Goal: Information Seeking & Learning: Learn about a topic

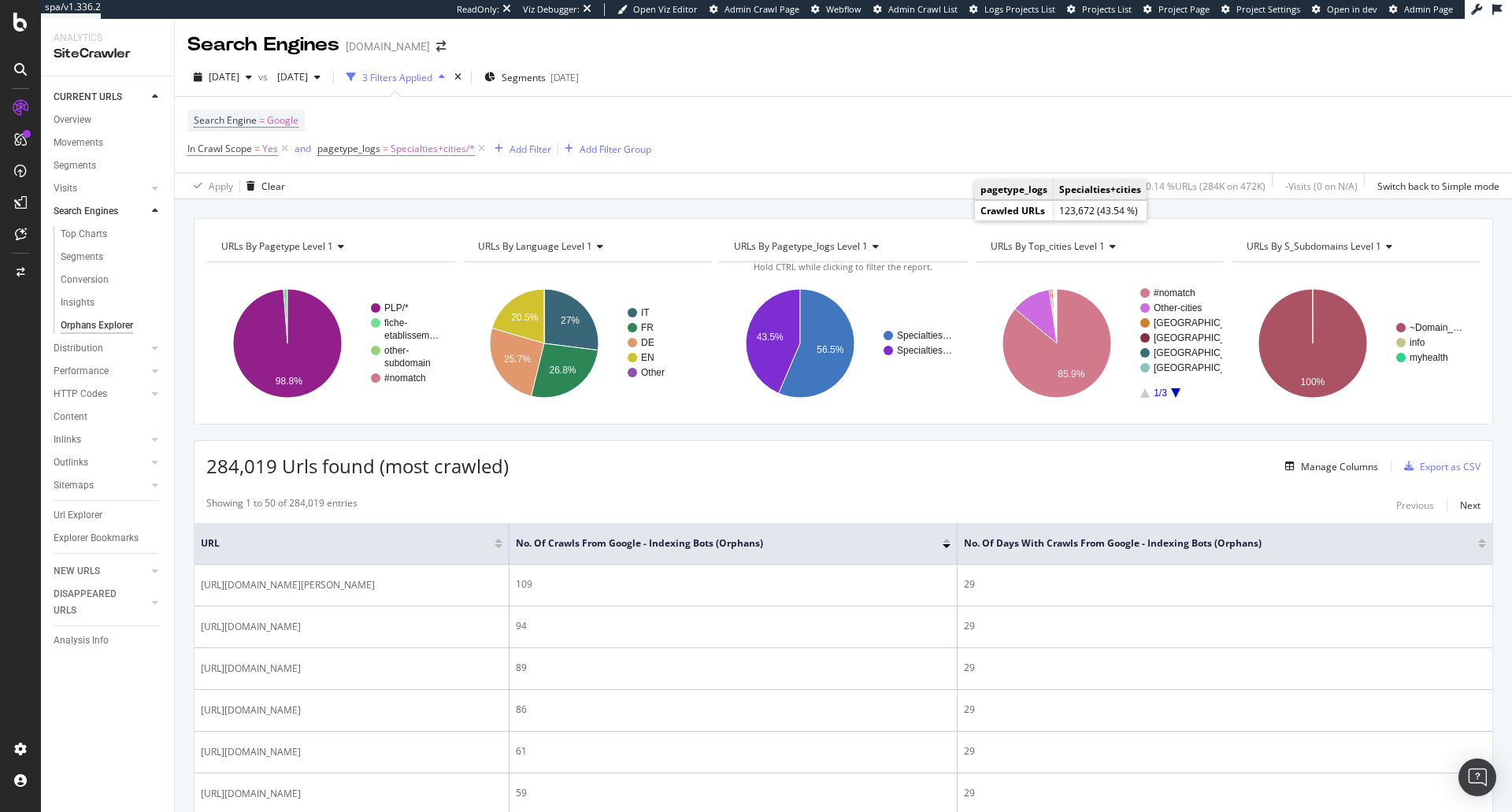
scroll to position [105, 0]
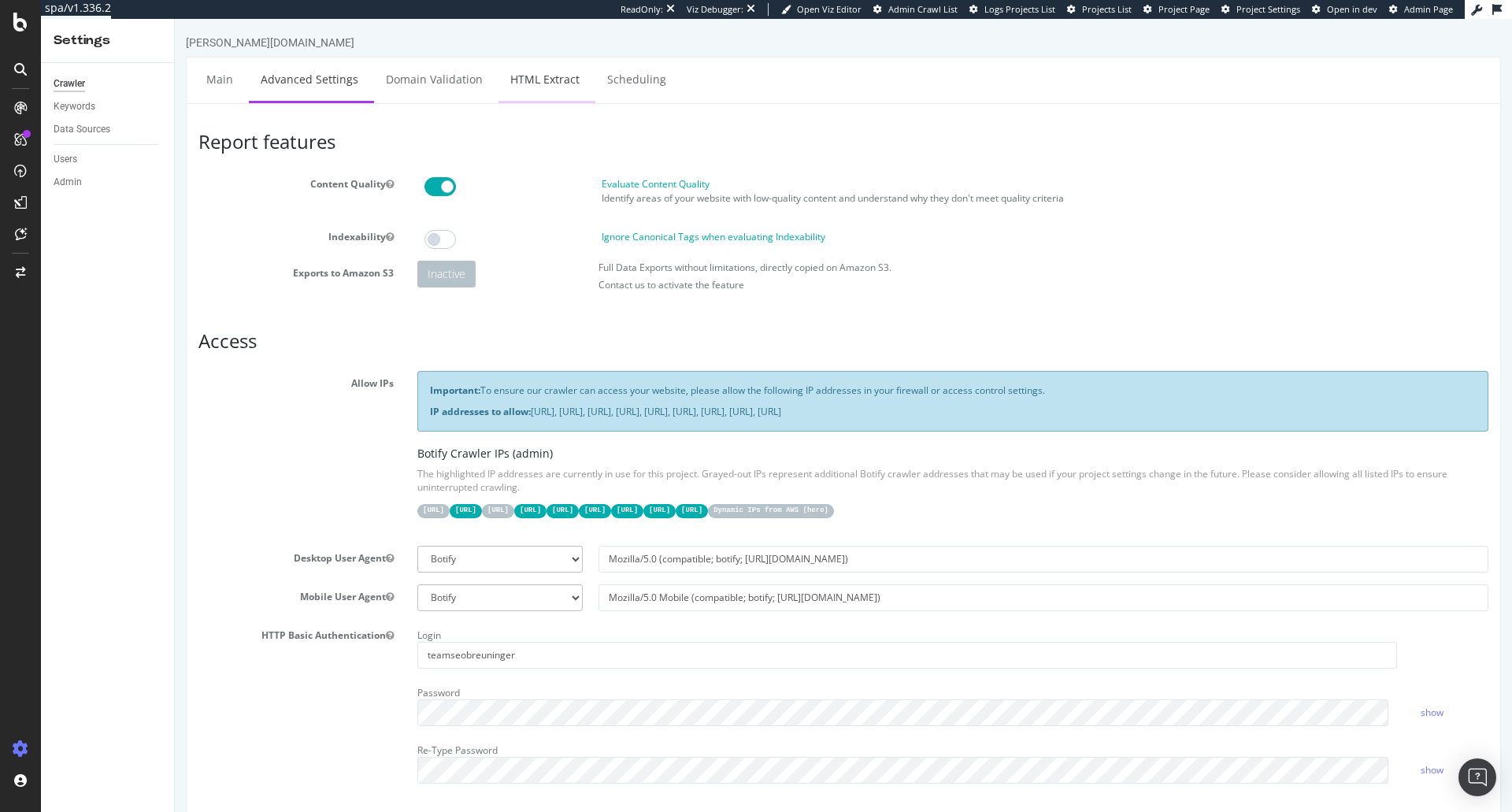
click at [537, 95] on link "HTML Extract" at bounding box center [545, 78] width 93 height 44
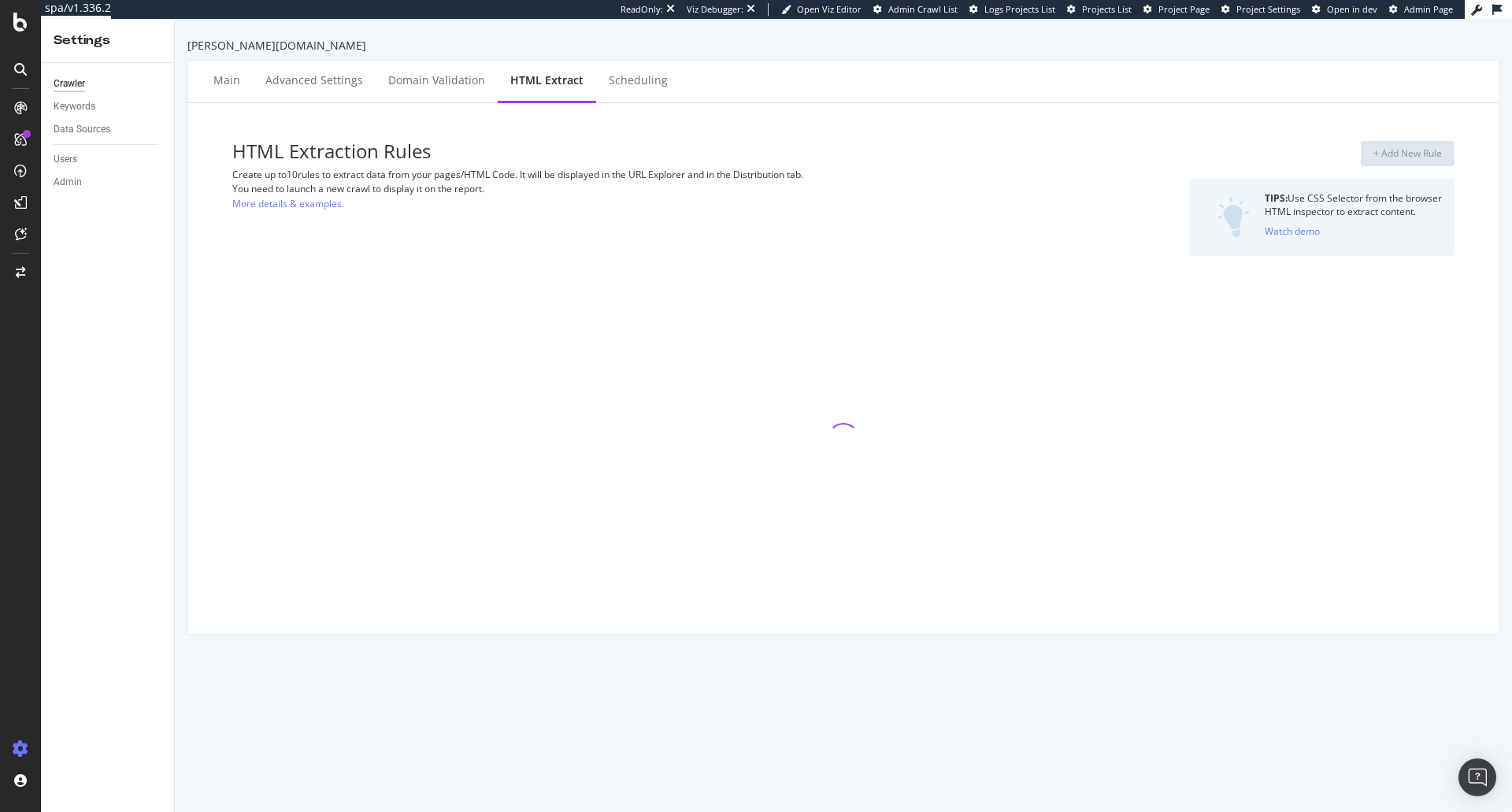
select select "f"
select select "count"
select select "exist"
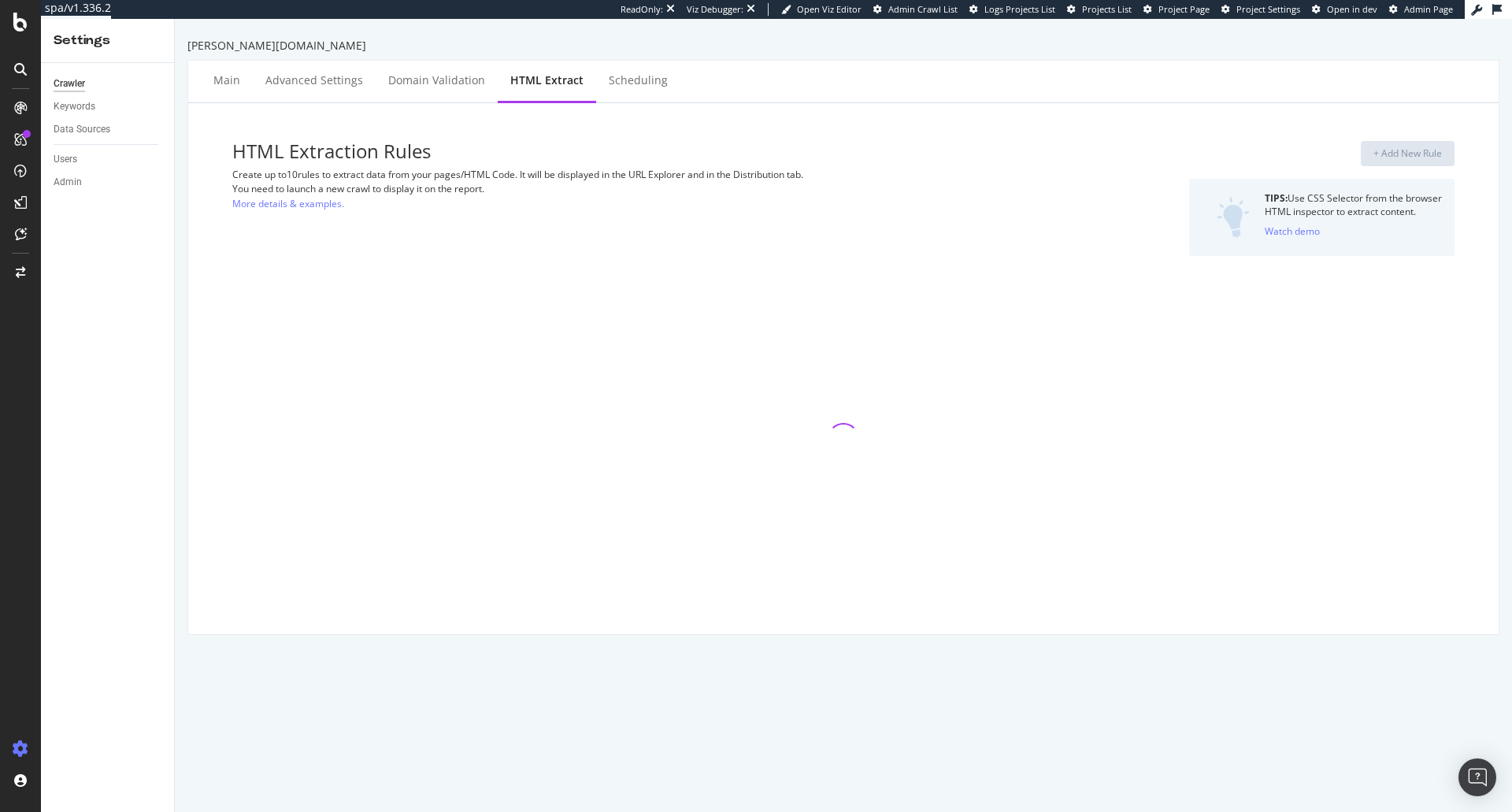
select select "exist"
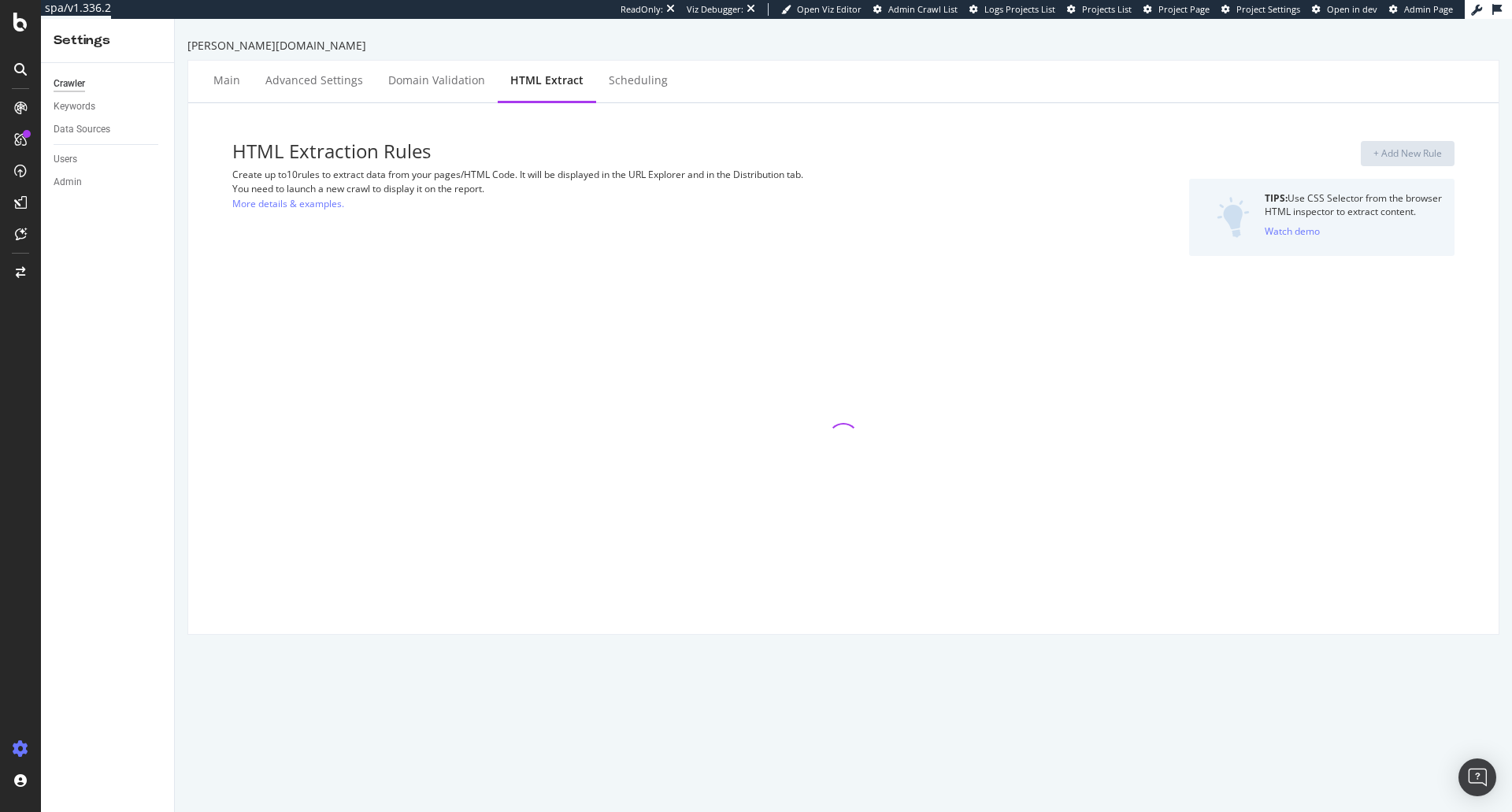
select select "exist"
select select "count"
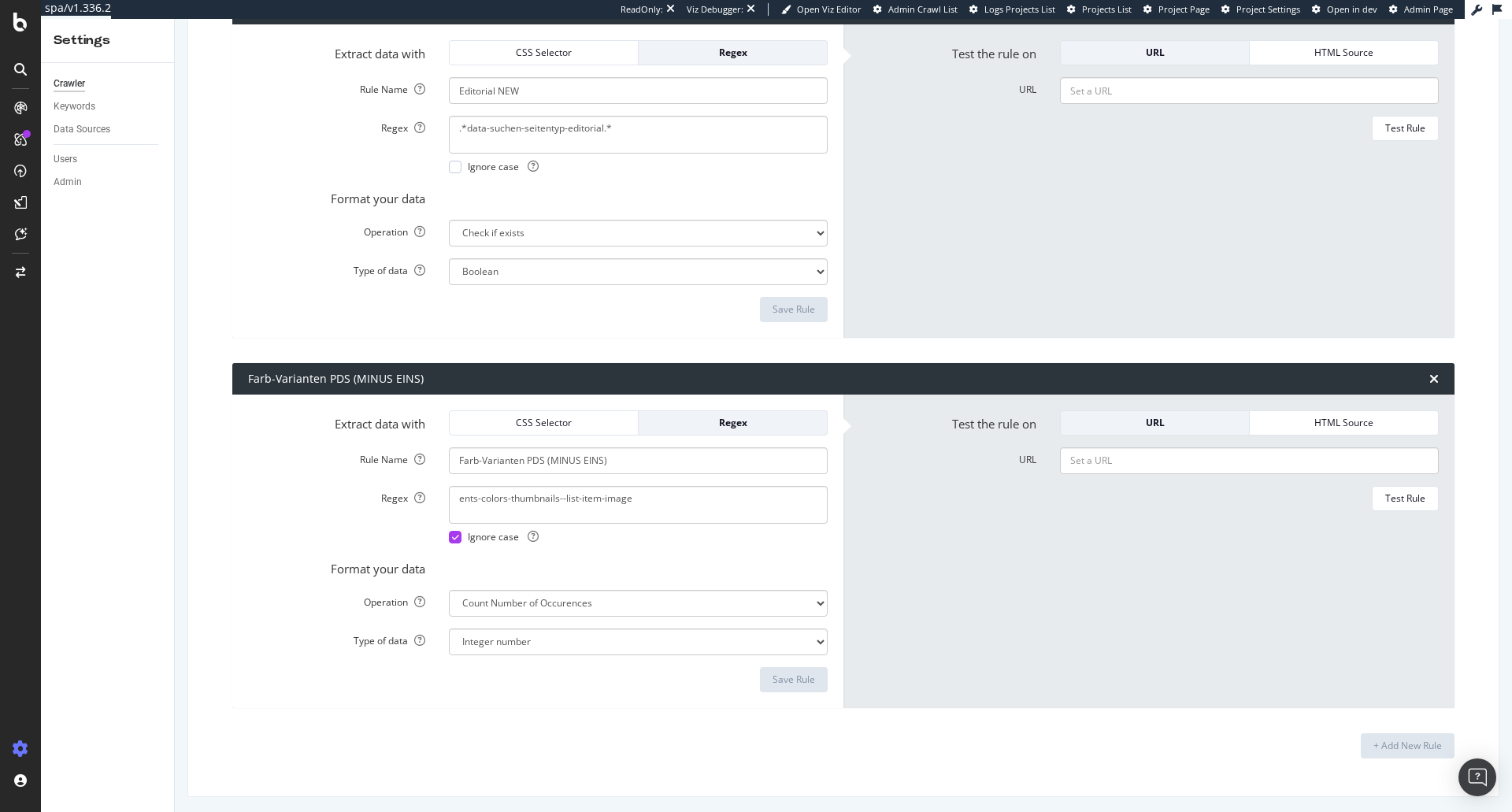
scroll to position [4844, 0]
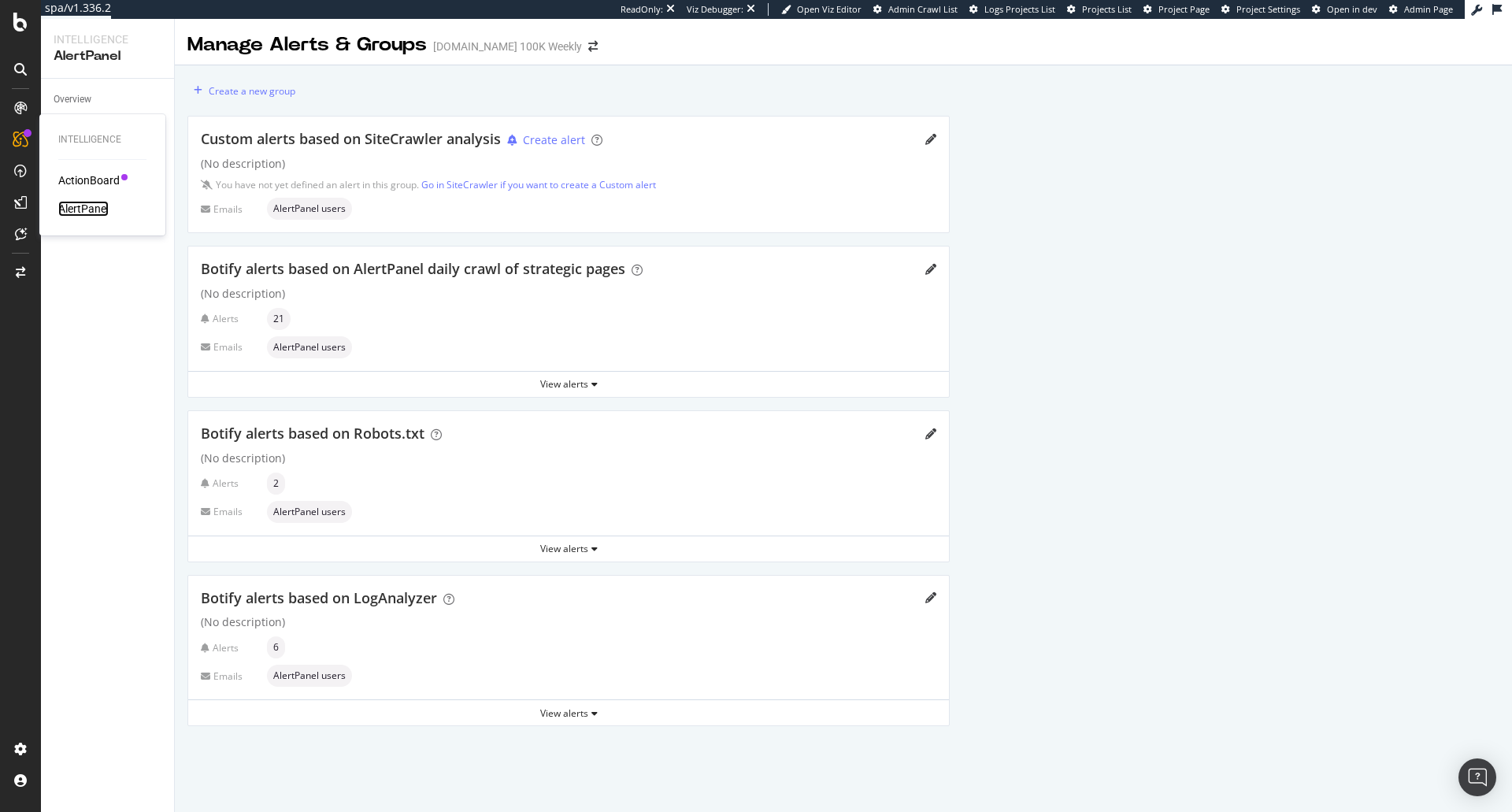
click at [80, 205] on div "AlertPanel" at bounding box center [83, 208] width 50 height 15
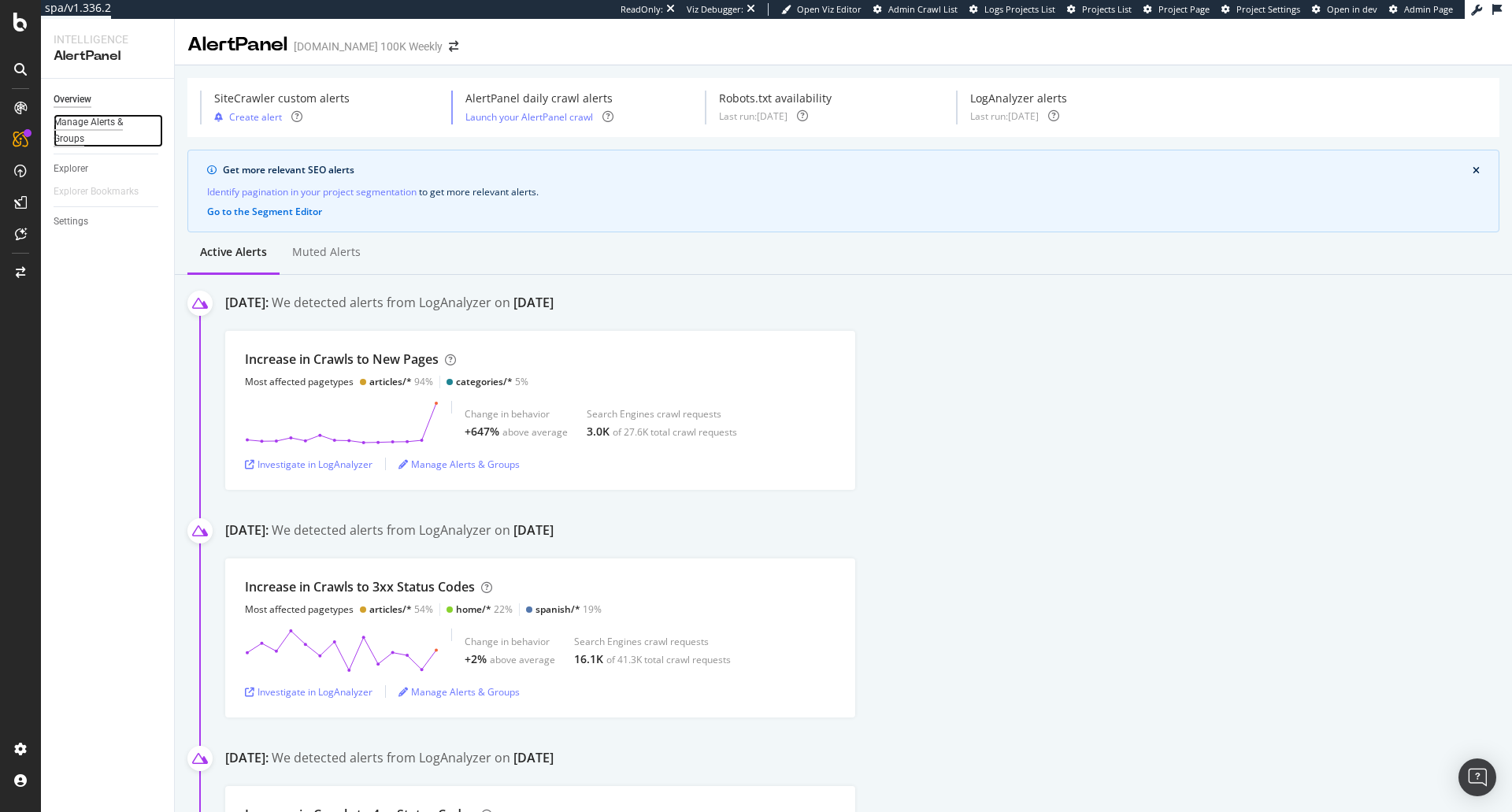
click at [86, 130] on div "Manage Alerts & Groups" at bounding box center [101, 131] width 95 height 33
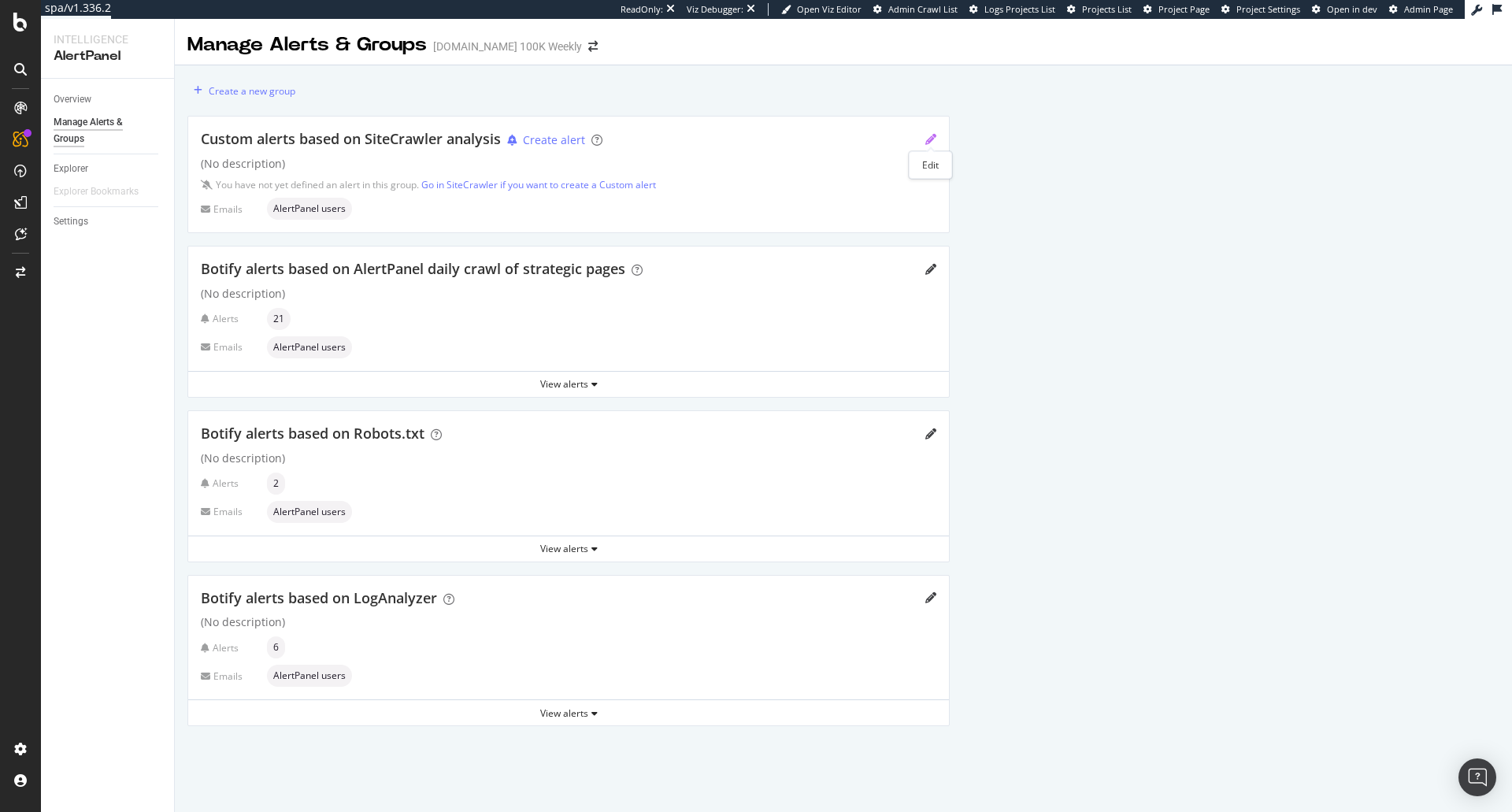
click at [927, 139] on icon "pencil" at bounding box center [930, 138] width 11 height 11
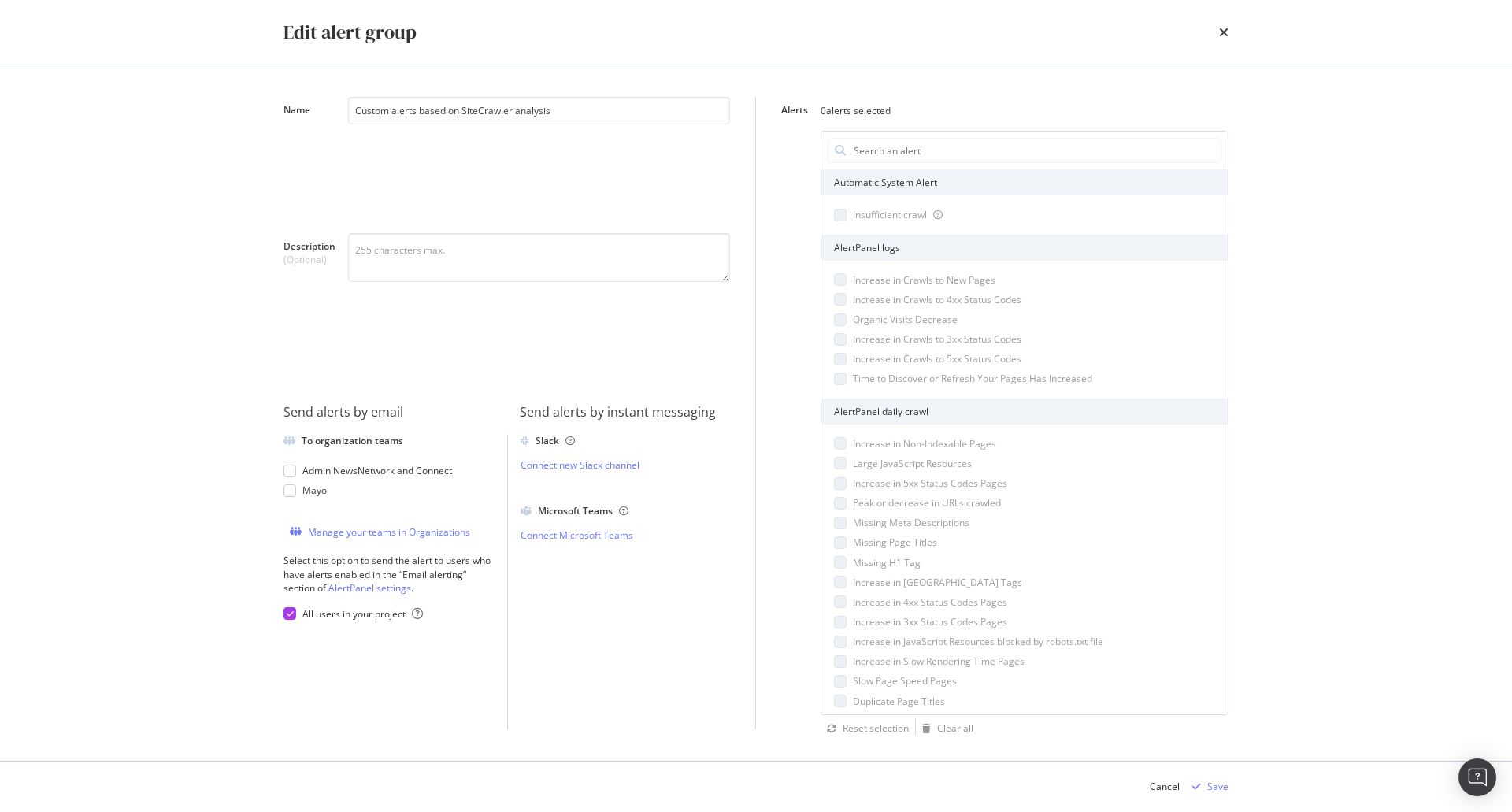
scroll to position [209, 0]
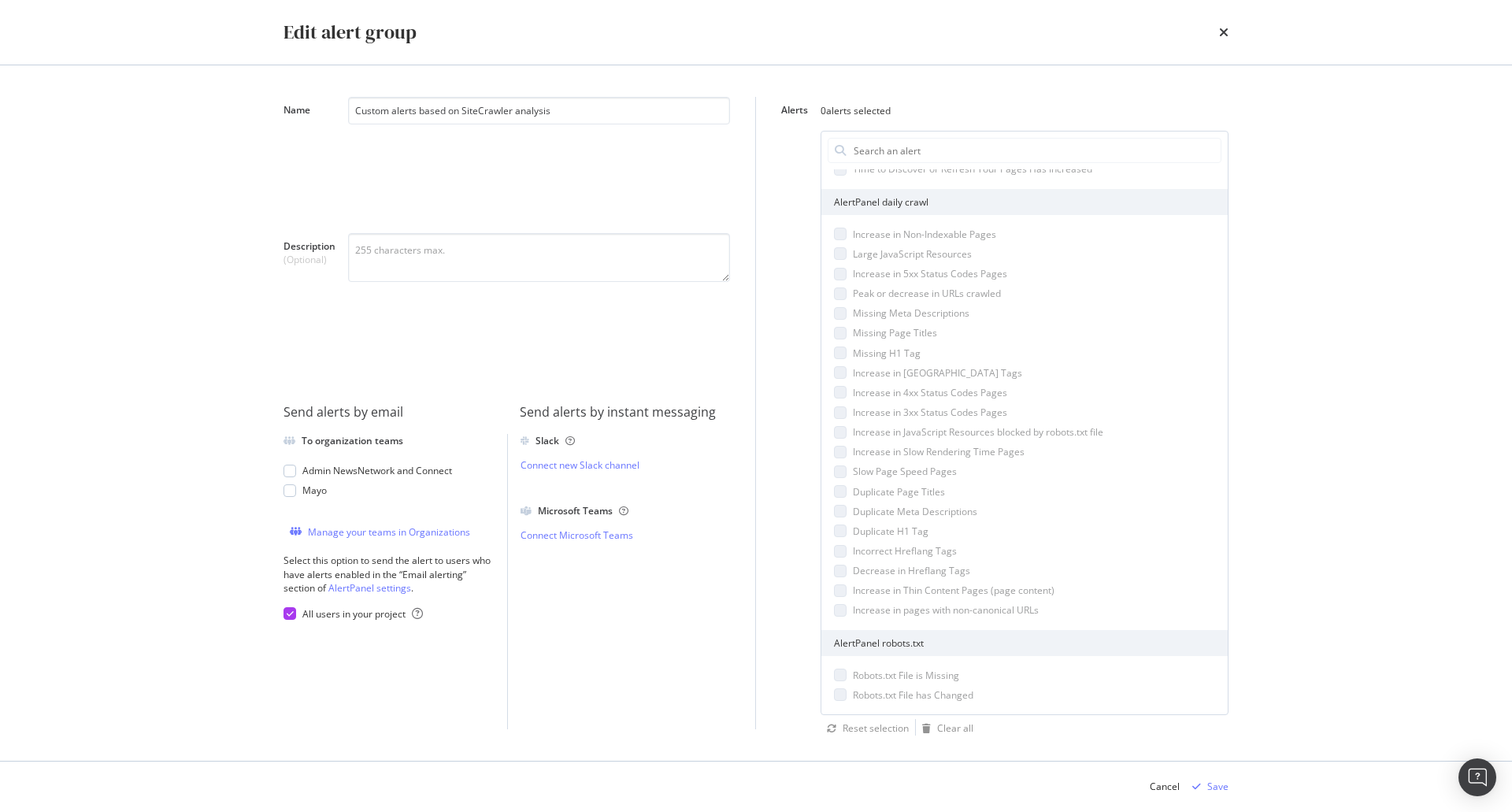
click at [1228, 34] on div "Edit alert group" at bounding box center [755, 32] width 1008 height 65
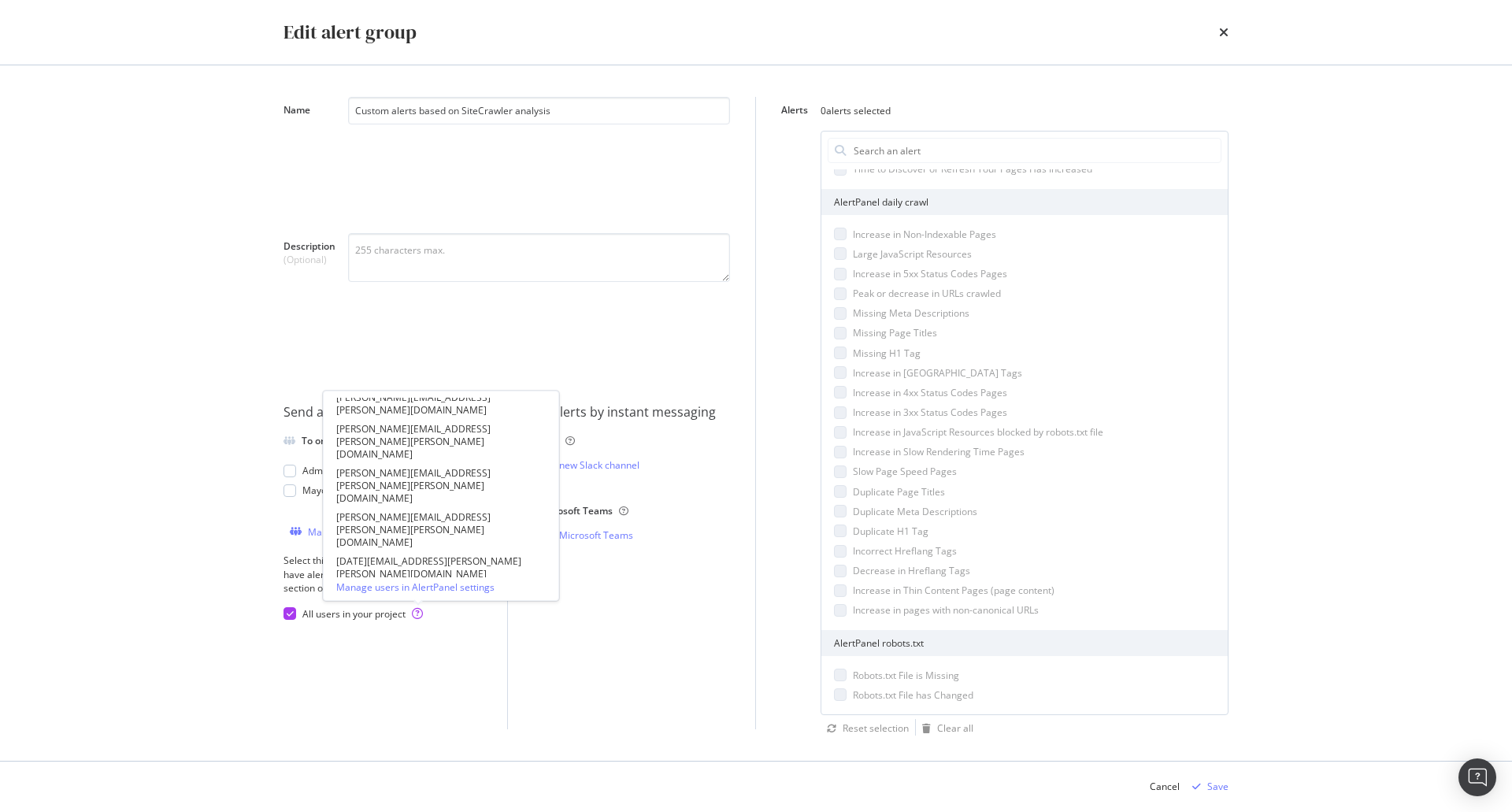
scroll to position [0, 0]
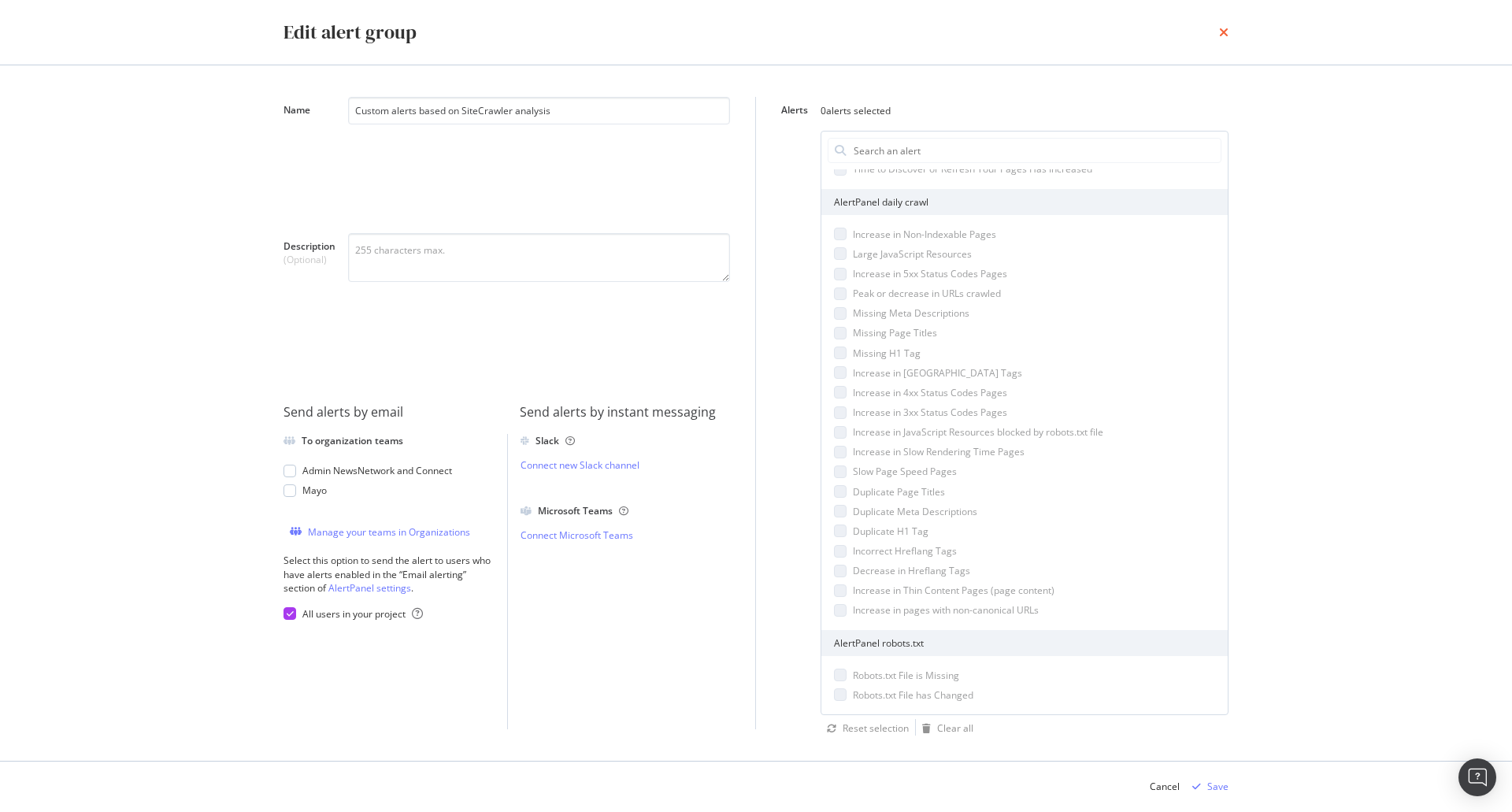
click at [1224, 36] on icon "times" at bounding box center [1224, 32] width 10 height 13
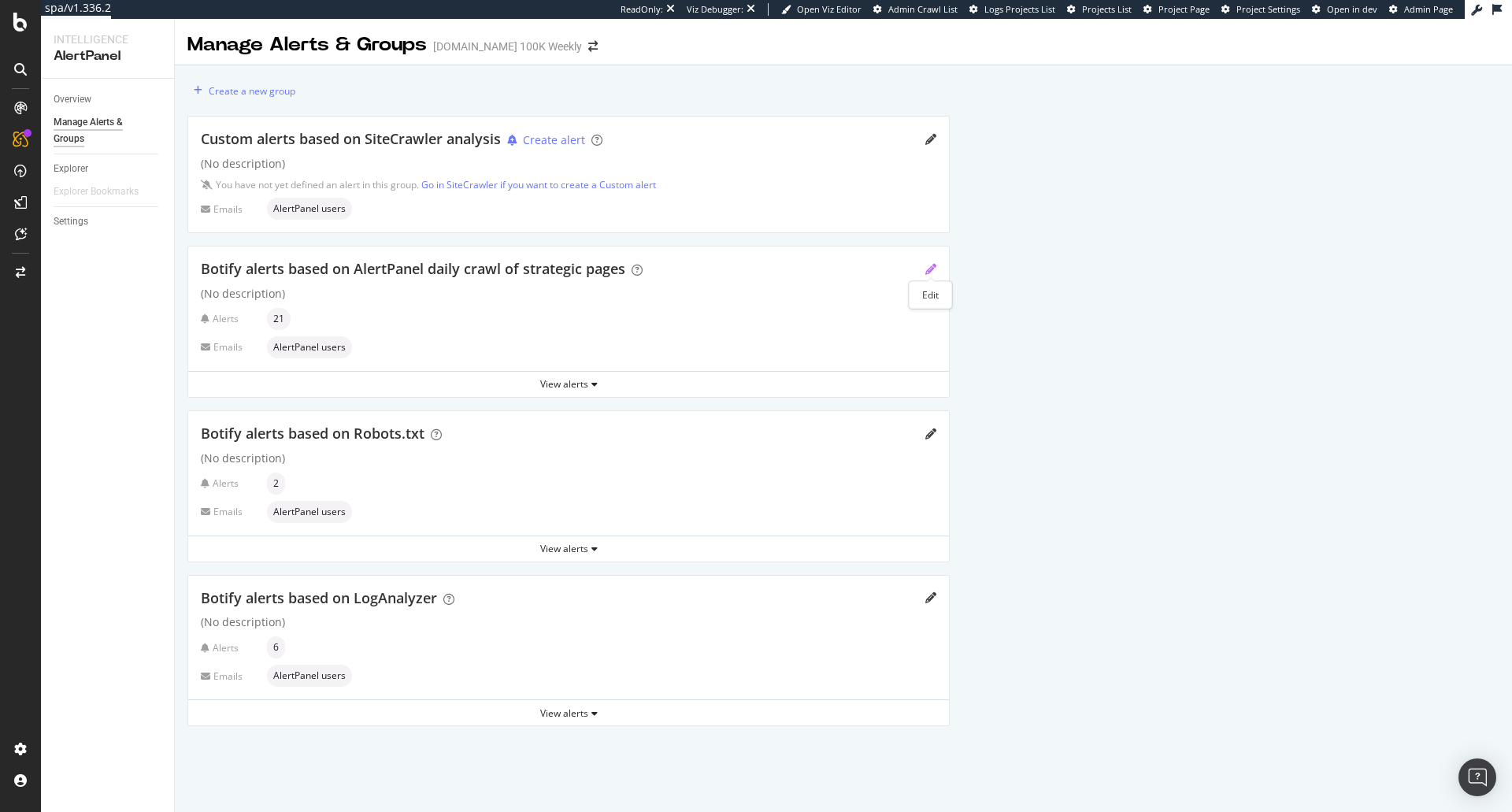
click at [927, 274] on icon "pencil" at bounding box center [930, 269] width 11 height 11
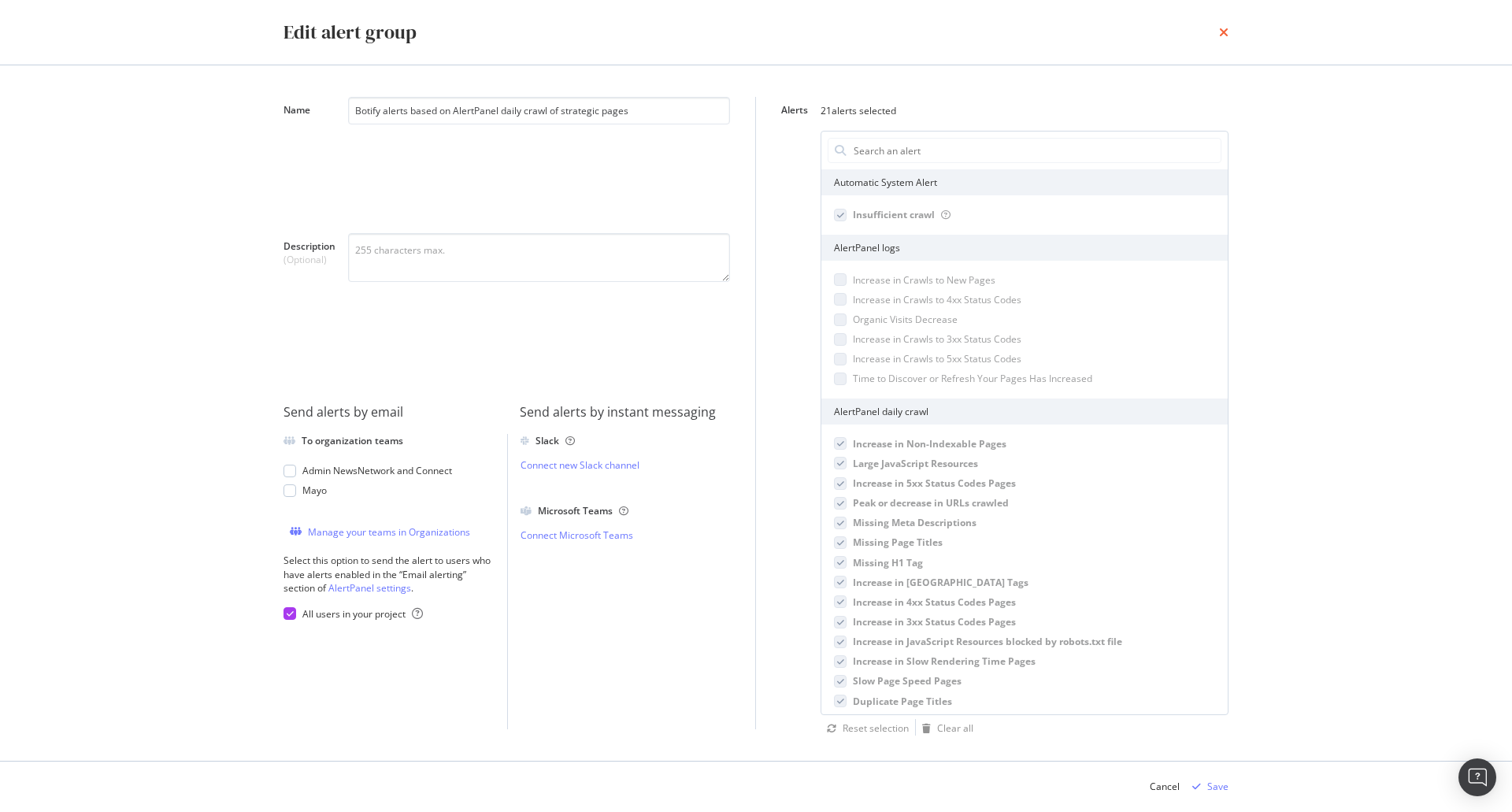
click at [1226, 32] on icon "times" at bounding box center [1224, 32] width 10 height 13
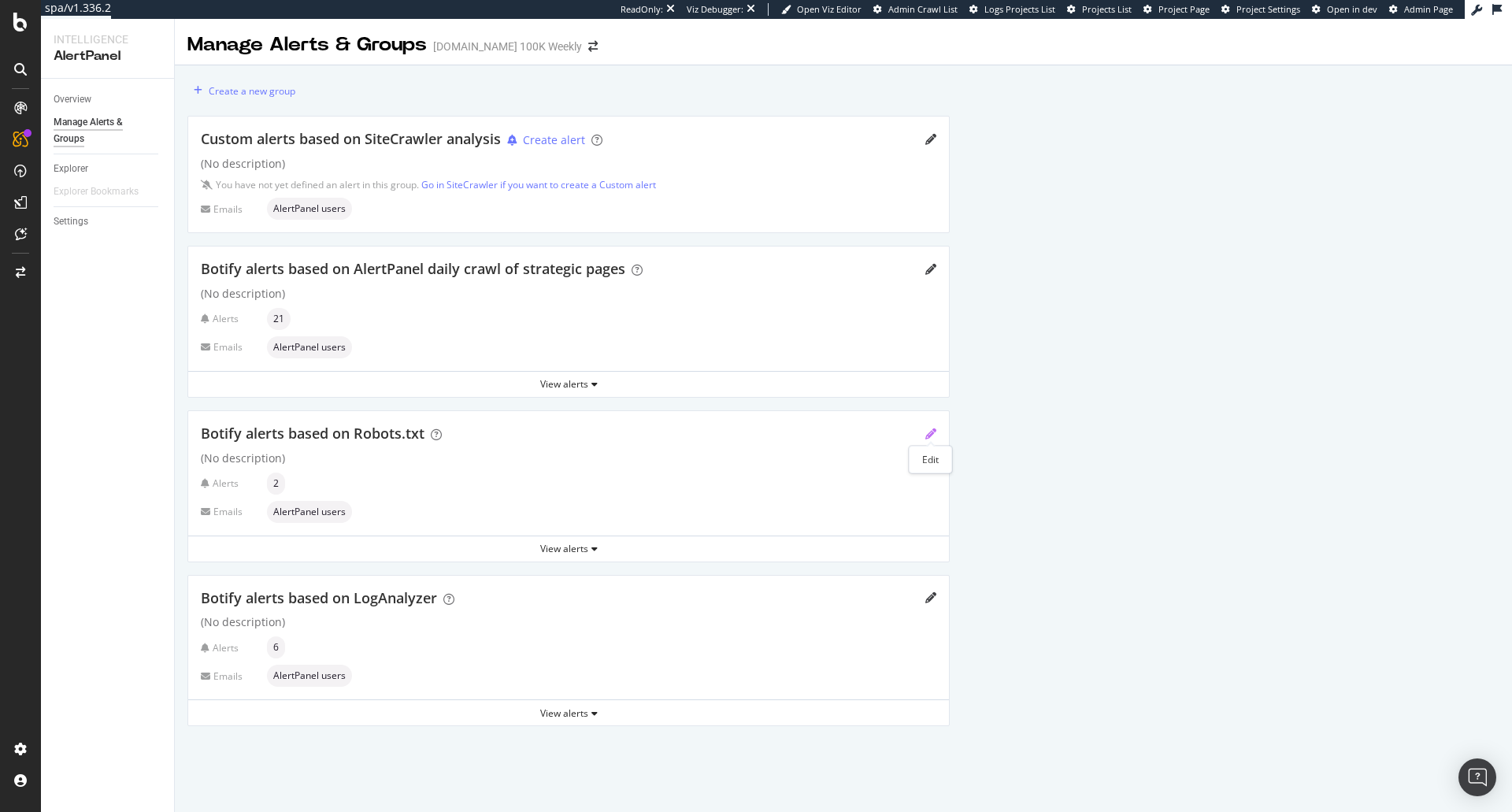
click at [932, 433] on icon "pencil" at bounding box center [930, 434] width 11 height 11
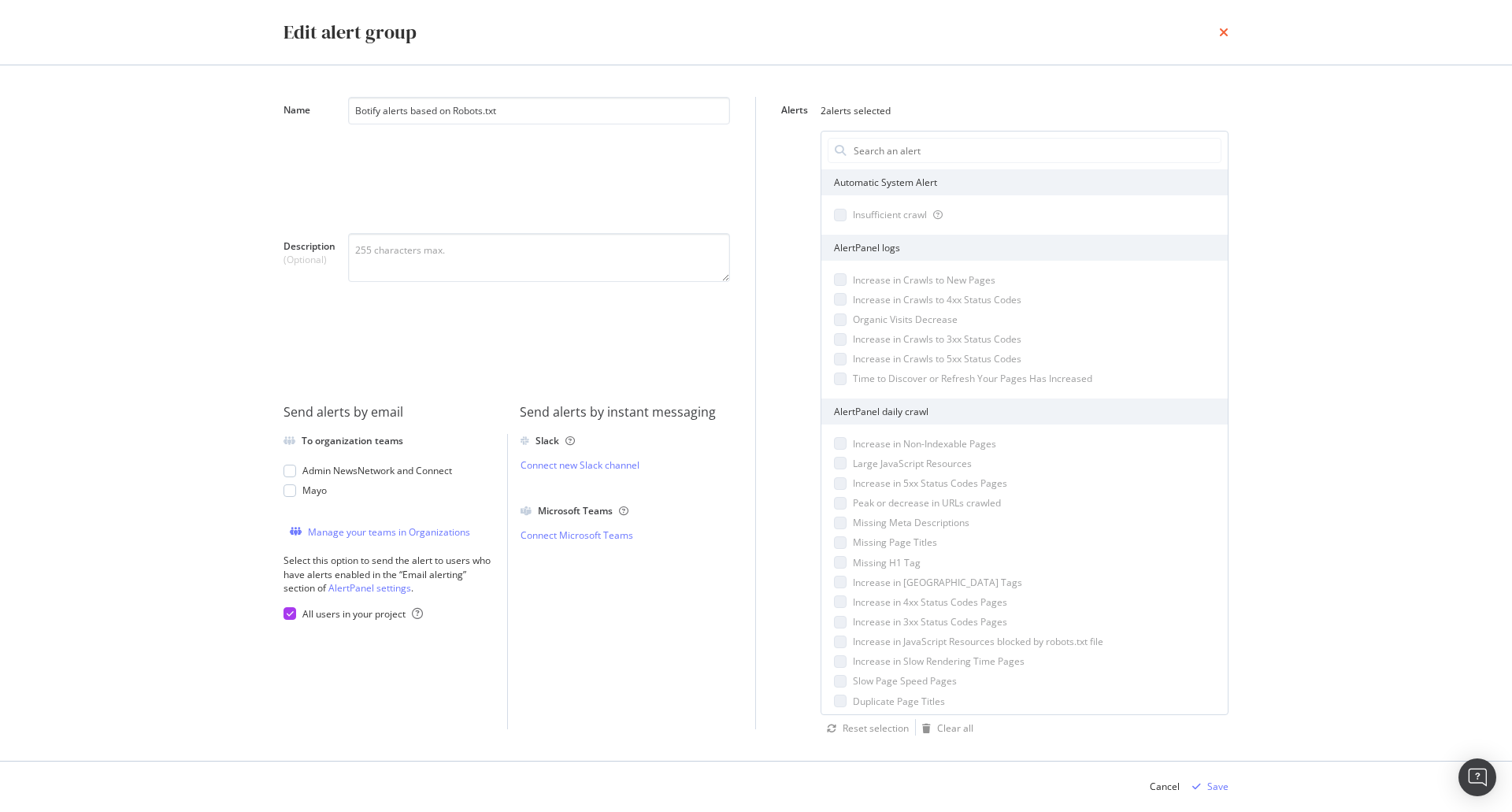
click at [1221, 27] on icon "times" at bounding box center [1224, 32] width 10 height 13
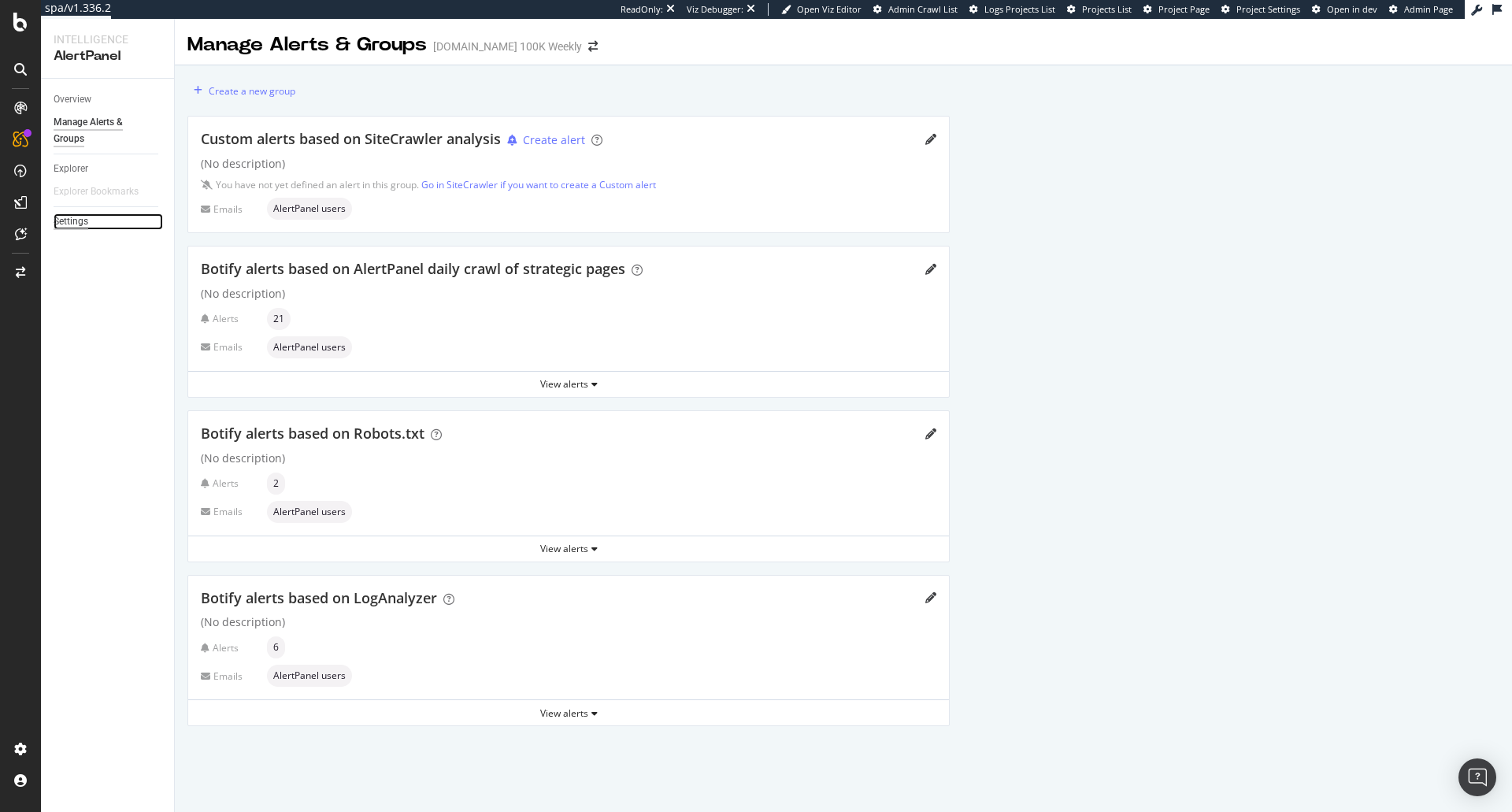
click at [72, 222] on div "Settings" at bounding box center [71, 221] width 35 height 16
select select "04"
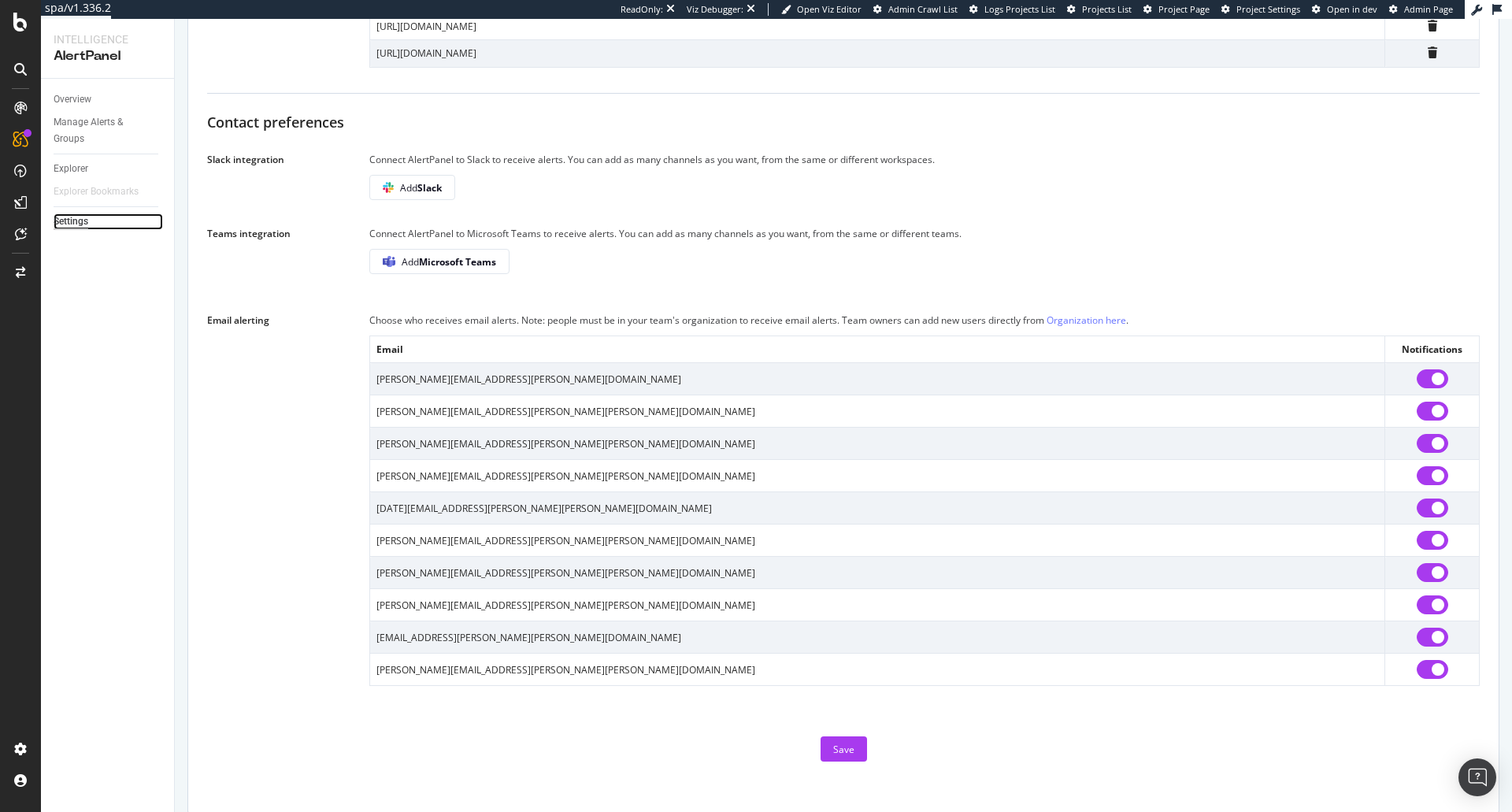
scroll to position [297, 0]
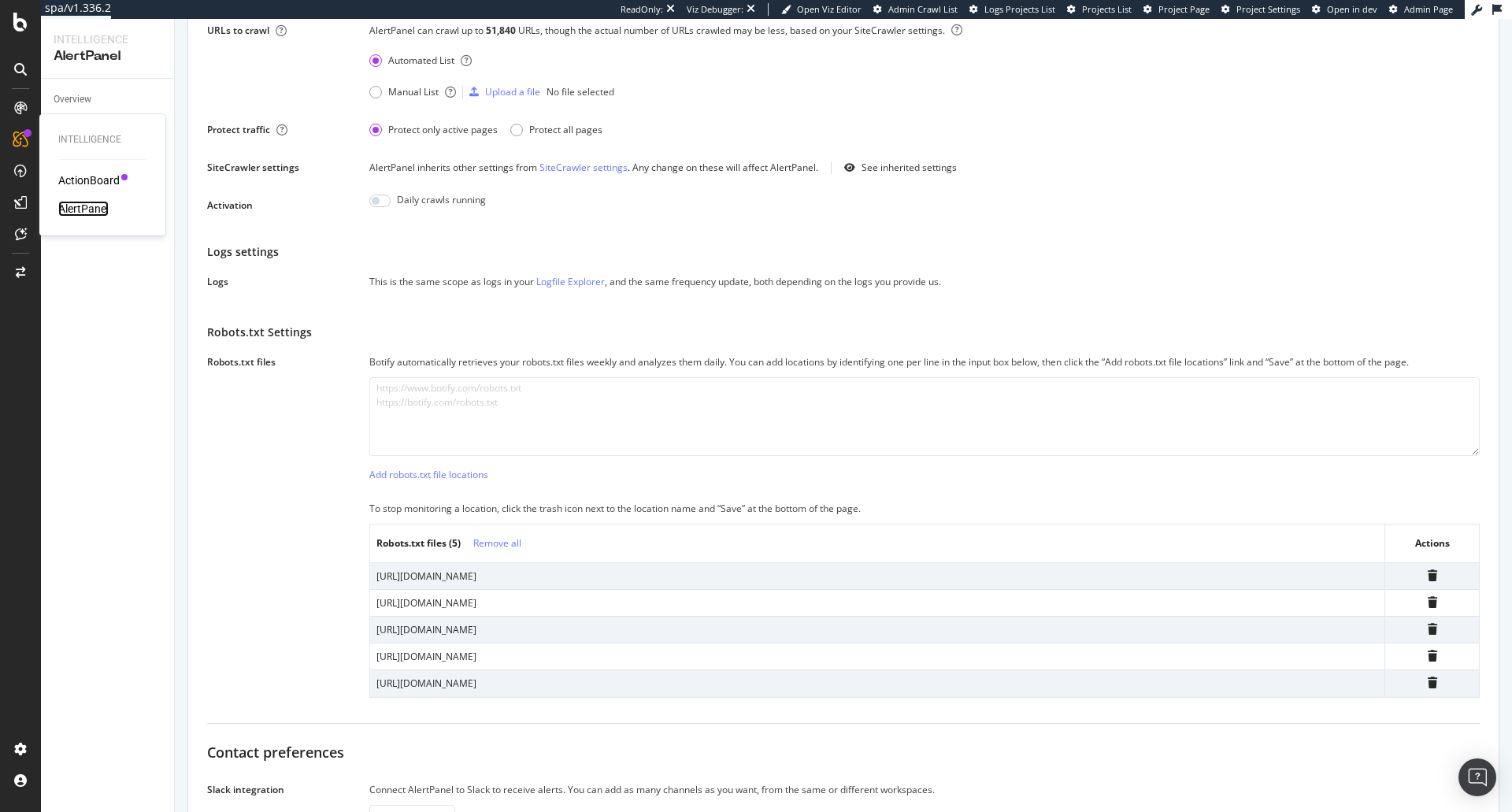
click at [87, 212] on div "AlertPanel" at bounding box center [83, 208] width 50 height 15
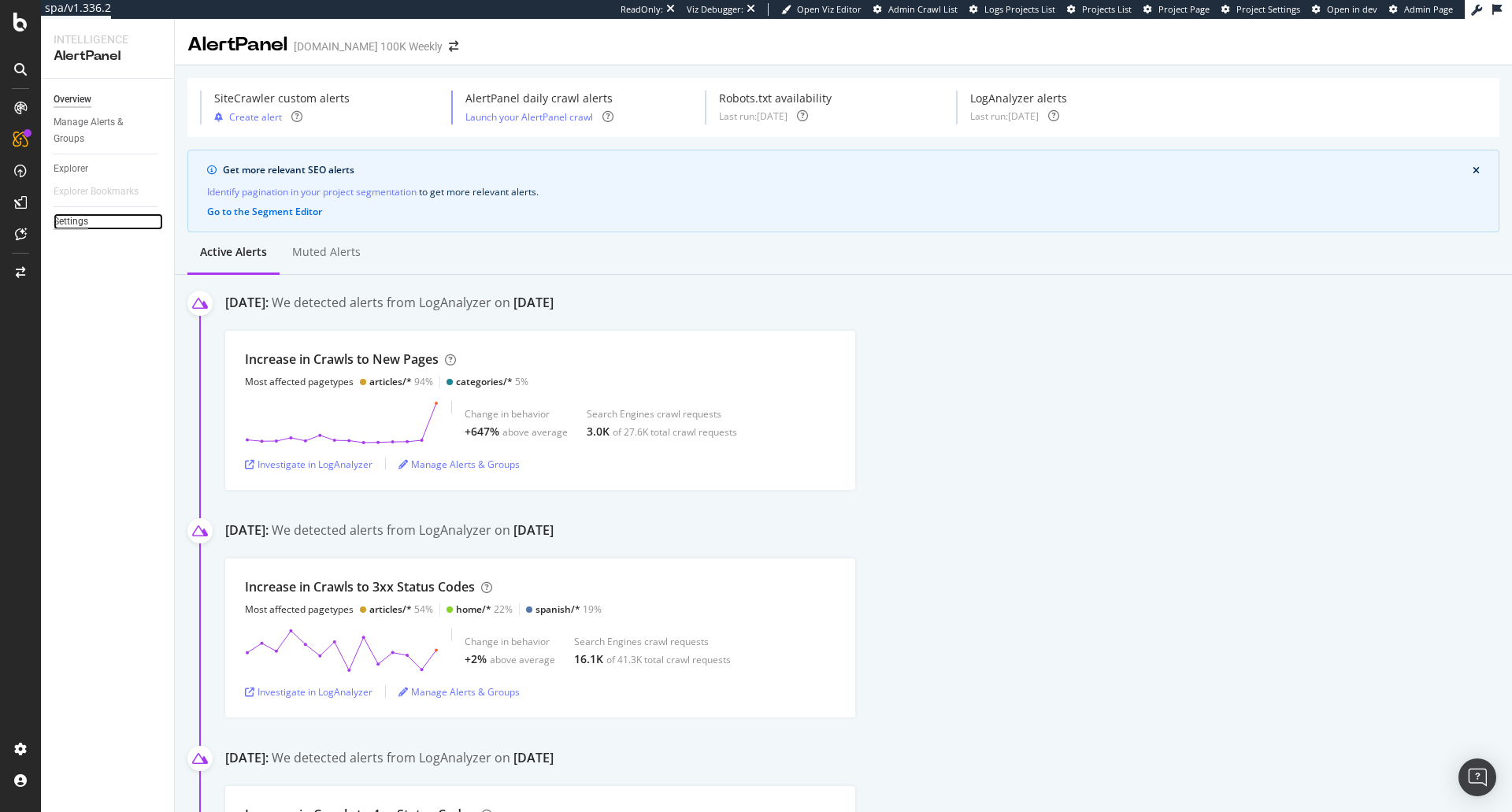
click at [67, 213] on div "Settings" at bounding box center [71, 221] width 35 height 16
select select "04"
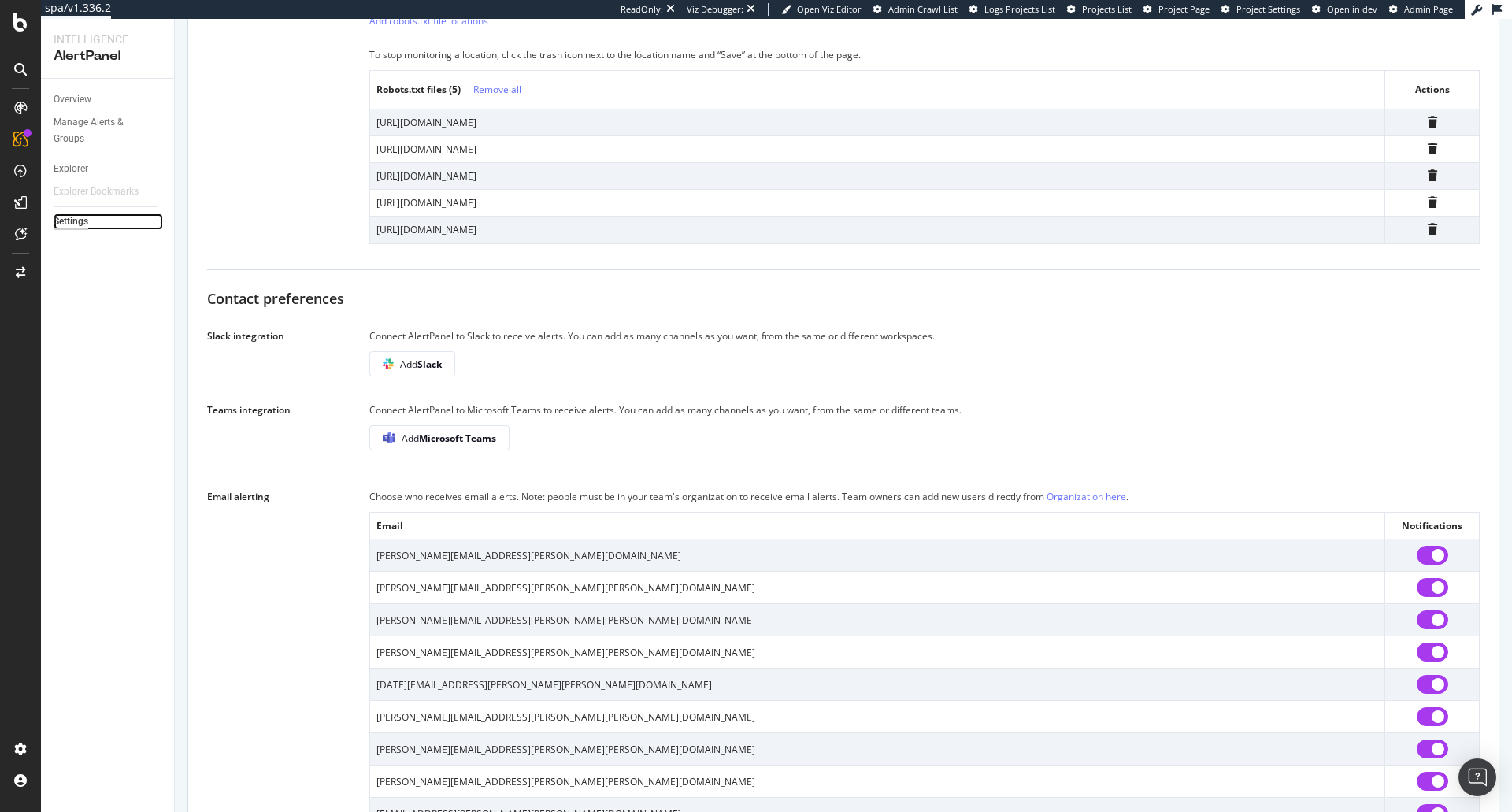
scroll to position [927, 0]
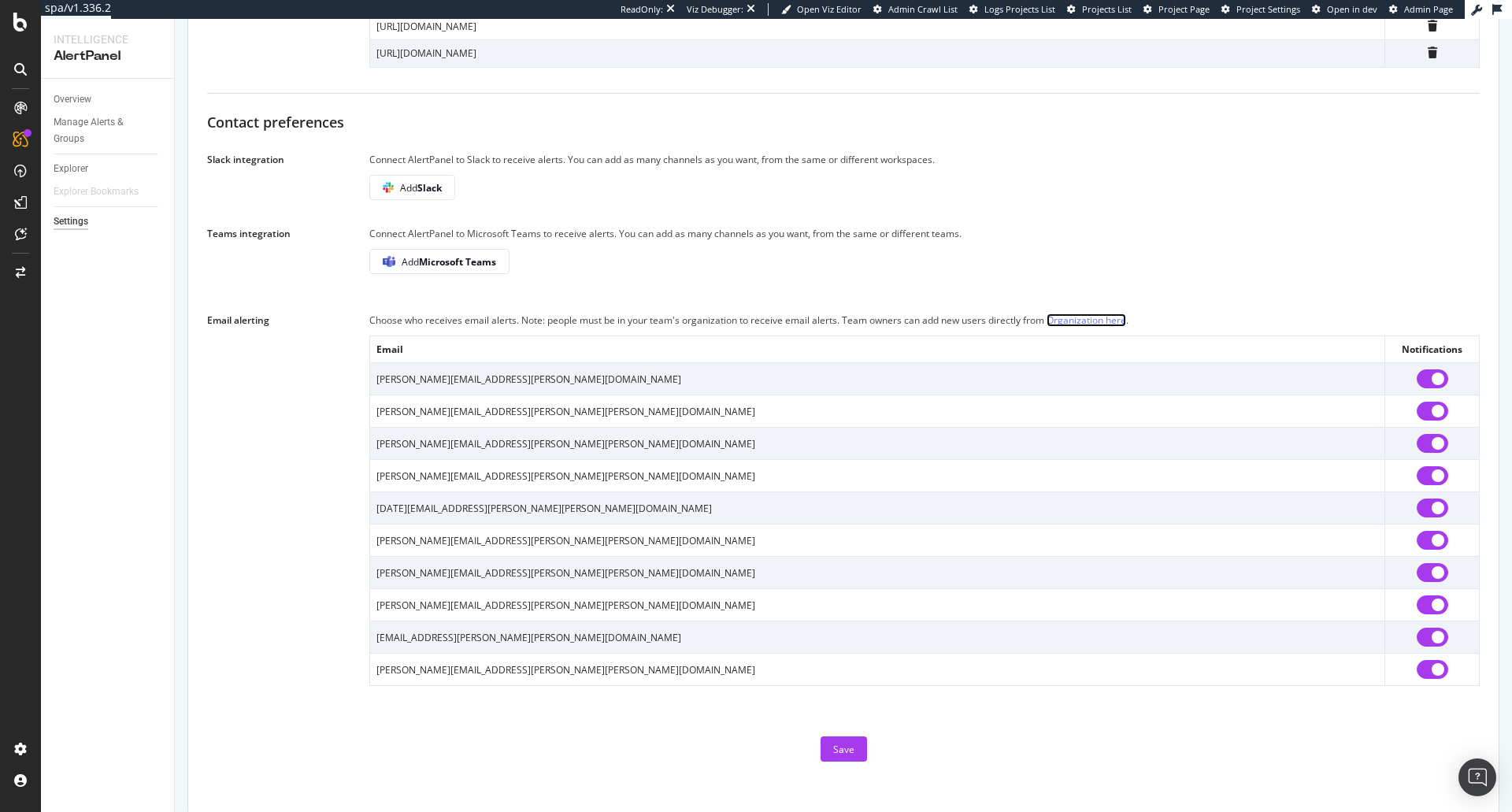
click at [1055, 314] on link "Organization here" at bounding box center [1086, 320] width 79 height 14
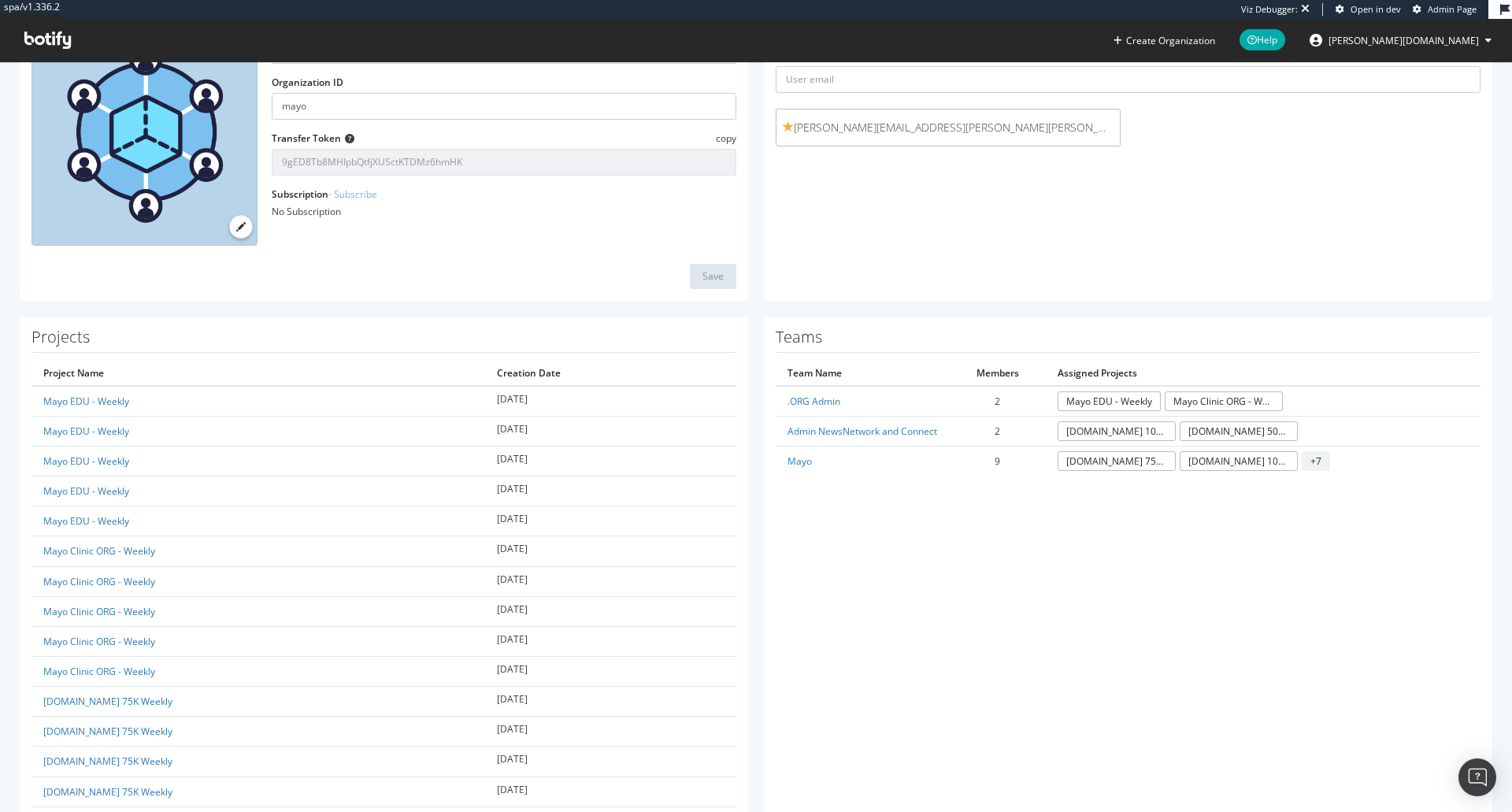
scroll to position [147, 0]
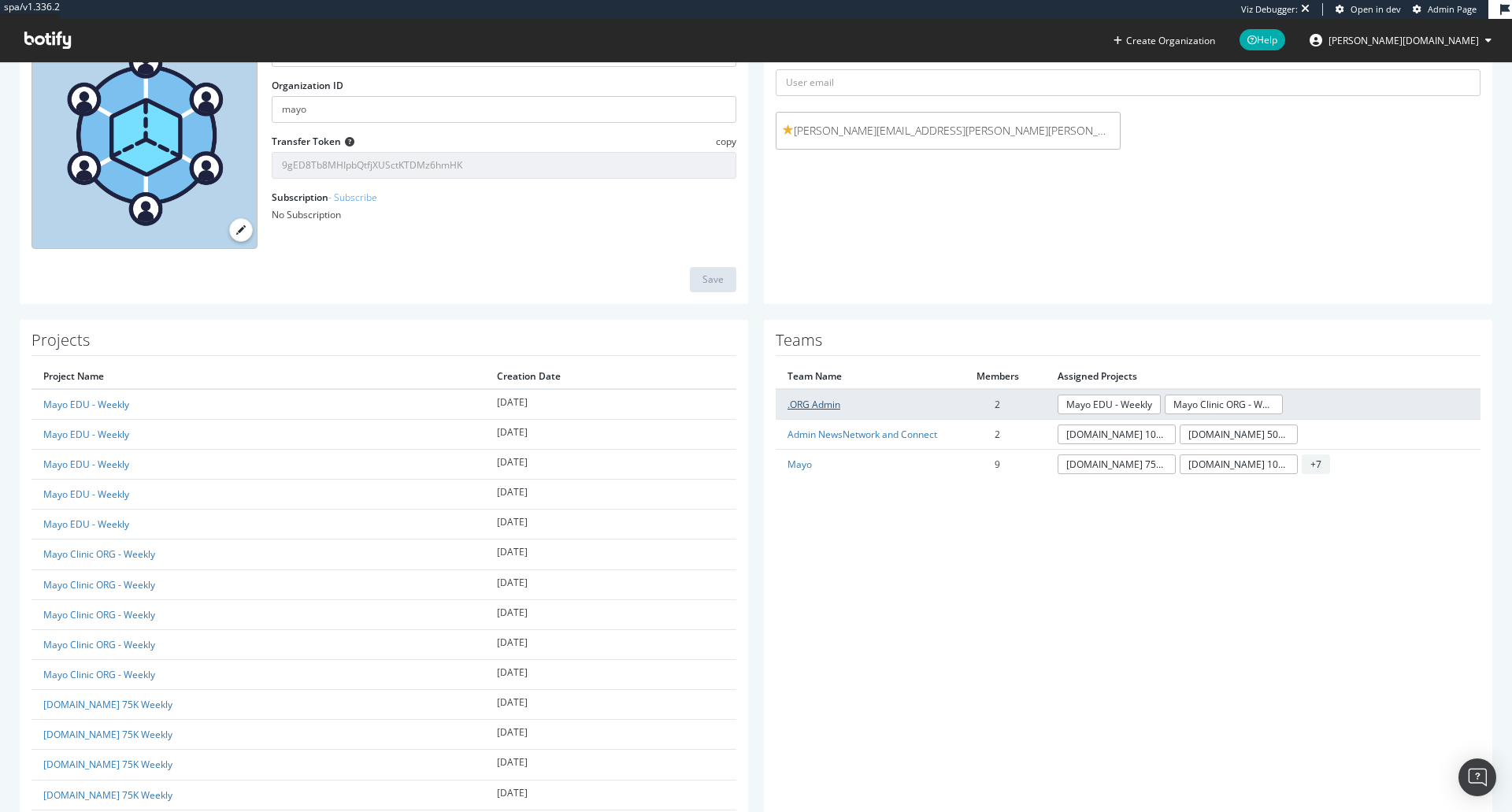
click at [801, 398] on link ".ORG Admin" at bounding box center [814, 405] width 53 height 14
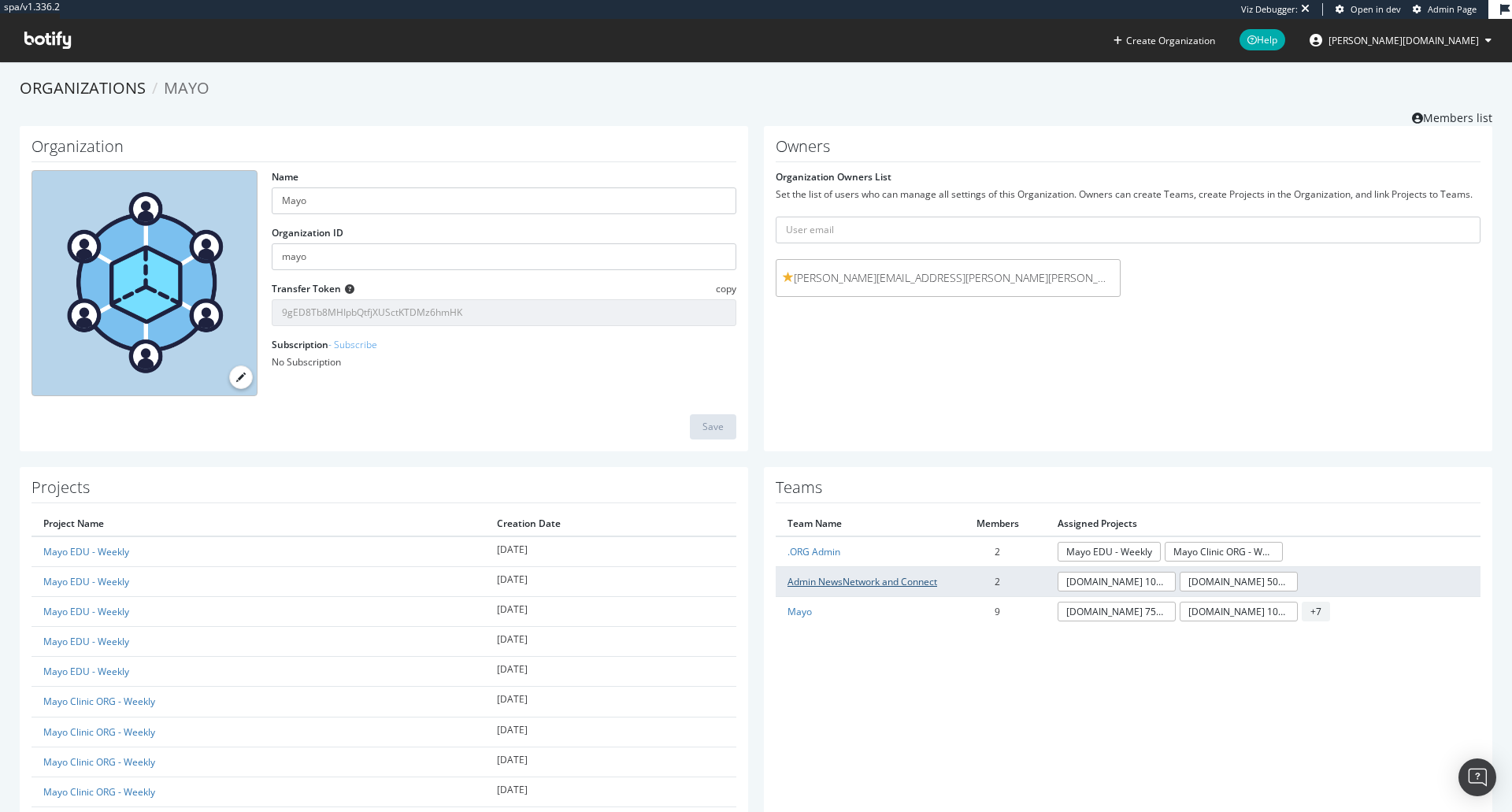
click at [815, 580] on link "Admin NewsNetwork and Connect" at bounding box center [862, 582] width 150 height 14
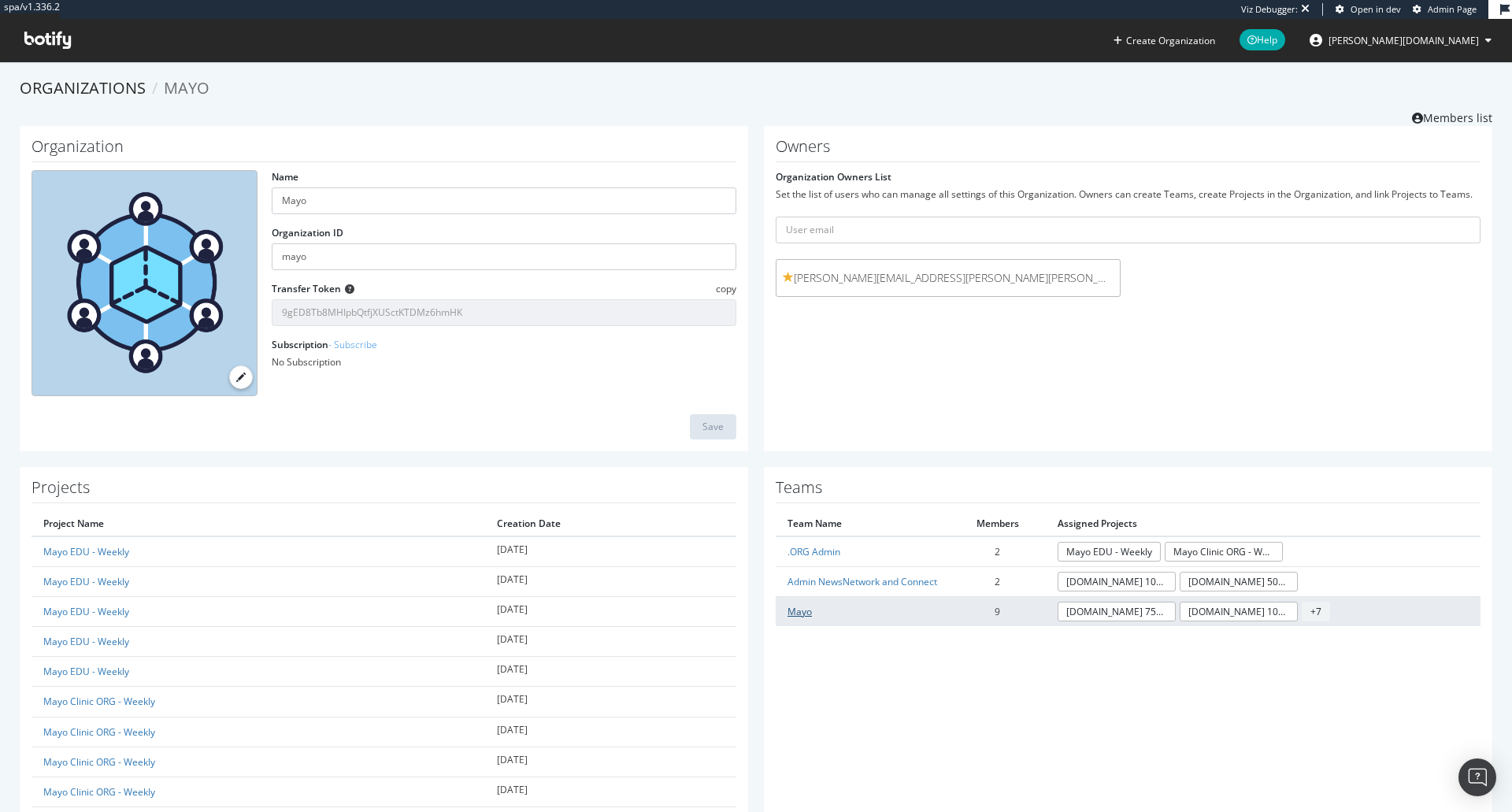
click at [789, 614] on link "Mayo" at bounding box center [800, 612] width 24 height 14
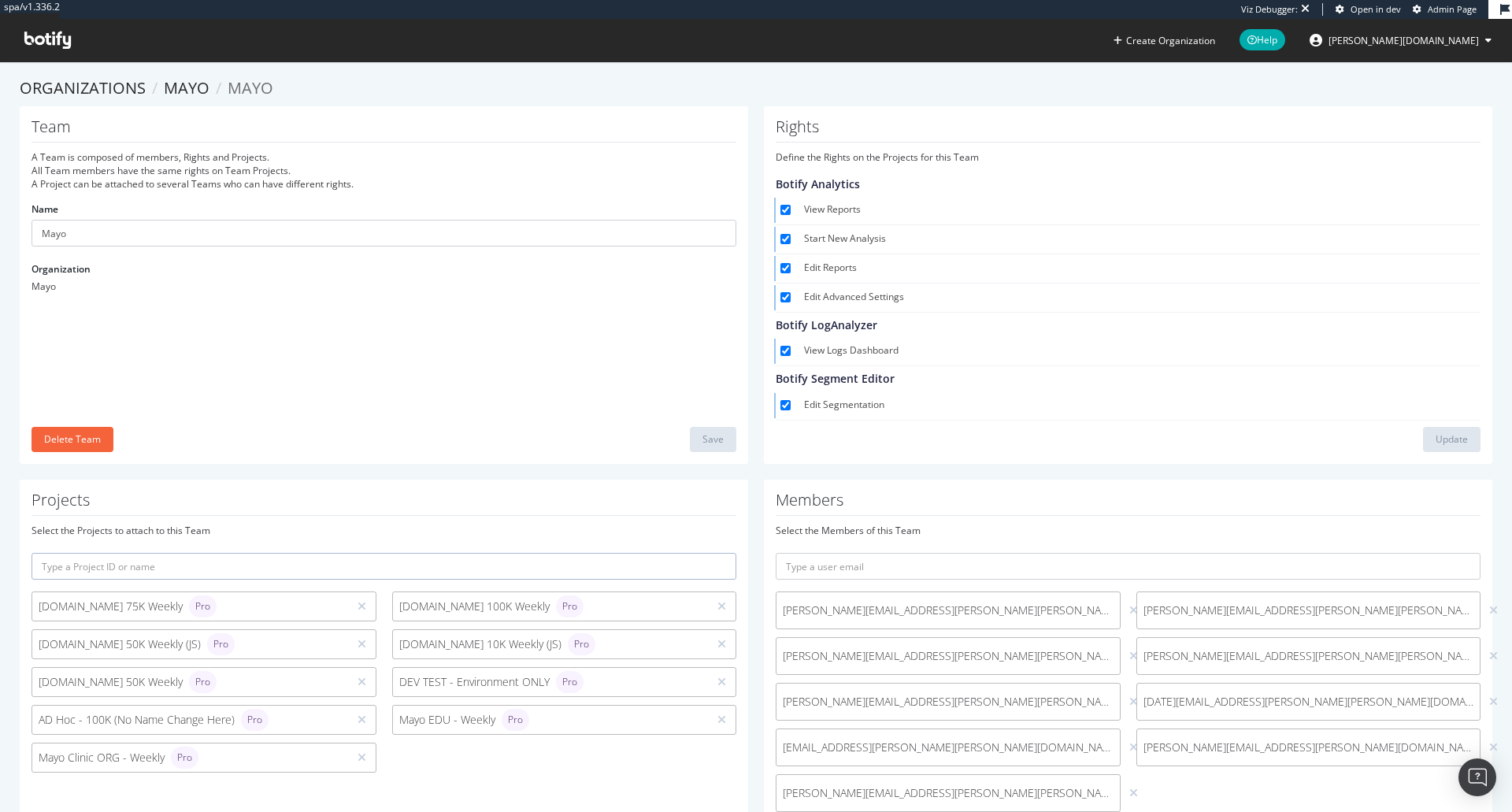
scroll to position [82, 0]
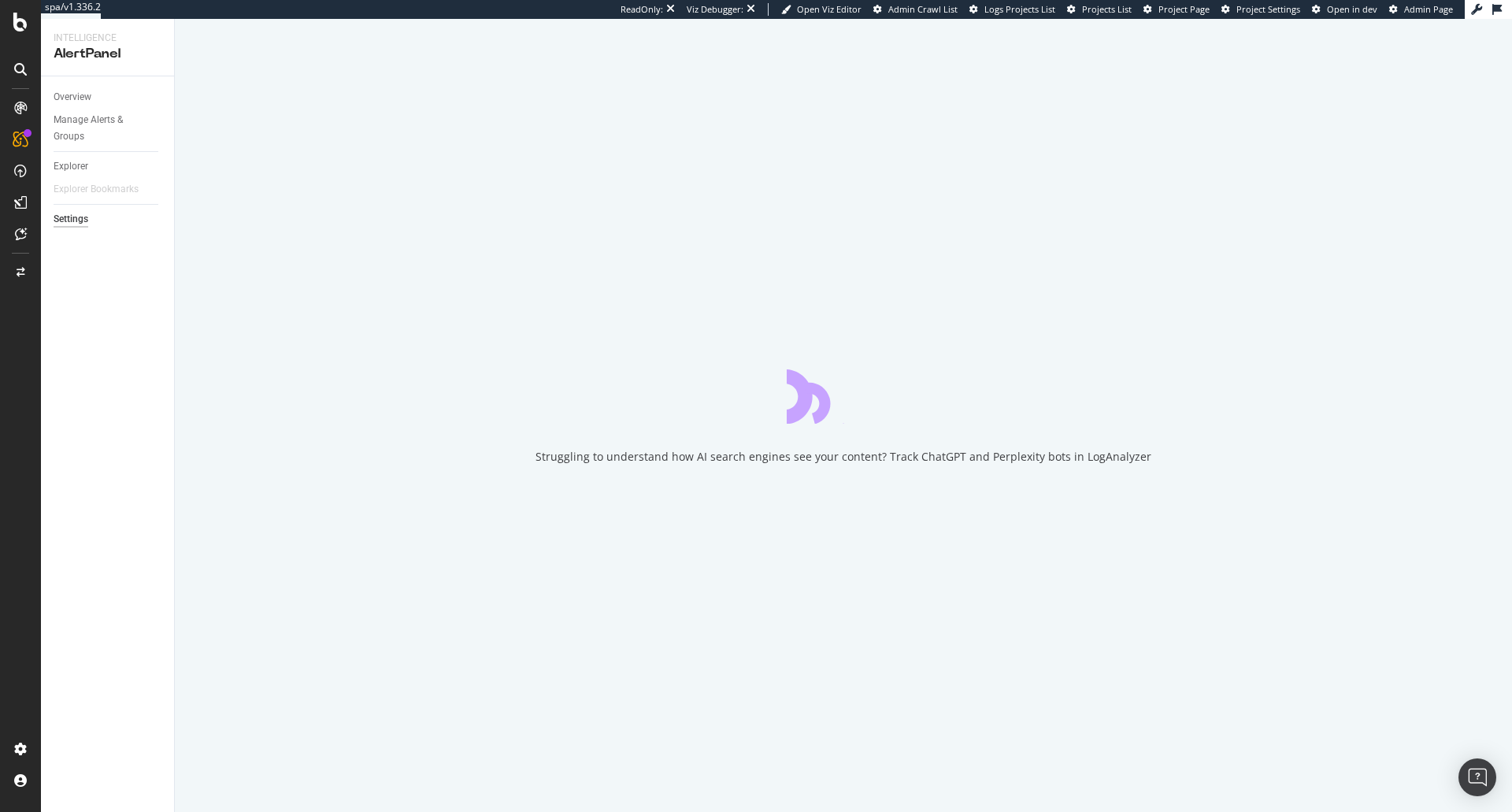
select select "04"
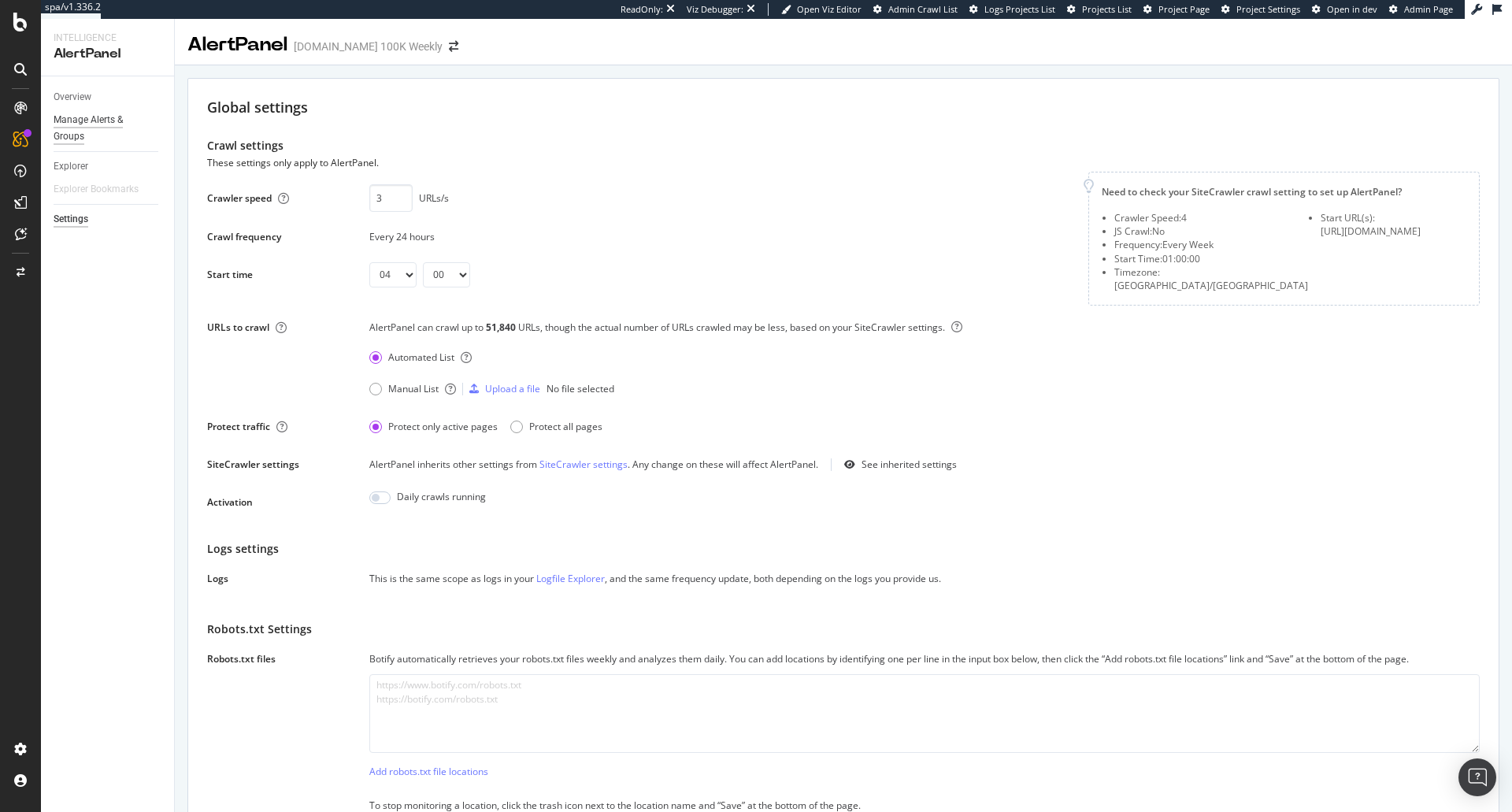
click at [82, 119] on div "Manage Alerts & Groups" at bounding box center [101, 129] width 95 height 33
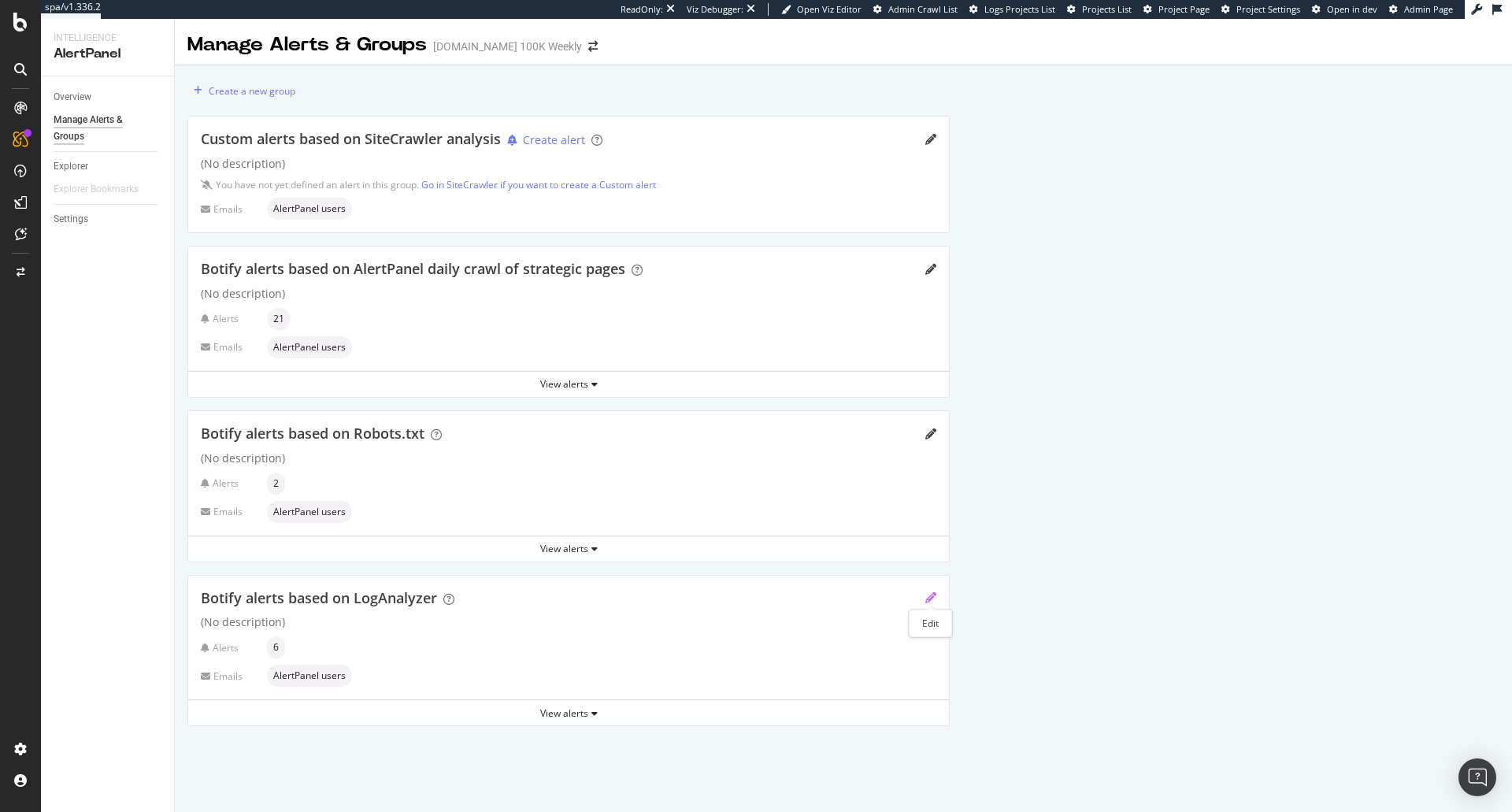
click at [927, 602] on icon "pencil" at bounding box center [930, 597] width 11 height 11
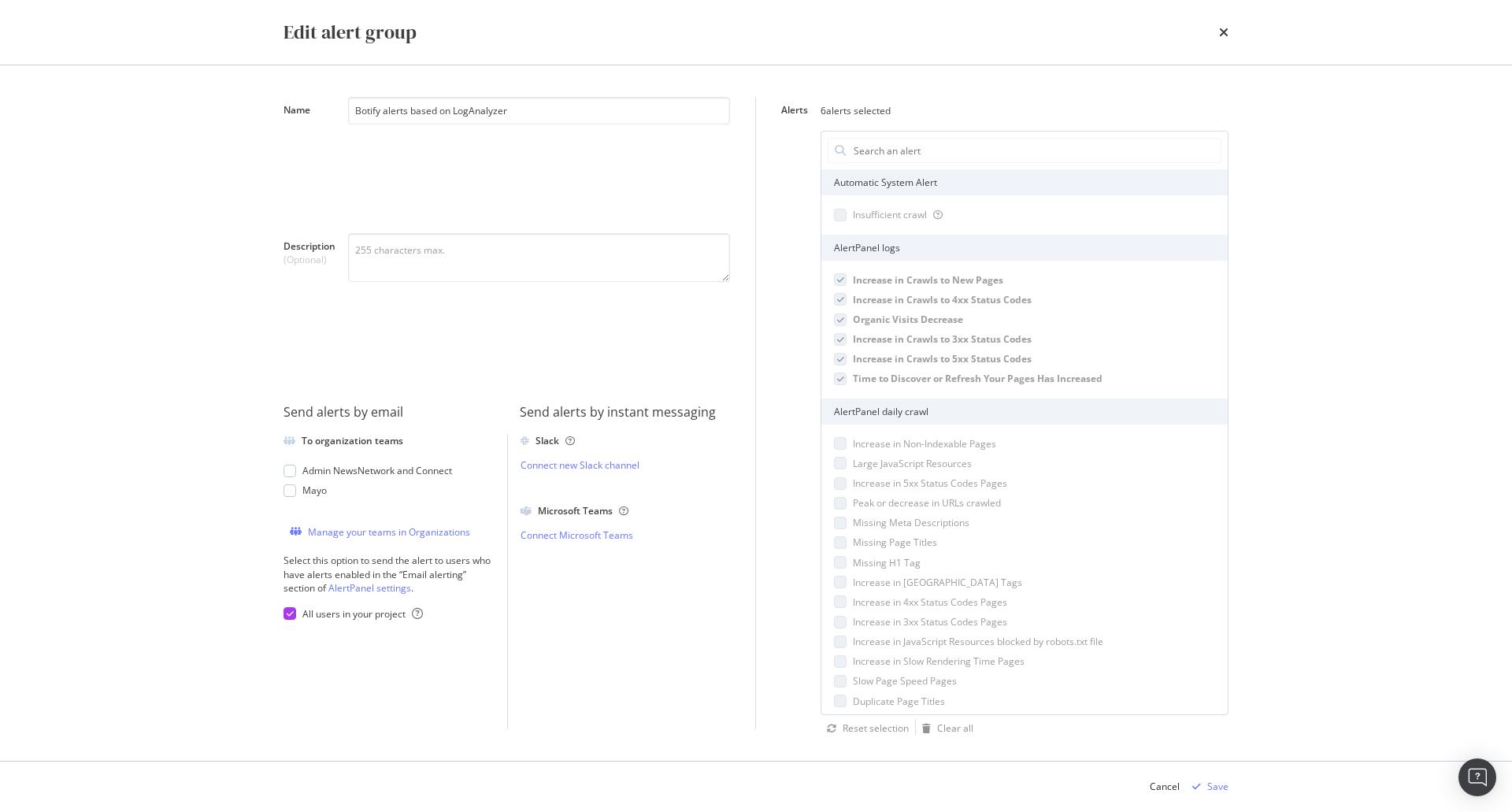
click at [843, 216] on div "modal" at bounding box center [840, 215] width 13 height 13
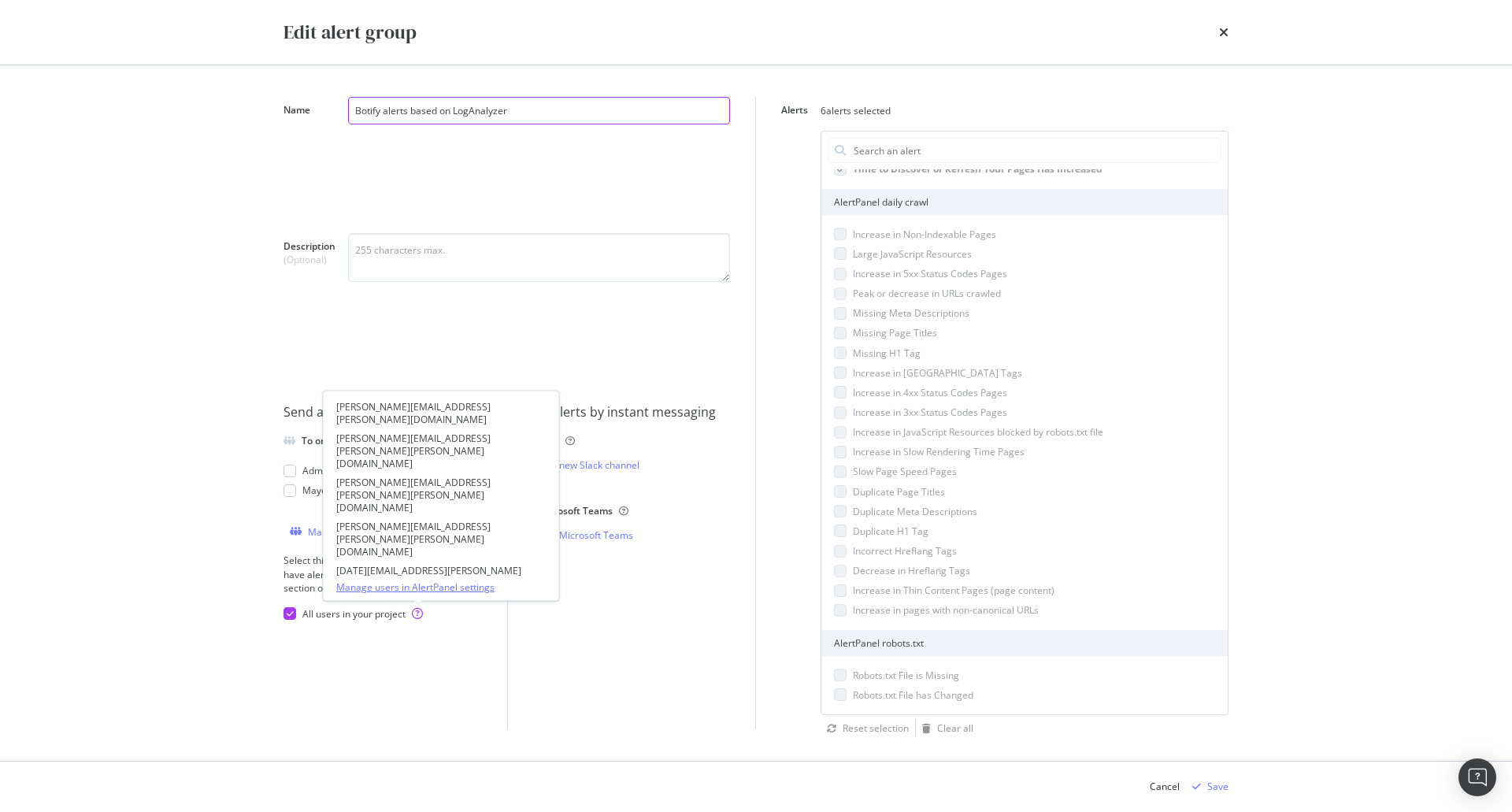
click at [444, 586] on link "Manage users in AlertPanel settings" at bounding box center [440, 587] width 209 height 14
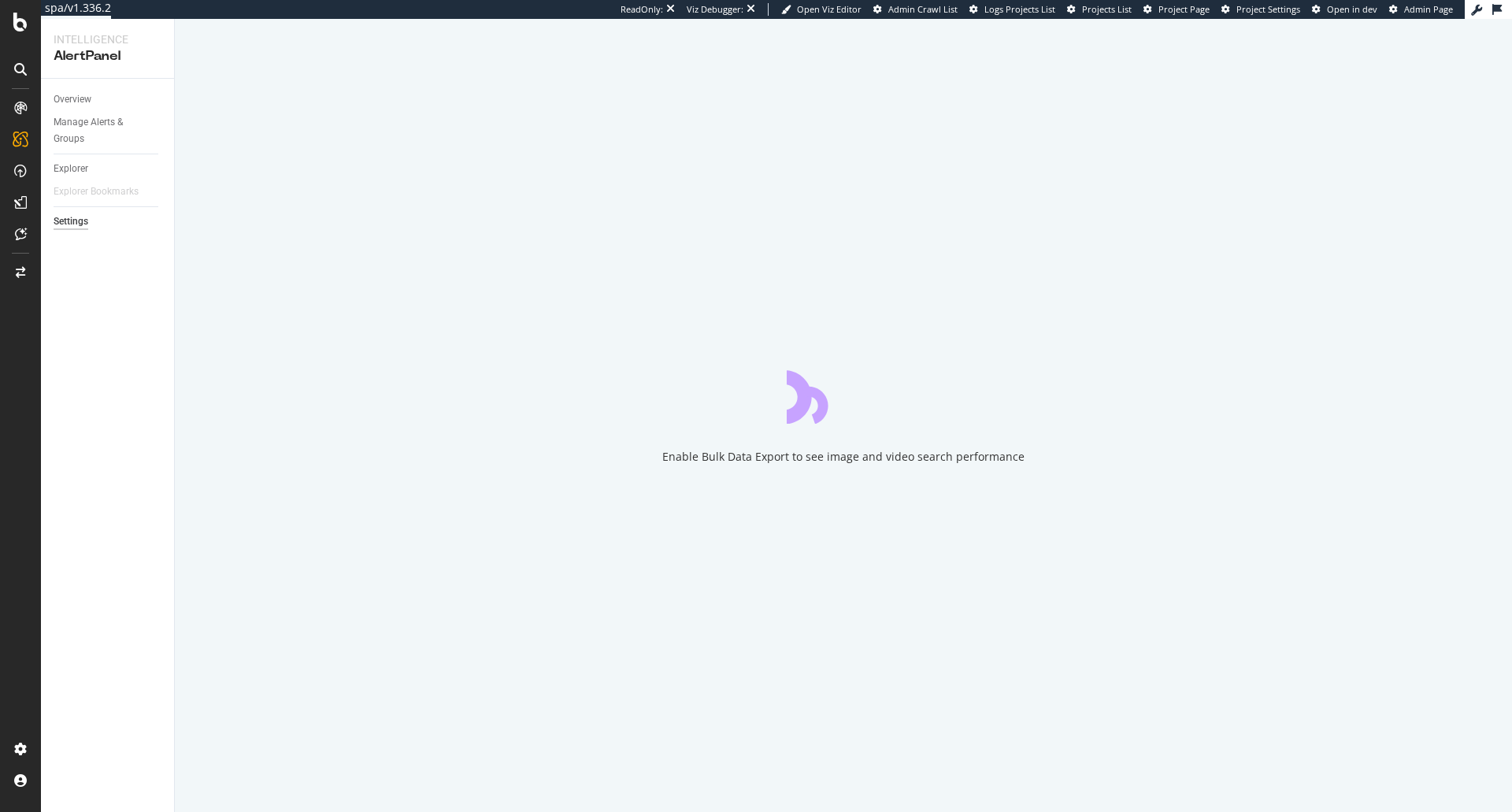
select select "04"
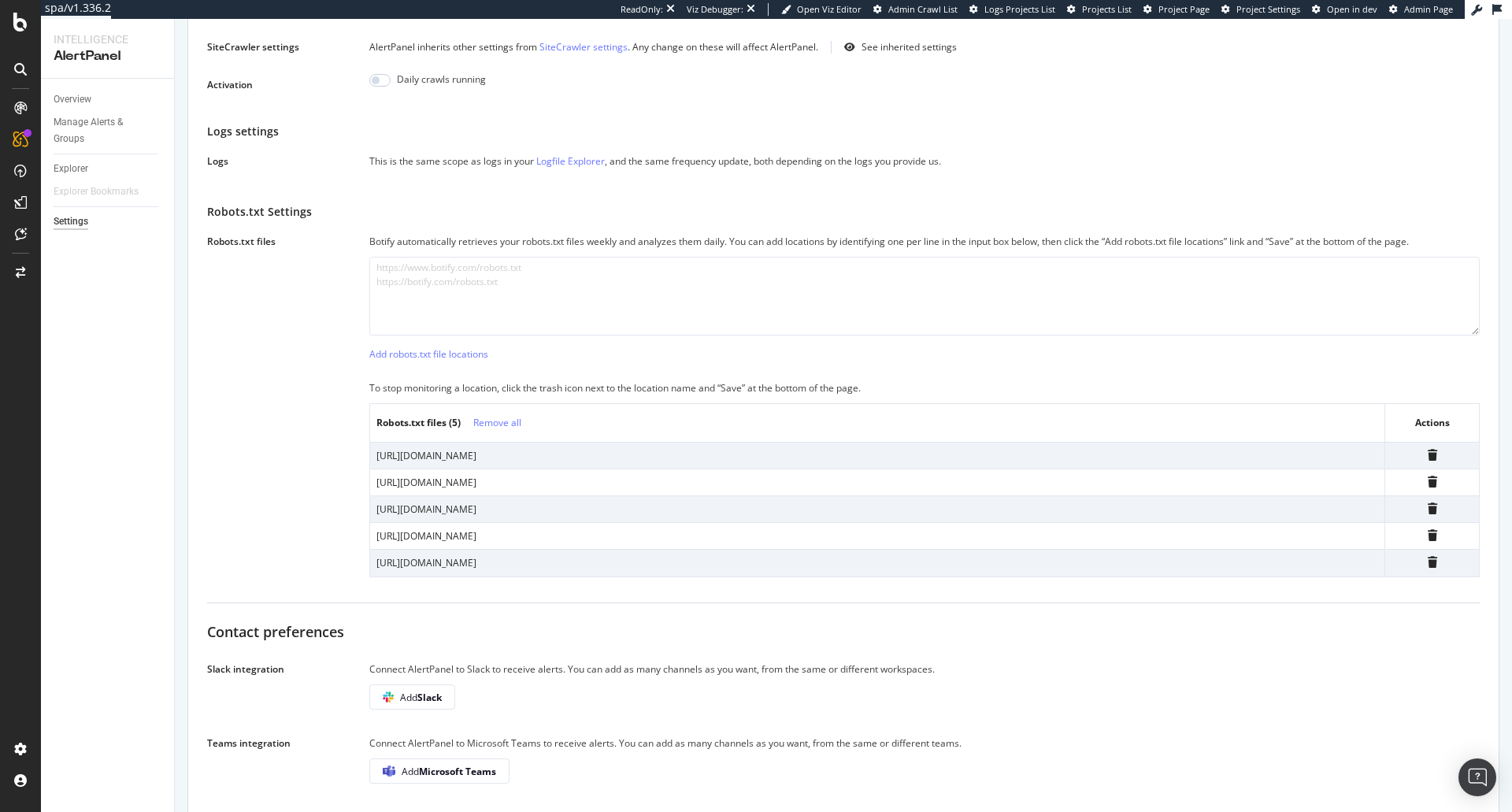
scroll to position [297, 0]
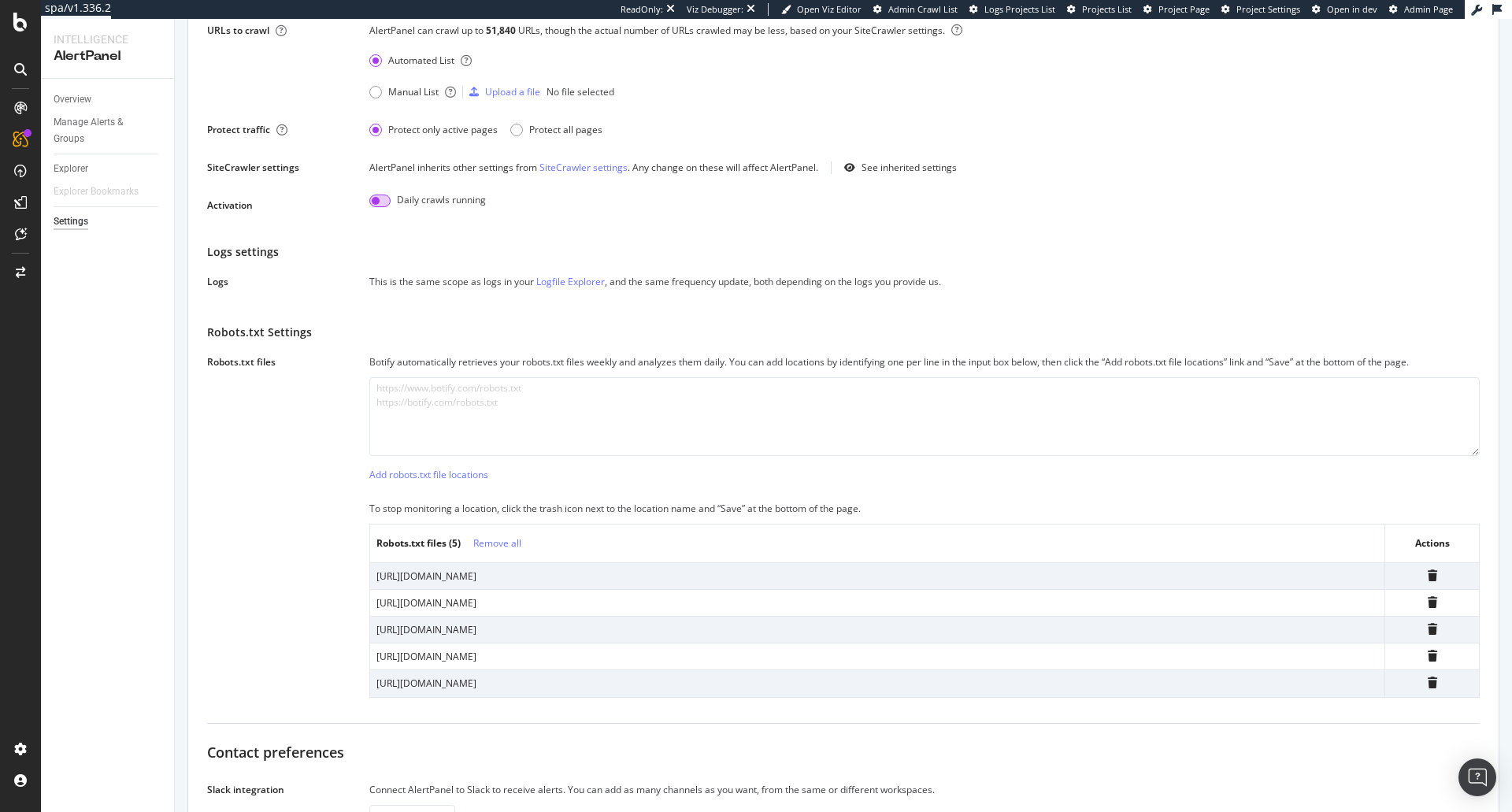
click at [375, 195] on input "checkbox" at bounding box center [380, 200] width 21 height 13
checkbox input "true"
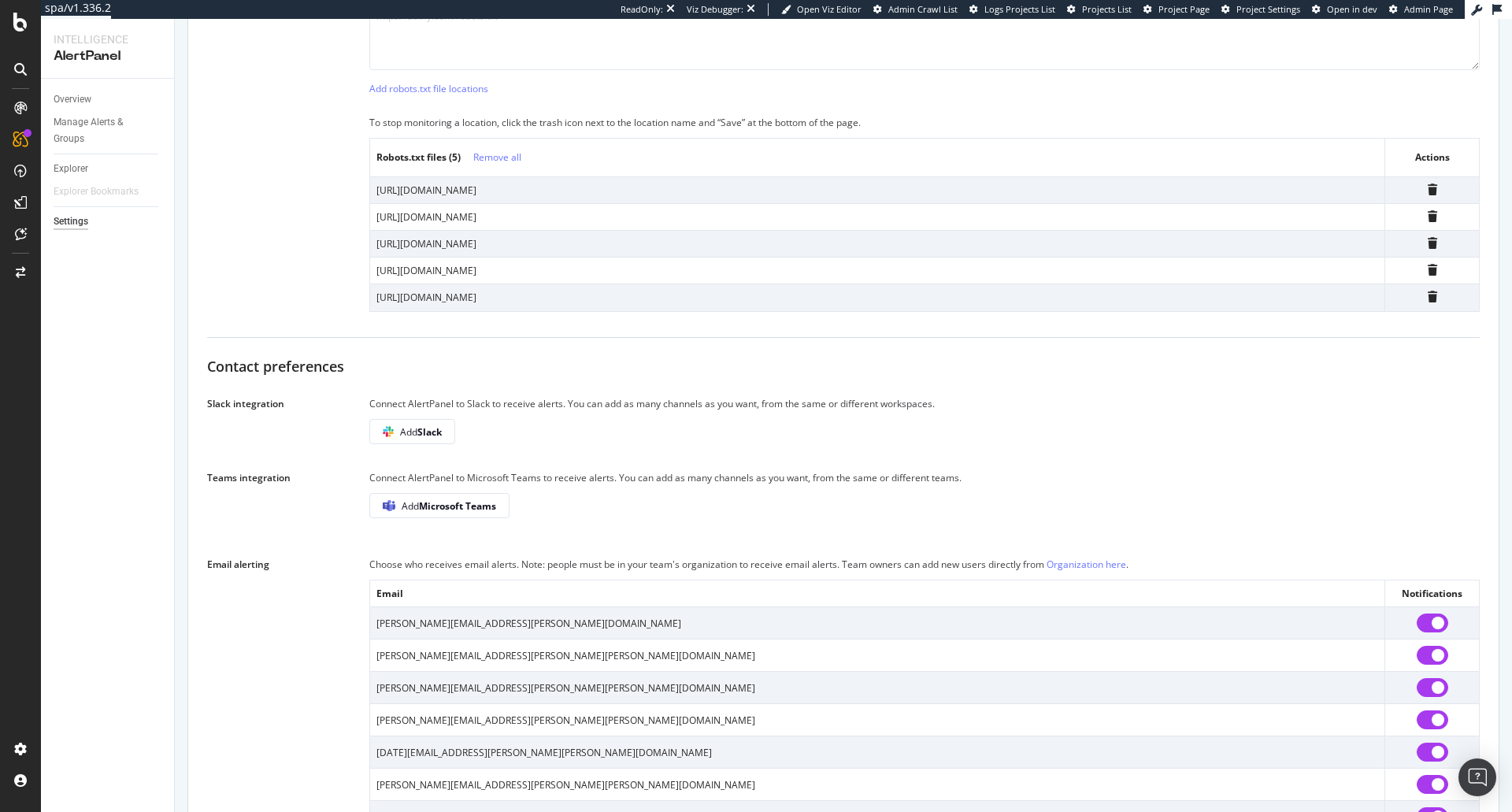
scroll to position [952, 0]
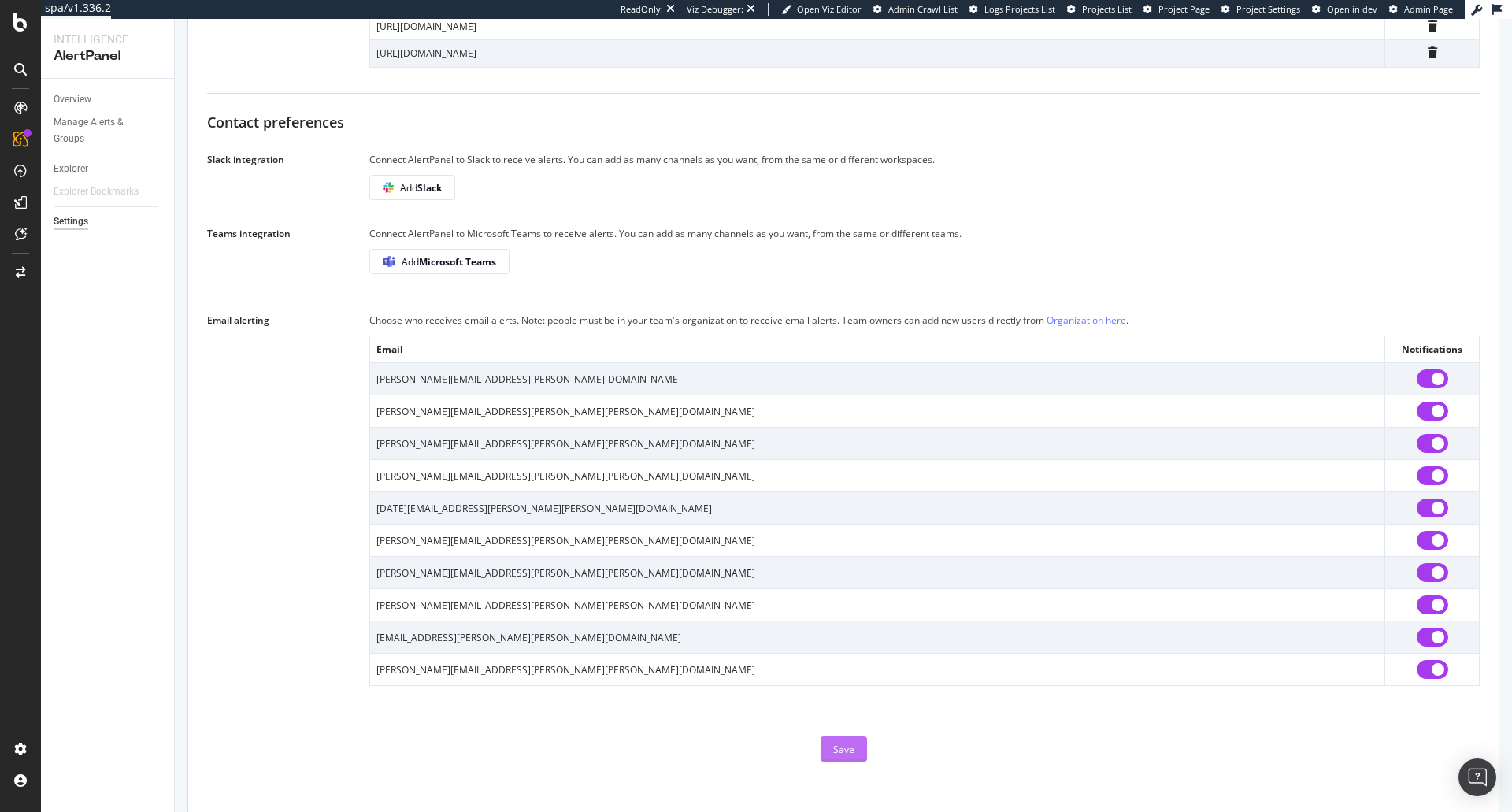
click at [853, 744] on button "Save" at bounding box center [844, 749] width 46 height 25
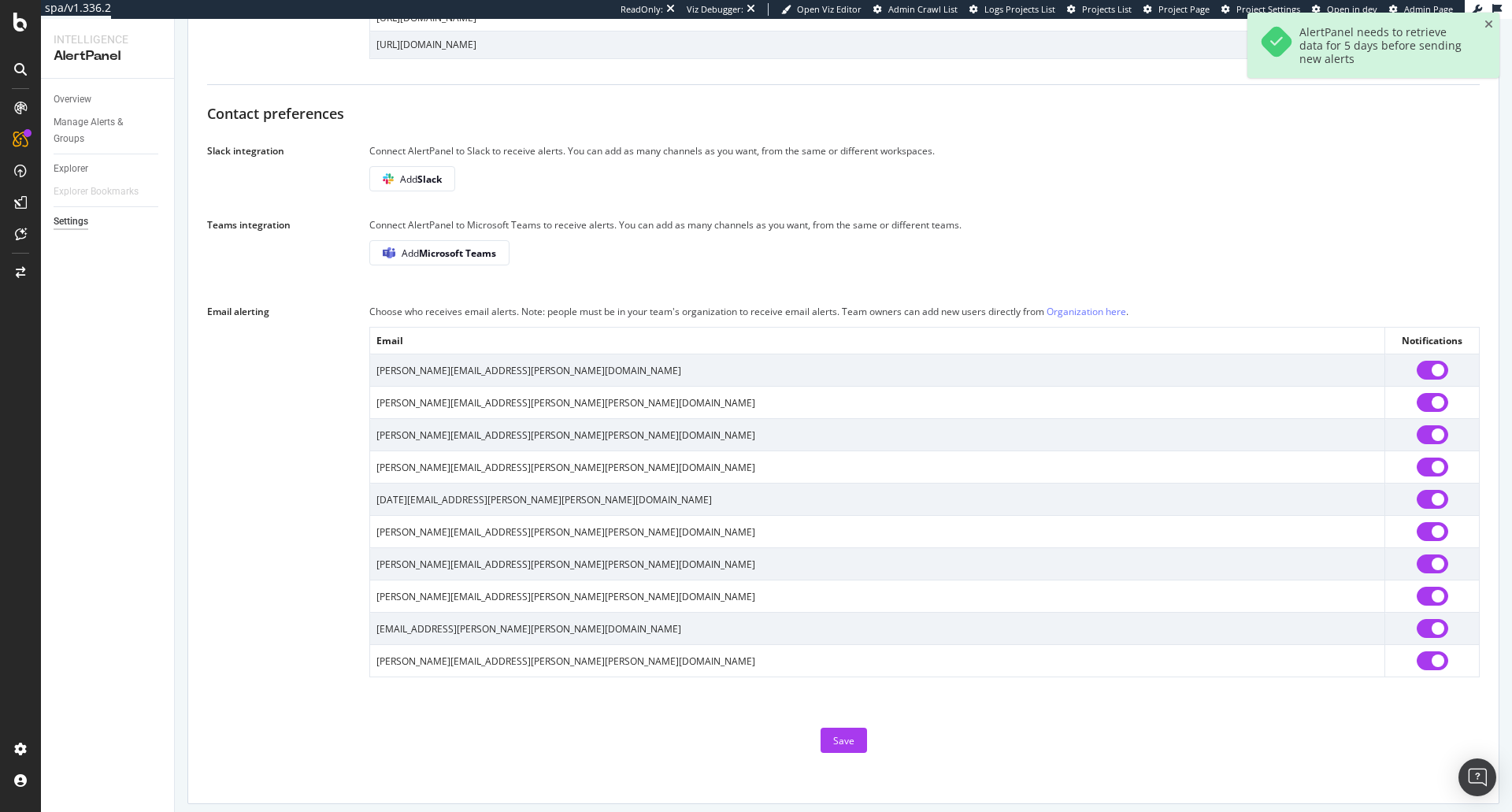
scroll to position [927, 0]
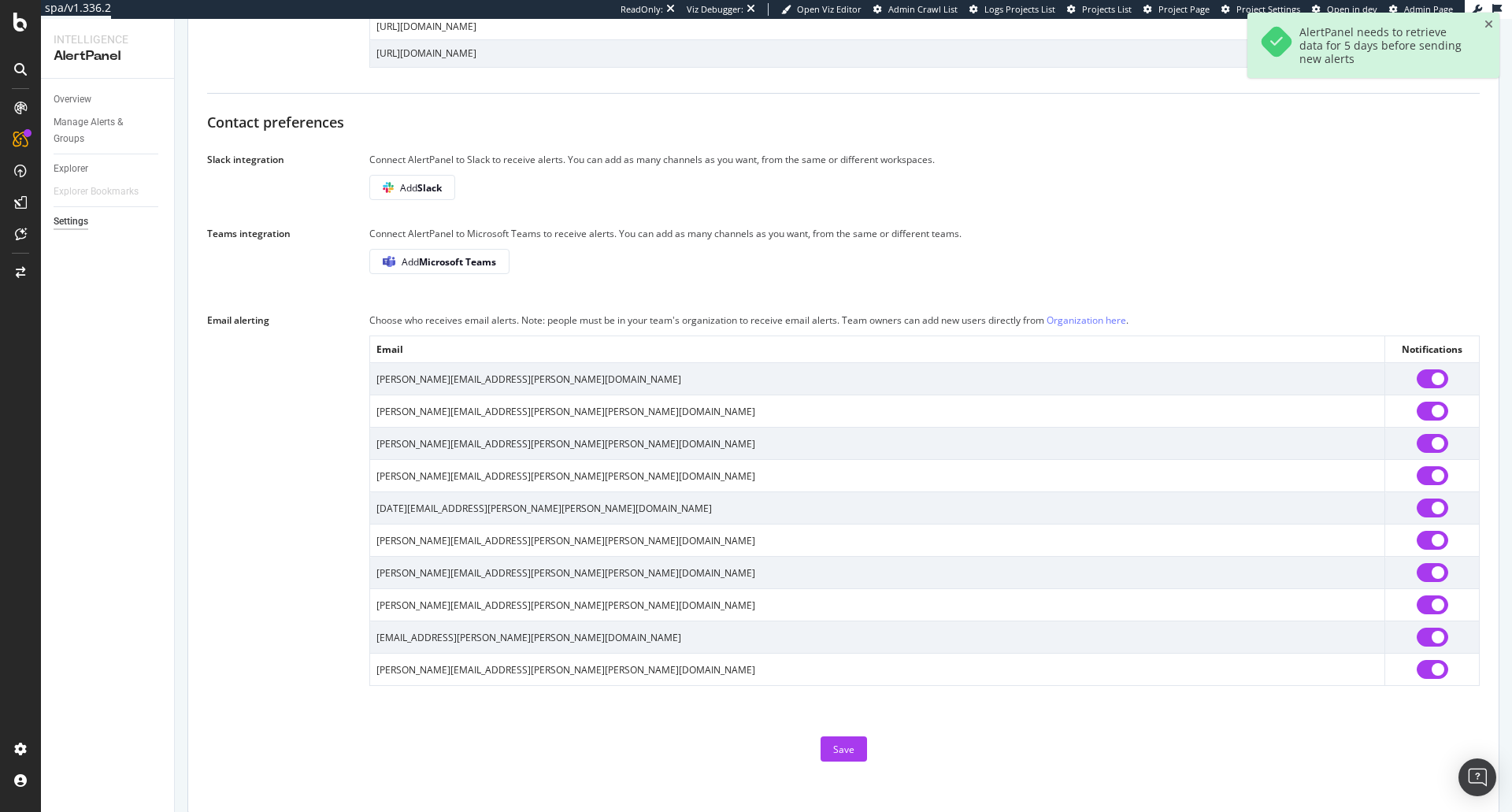
click at [1422, 404] on input "checkbox" at bounding box center [1433, 411] width 32 height 19
click at [833, 742] on div "Save" at bounding box center [844, 749] width 21 height 14
click at [1429, 402] on input "checkbox" at bounding box center [1433, 411] width 32 height 19
checkbox input "true"
click at [837, 742] on div "Save" at bounding box center [844, 749] width 21 height 14
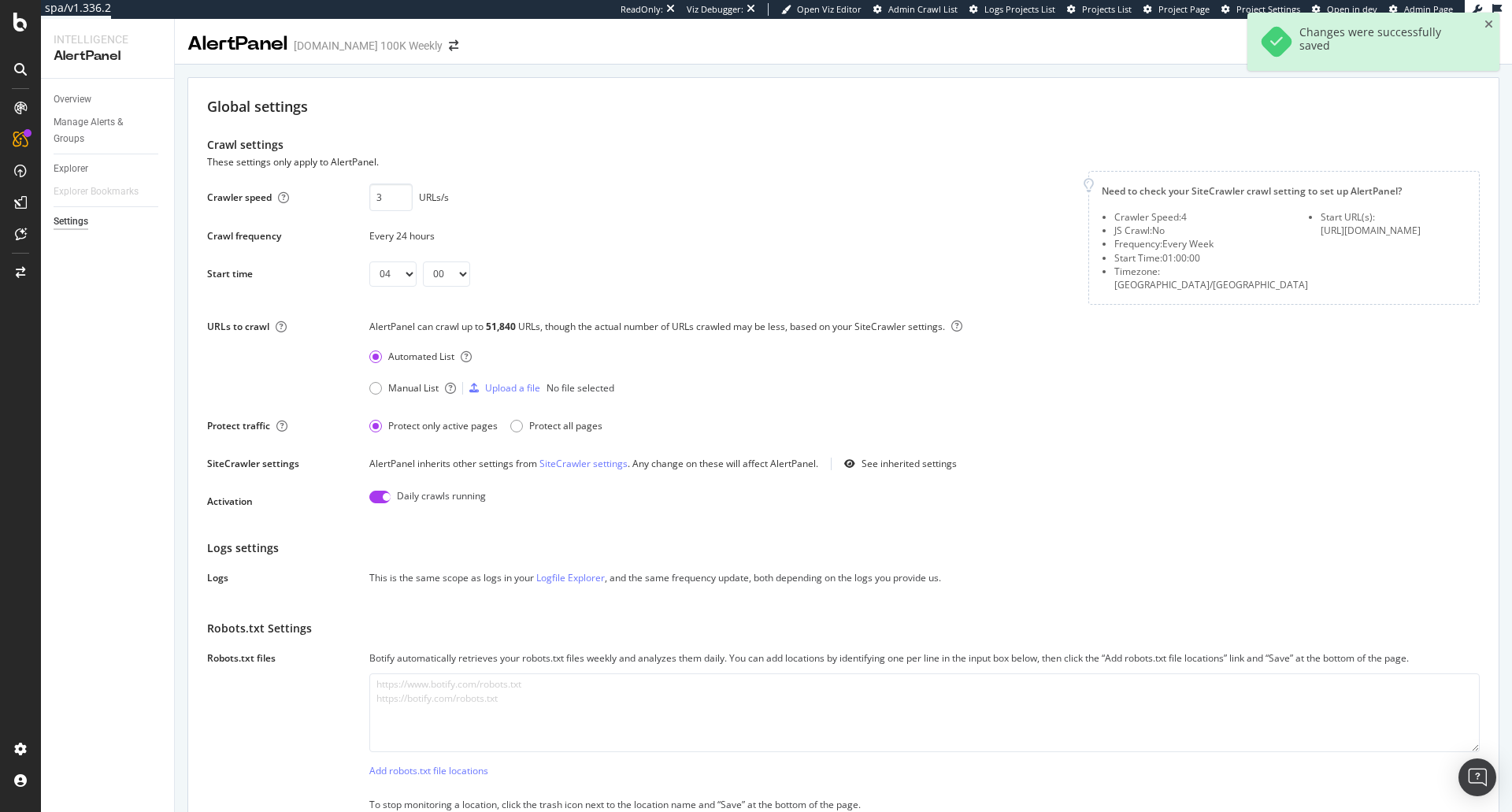
scroll to position [0, 0]
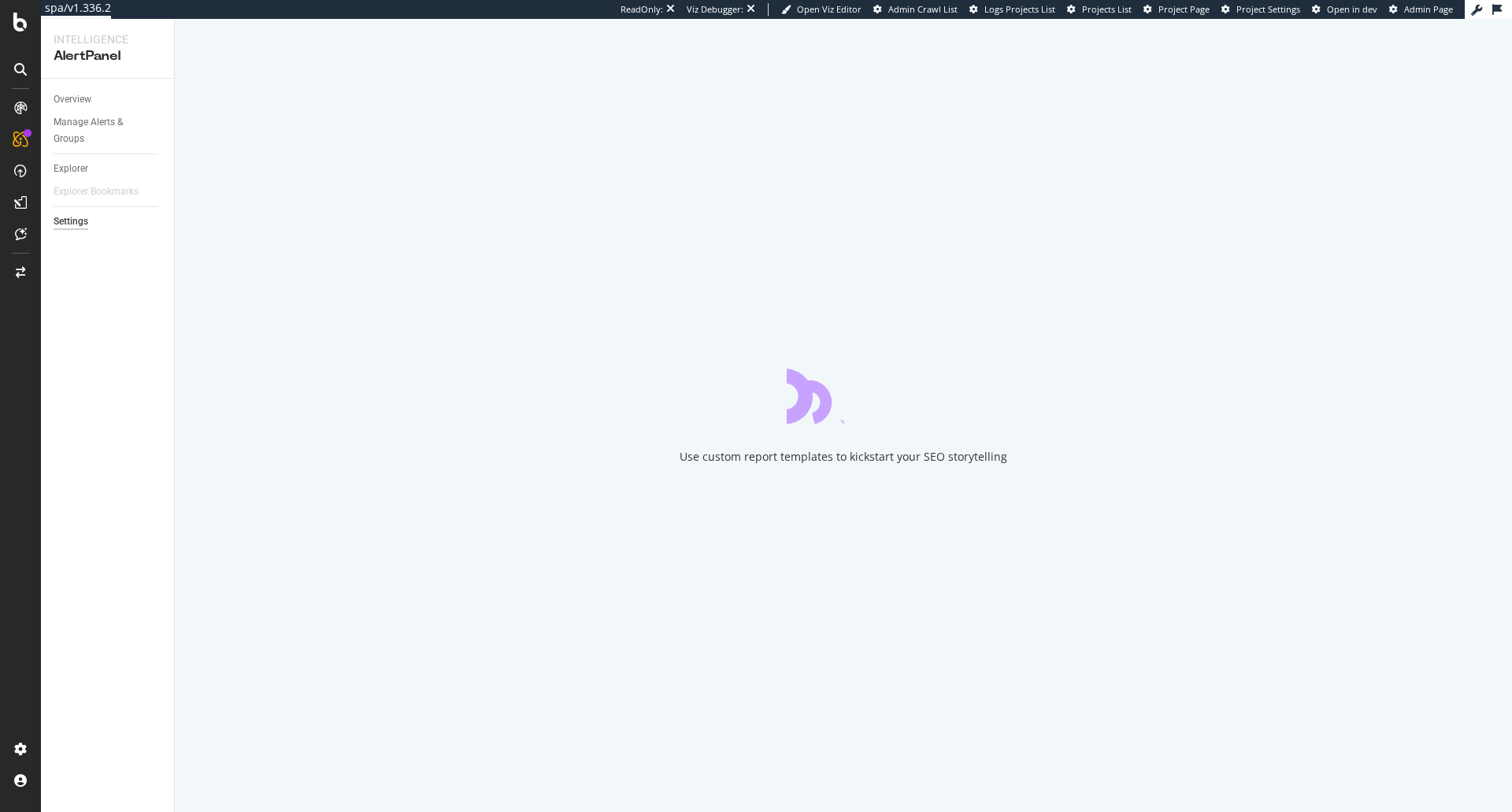
select select "04"
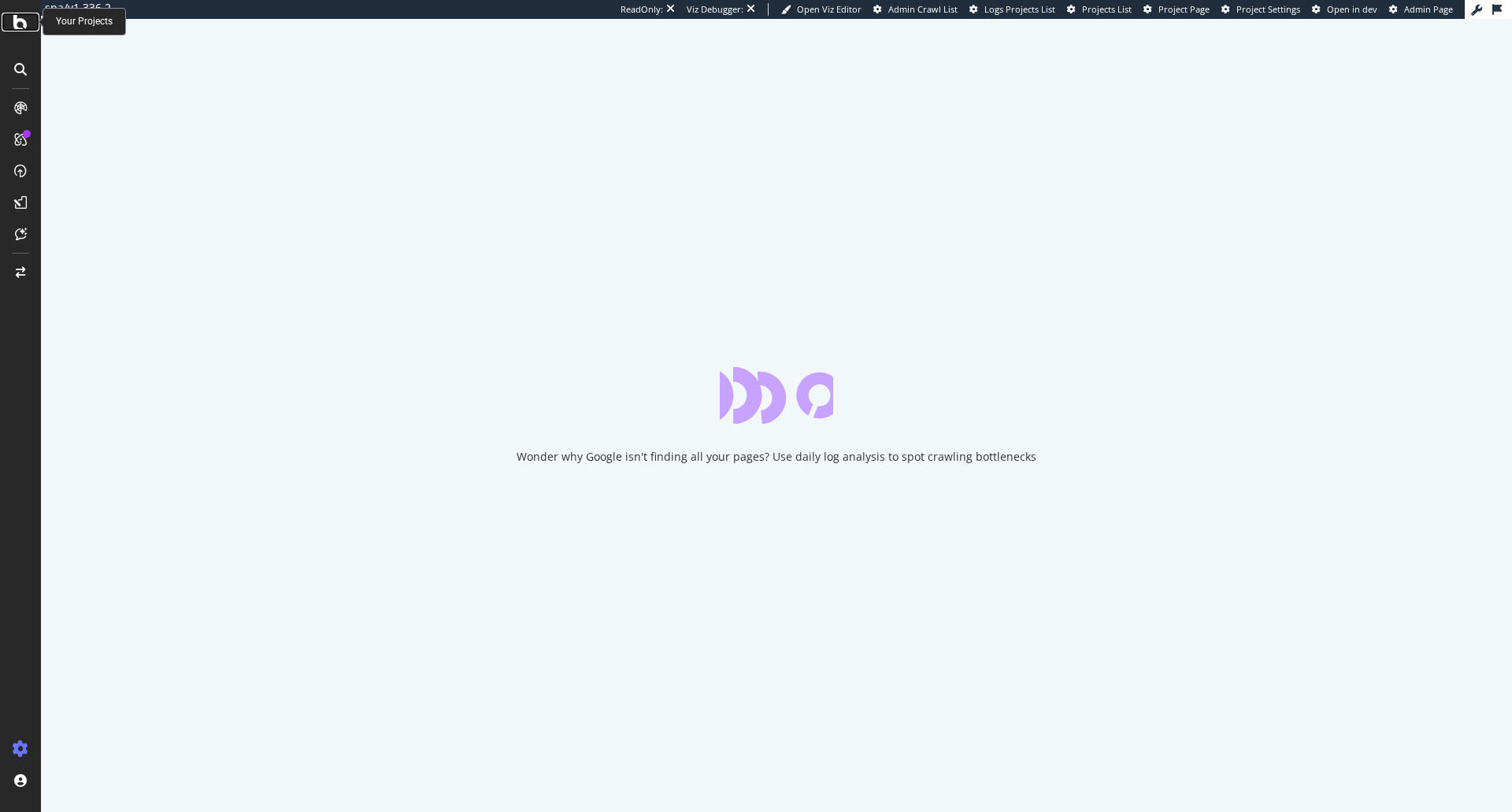
click at [12, 13] on div at bounding box center [20, 22] width 38 height 19
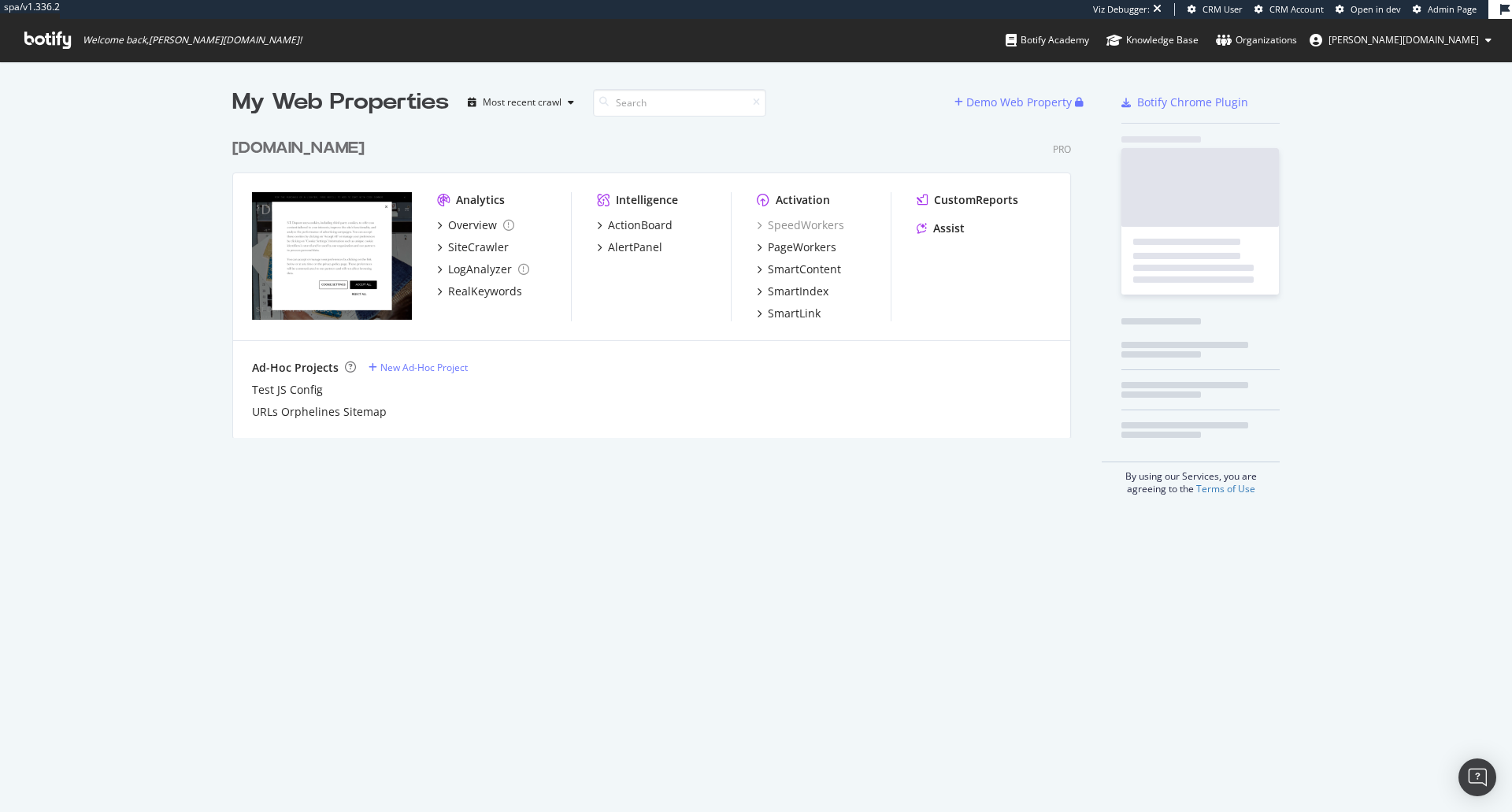
scroll to position [308, 839]
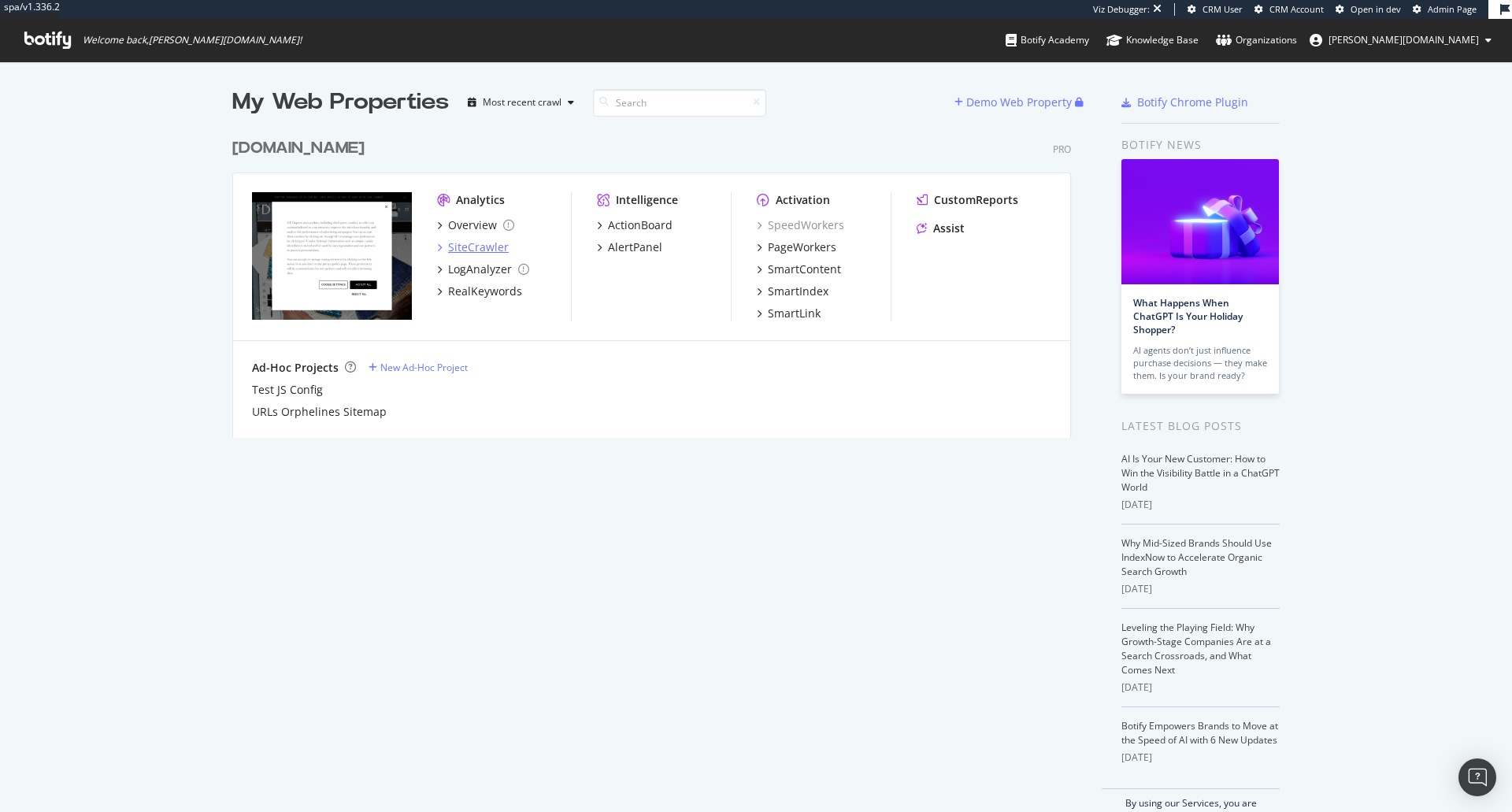
click at [463, 244] on div "SiteCrawler" at bounding box center [478, 247] width 61 height 15
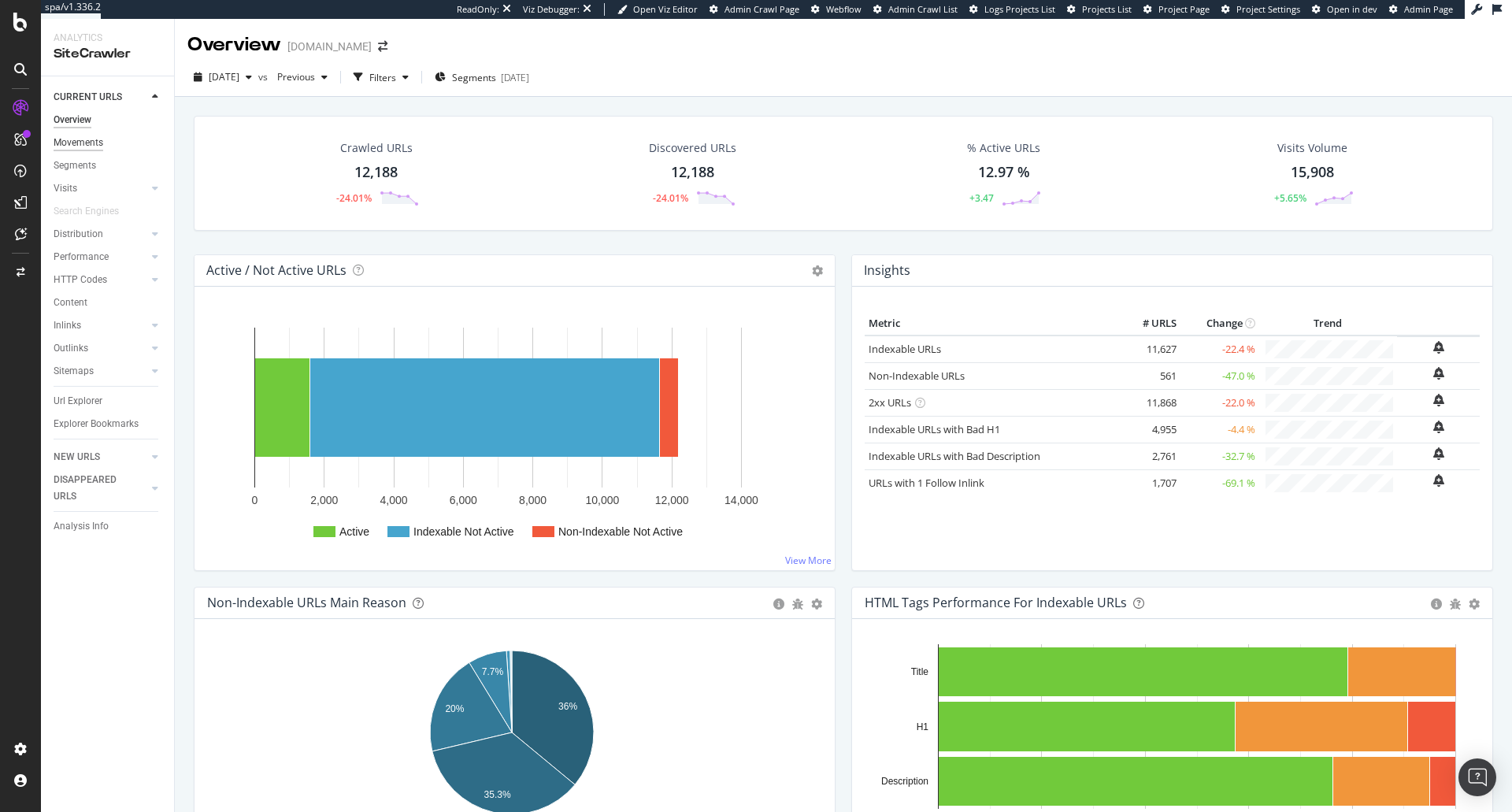
click at [99, 141] on div "Movements" at bounding box center [77, 142] width 49 height 16
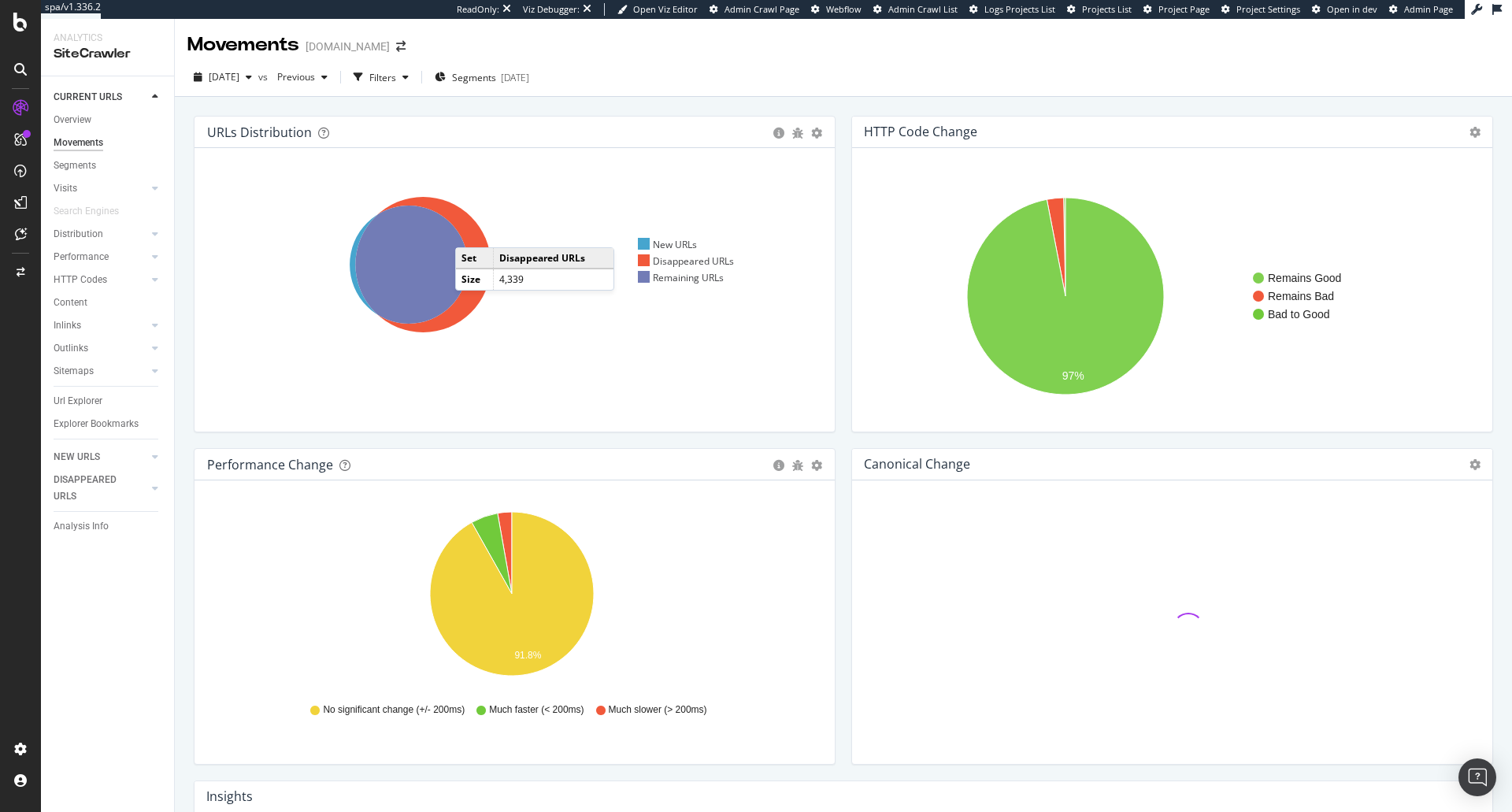
click at [471, 231] on icon at bounding box center [423, 264] width 136 height 135
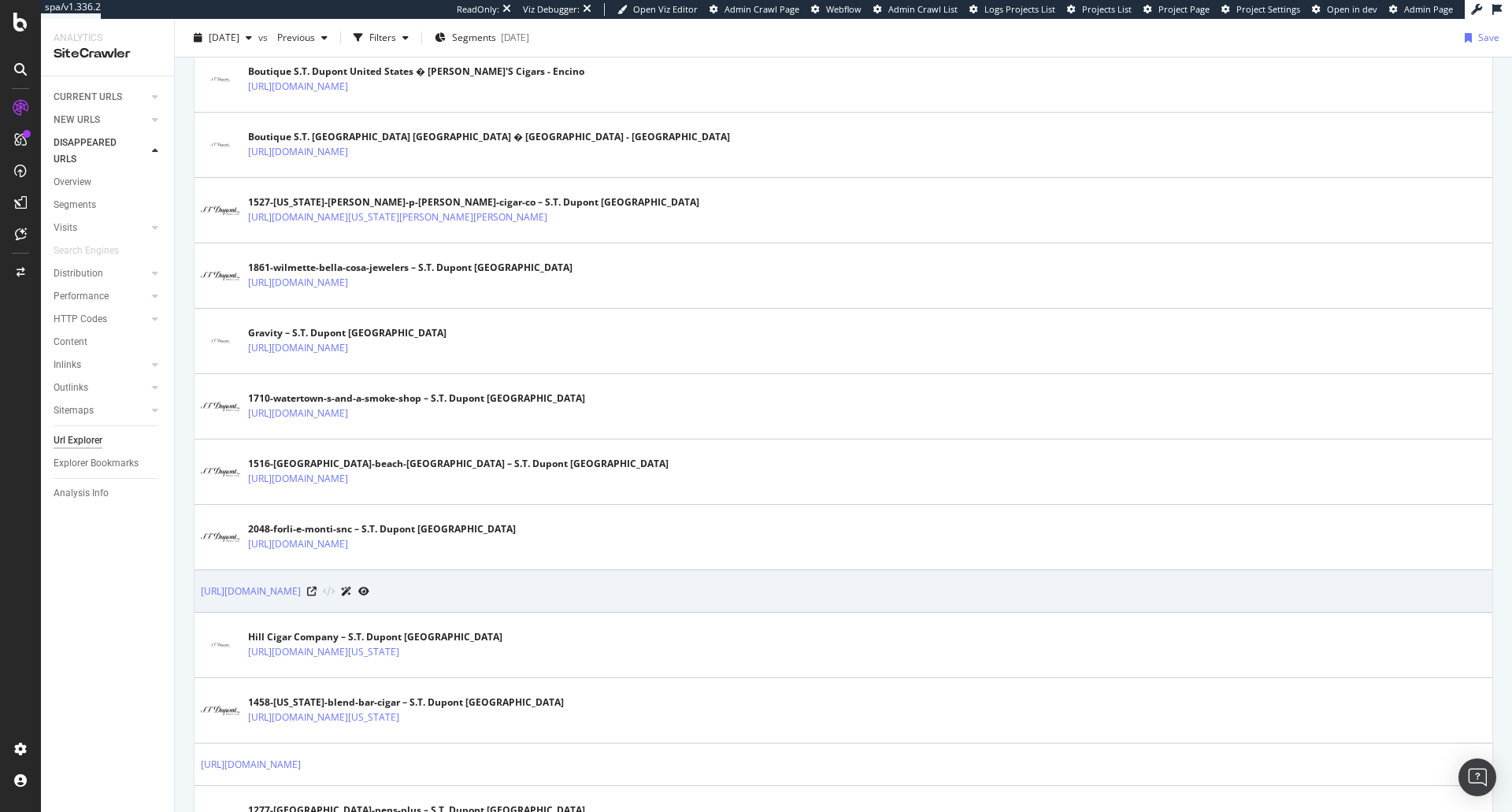
scroll to position [1156, 0]
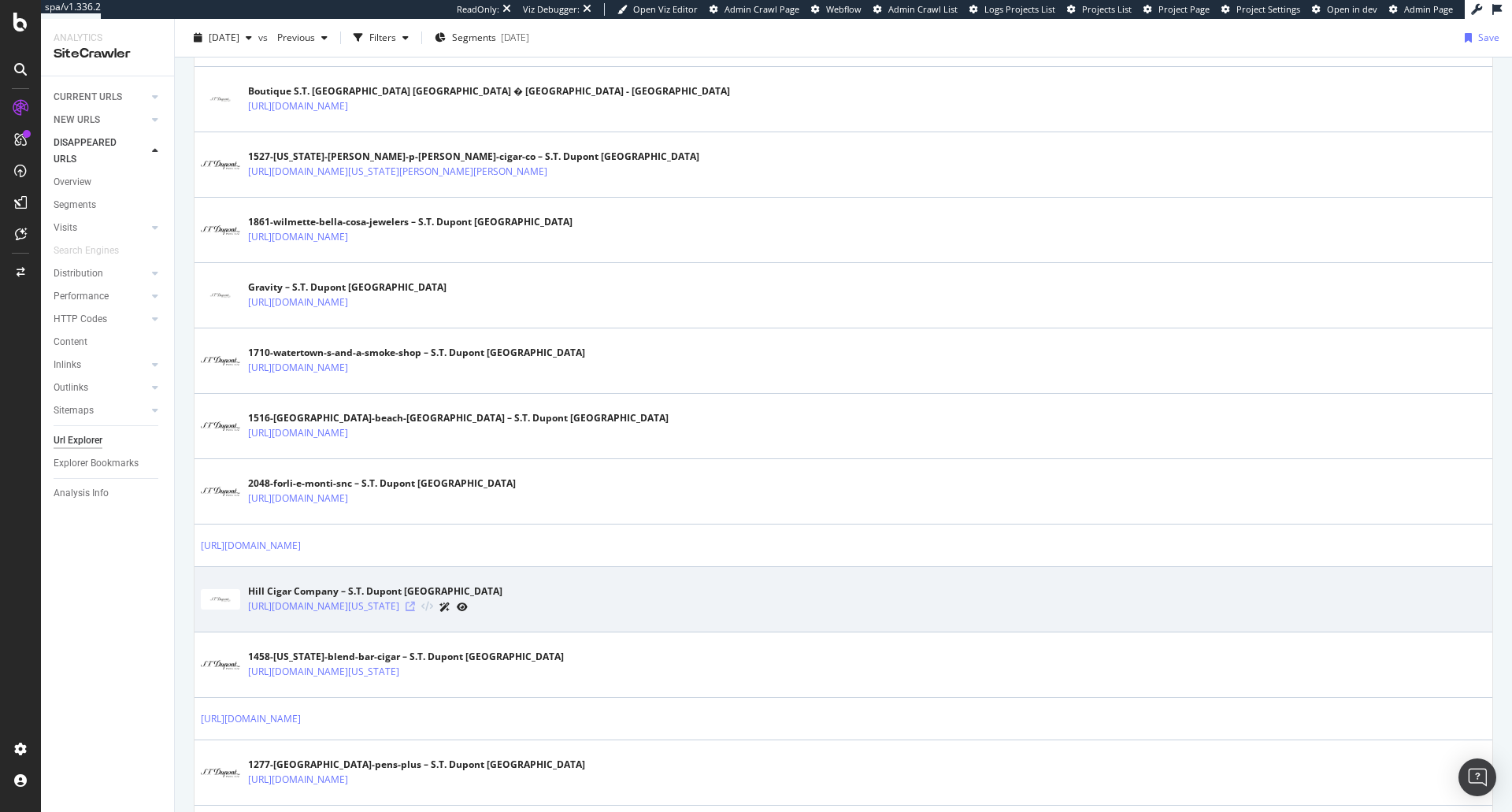
click at [415, 605] on icon at bounding box center [410, 607] width 10 height 10
click at [450, 608] on icon at bounding box center [444, 607] width 11 height 10
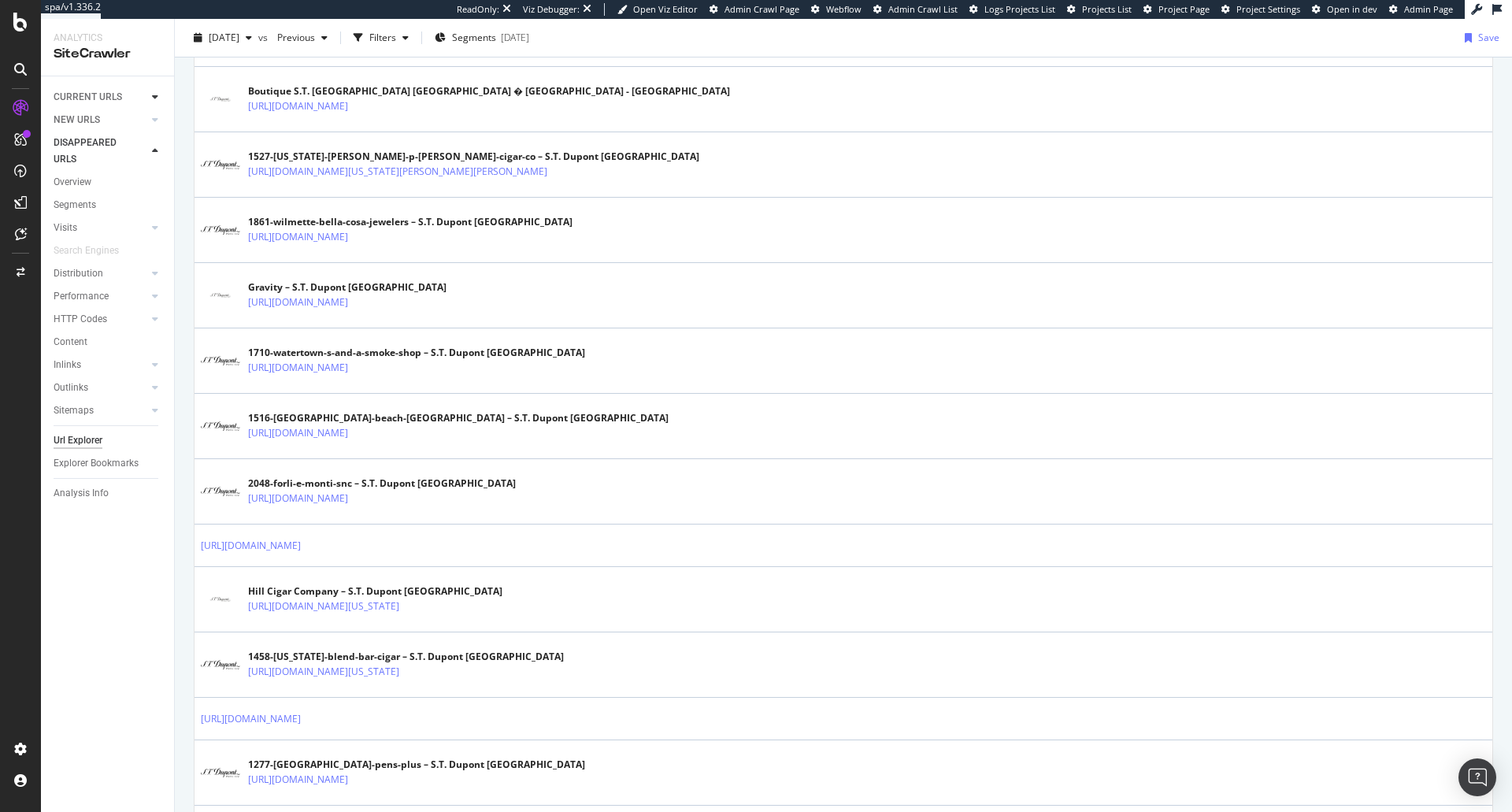
click at [151, 93] on div at bounding box center [155, 97] width 15 height 15
click at [100, 124] on link "Overview" at bounding box center [107, 120] width 109 height 16
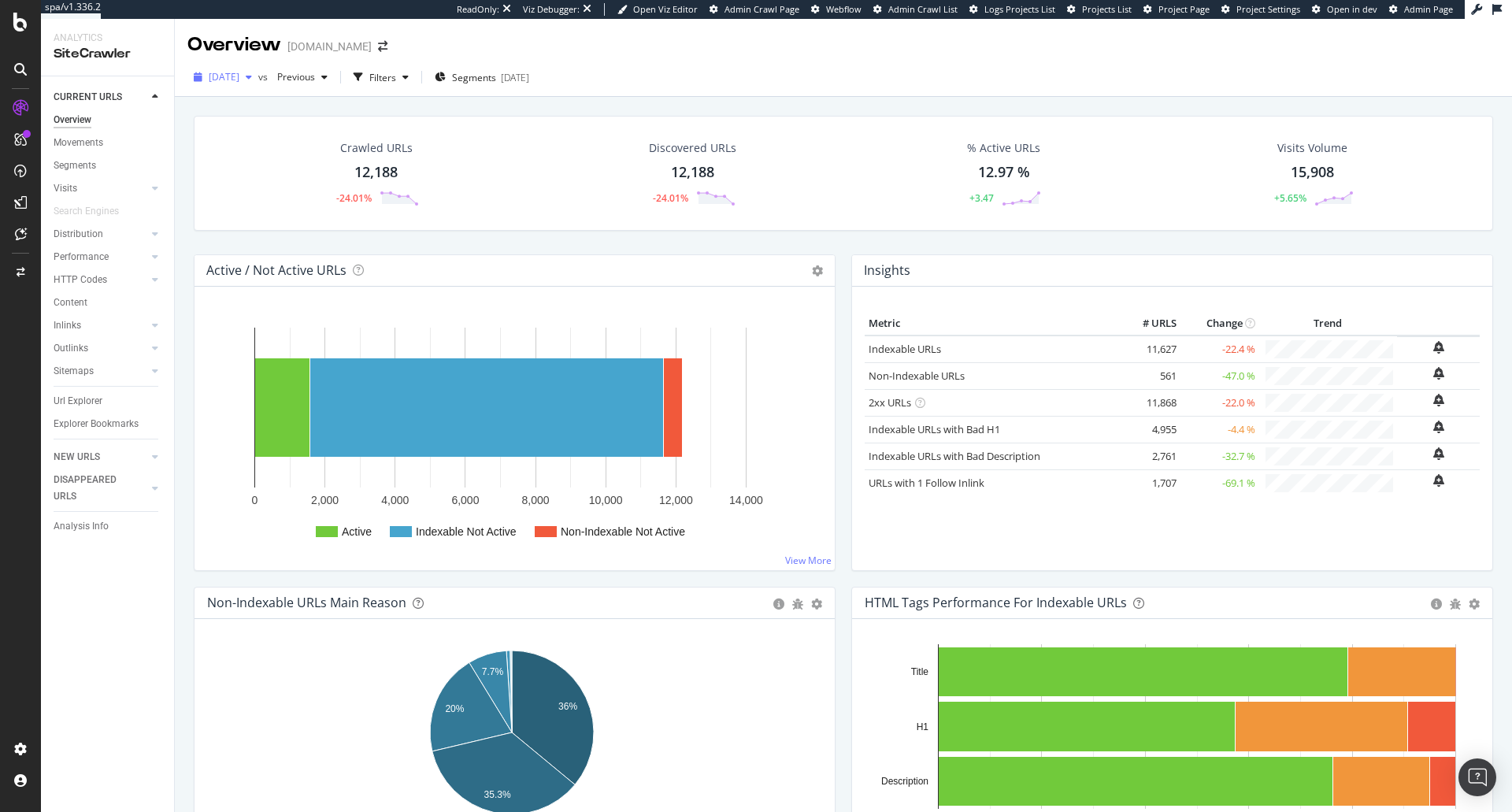
click at [239, 71] on span "[DATE]" at bounding box center [225, 76] width 31 height 14
click at [353, 171] on span at bounding box center [363, 175] width 19 height 19
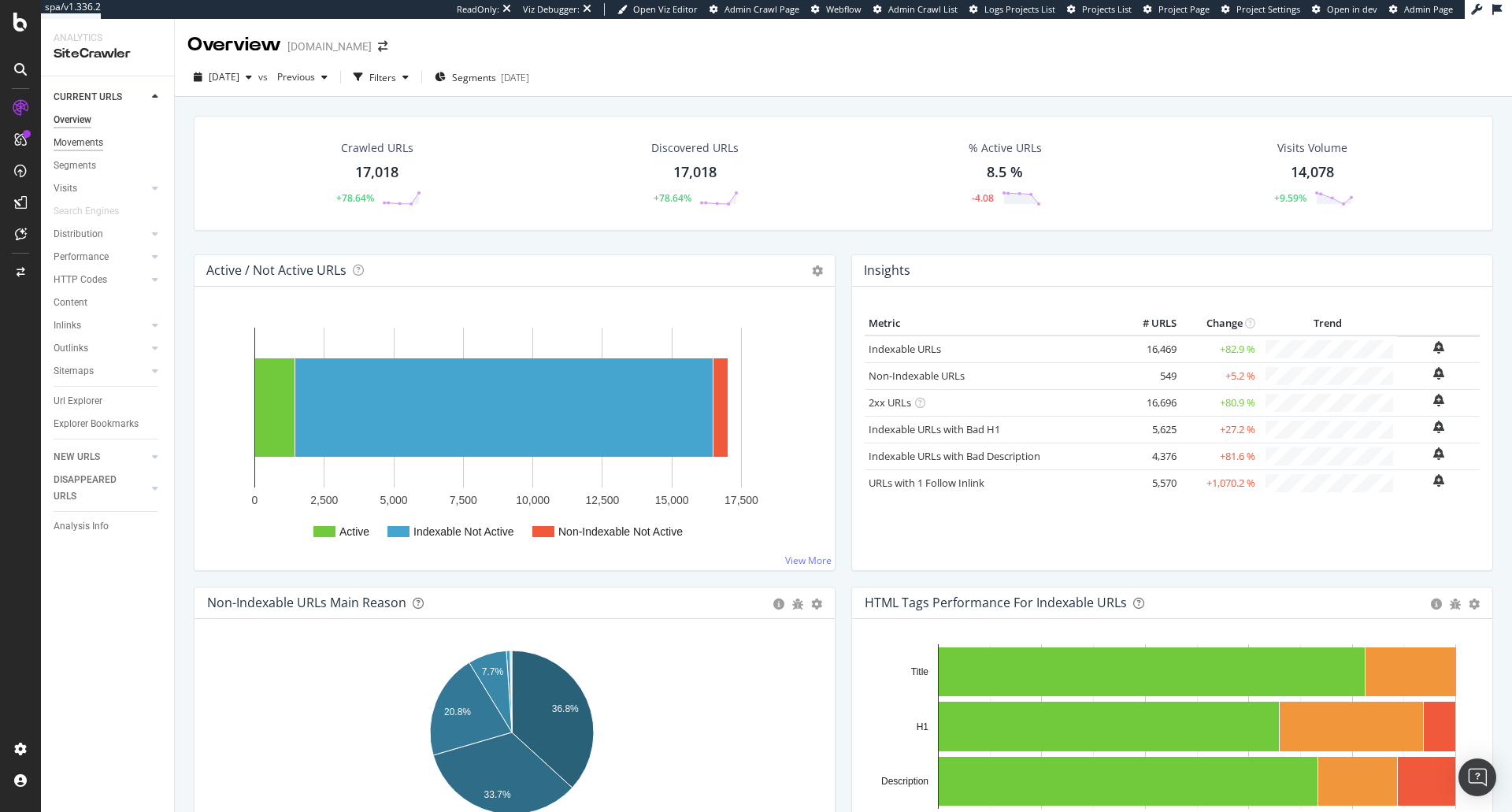
click at [84, 137] on div "Movements" at bounding box center [77, 142] width 49 height 16
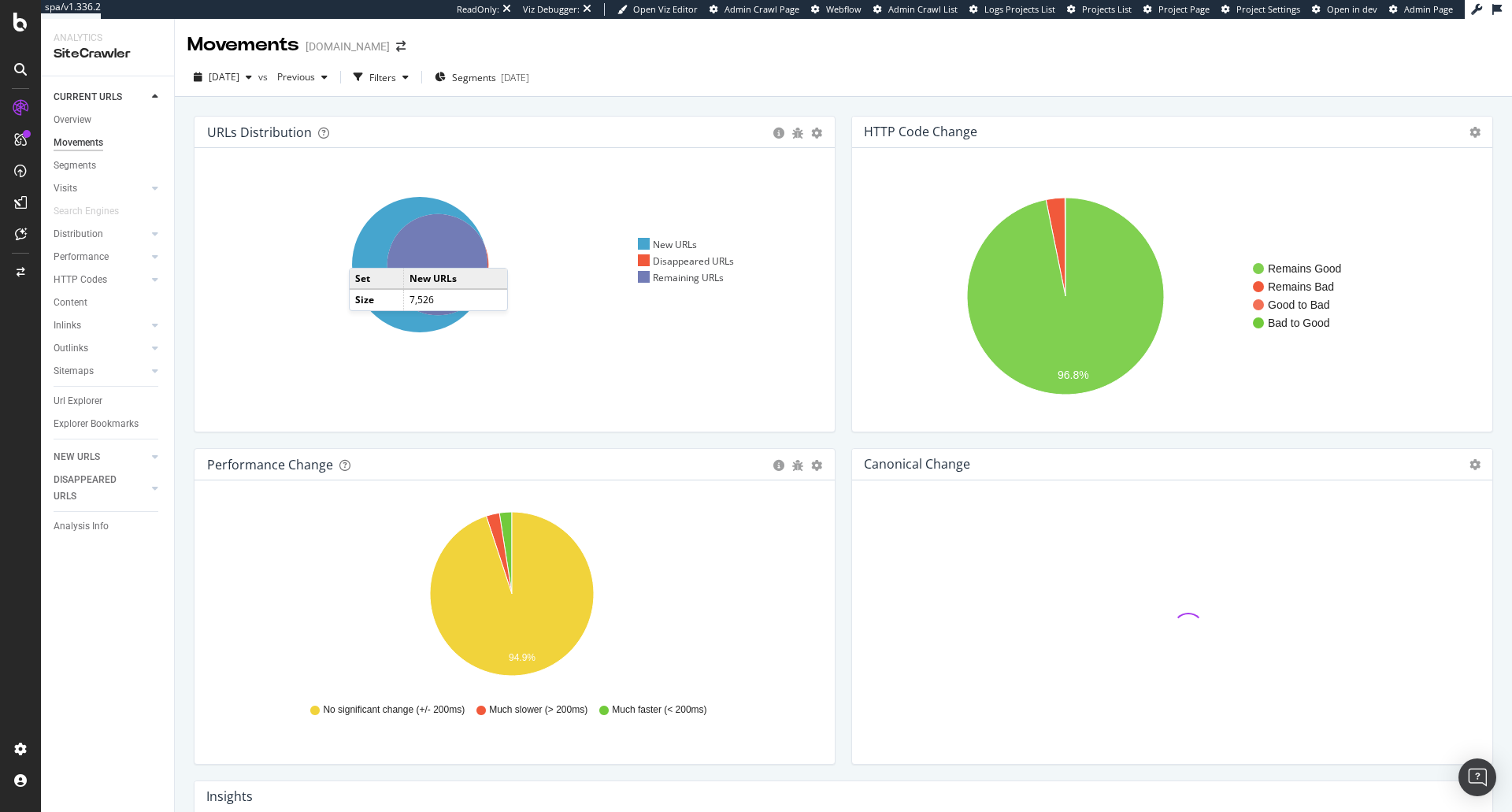
click at [365, 252] on icon at bounding box center [420, 264] width 136 height 135
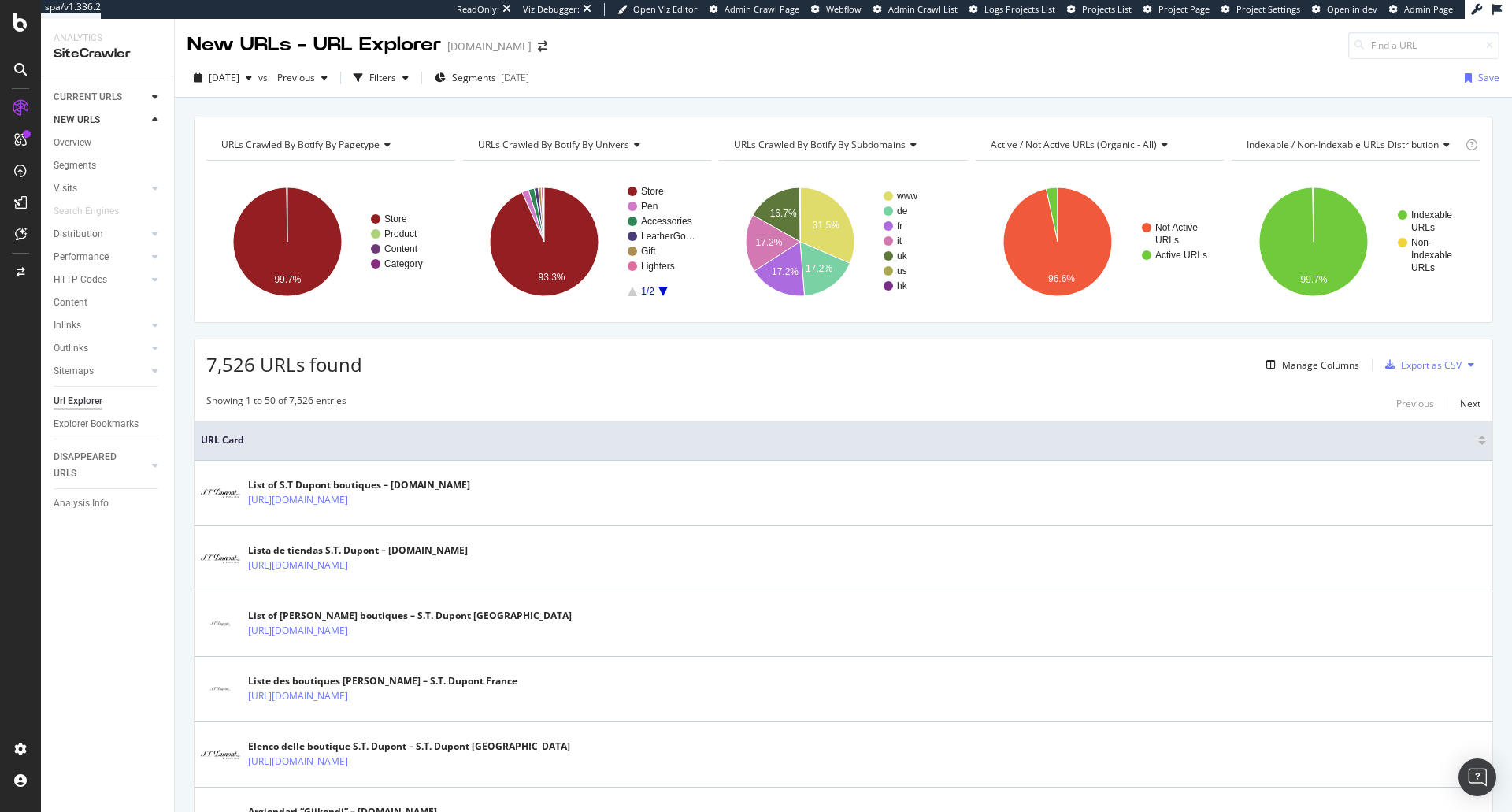
click at [157, 95] on icon at bounding box center [155, 97] width 7 height 10
click at [76, 121] on div "Overview" at bounding box center [72, 120] width 38 height 16
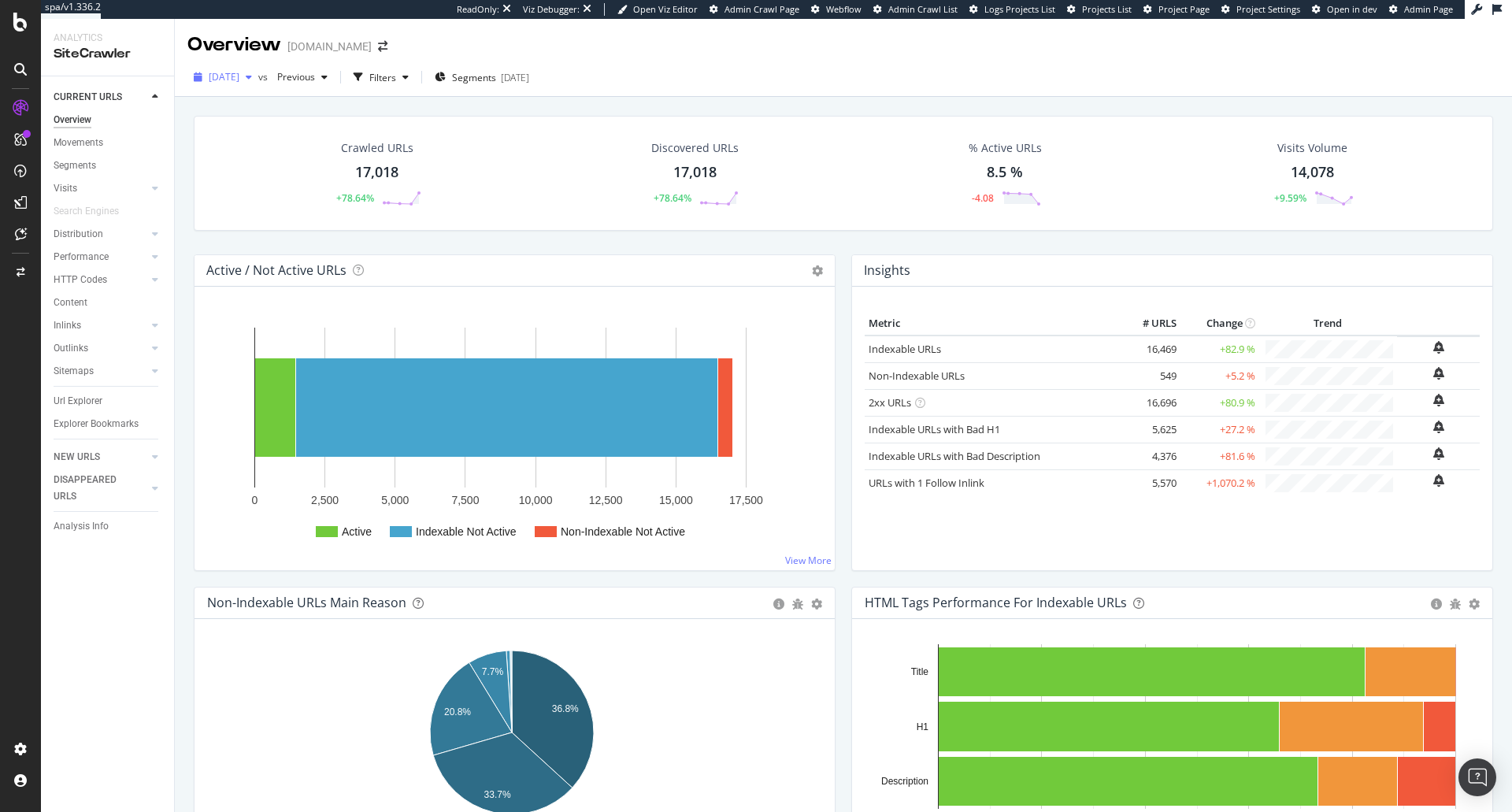
click at [235, 86] on div "[DATE]" at bounding box center [223, 77] width 71 height 23
click at [843, 306] on div "Insights × Close Chart overview-insight-panel - API Requests List Area Type Req…" at bounding box center [1171, 420] width 657 height 332
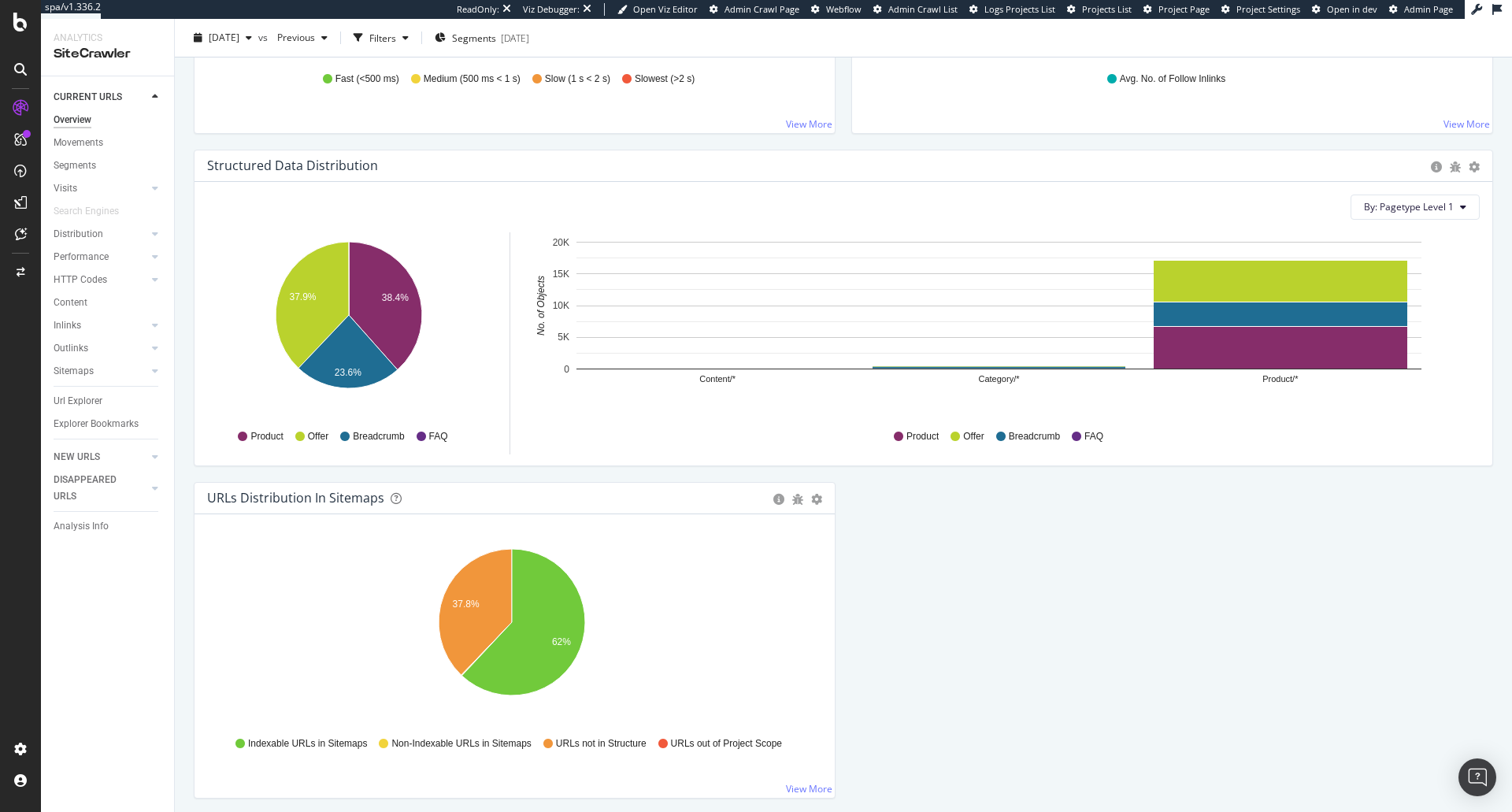
scroll to position [1491, 0]
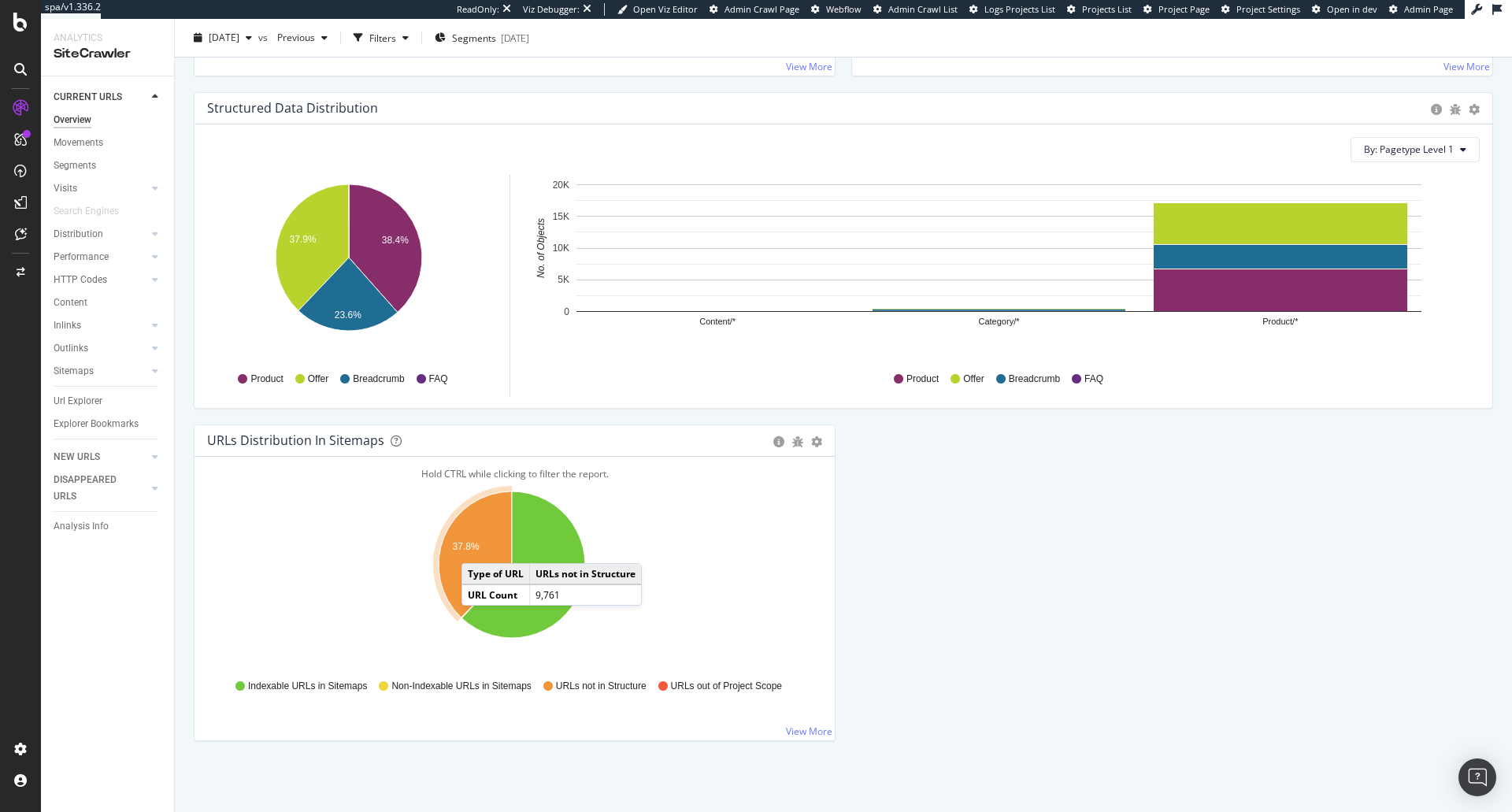
click at [477, 547] on text "37.8%" at bounding box center [467, 546] width 27 height 11
click at [482, 555] on icon "A chart." at bounding box center [475, 555] width 74 height 126
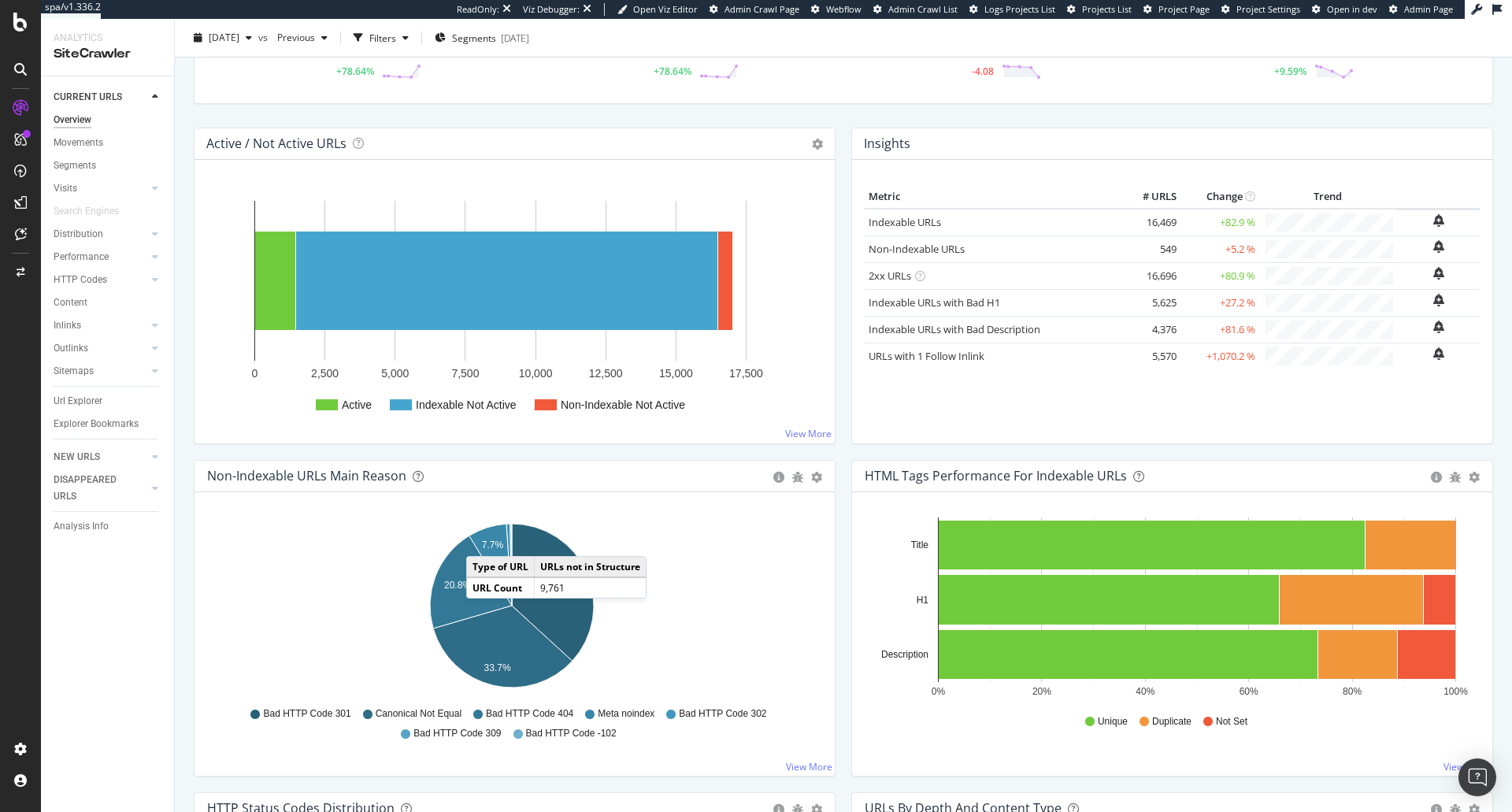
scroll to position [0, 0]
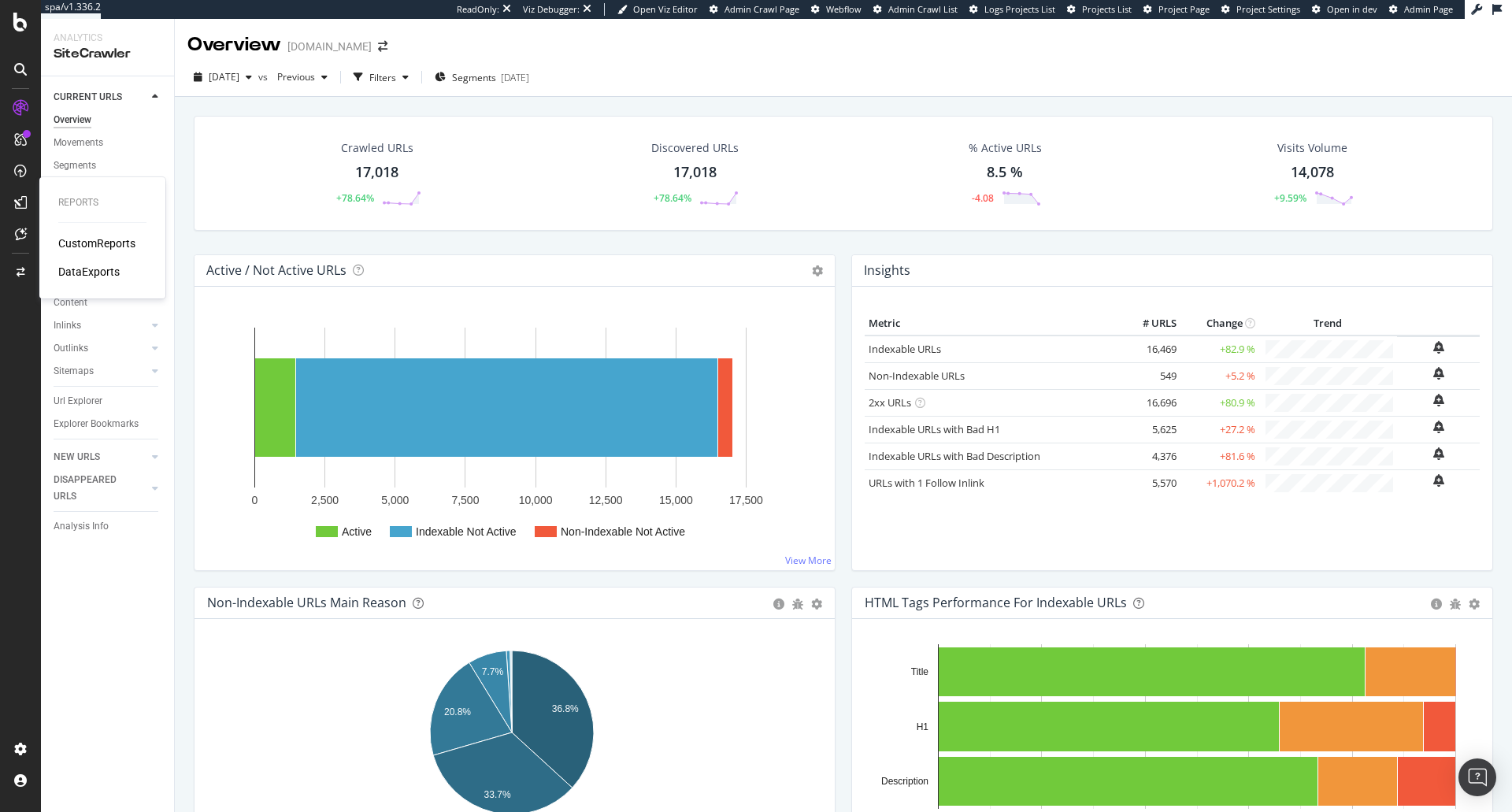
click at [99, 268] on div "DataExports" at bounding box center [88, 272] width 61 height 15
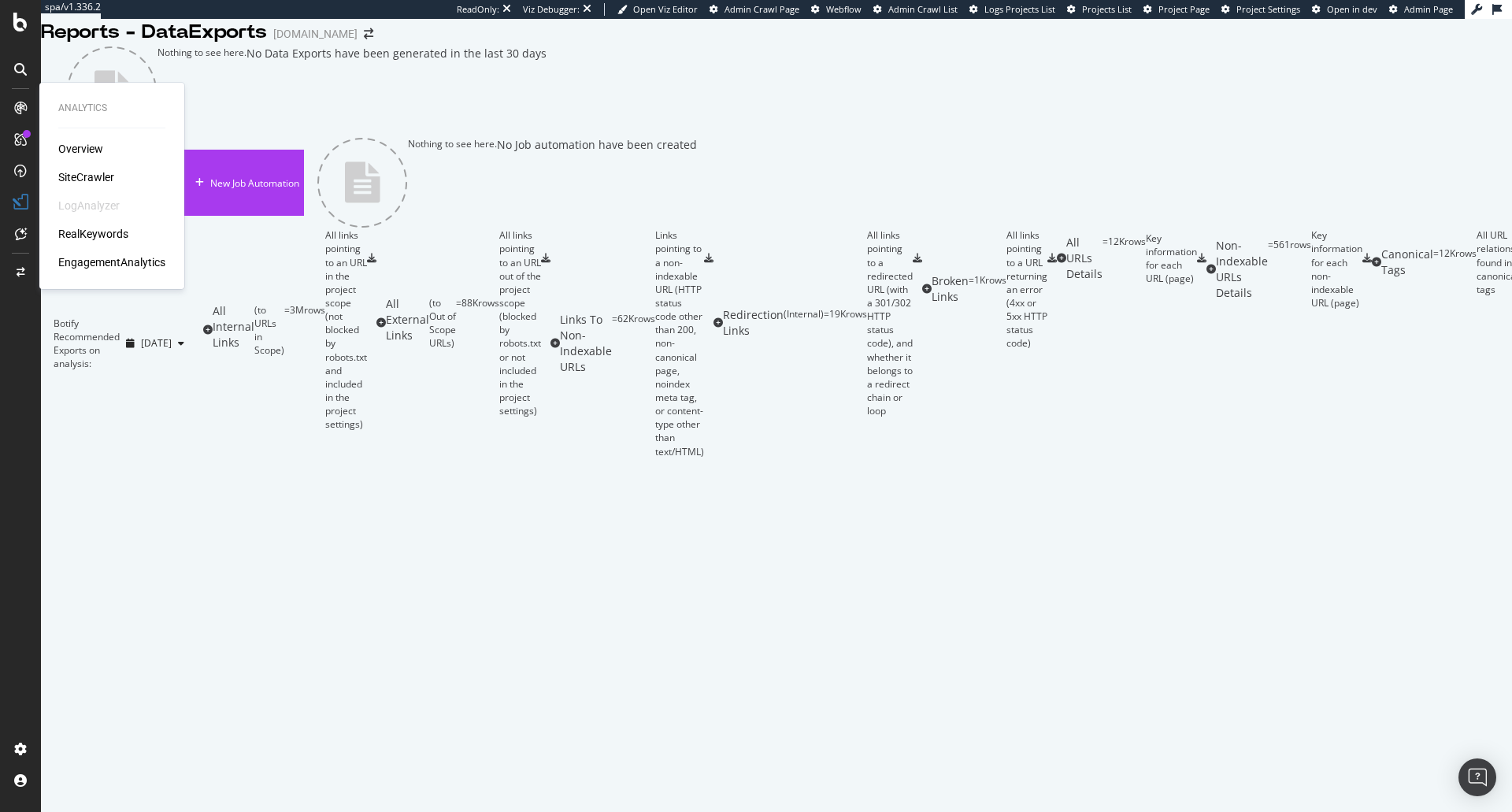
click at [90, 177] on div "SiteCrawler" at bounding box center [86, 177] width 56 height 15
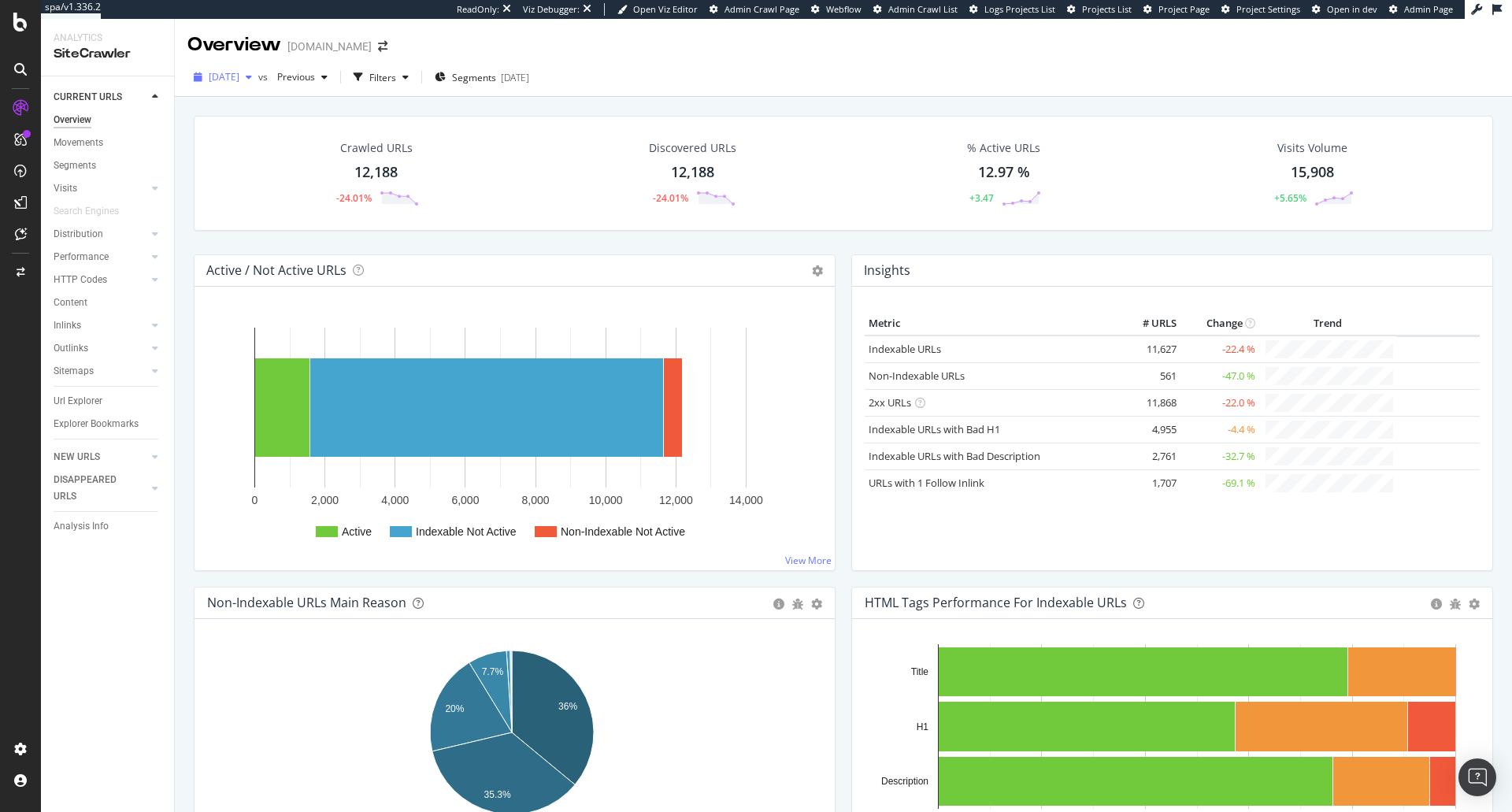
click at [232, 78] on span "[DATE]" at bounding box center [225, 76] width 31 height 14
click at [247, 130] on div "[DATE]" at bounding box center [250, 134] width 79 height 15
click at [771, 74] on div "2025 Aug. 14th vs Previous Filters Segments 2025-07-01" at bounding box center [844, 80] width 1338 height 32
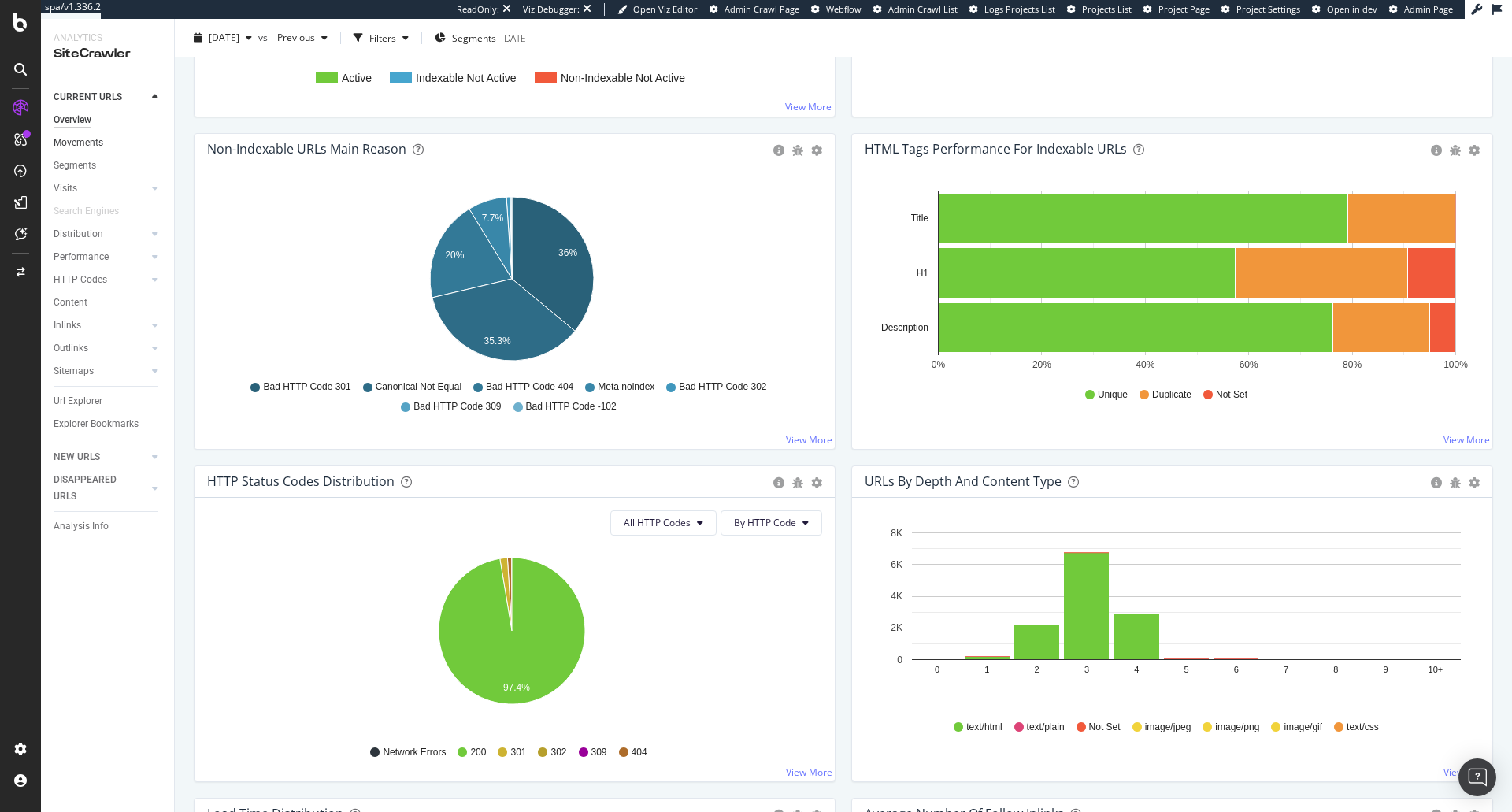
scroll to position [441, 0]
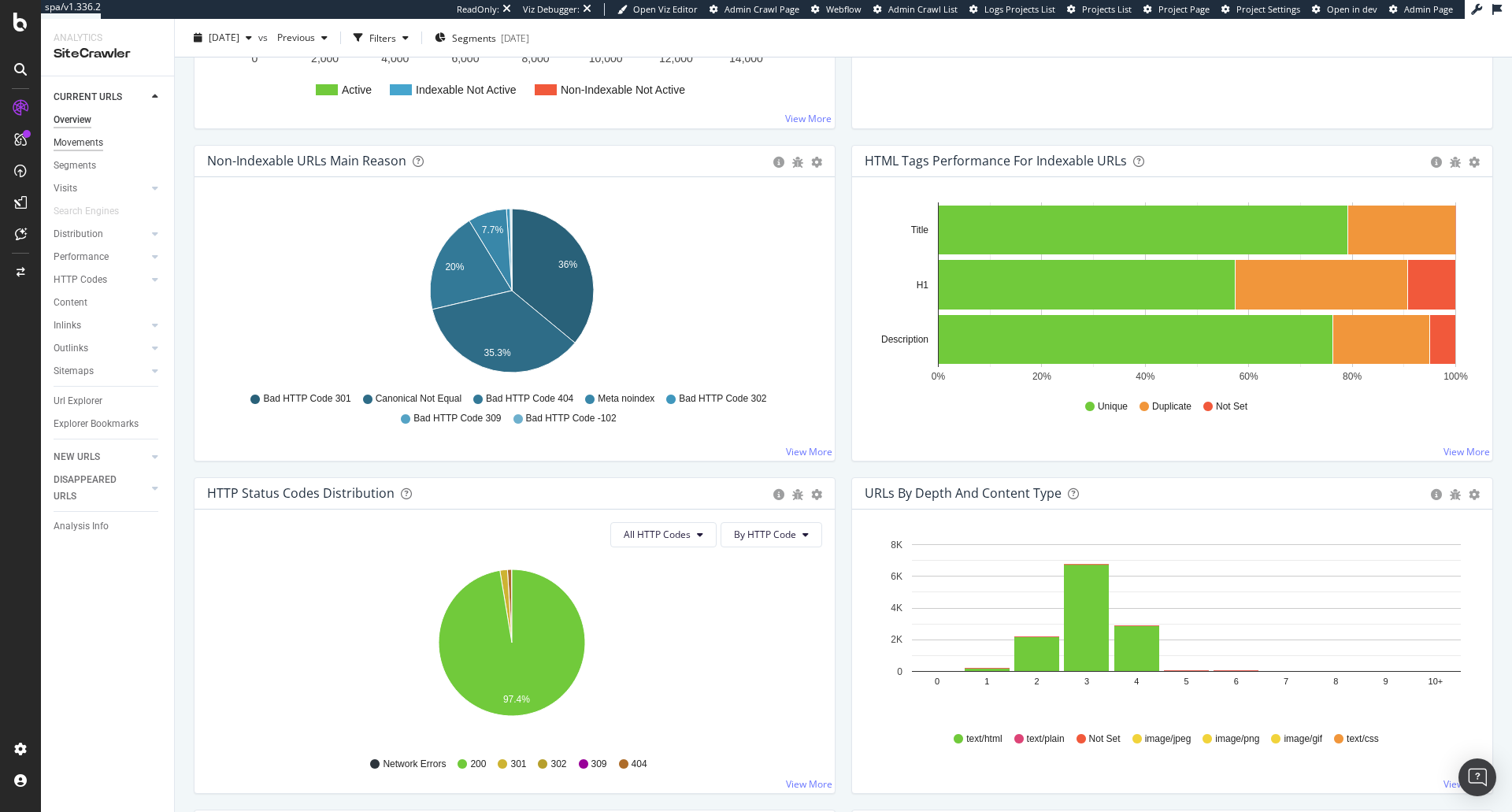
click at [75, 141] on div "Movements" at bounding box center [77, 142] width 49 height 16
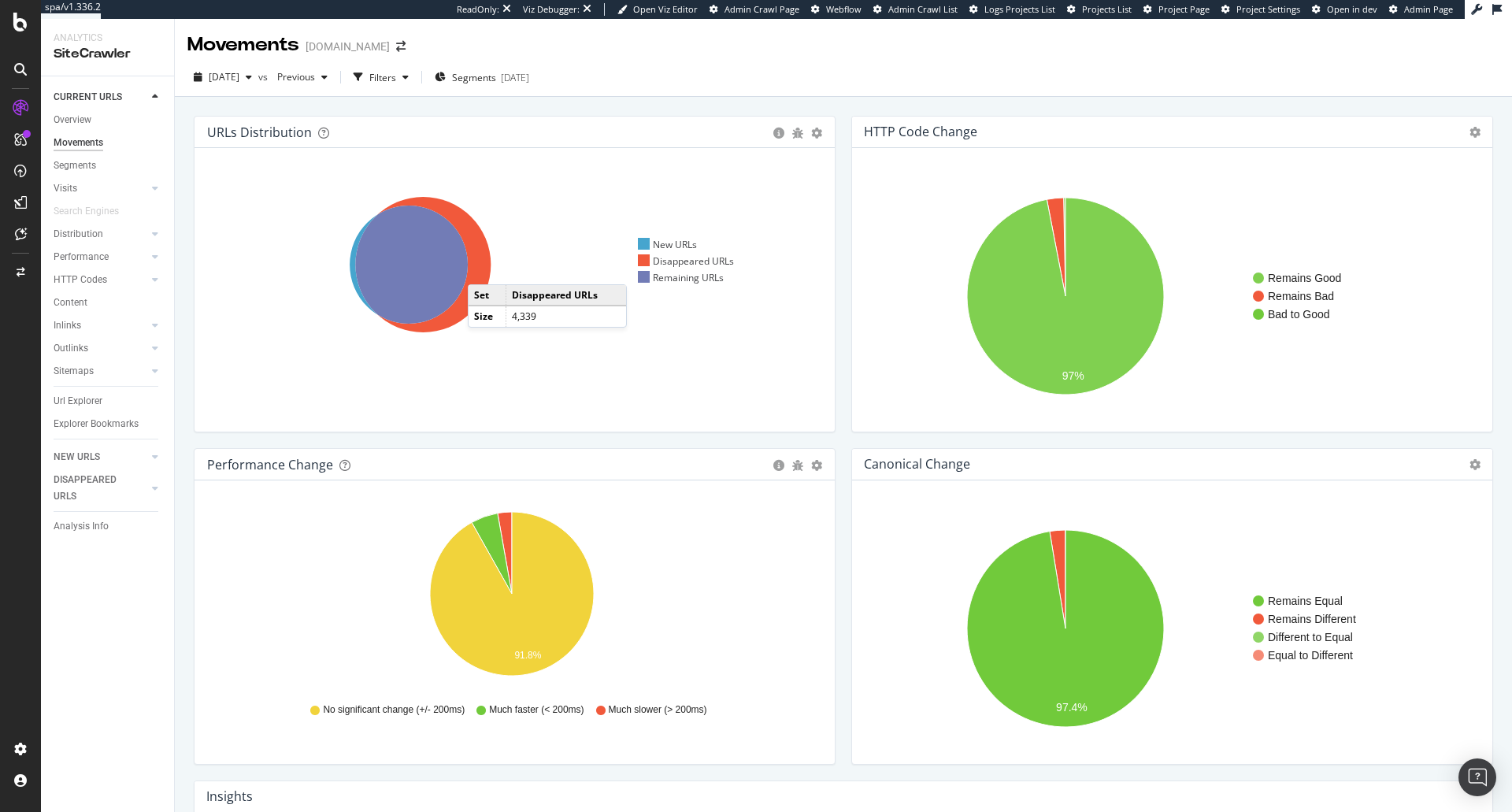
click at [484, 268] on icon at bounding box center [423, 264] width 136 height 135
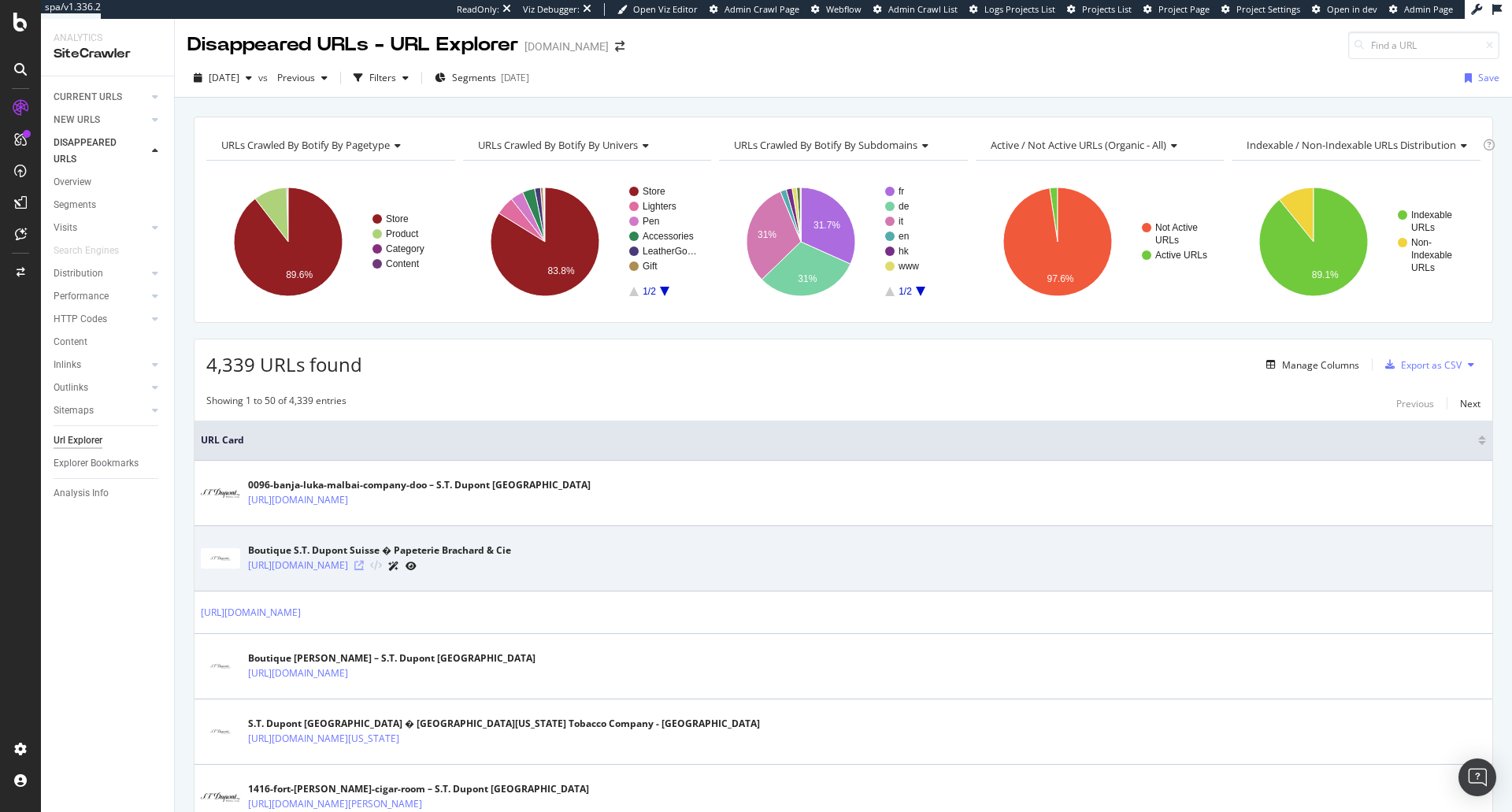
click at [364, 564] on icon at bounding box center [359, 565] width 10 height 10
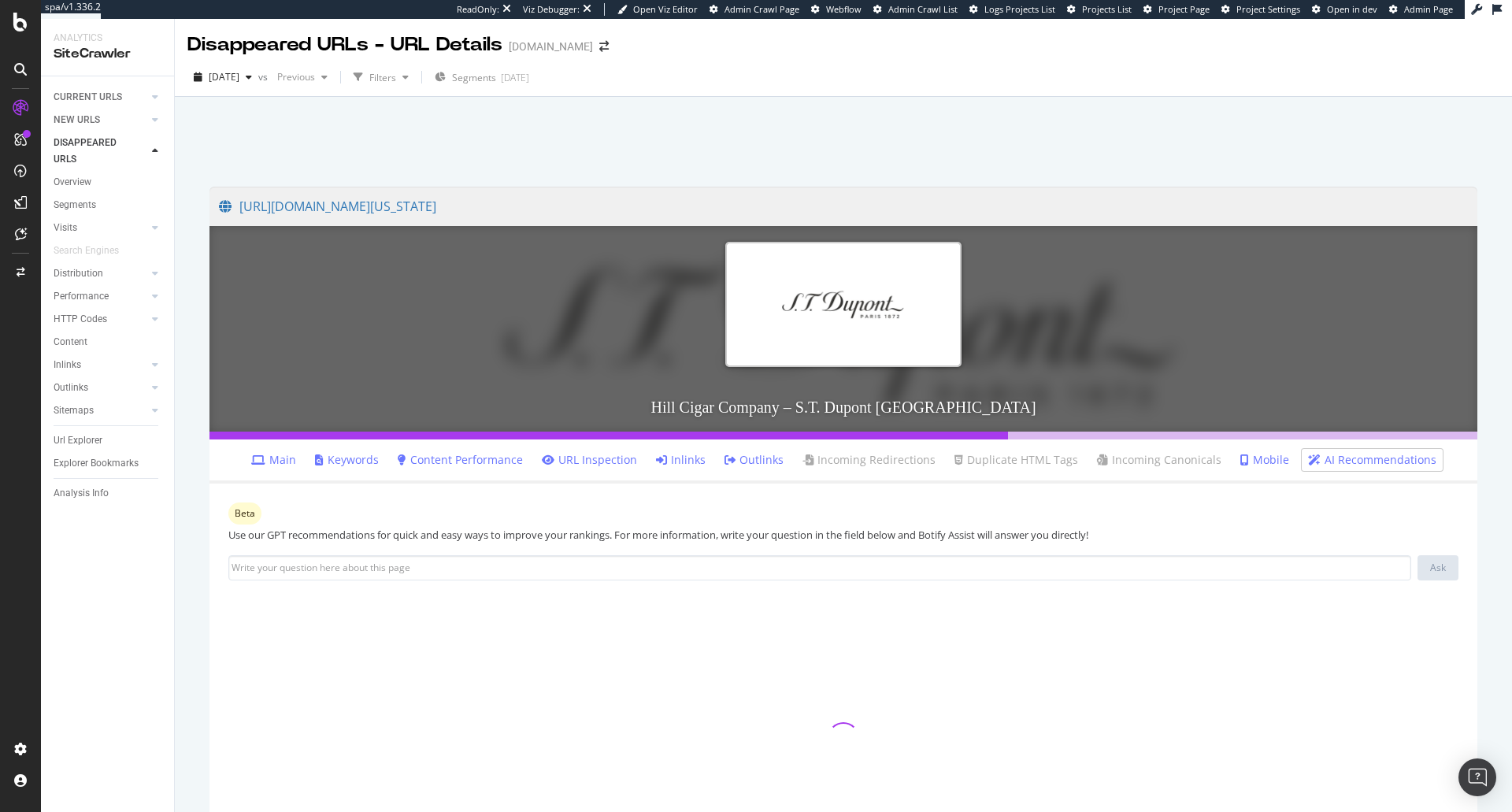
click at [675, 466] on link "Inlinks" at bounding box center [680, 460] width 49 height 15
click at [285, 458] on link "Main" at bounding box center [274, 460] width 45 height 15
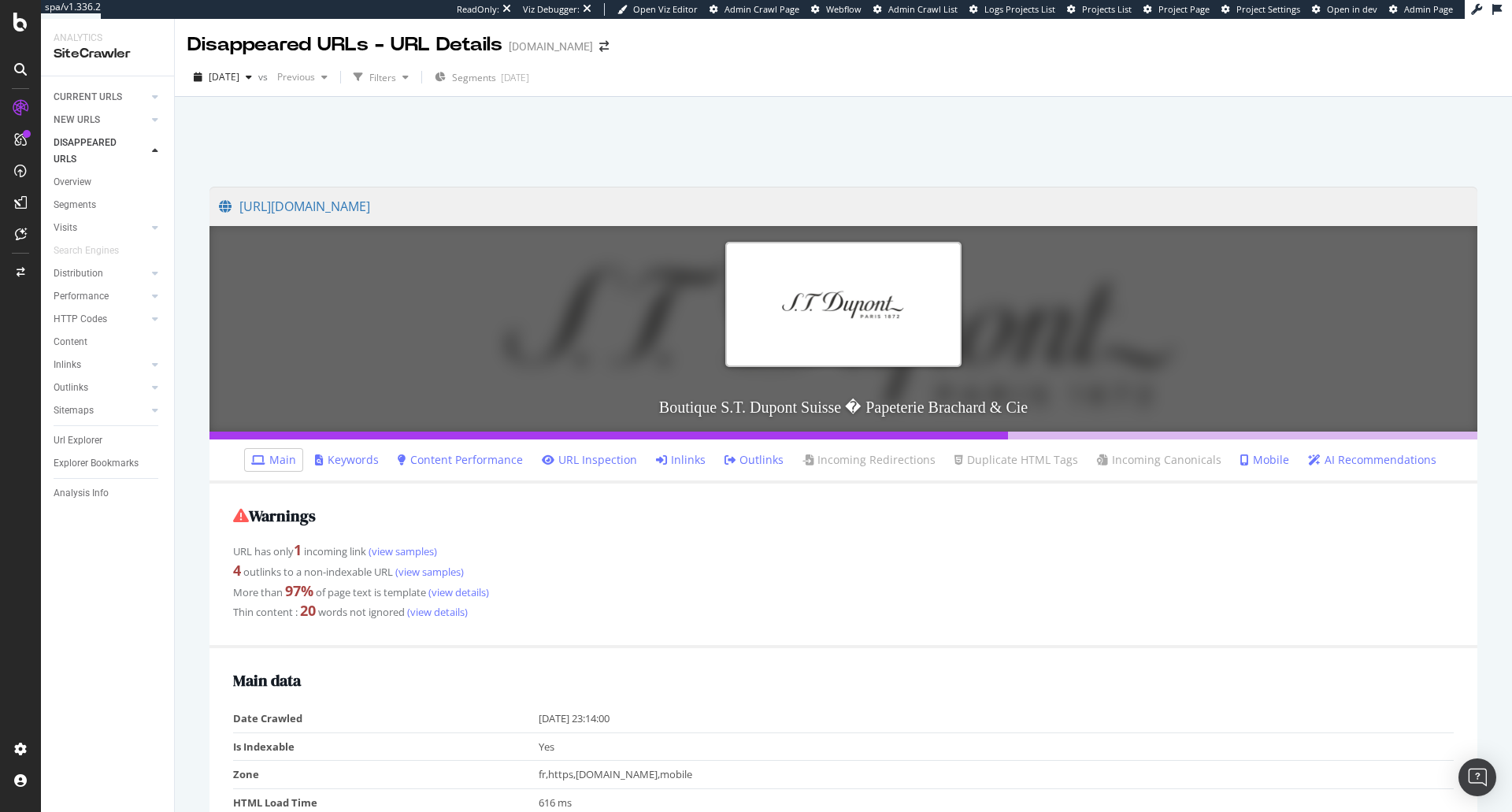
click at [682, 466] on link "Inlinks" at bounding box center [680, 460] width 49 height 15
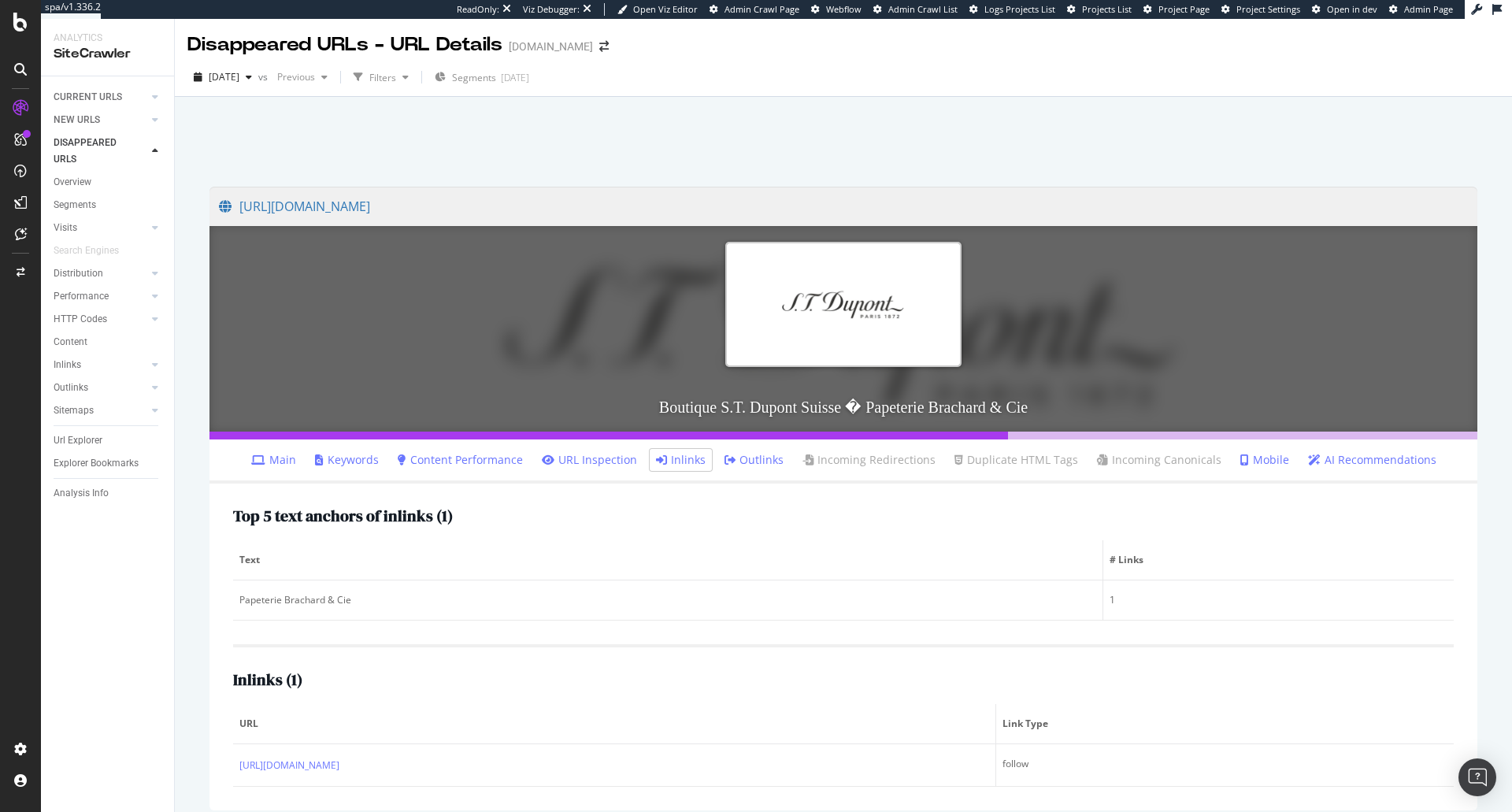
scroll to position [70, 0]
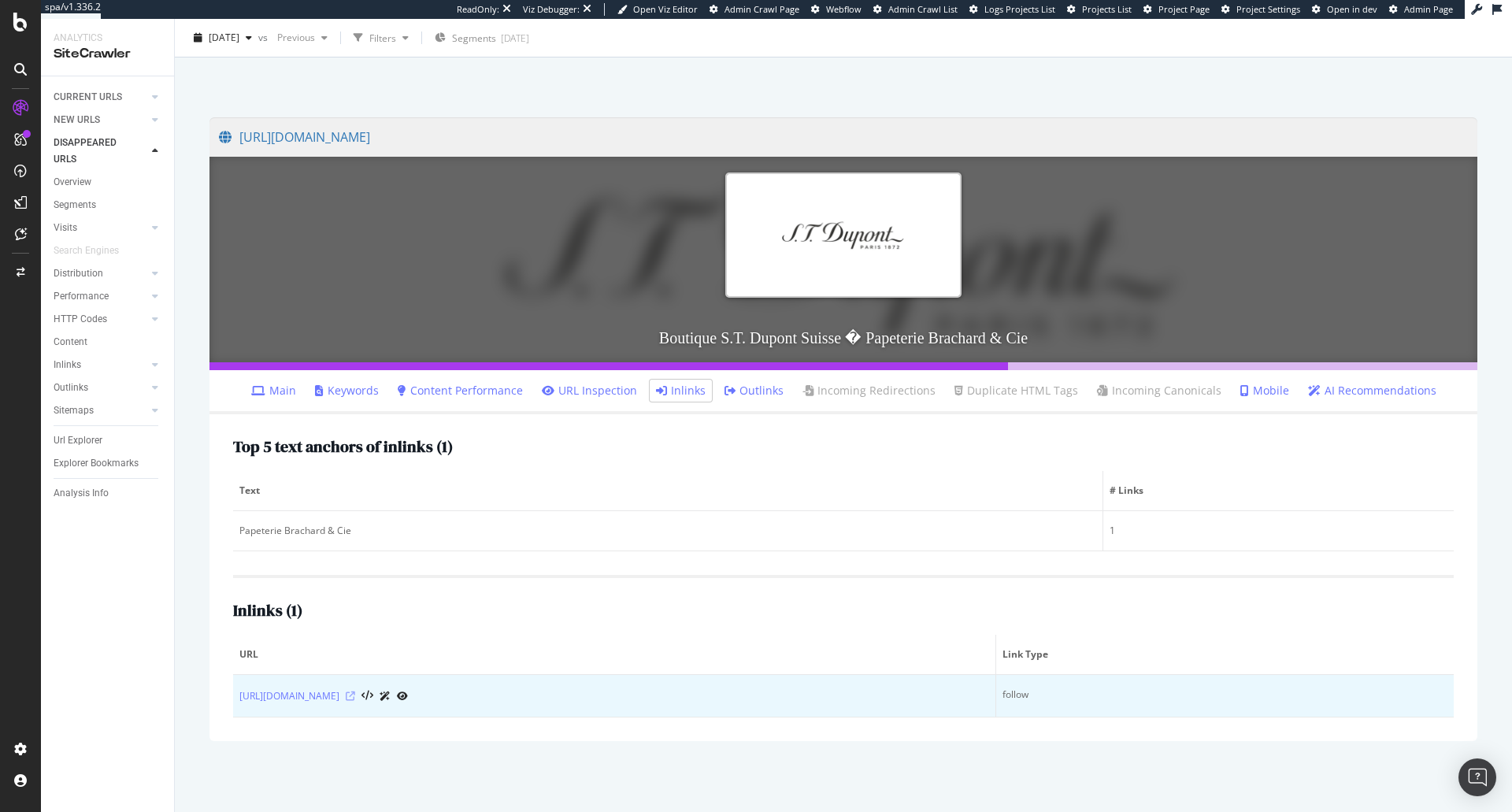
click at [355, 695] on icon at bounding box center [350, 696] width 10 height 10
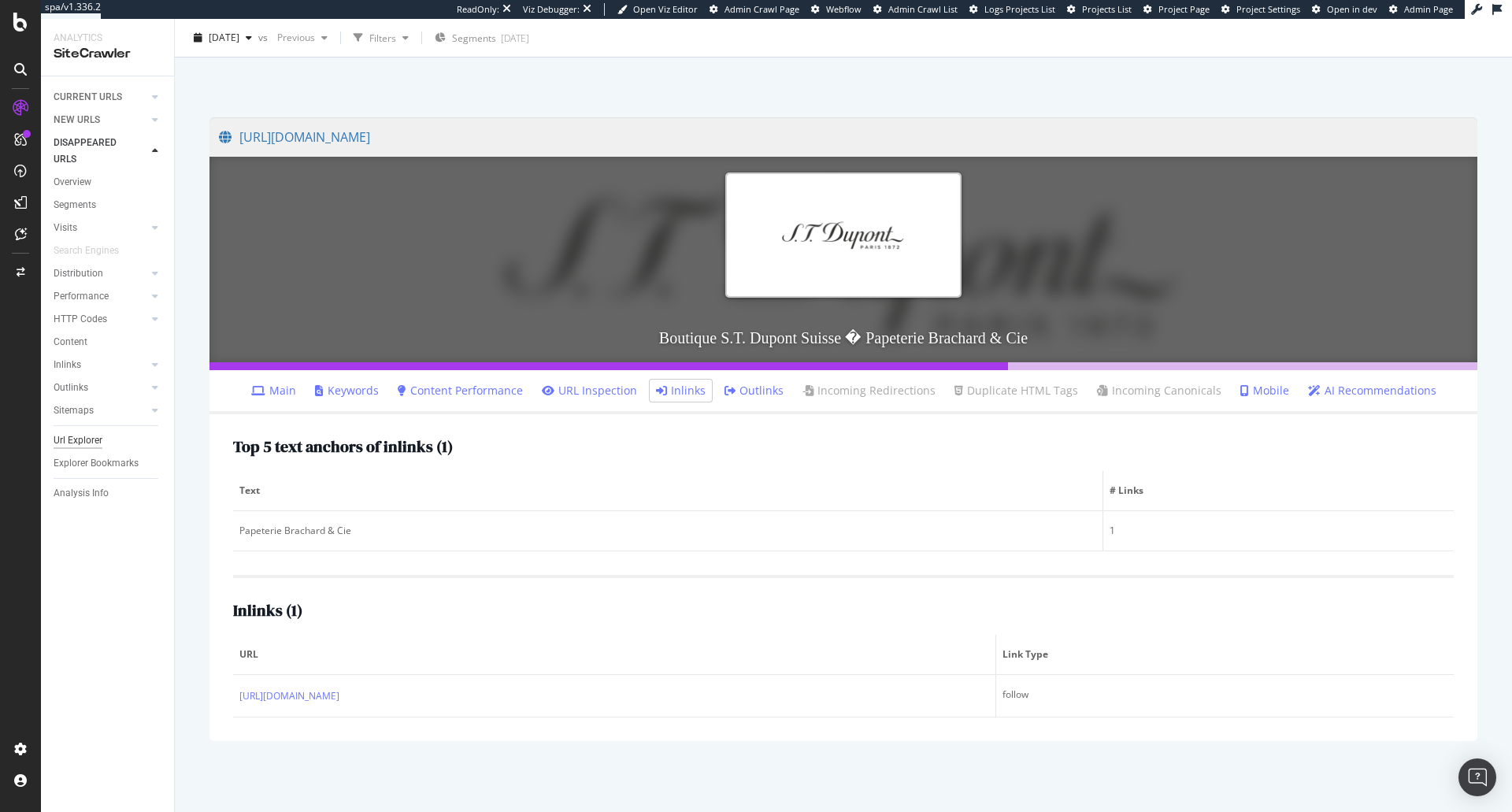
click at [77, 437] on div "Url Explorer" at bounding box center [77, 440] width 48 height 16
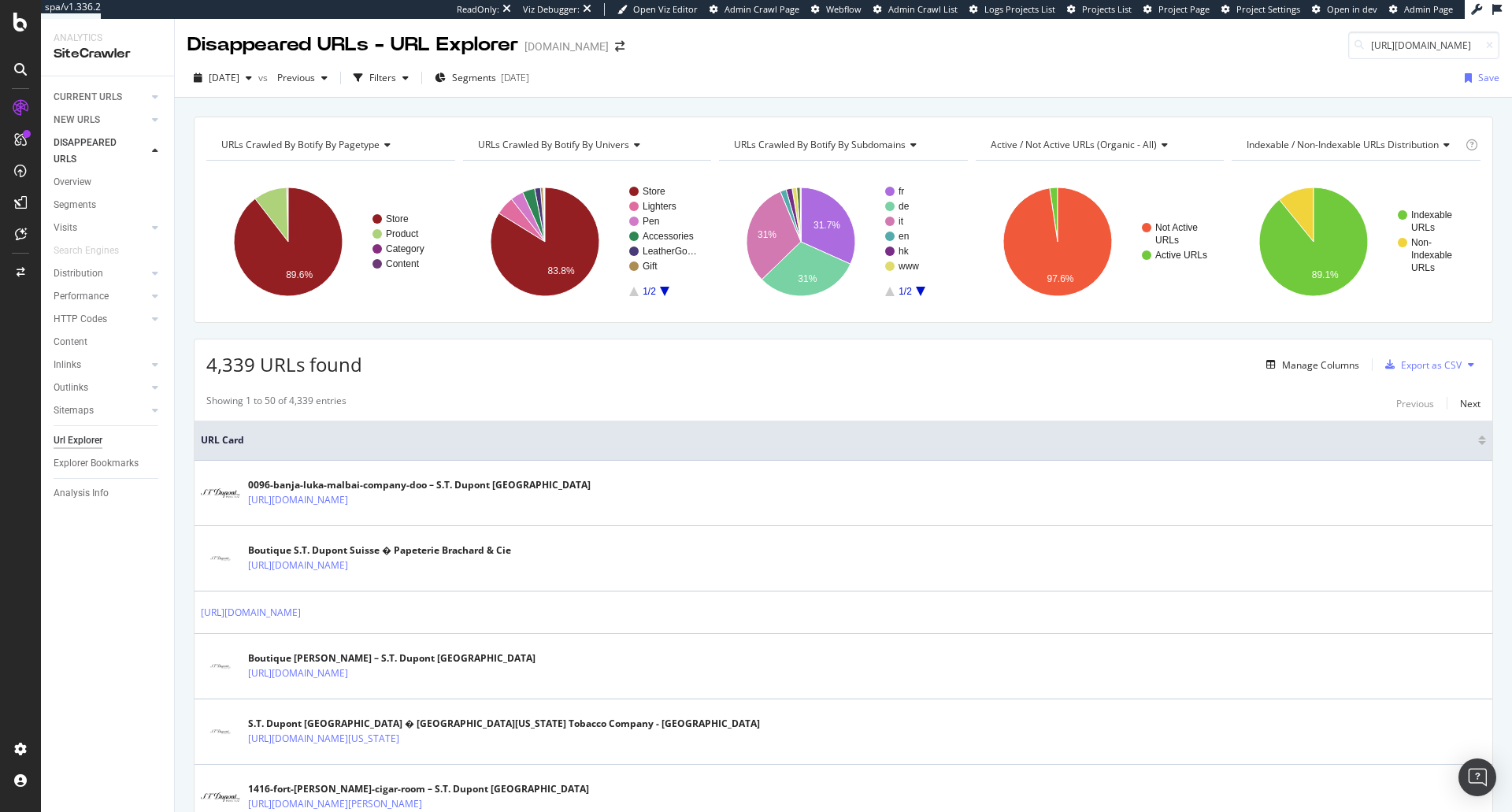
scroll to position [0, 164]
type input "[URL][DOMAIN_NAME]"
click at [986, 66] on div "[DATE] vs Previous Filters Segments [DATE] Save" at bounding box center [844, 81] width 1338 height 32
click at [150, 95] on div at bounding box center [155, 97] width 15 height 15
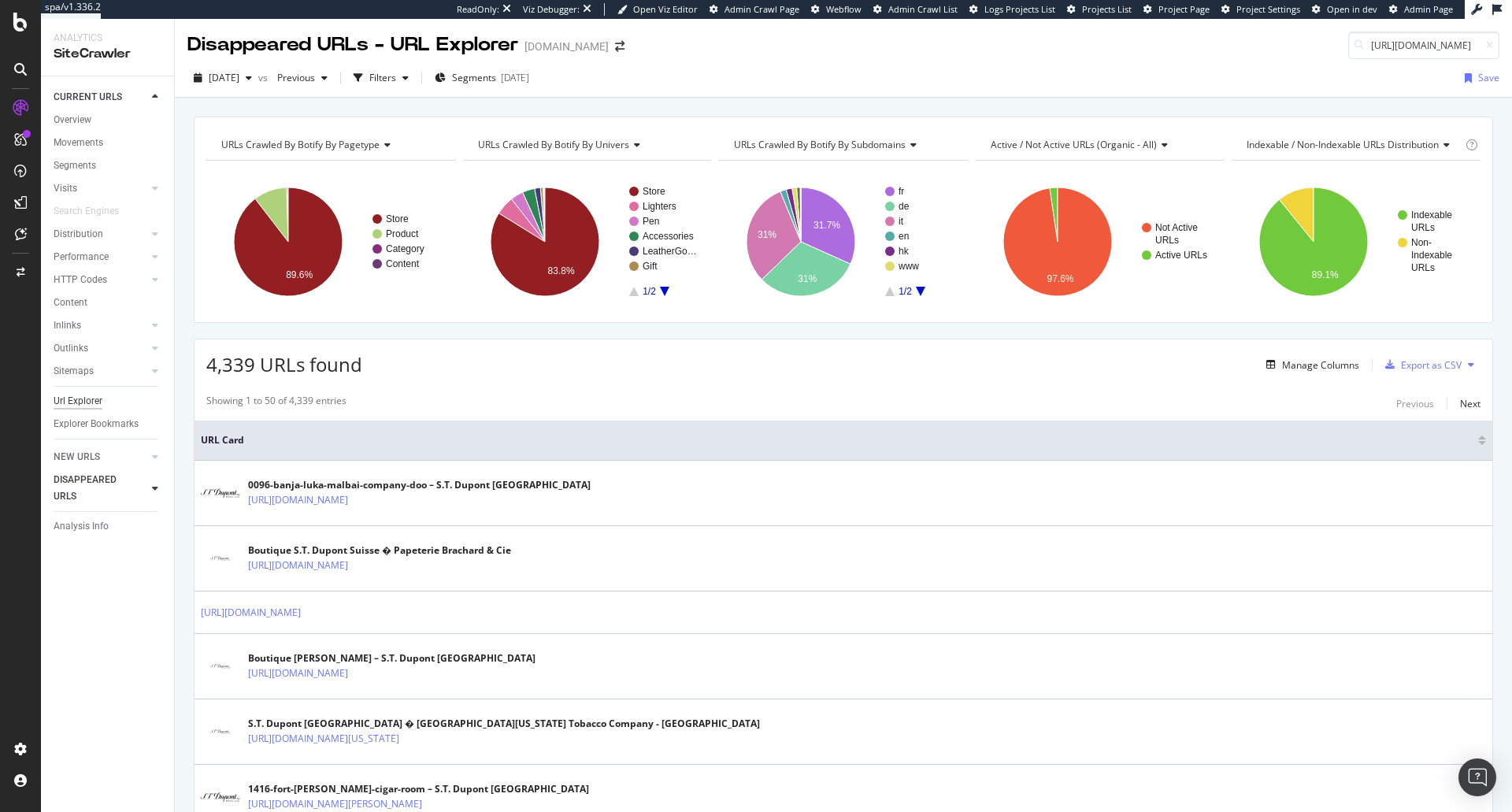
click at [64, 395] on div "Url Explorer" at bounding box center [77, 401] width 48 height 16
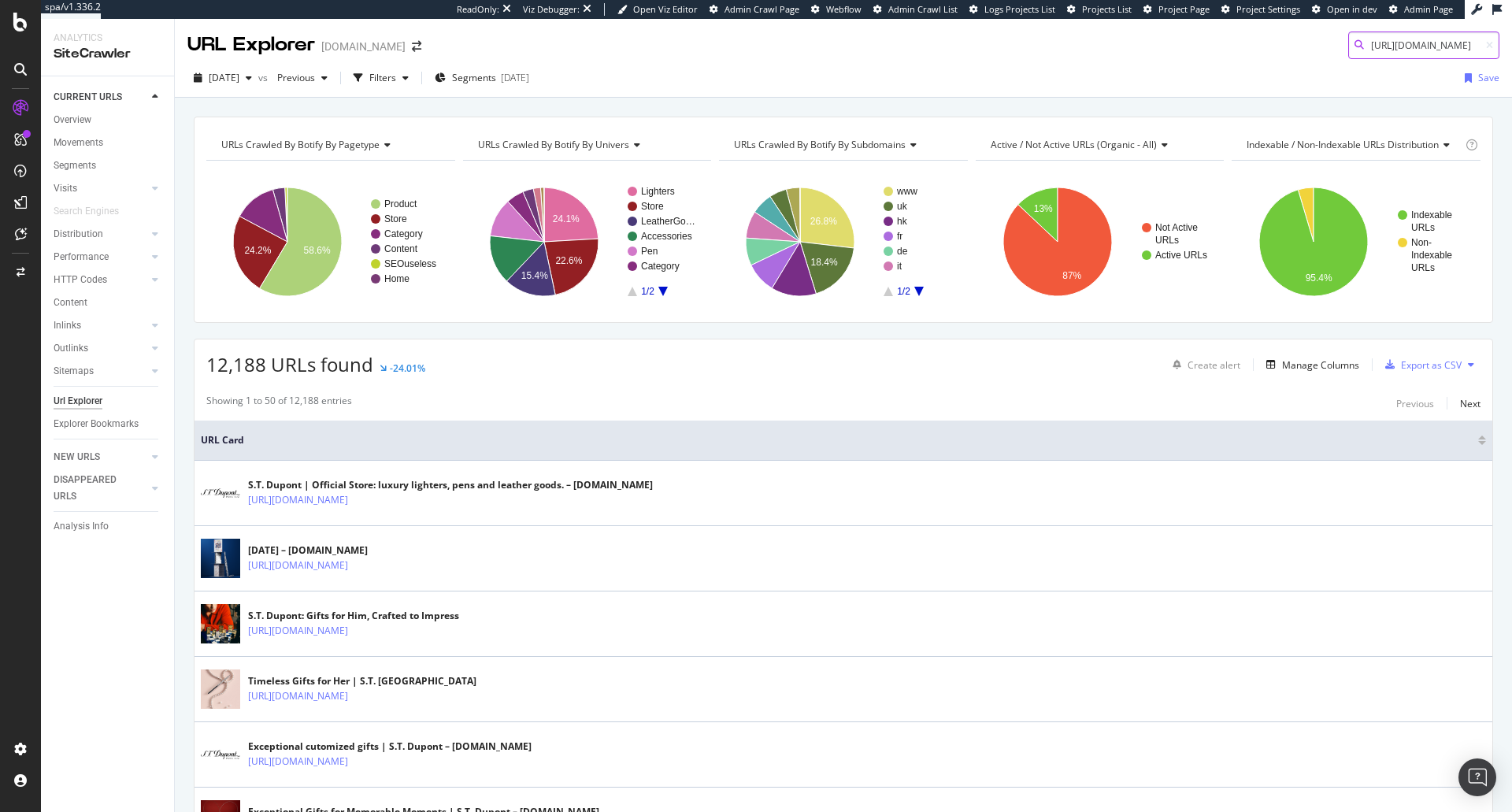
click at [1428, 44] on input "[URL][DOMAIN_NAME]" at bounding box center [1424, 45] width 151 height 27
click at [1486, 45] on icon at bounding box center [1489, 45] width 7 height 10
click at [1397, 46] on input at bounding box center [1424, 45] width 151 height 27
paste input "[URL][DOMAIN_NAME]"
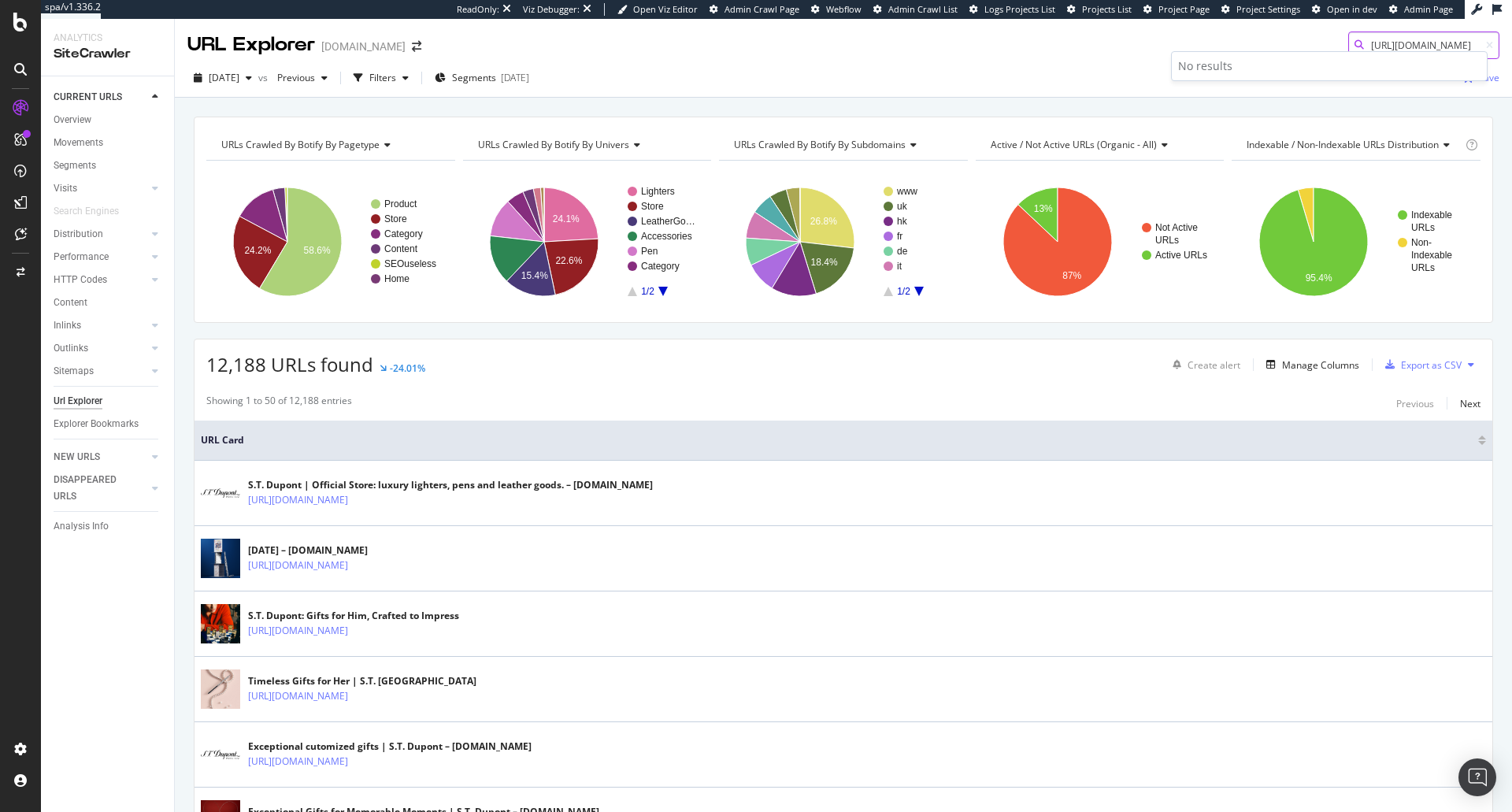
type input "[URL][DOMAIN_NAME]"
click at [1067, 56] on div "URL Explorer [DOMAIN_NAME] [URL][DOMAIN_NAME]" at bounding box center [844, 39] width 1338 height 40
click at [227, 76] on span "[DATE]" at bounding box center [225, 77] width 31 height 14
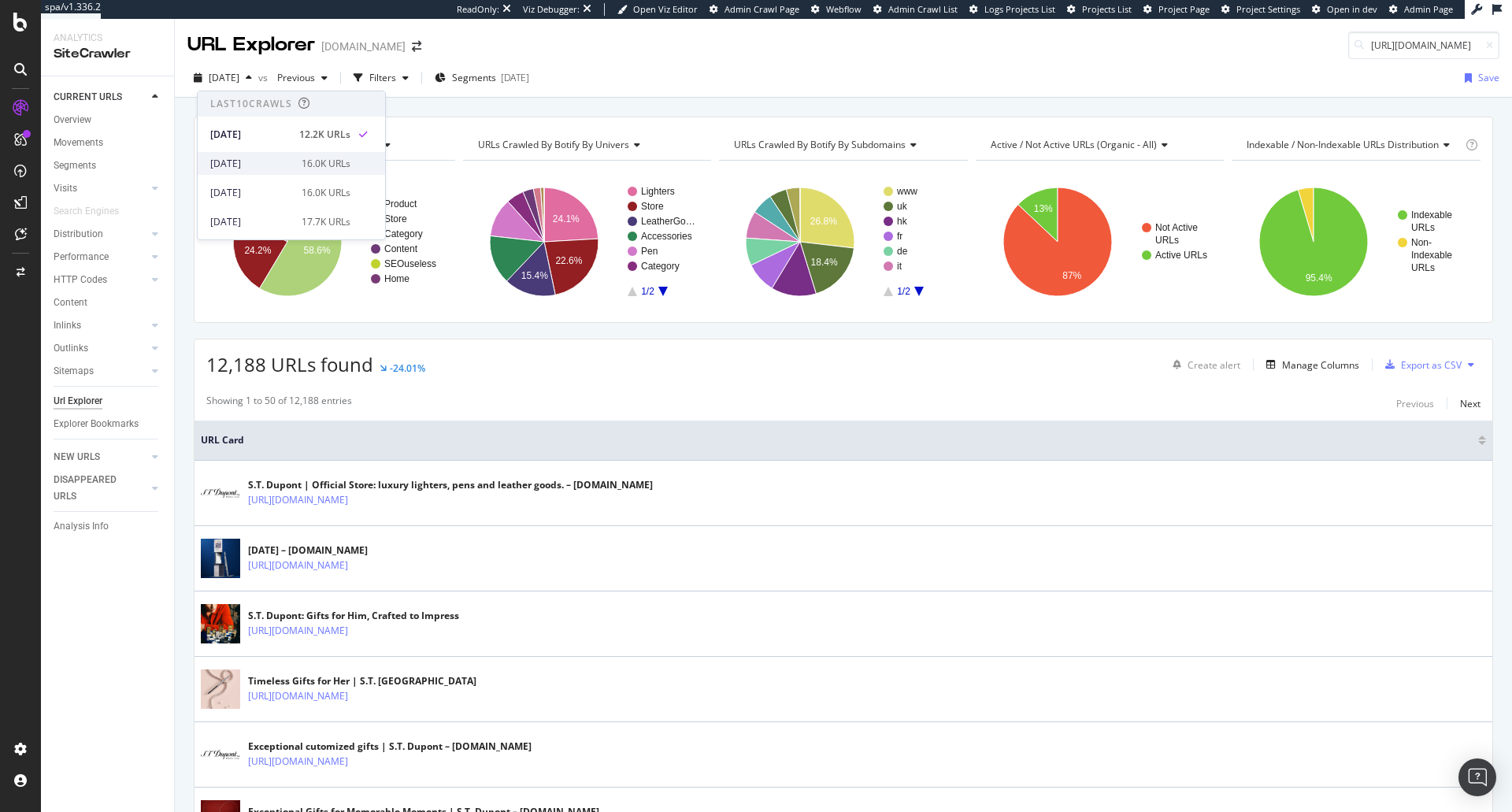
click at [251, 166] on div "[DATE]" at bounding box center [251, 164] width 82 height 15
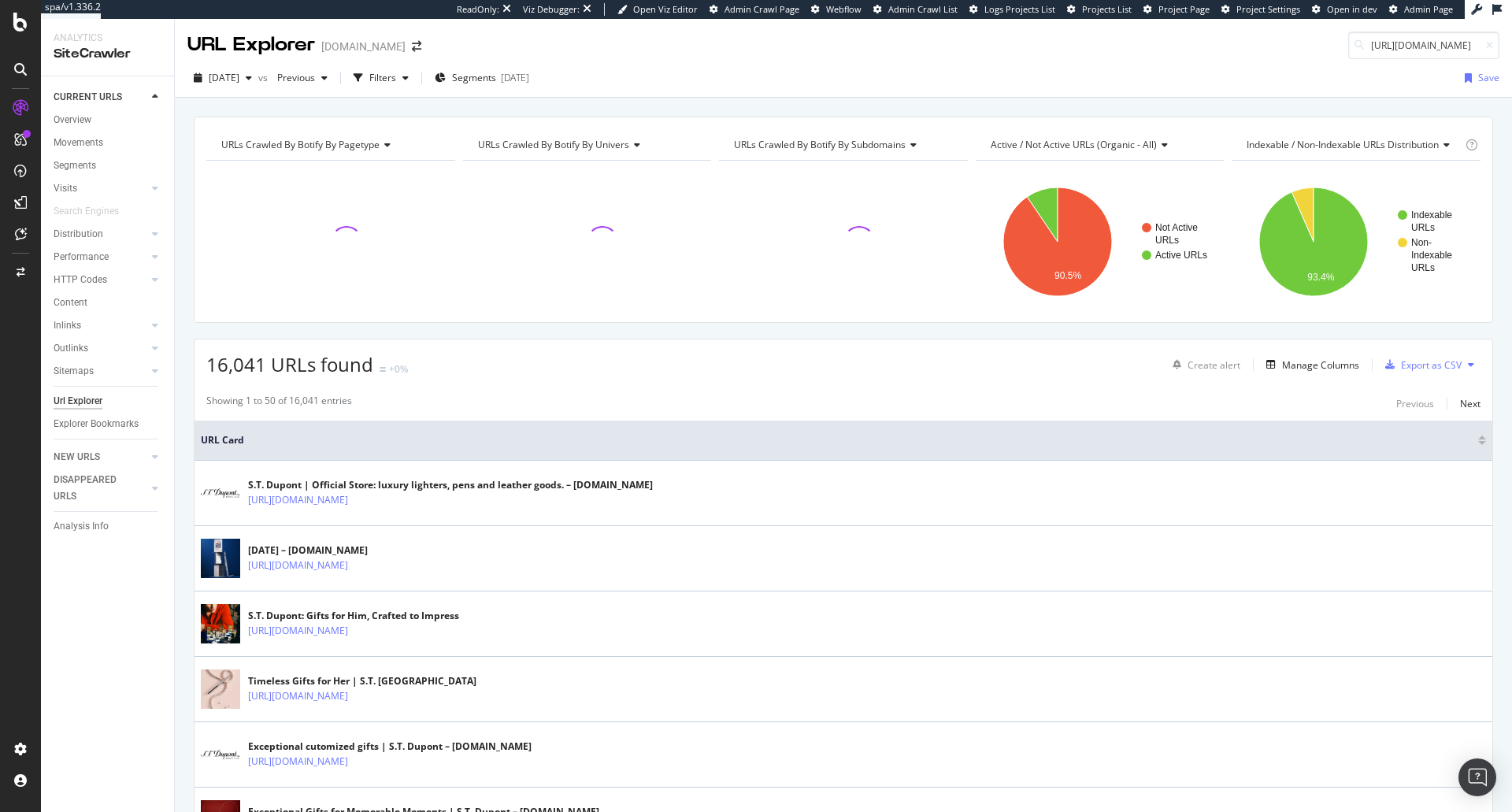
scroll to position [0, 164]
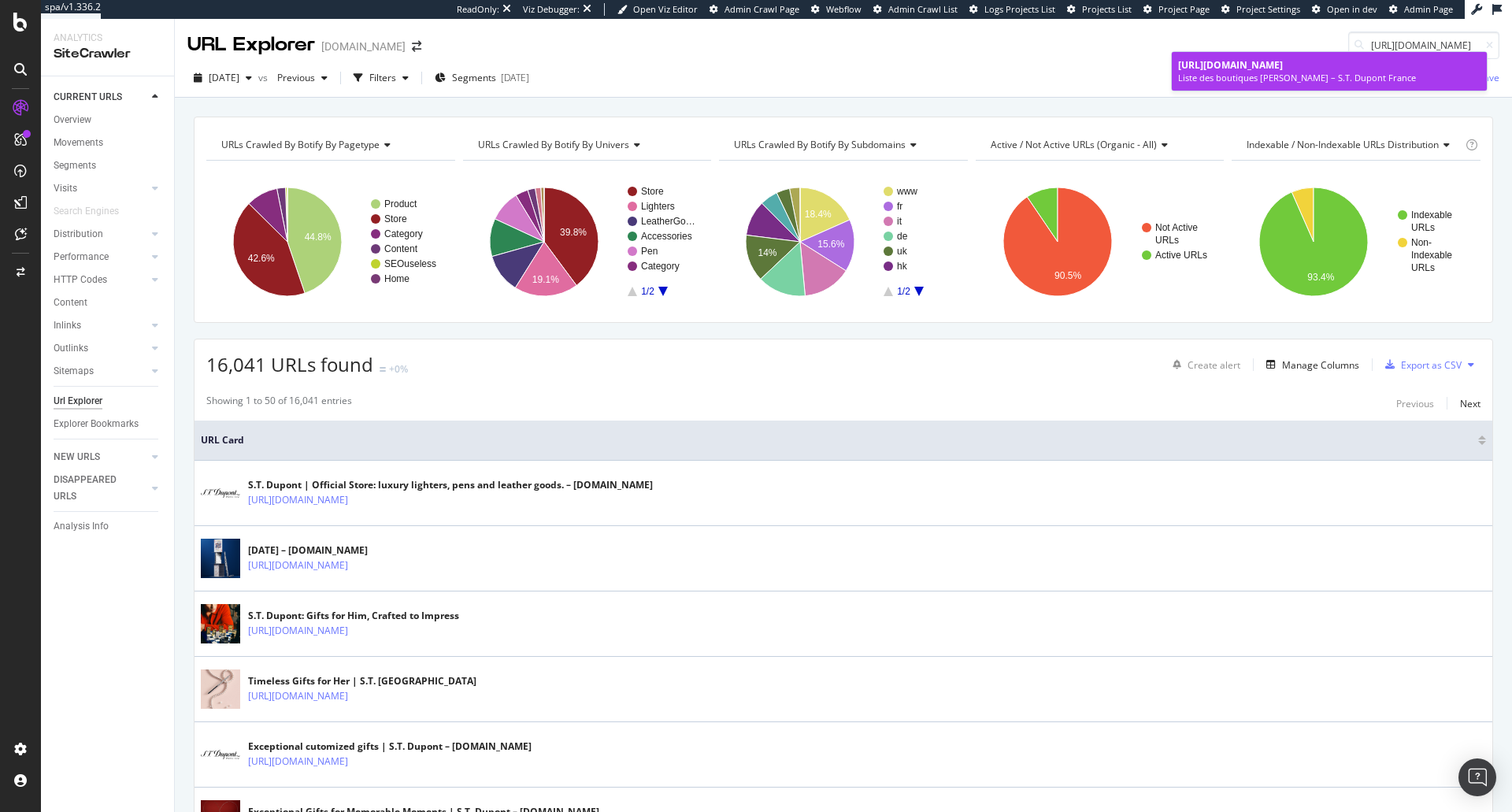
type input "[URL][DOMAIN_NAME]"
click at [1240, 84] on link "[URL][DOMAIN_NAME] Liste des boutiques [PERSON_NAME] – S.T. Dupont France" at bounding box center [1329, 72] width 315 height 39
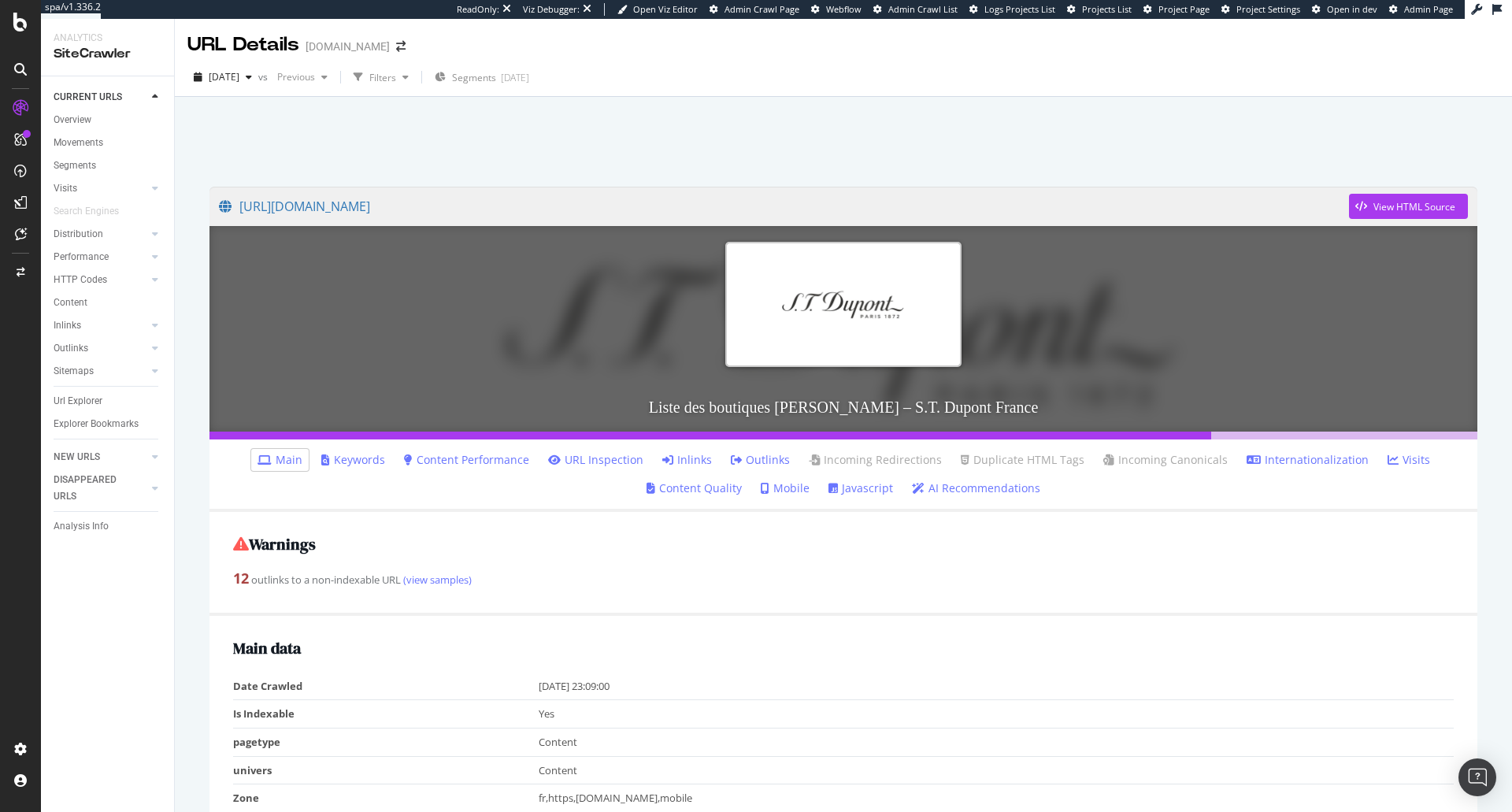
click at [678, 454] on link "Inlinks" at bounding box center [686, 460] width 49 height 15
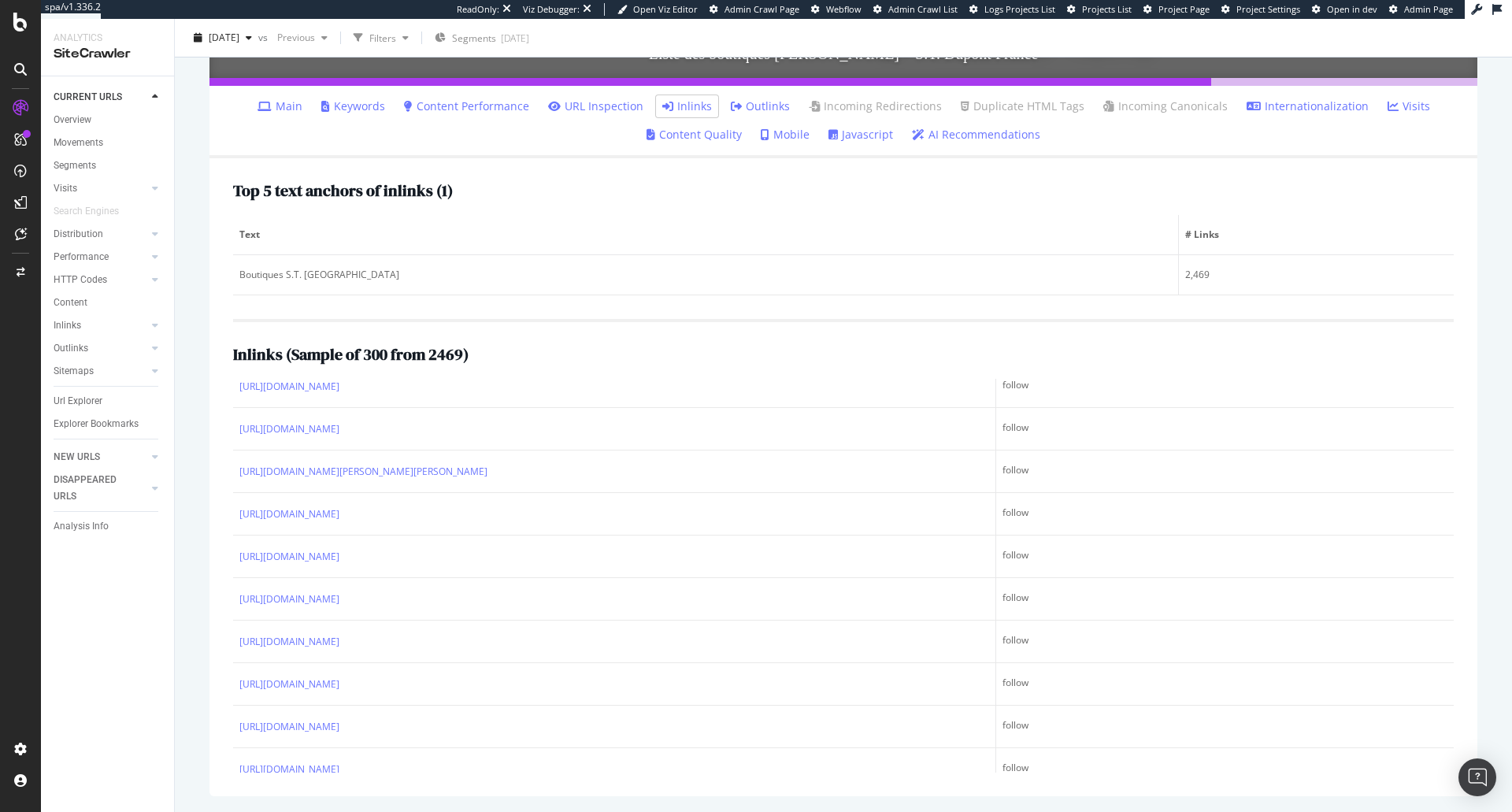
scroll to position [10919, 0]
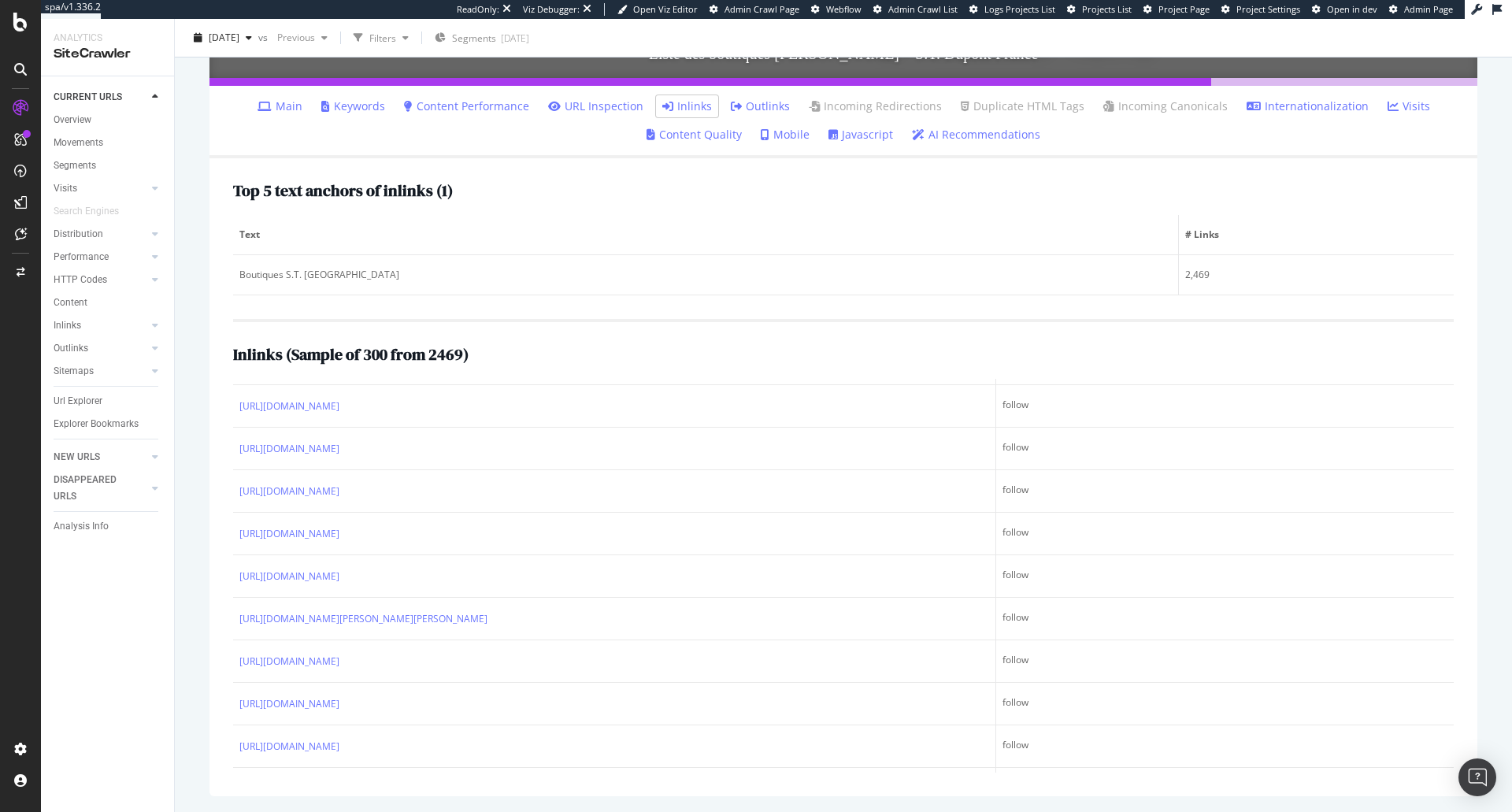
click at [285, 115] on li "Main" at bounding box center [280, 105] width 57 height 22
click at [289, 101] on link "Main" at bounding box center [280, 106] width 45 height 15
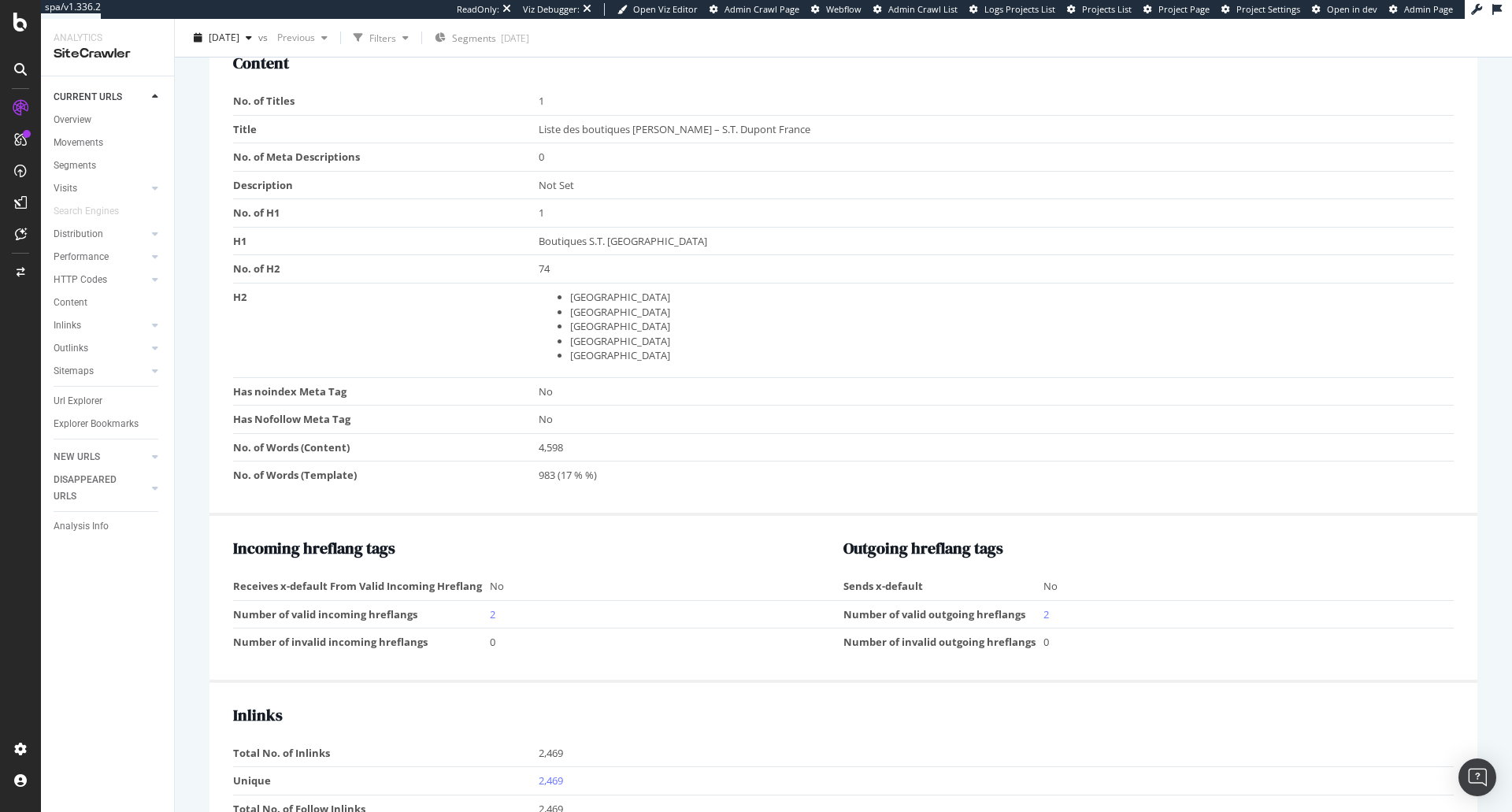
scroll to position [1365, 0]
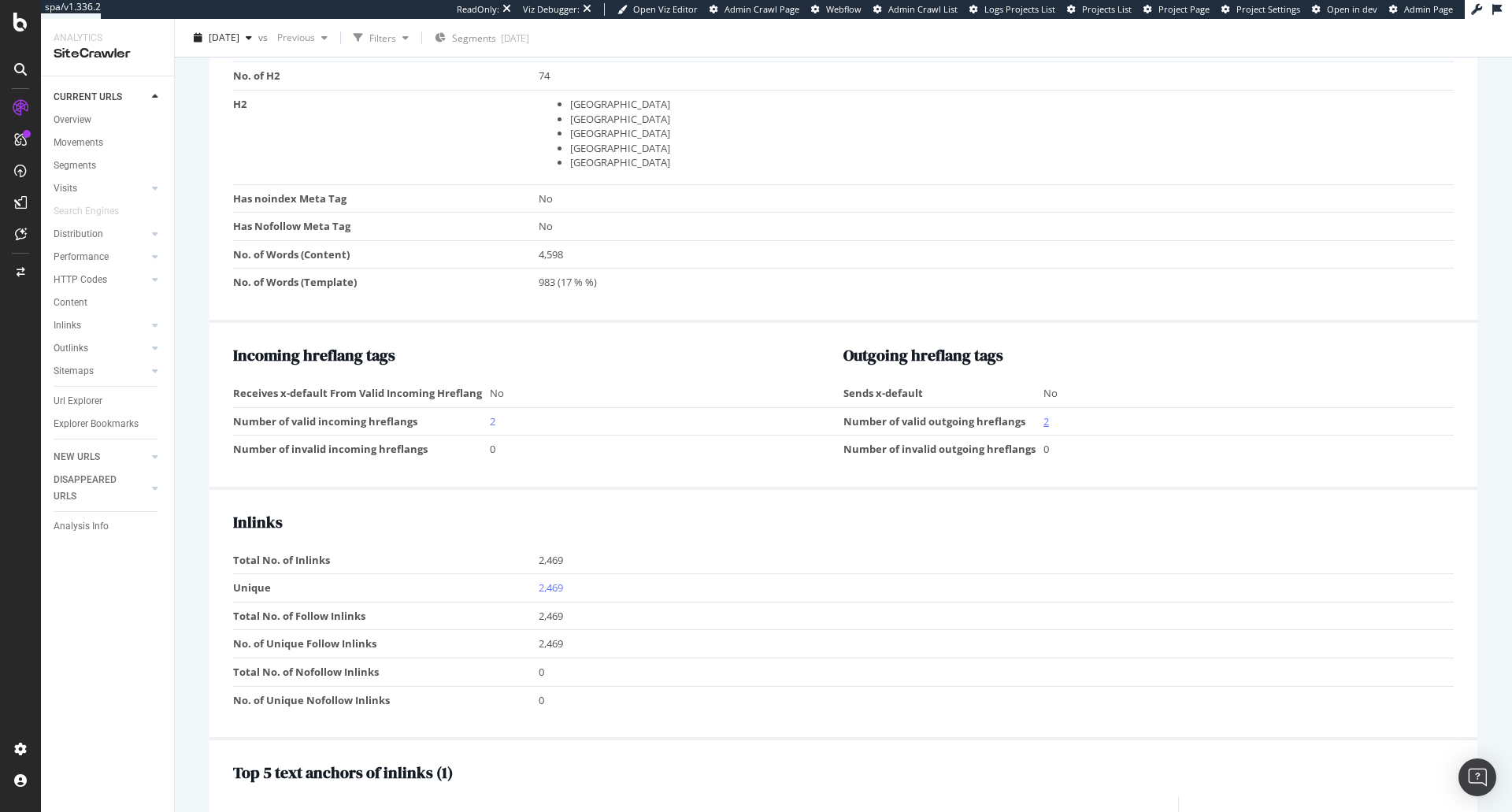
click at [1043, 424] on link "2" at bounding box center [1046, 421] width 6 height 15
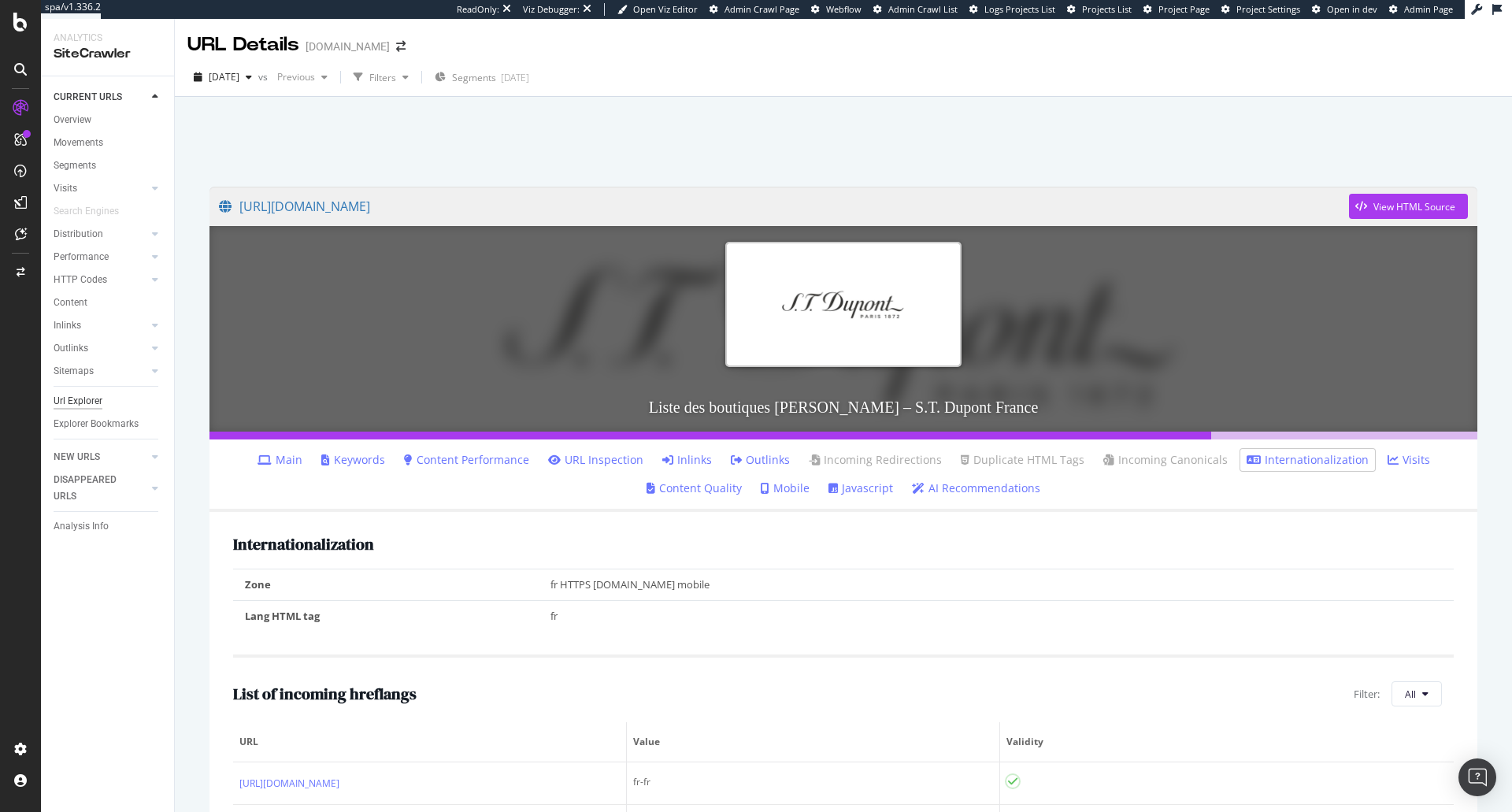
click at [90, 395] on div "Url Explorer" at bounding box center [77, 401] width 48 height 16
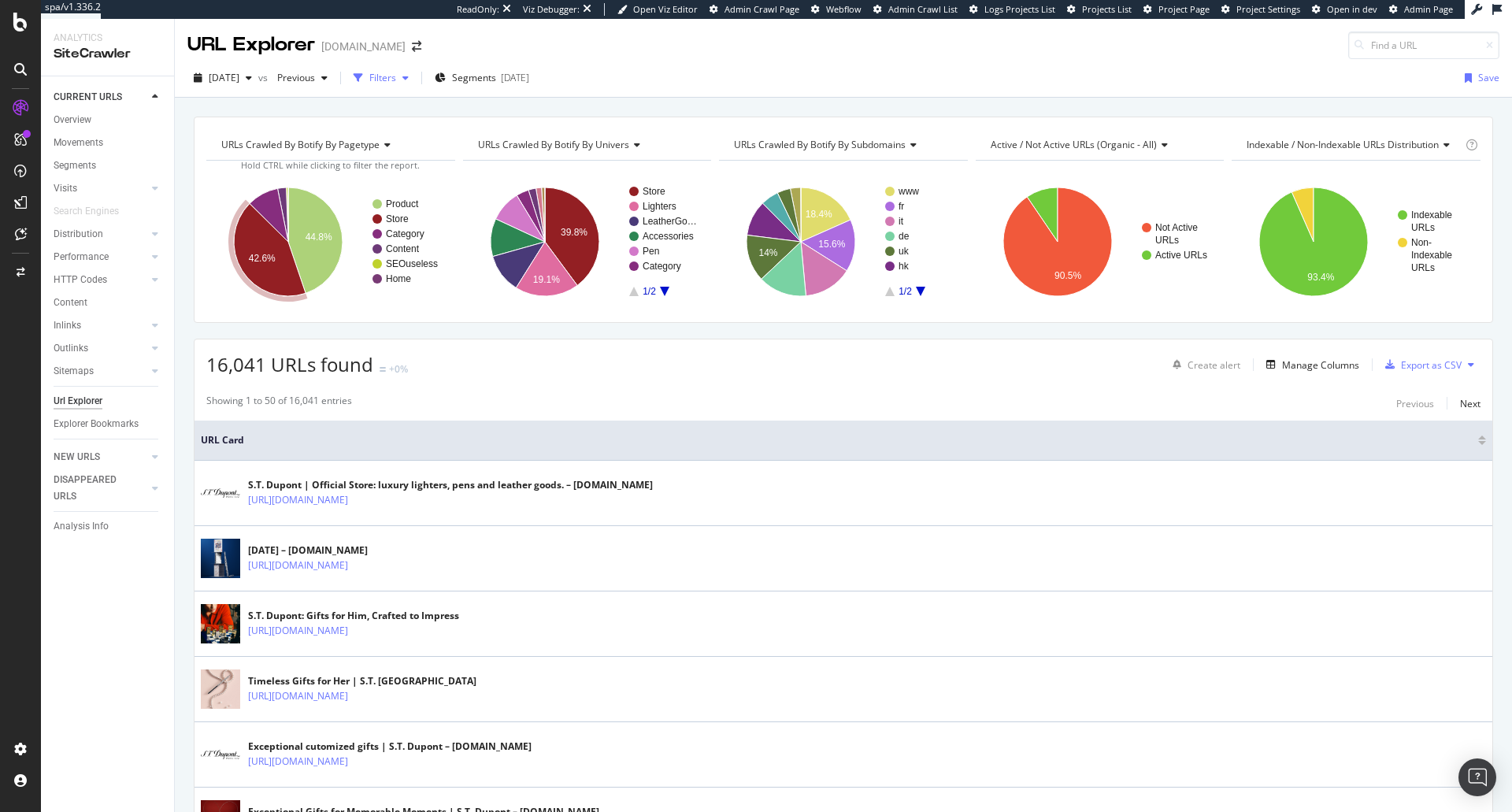
click at [396, 76] on div "Filters" at bounding box center [383, 77] width 27 height 14
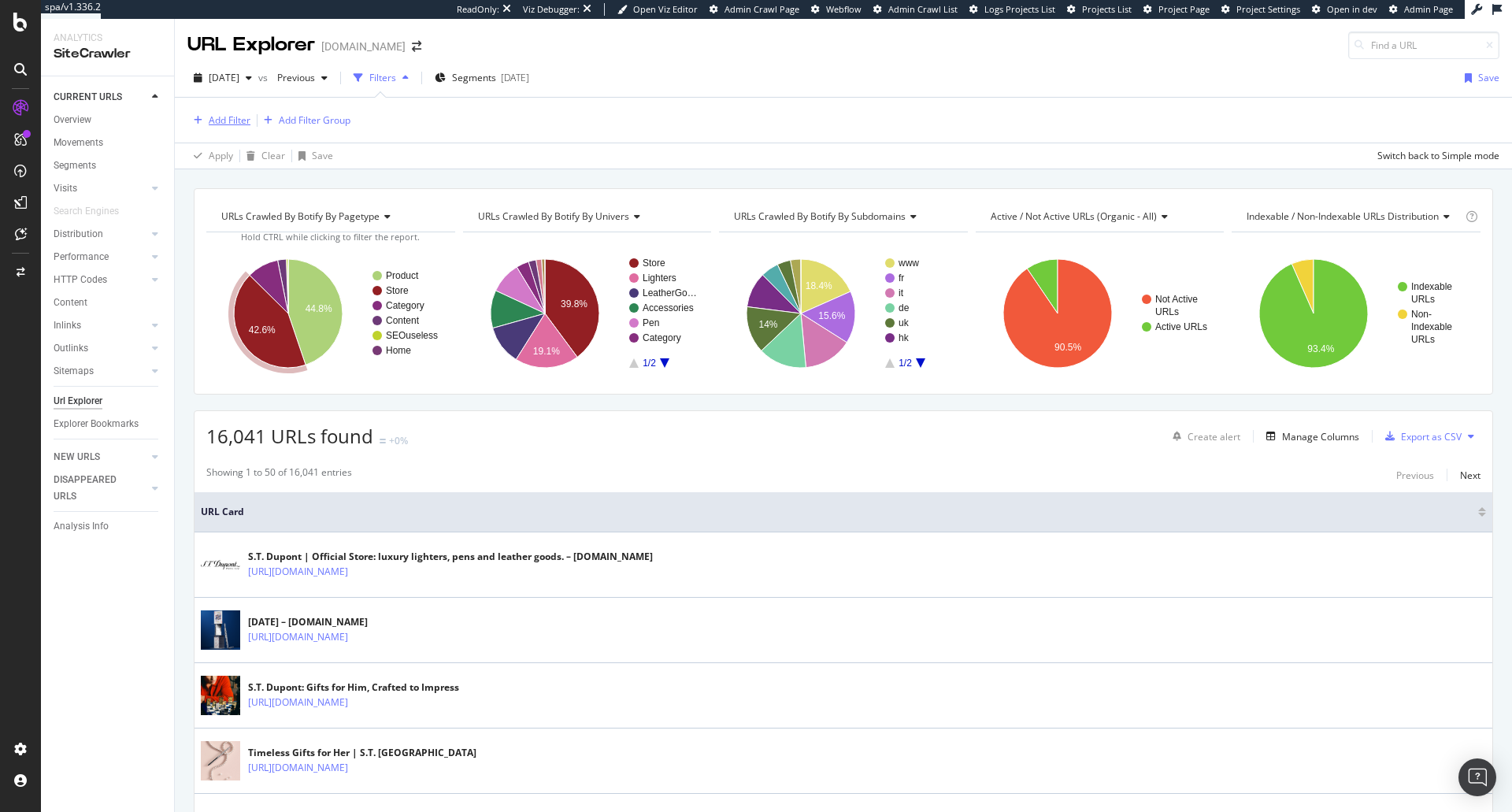
click at [206, 119] on div "button" at bounding box center [198, 121] width 21 height 10
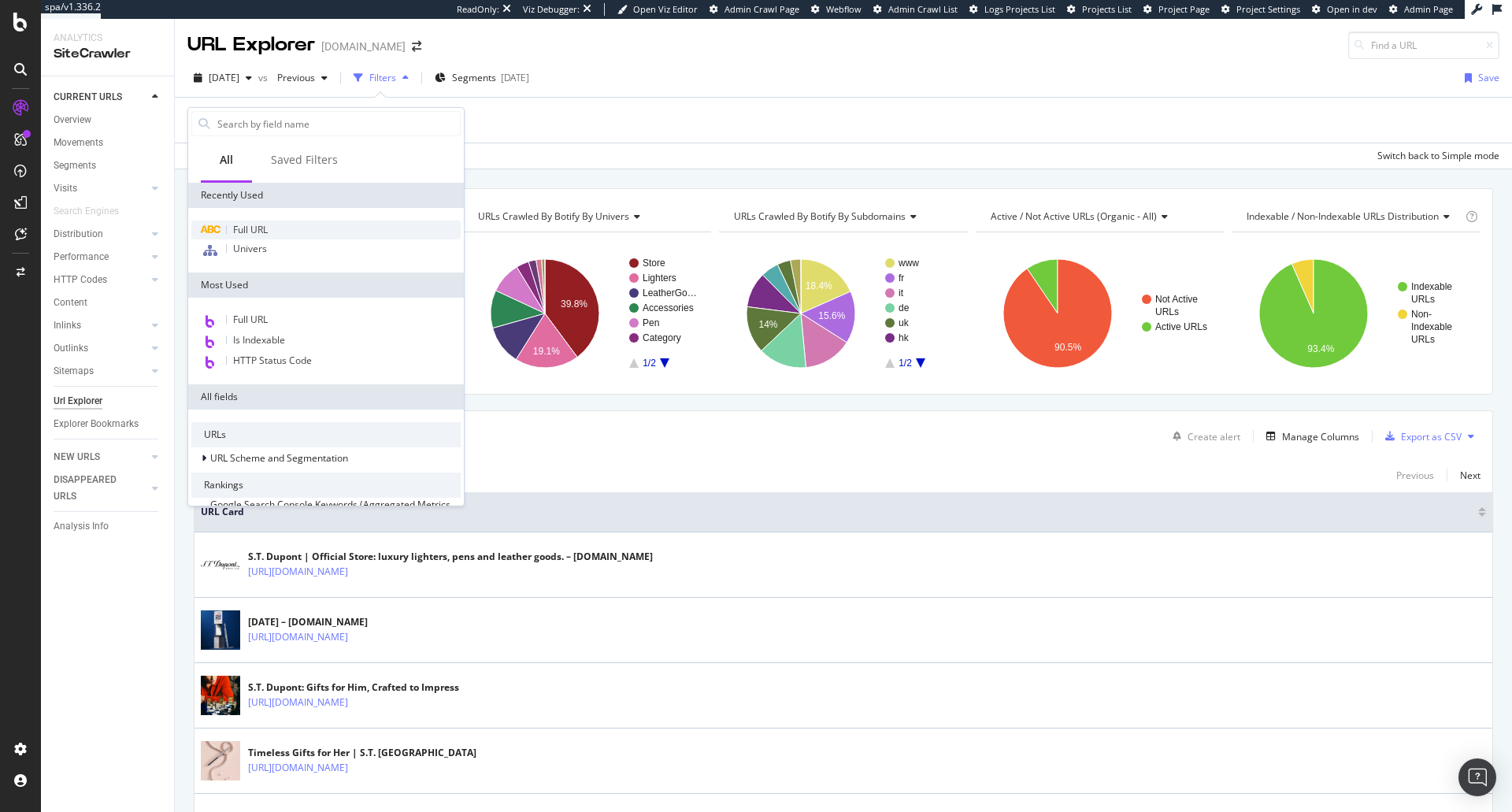
click at [255, 234] on span "Full URL" at bounding box center [251, 229] width 35 height 14
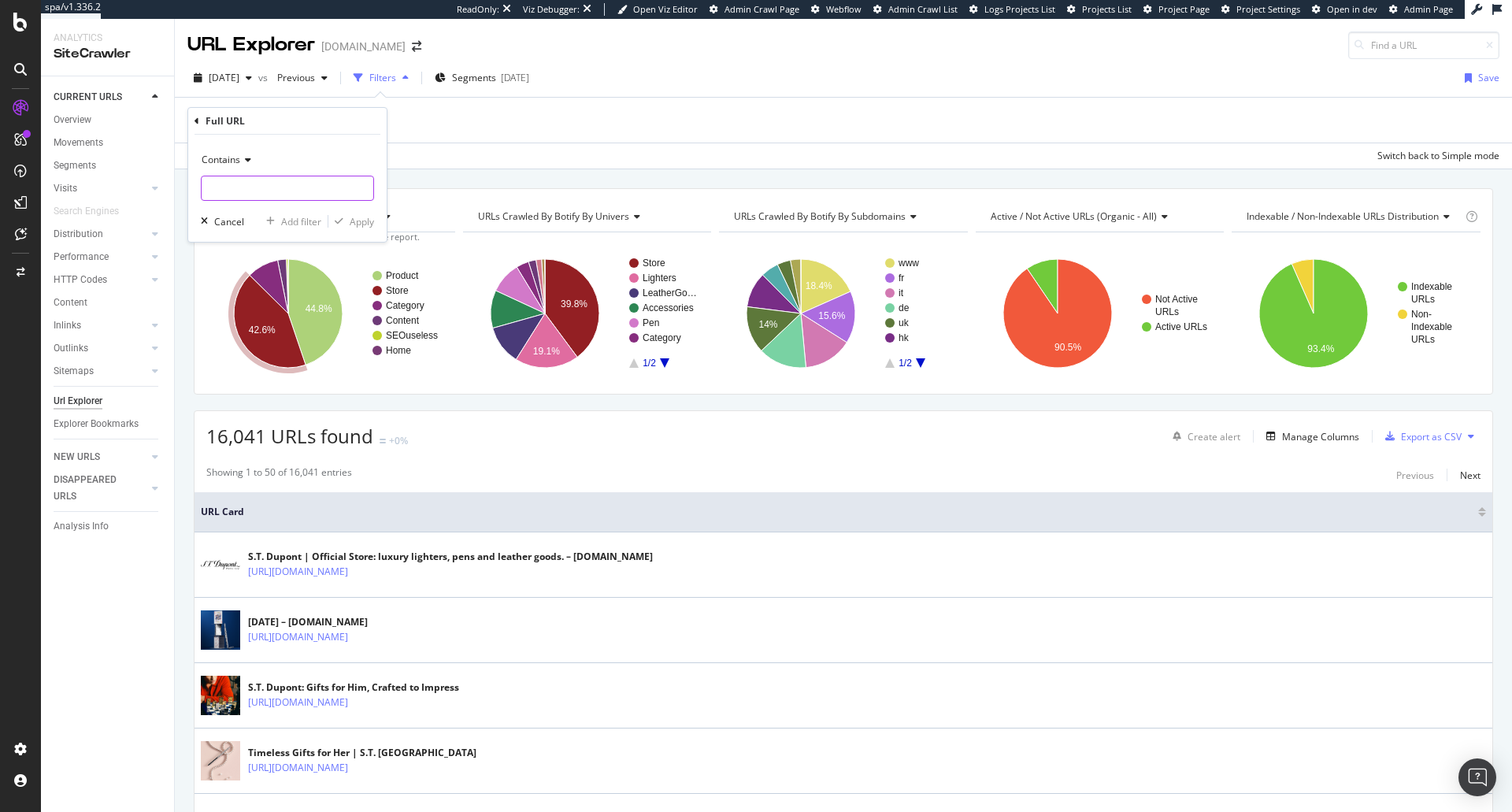
click at [235, 188] on input "text" at bounding box center [287, 188] width 171 height 25
type input "boutique"
click at [353, 222] on div "Apply" at bounding box center [361, 222] width 24 height 14
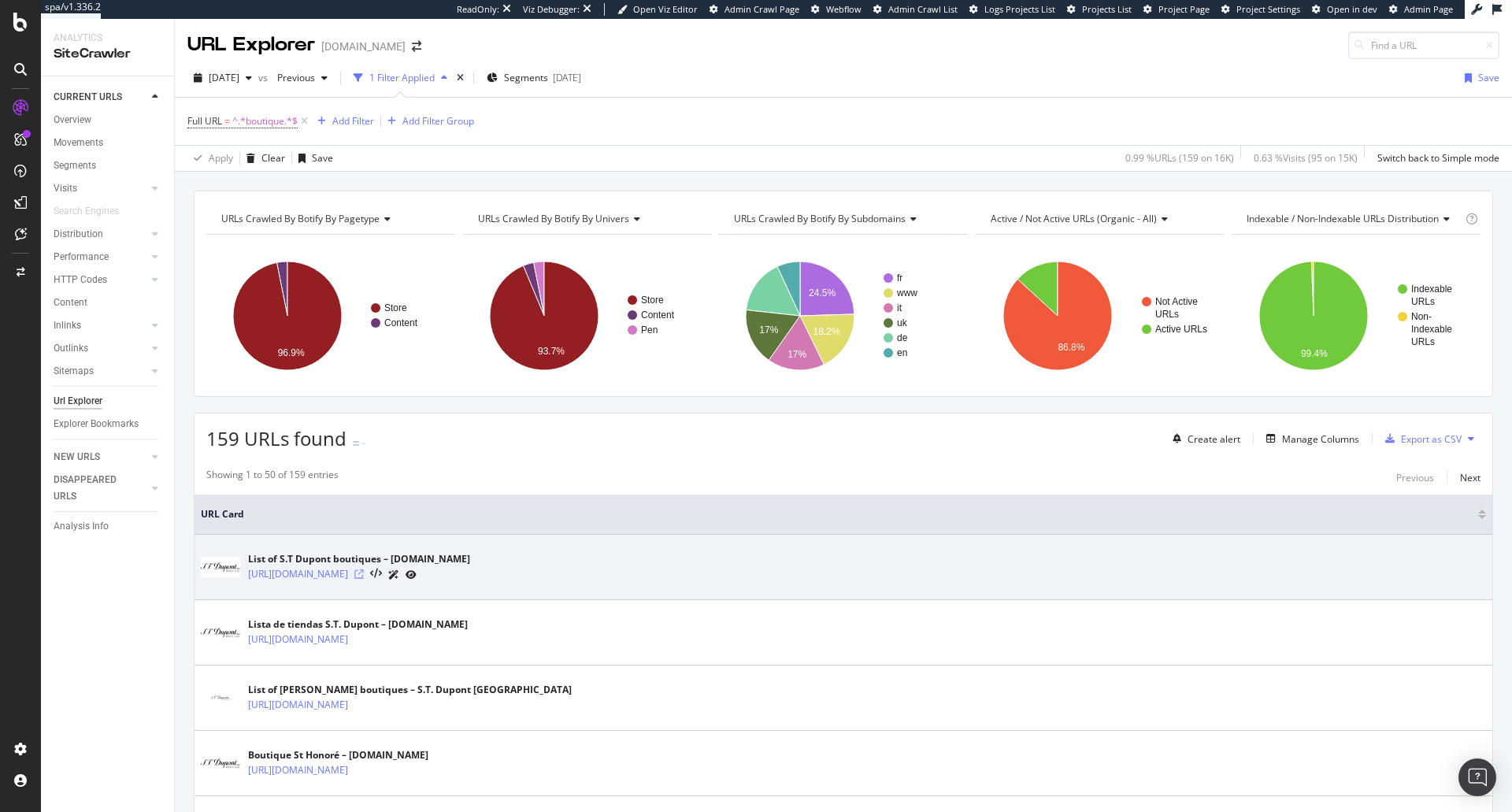
click at [364, 569] on icon at bounding box center [359, 574] width 10 height 10
click at [400, 573] on icon at bounding box center [393, 575] width 11 height 10
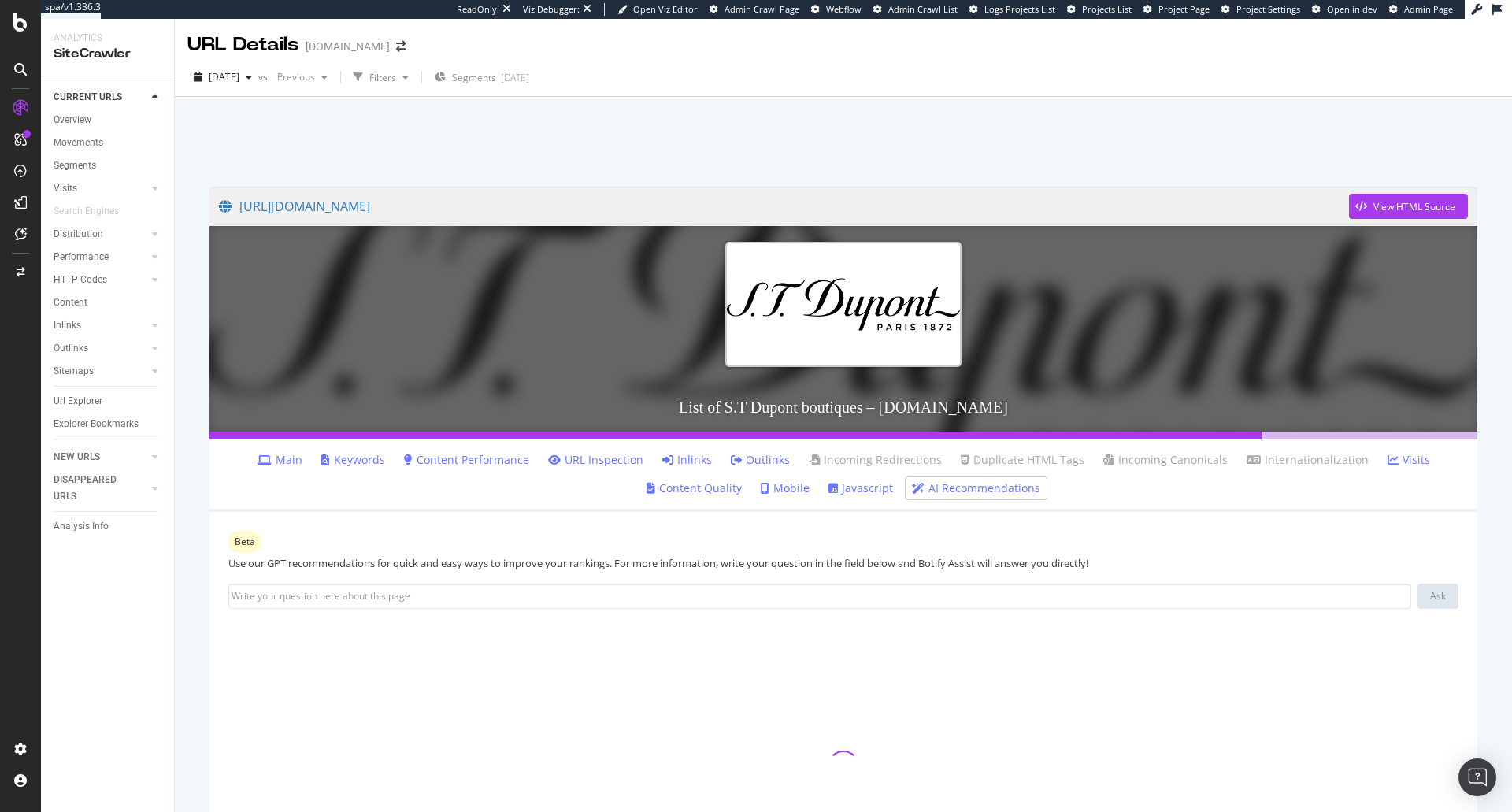
click at [272, 463] on icon at bounding box center [264, 459] width 15 height 11
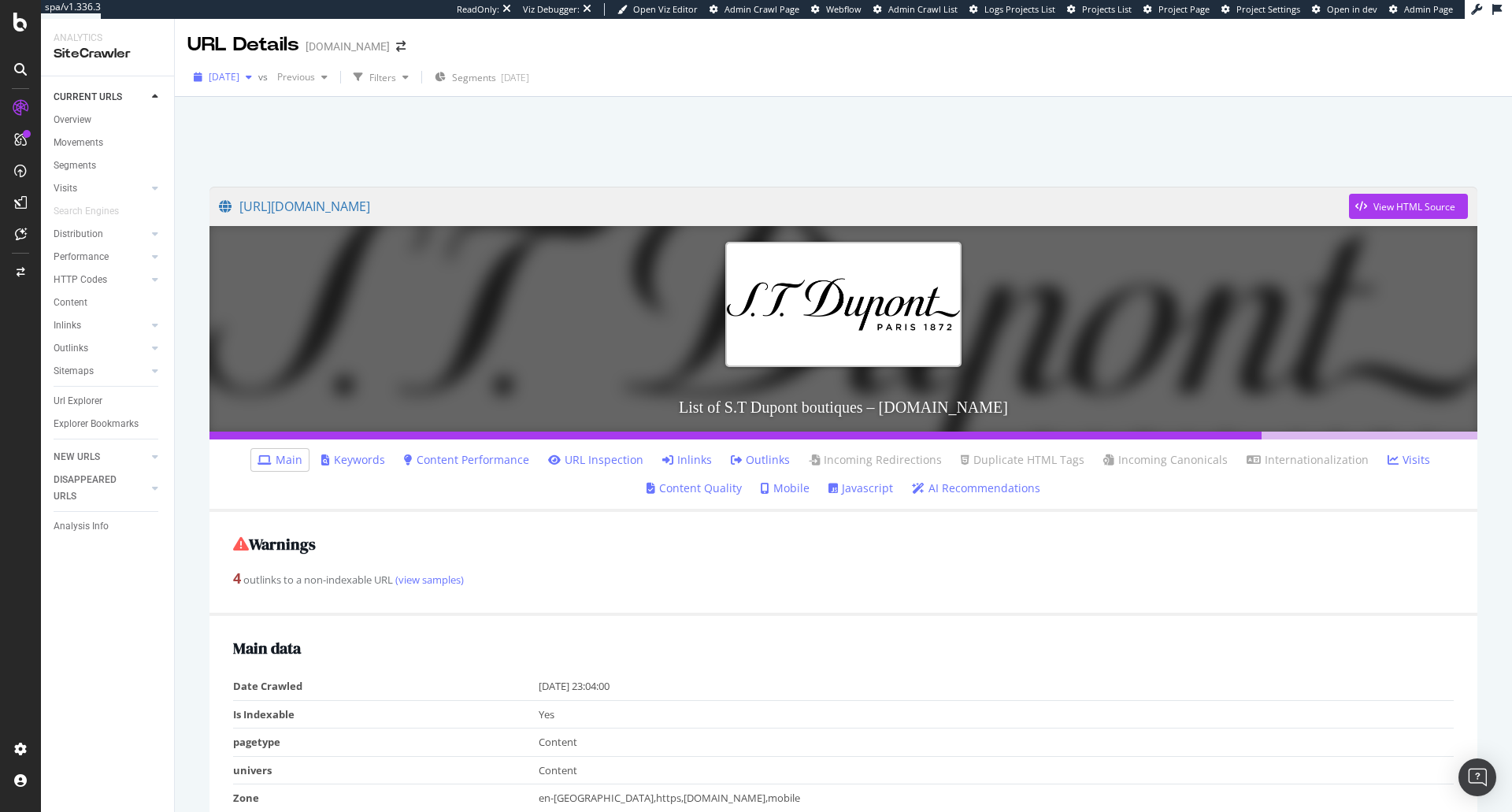
click at [246, 84] on div "2025 Aug. 7th" at bounding box center [223, 77] width 71 height 23
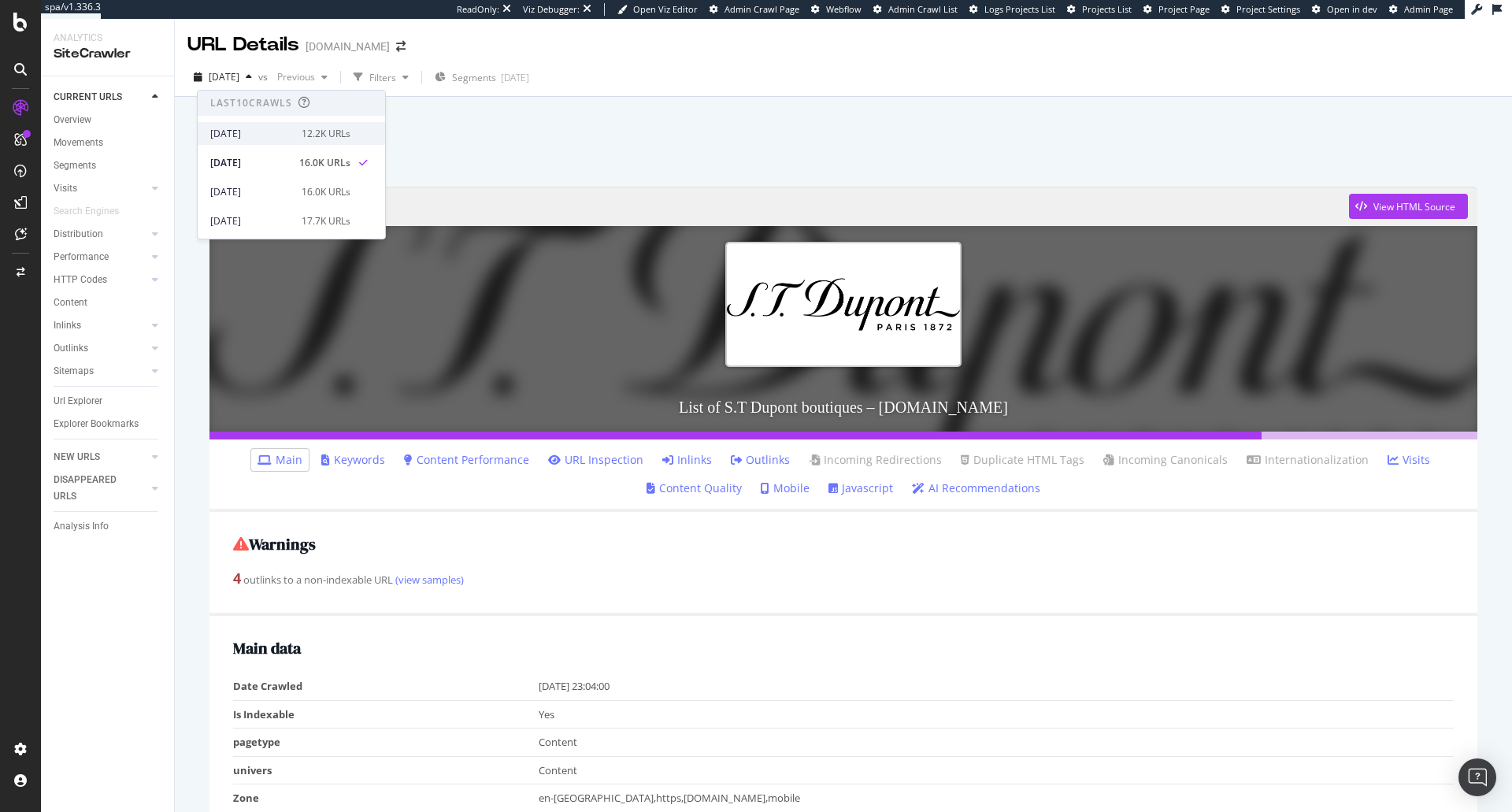
click at [247, 128] on div "2025 Aug. 14th" at bounding box center [251, 134] width 82 height 15
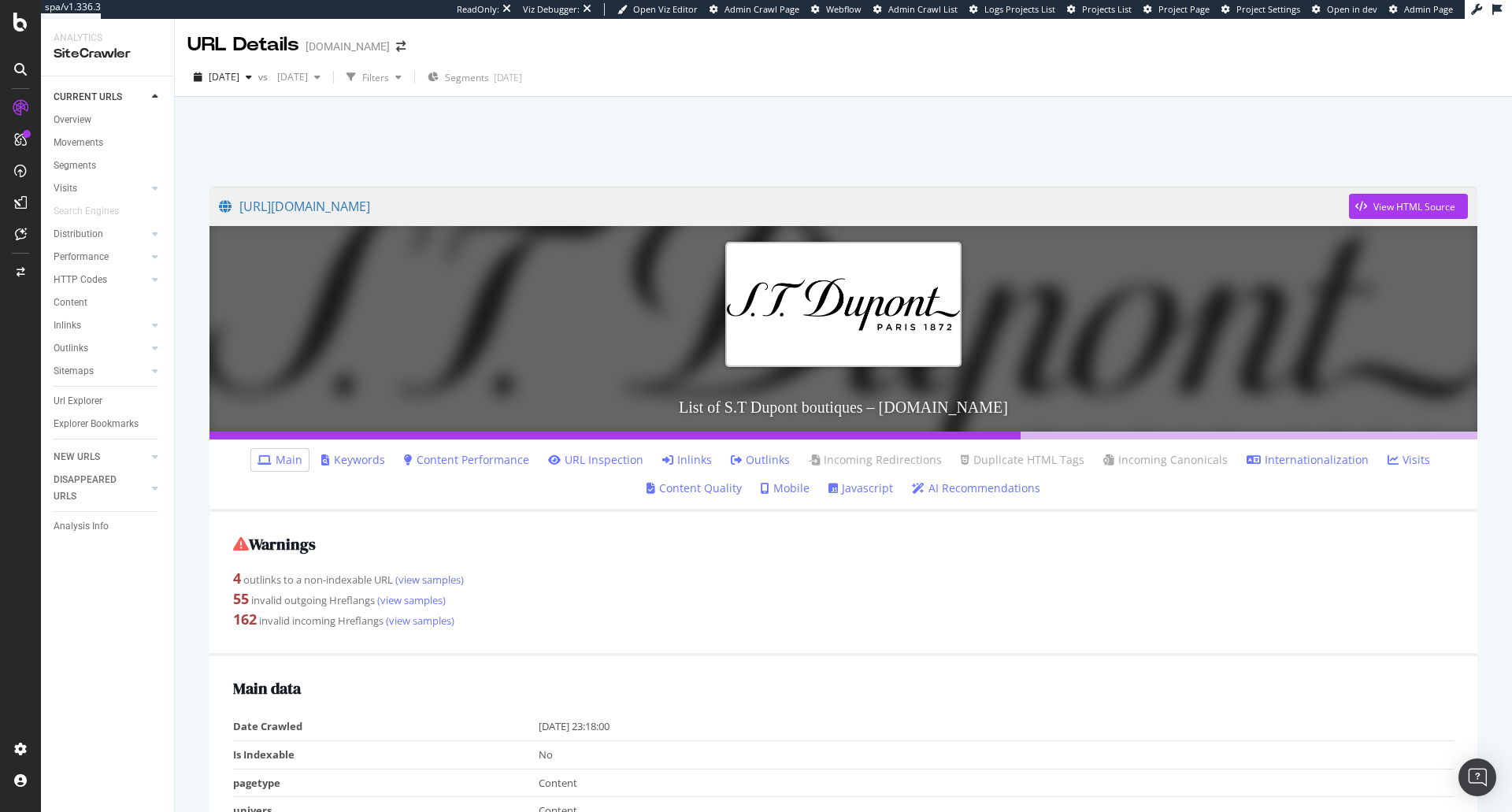
click at [711, 461] on li "Inlinks" at bounding box center [687, 460] width 62 height 22
click at [694, 459] on link "Inlinks" at bounding box center [686, 460] width 49 height 15
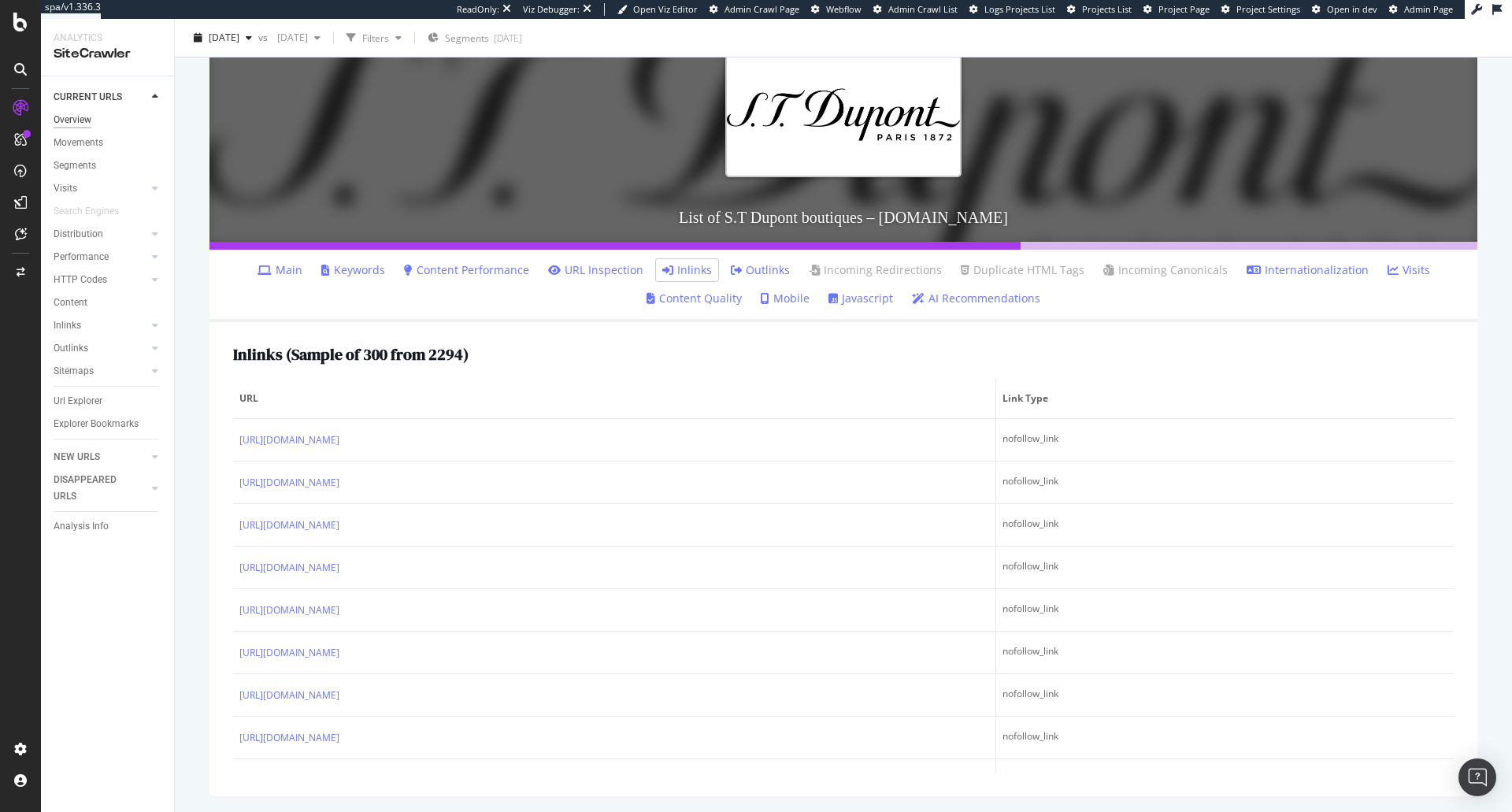
click at [61, 123] on div "Overview" at bounding box center [72, 120] width 38 height 16
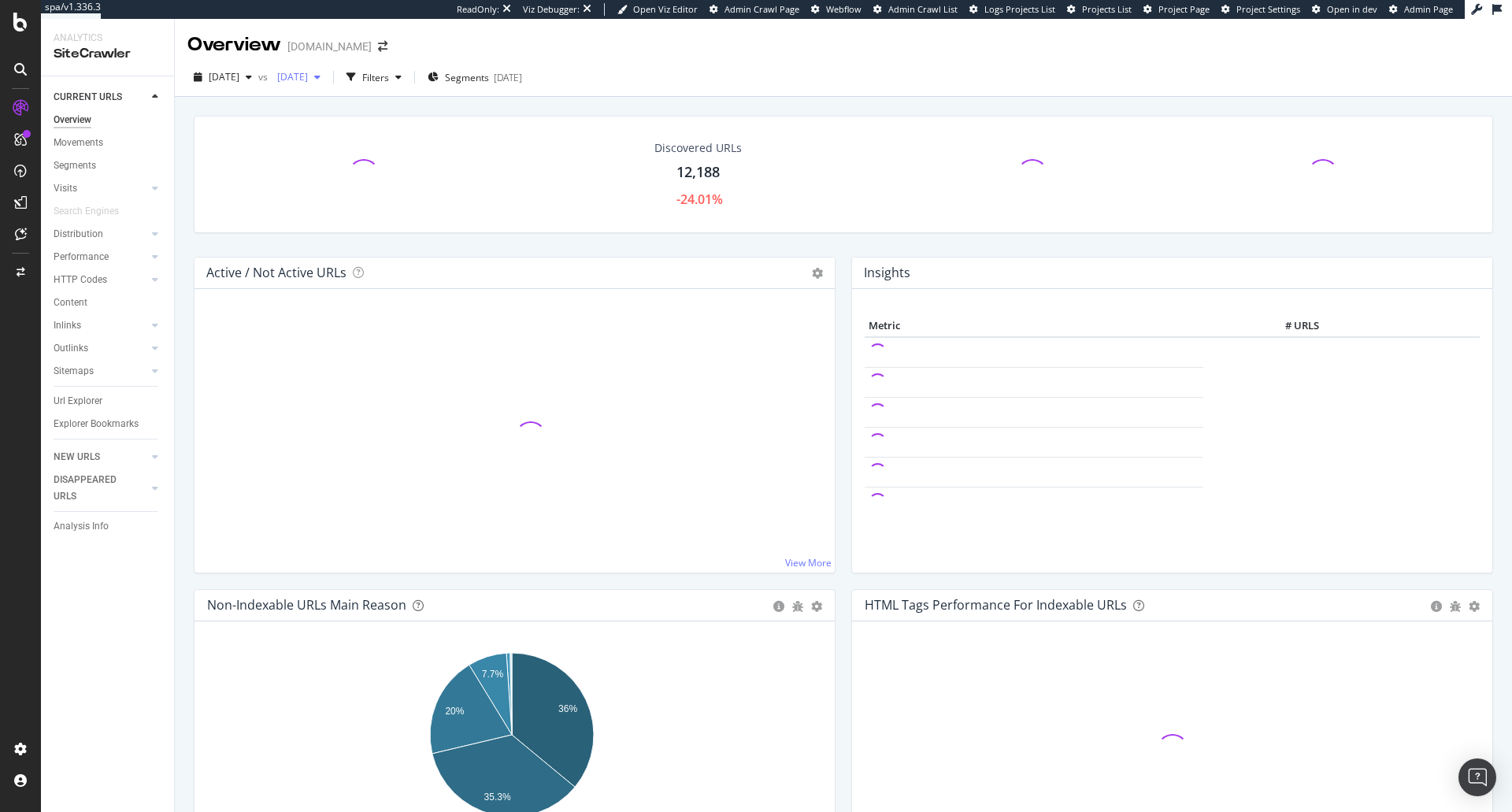
click at [308, 74] on span "2025 Jul. 31st" at bounding box center [289, 76] width 37 height 14
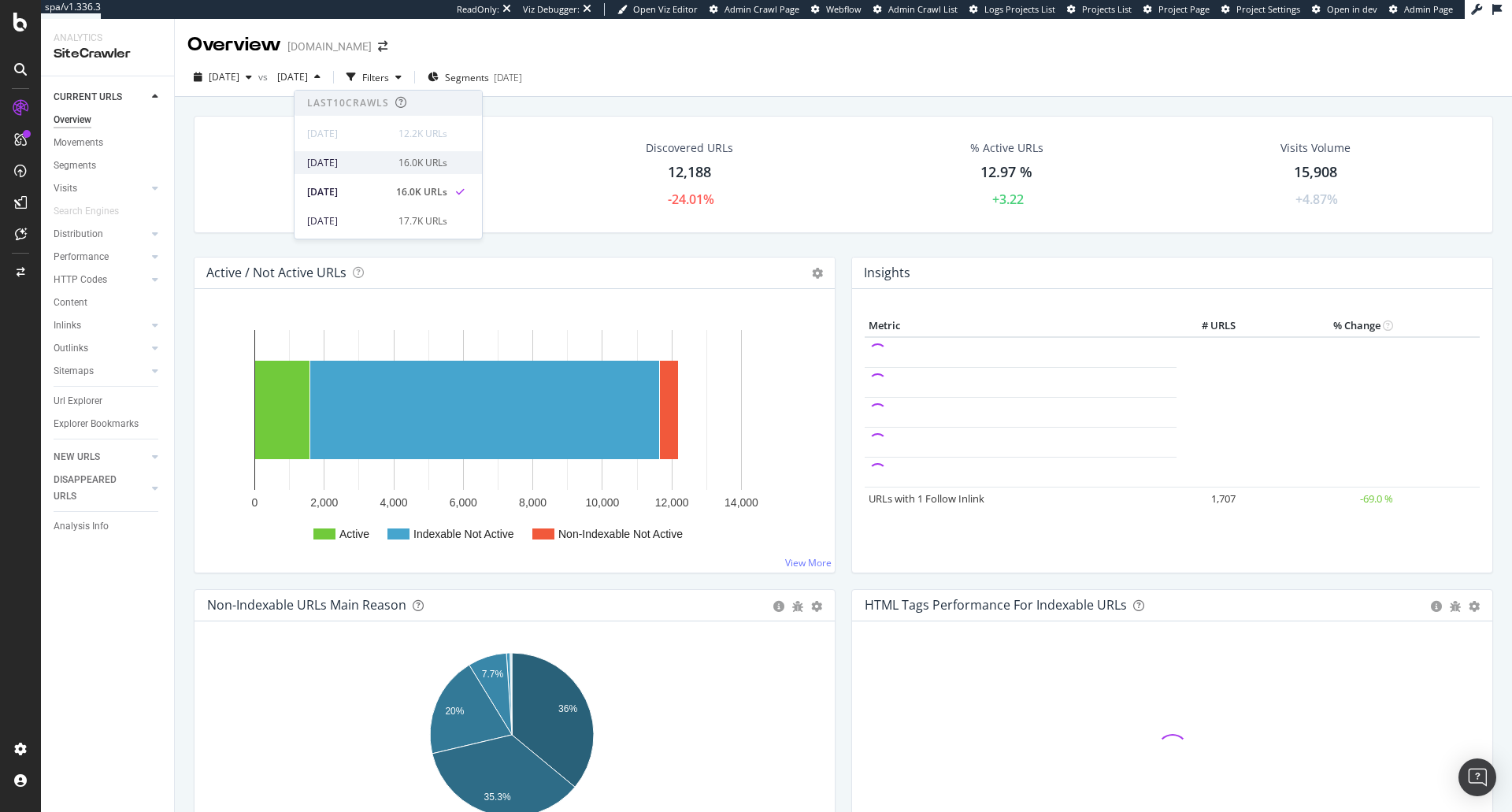
click at [341, 172] on div "2025 Aug. 7th 16.0K URLs" at bounding box center [388, 163] width 188 height 23
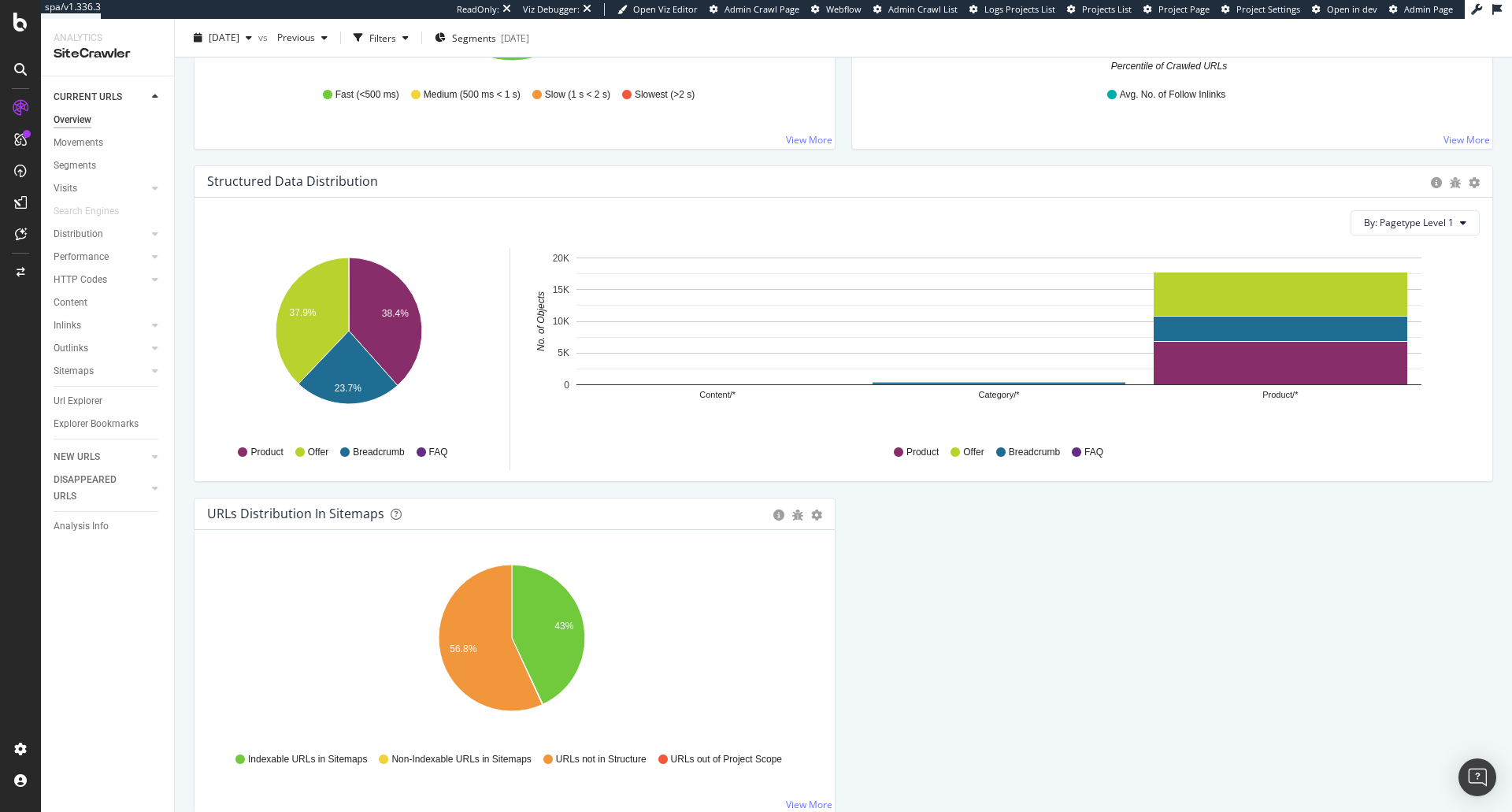
scroll to position [1387, 0]
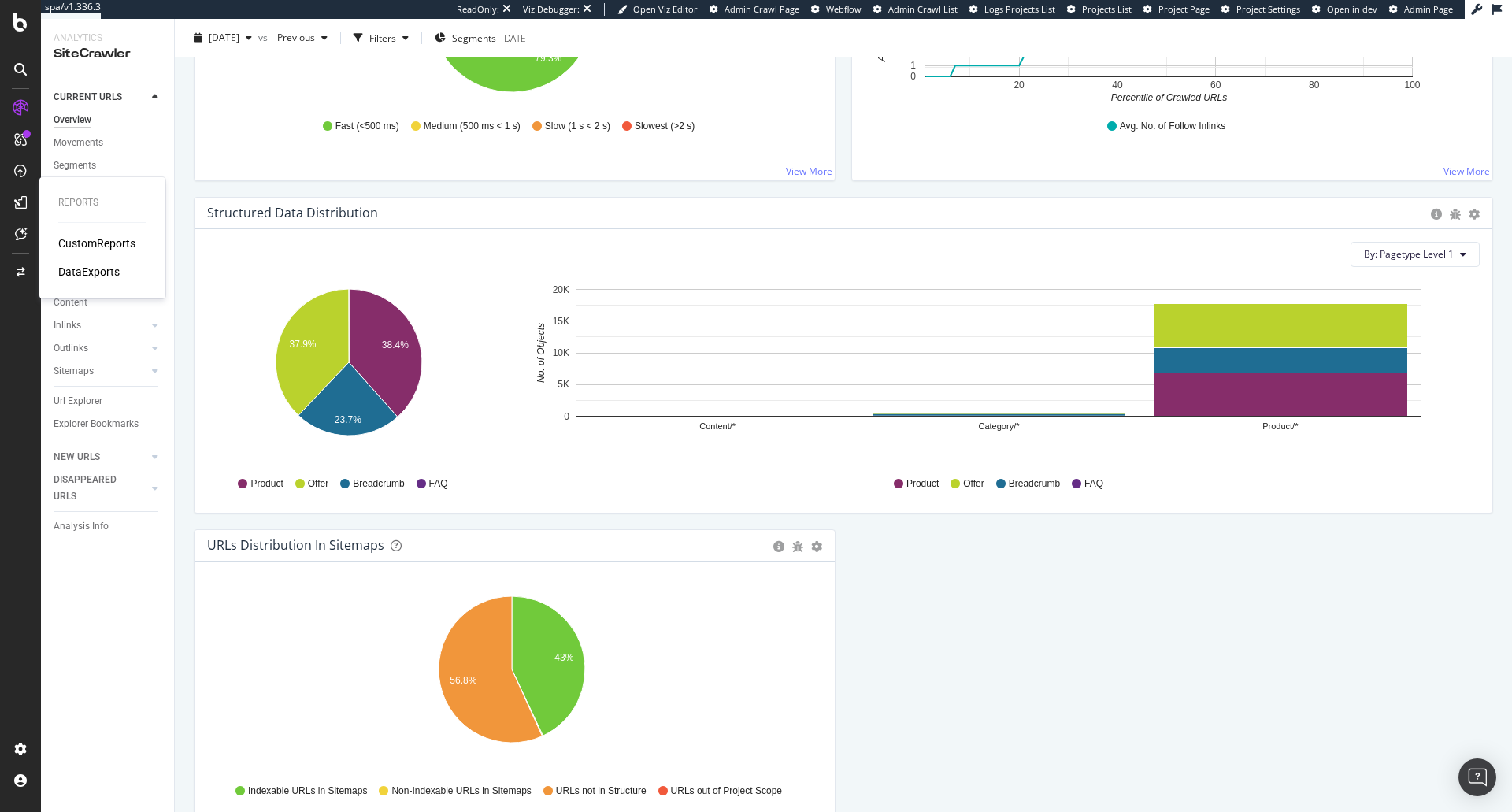
click at [100, 278] on div "DataExports" at bounding box center [88, 272] width 61 height 15
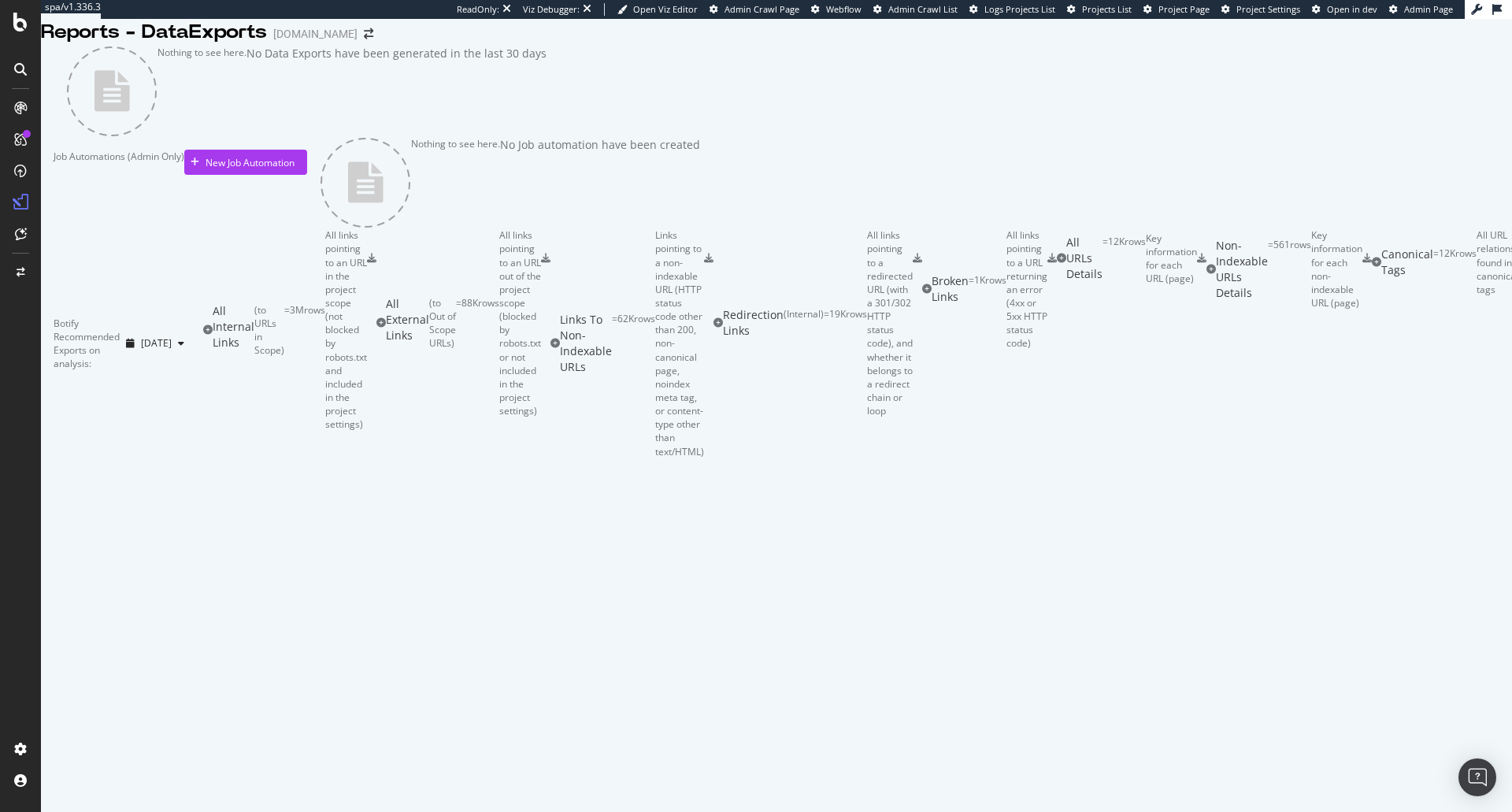
scroll to position [971, 0]
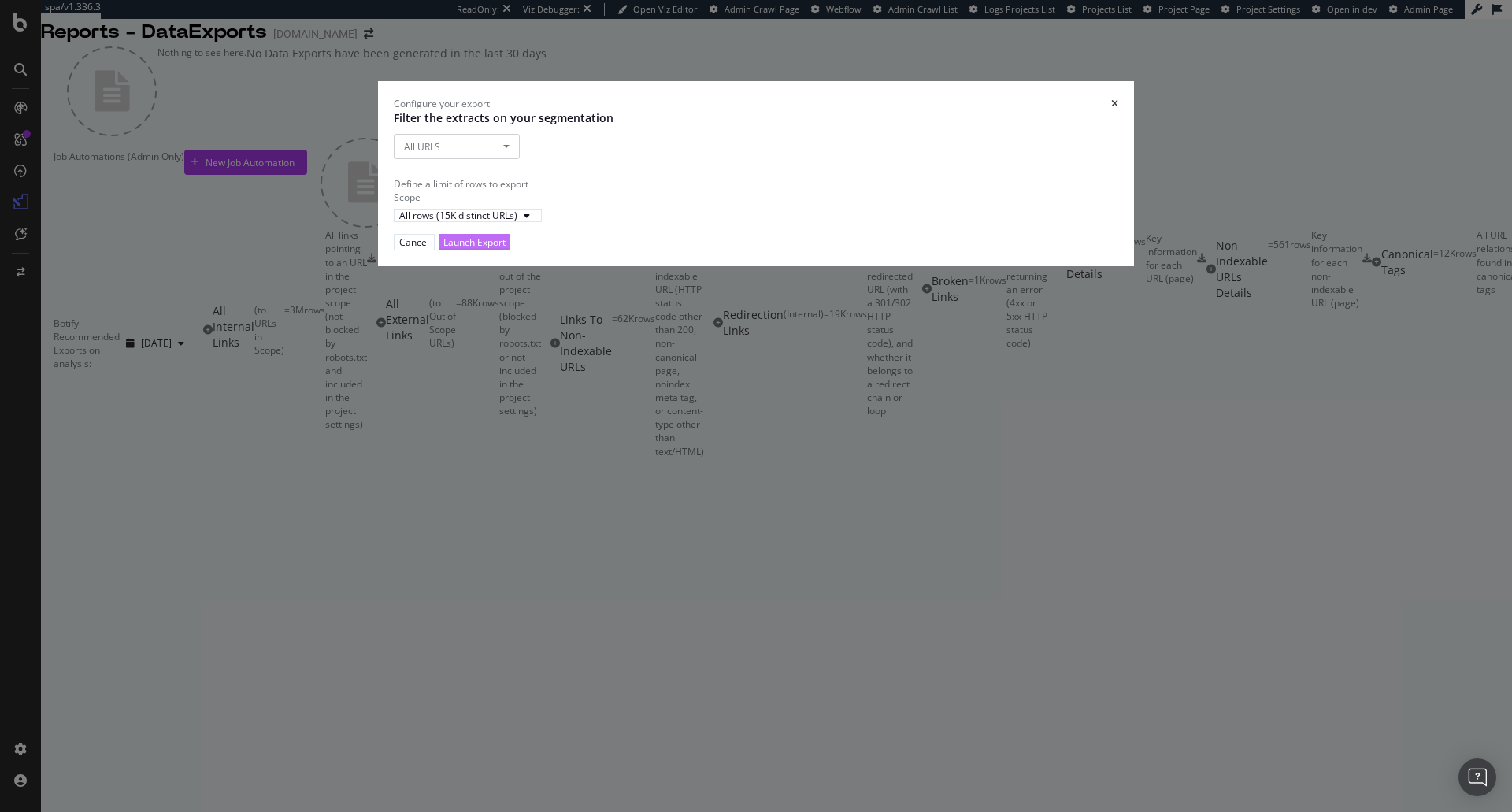
click at [505, 249] on div "Launch Export" at bounding box center [474, 242] width 62 height 14
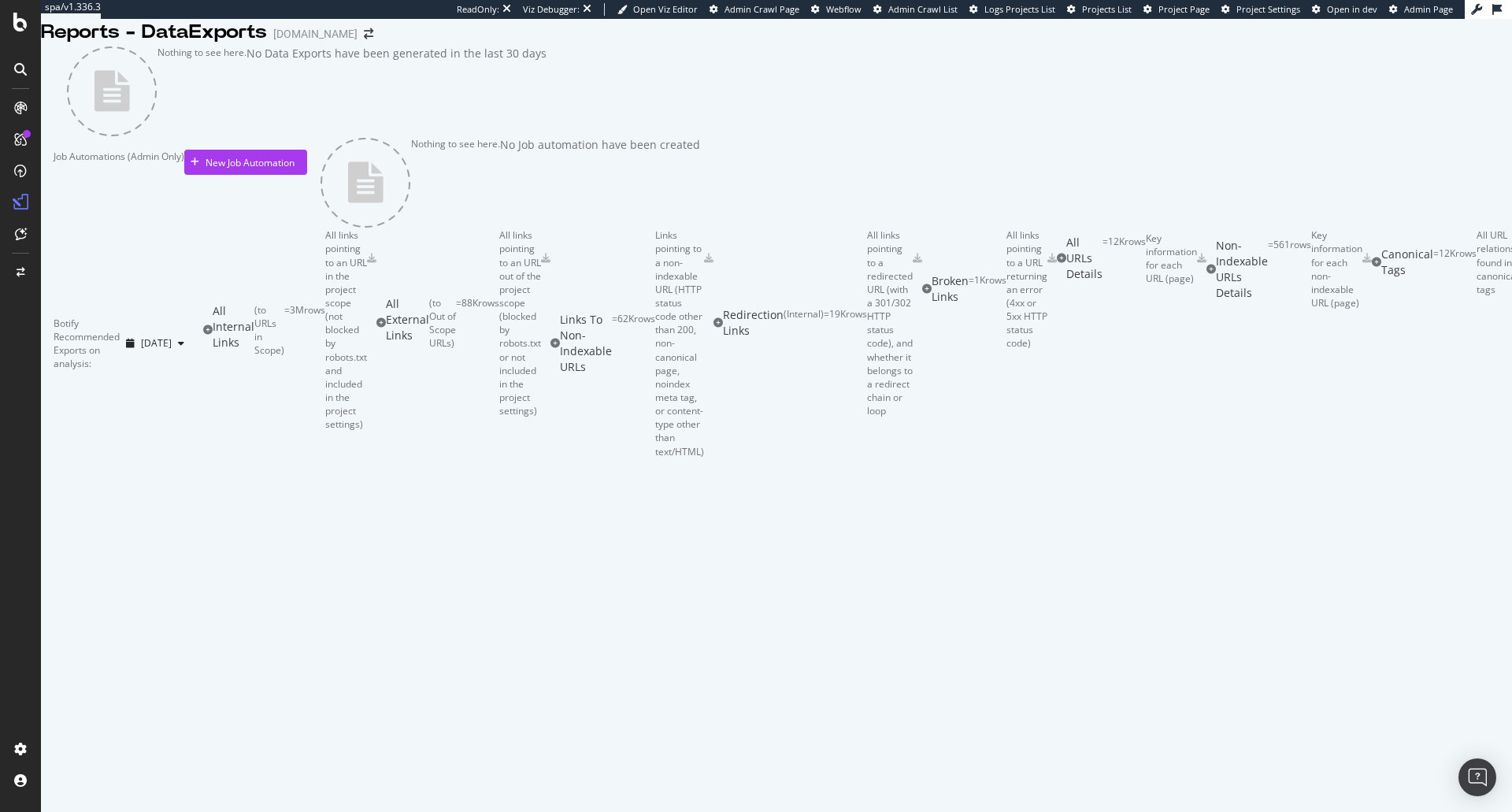
scroll to position [0, 0]
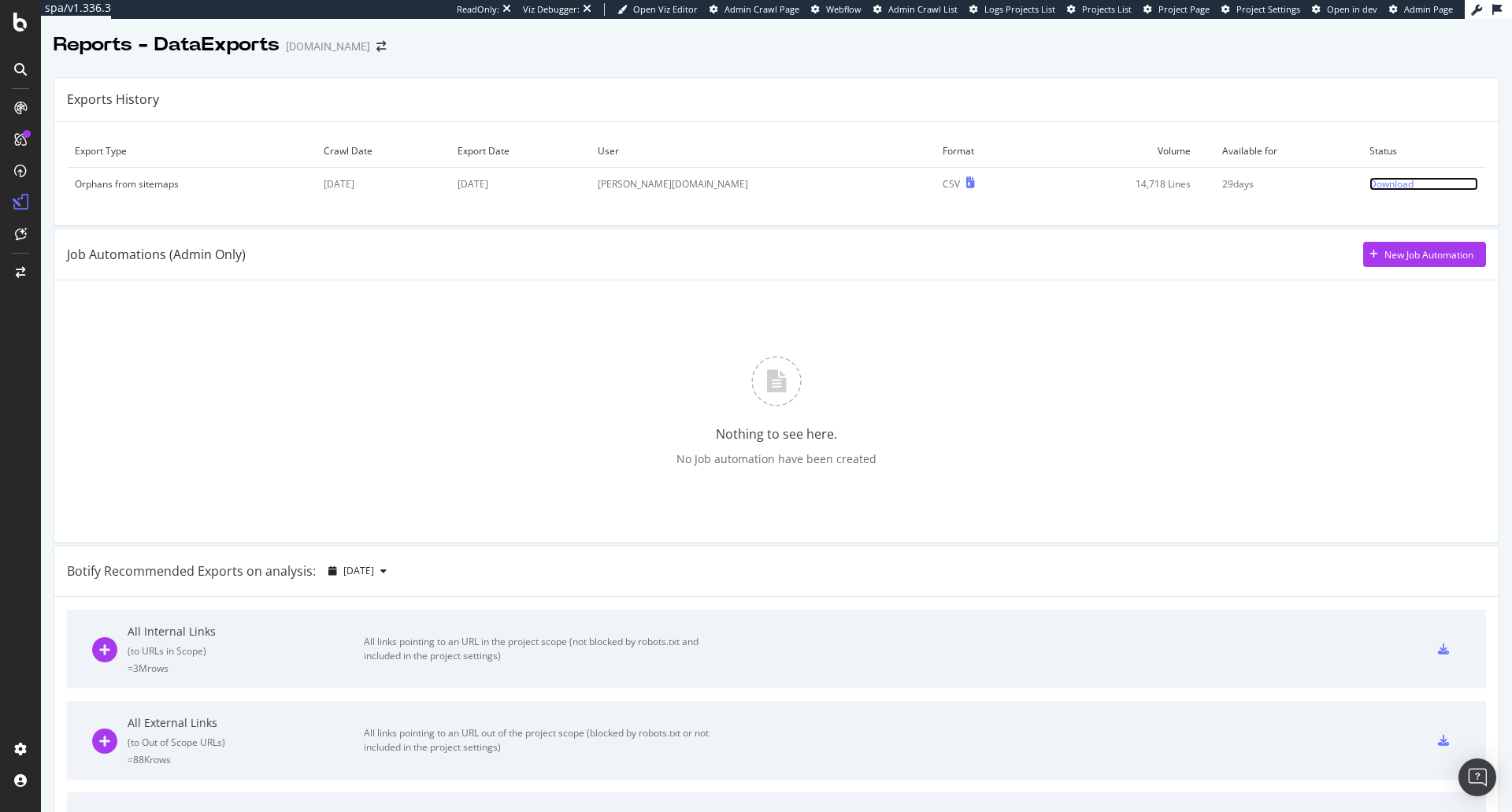
click at [1379, 184] on link "Download" at bounding box center [1424, 184] width 108 height 14
click at [92, 180] on div "SiteCrawler" at bounding box center [86, 177] width 56 height 15
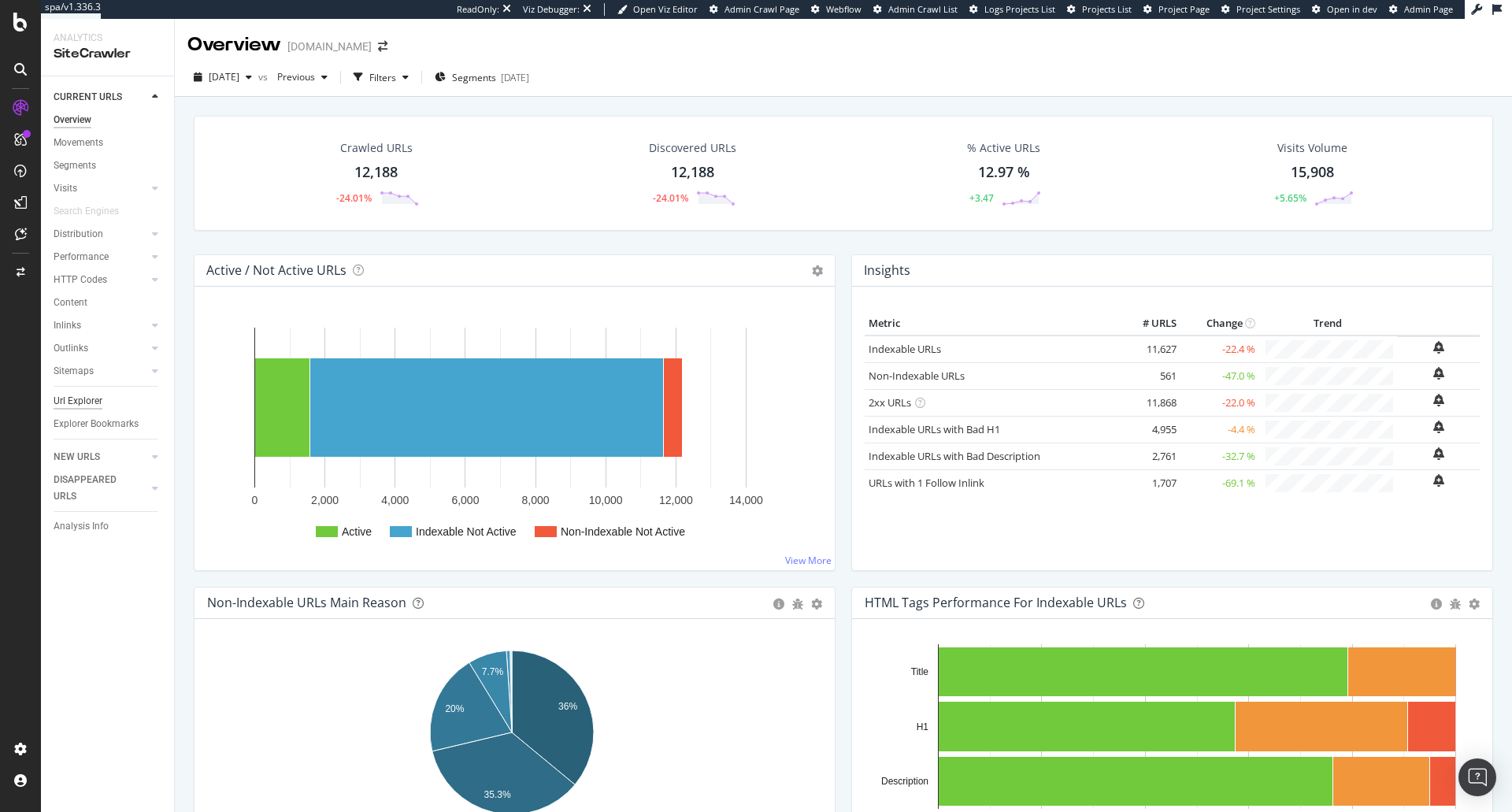
click at [82, 400] on div "Url Explorer" at bounding box center [77, 401] width 48 height 16
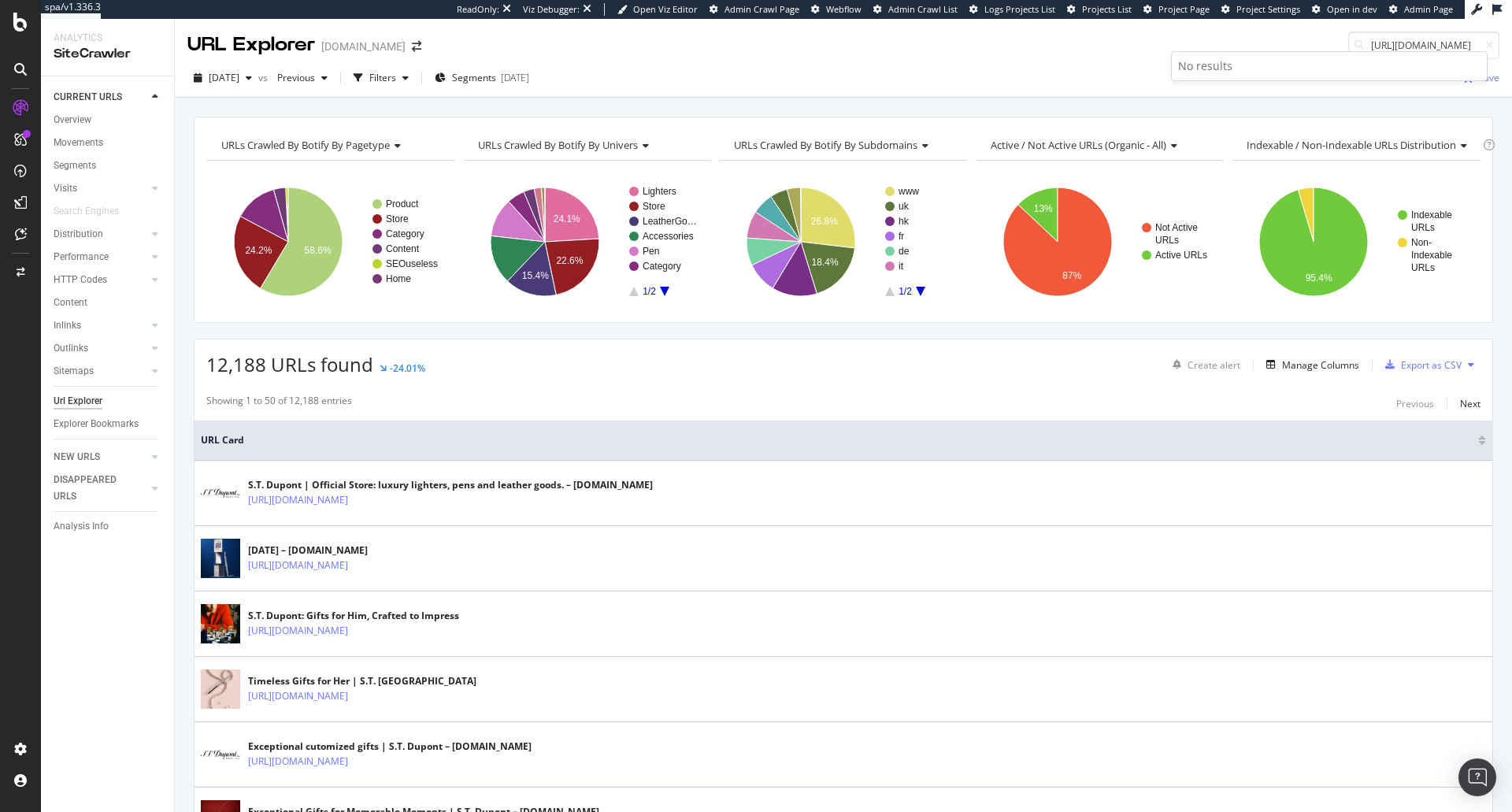
drag, startPoint x: 1391, startPoint y: 45, endPoint x: 692, endPoint y: 45, distance: 699.0
click at [692, 45] on div "URL Explorer st-dupont.com https://de.st-dupont.com/collections/accessoires-fir…" at bounding box center [844, 39] width 1338 height 40
drag, startPoint x: 1438, startPoint y: 44, endPoint x: 1172, endPoint y: 38, distance: 266.1
click at [1173, 38] on div "URL Explorer st-dupont.com accessoires-fire-x" at bounding box center [844, 39] width 1338 height 40
paste input "https://de.st-dupont.com/collections/"
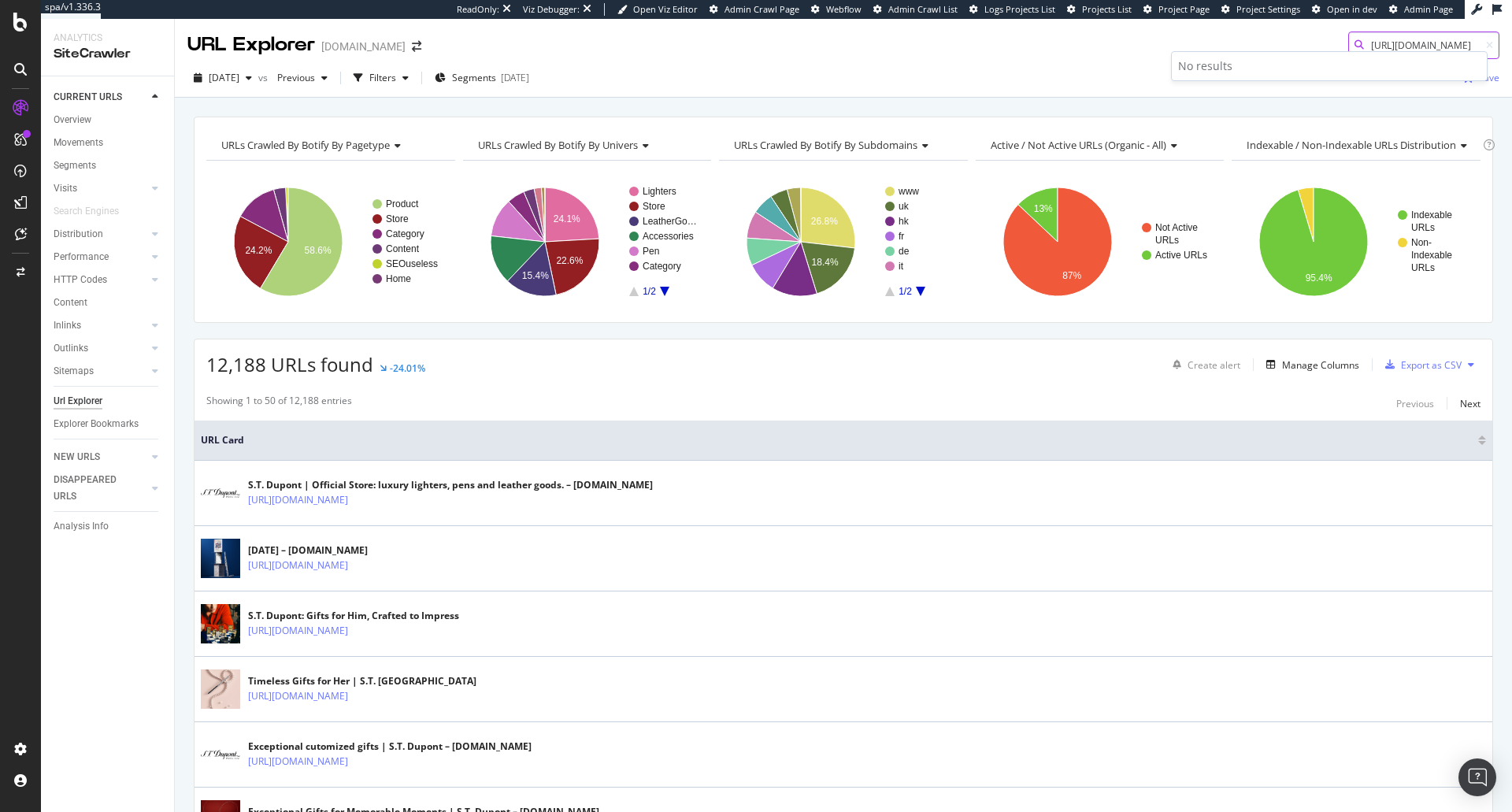
scroll to position [0, 56]
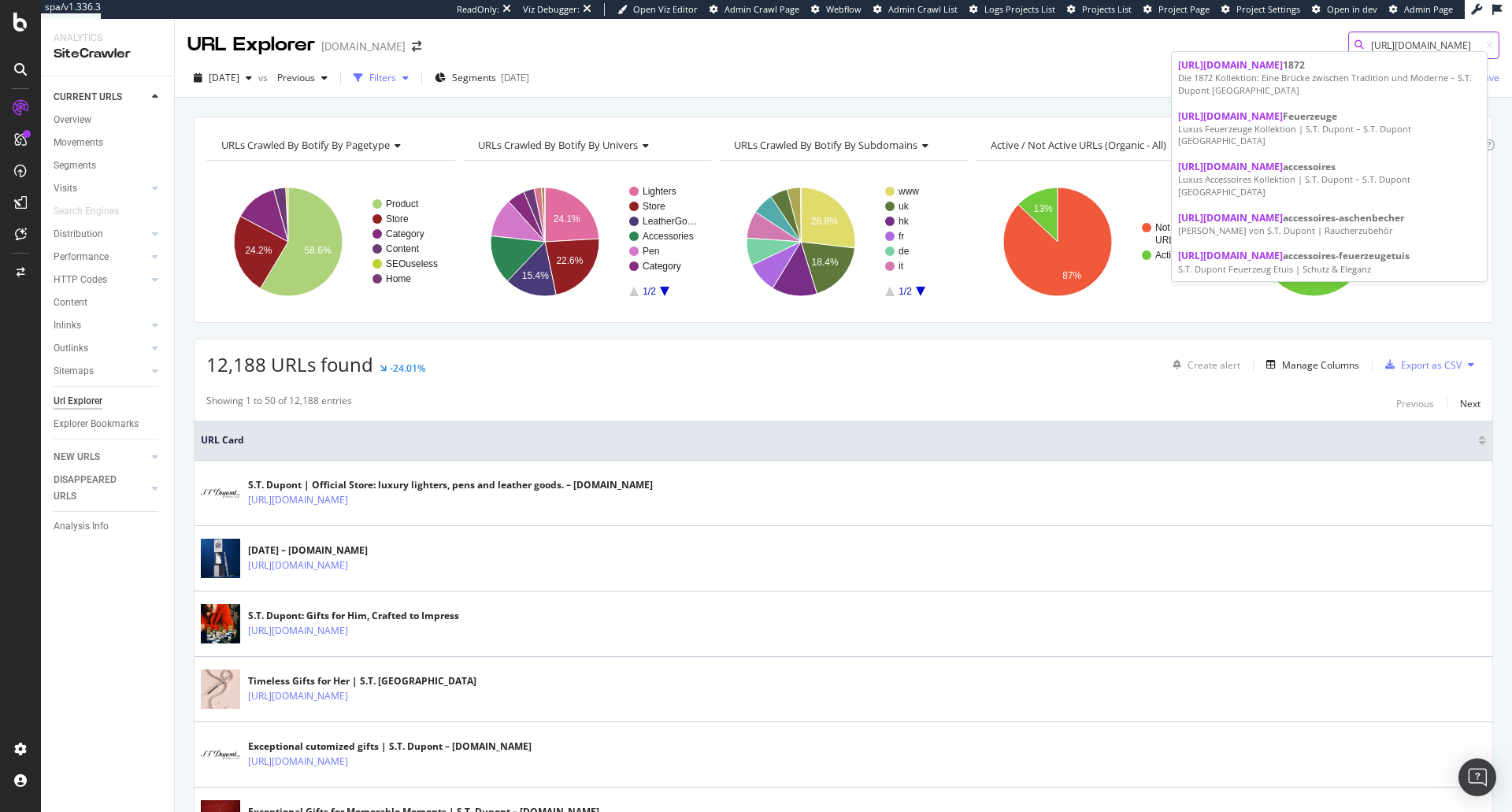
type input "https://de.st-dupont.com/collections/"
click at [396, 79] on div "Filters" at bounding box center [383, 77] width 27 height 14
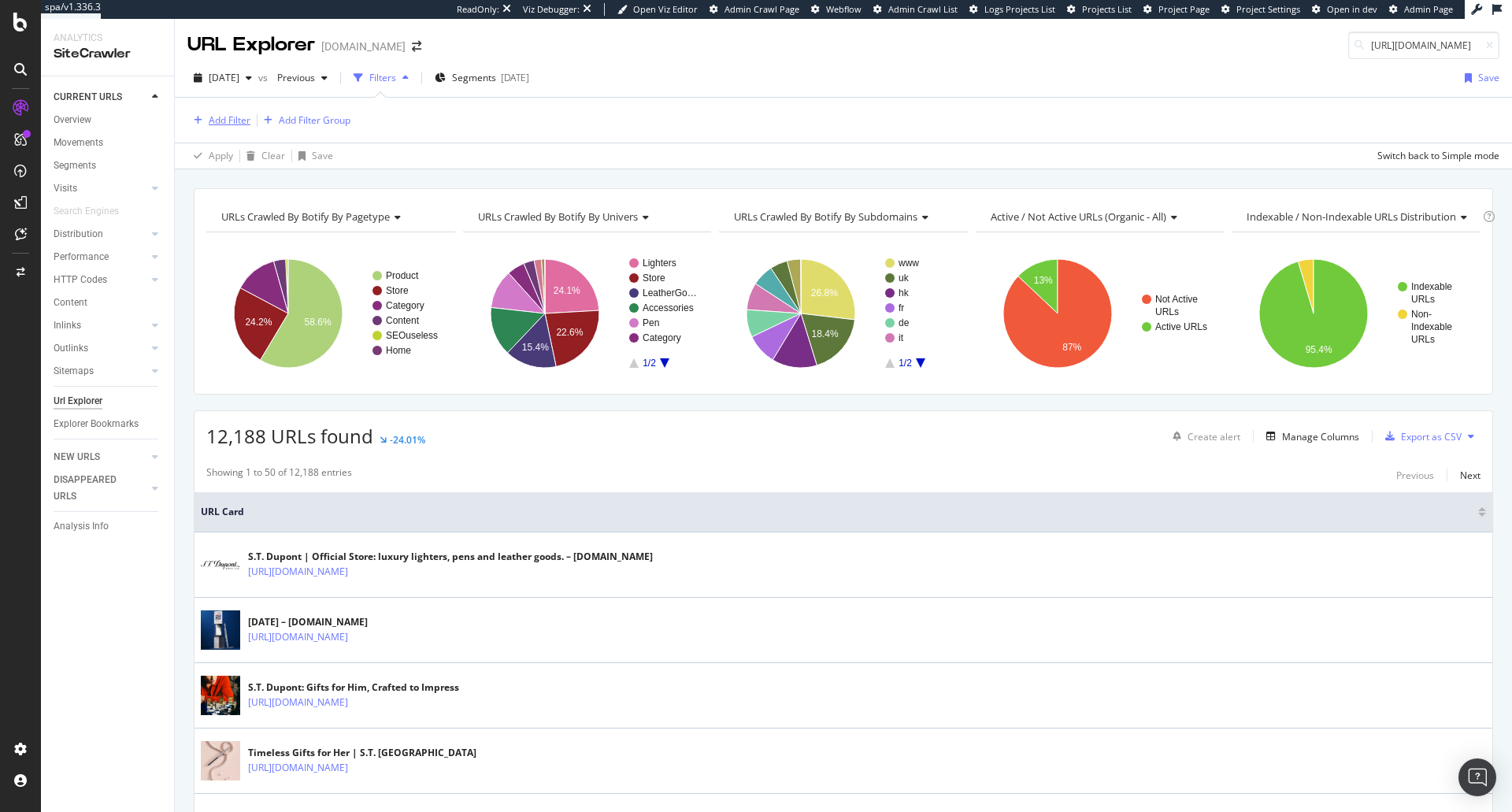
click at [231, 123] on div "Add Filter" at bounding box center [229, 120] width 42 height 14
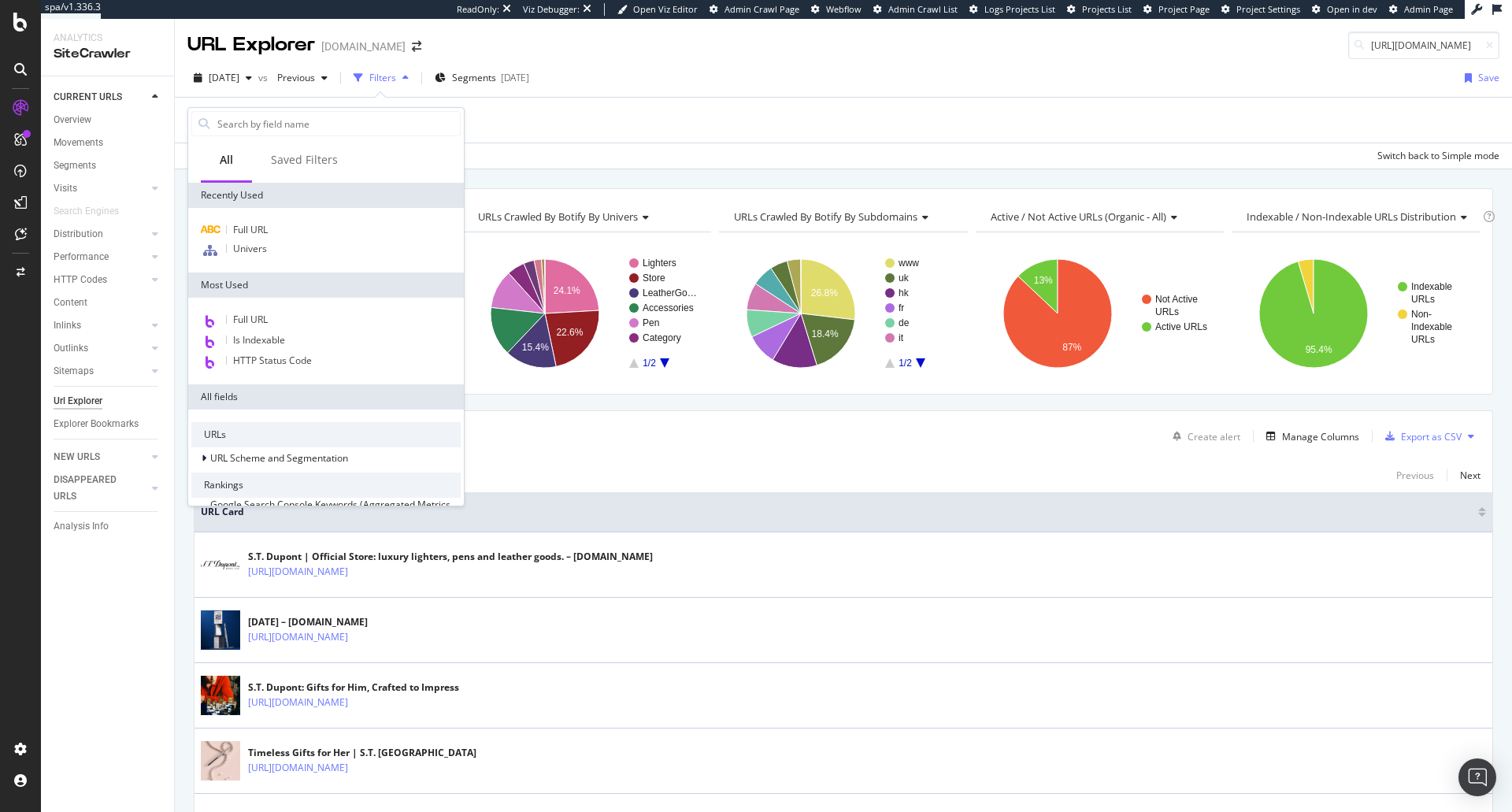
click at [257, 219] on div "Full URL Univers" at bounding box center [325, 240] width 276 height 65
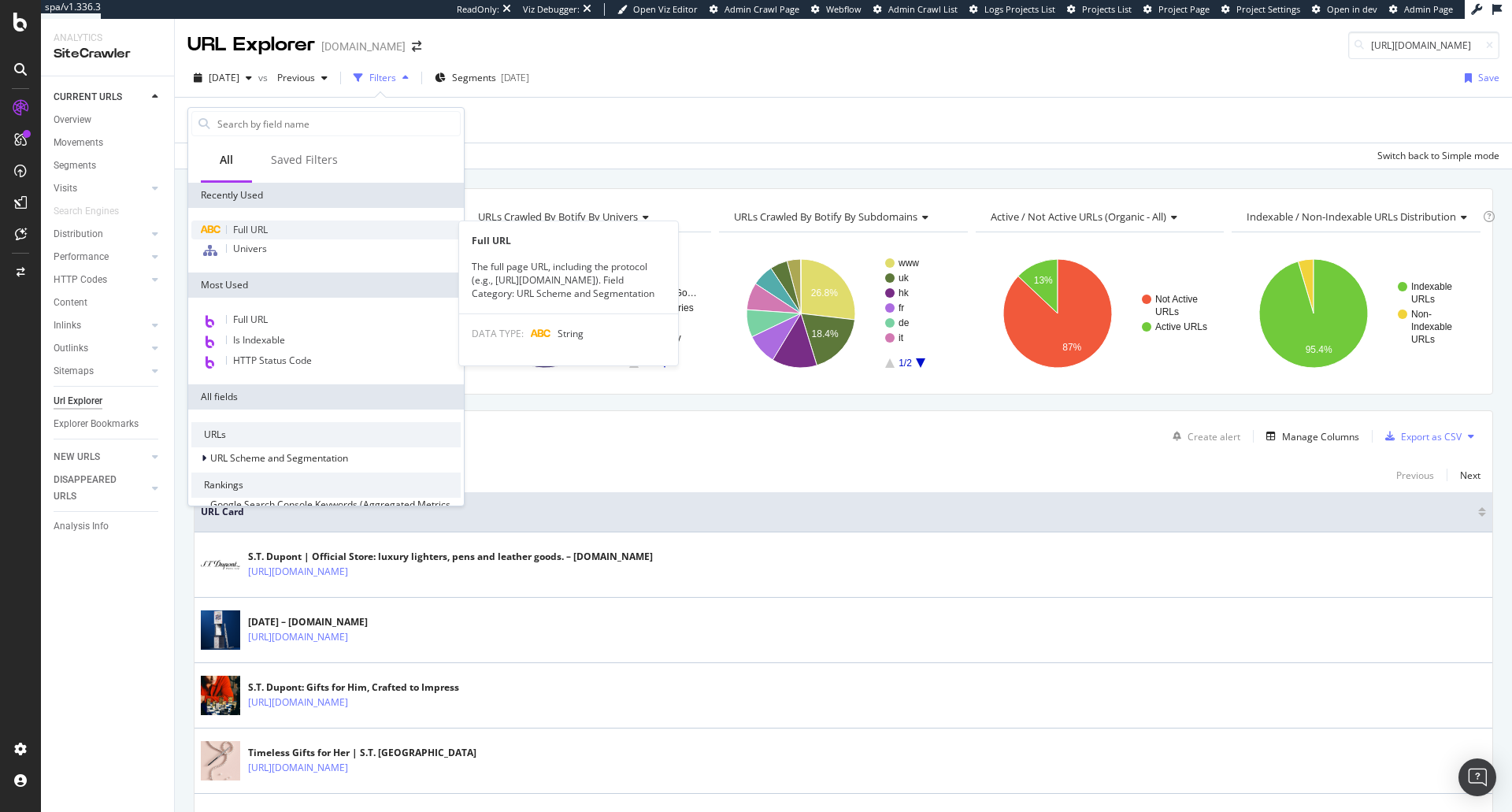
click at [262, 227] on span "Full URL" at bounding box center [251, 229] width 35 height 14
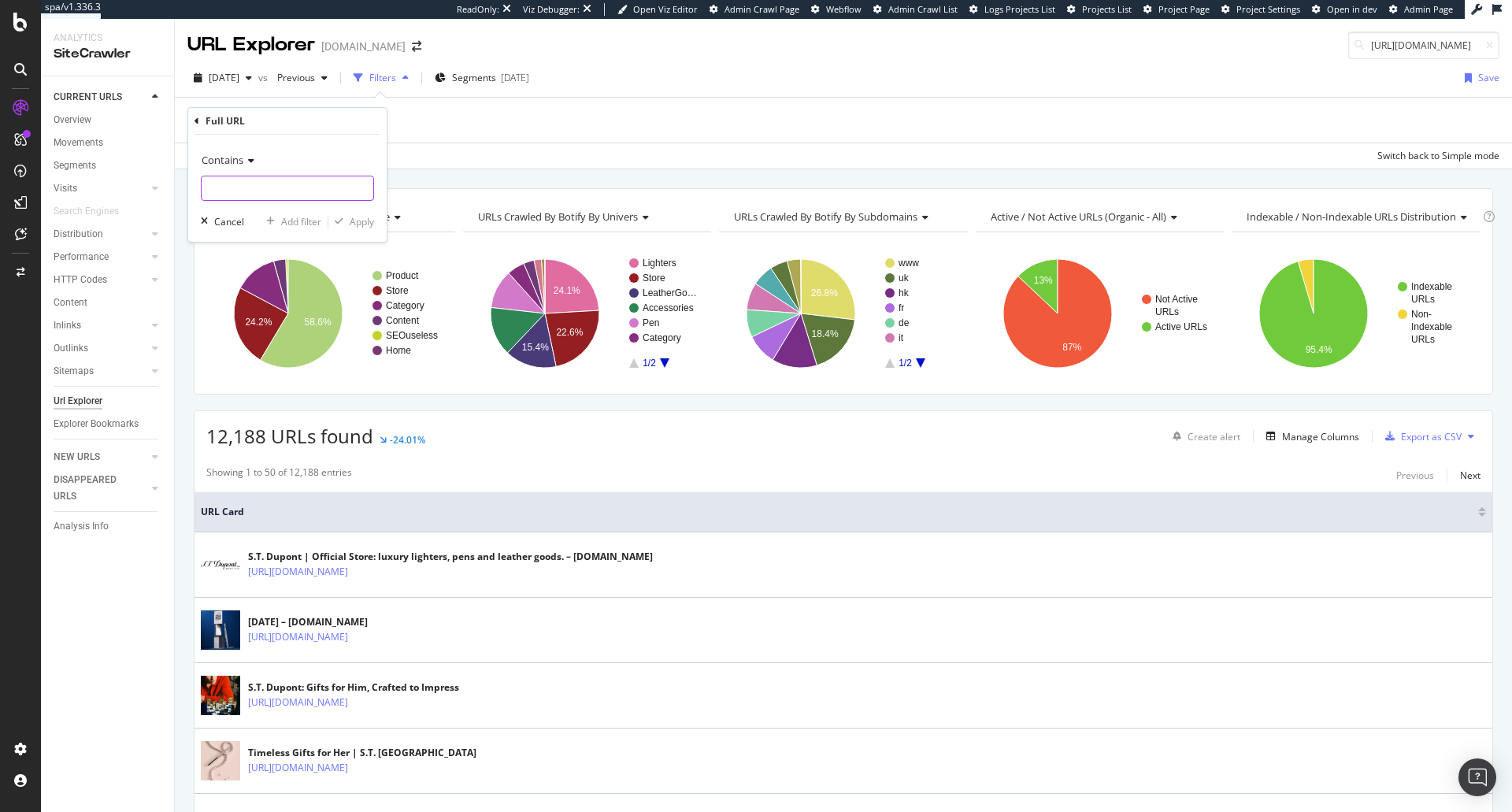
click at [242, 192] on input "text" at bounding box center [287, 188] width 171 height 25
paste input "https://de.st-dupont.com/collections/"
type input "https://de.st-dupont.com/collections/"
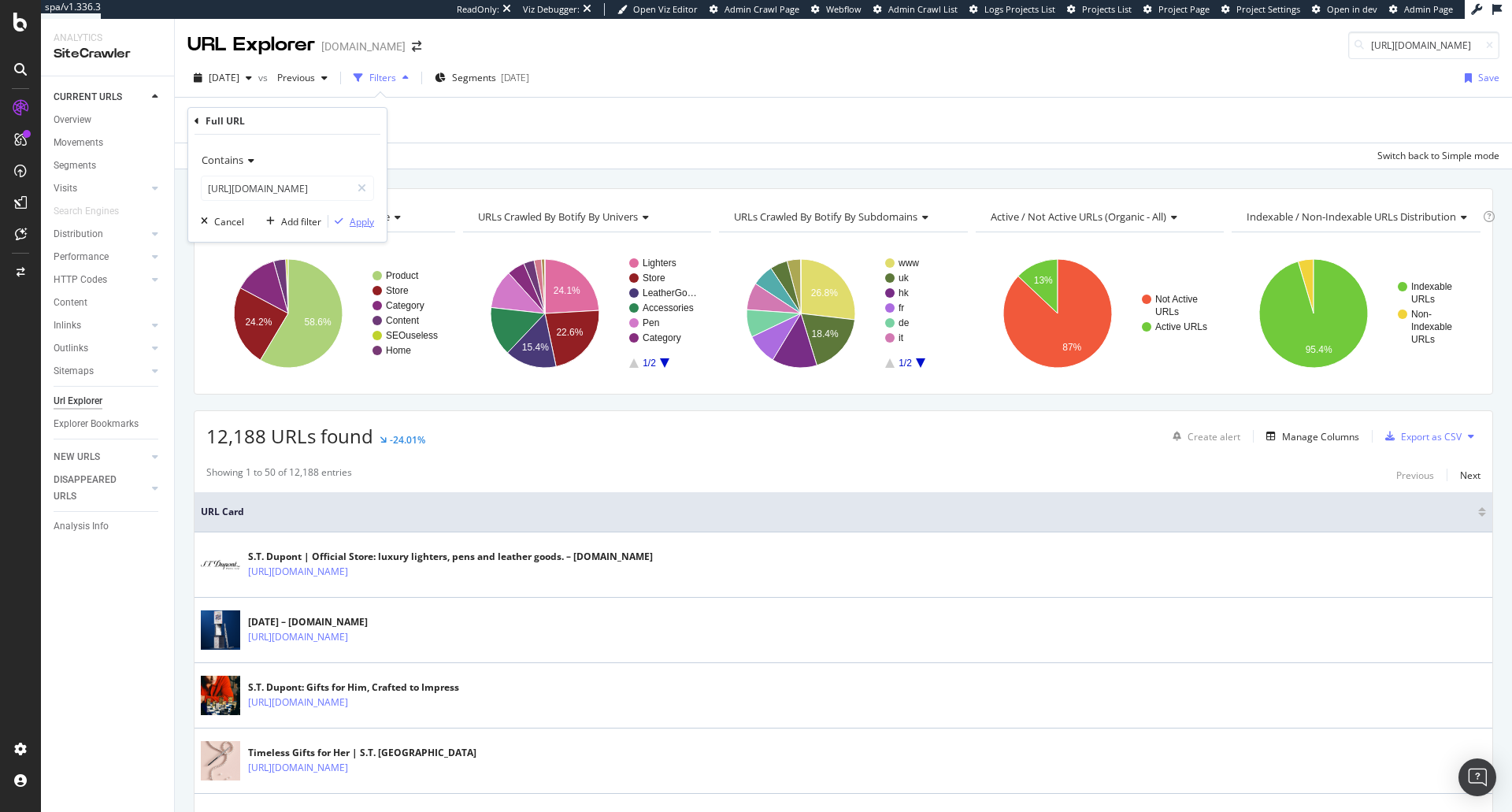
click at [350, 226] on div "Apply" at bounding box center [361, 222] width 24 height 14
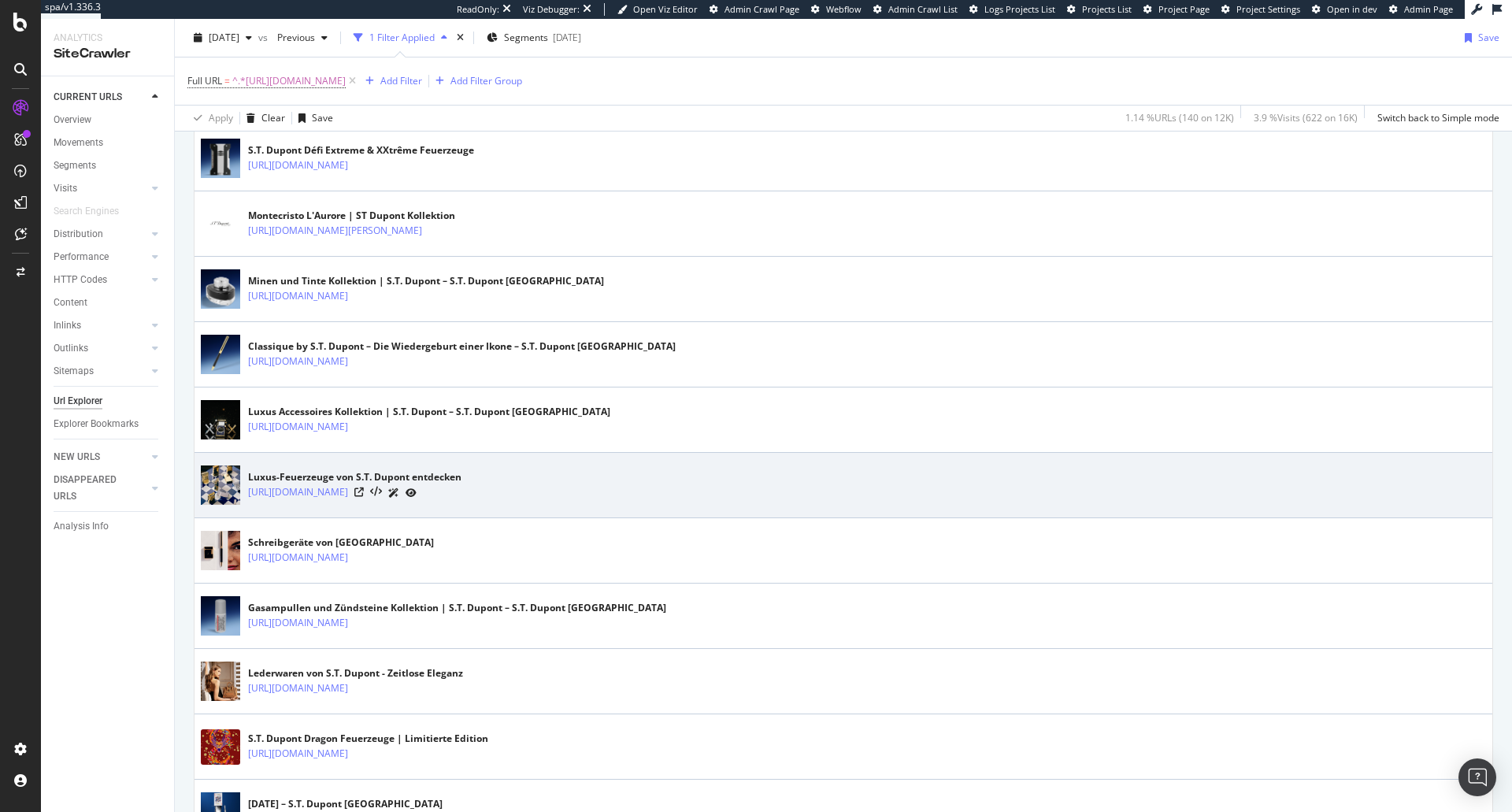
scroll to position [945, 0]
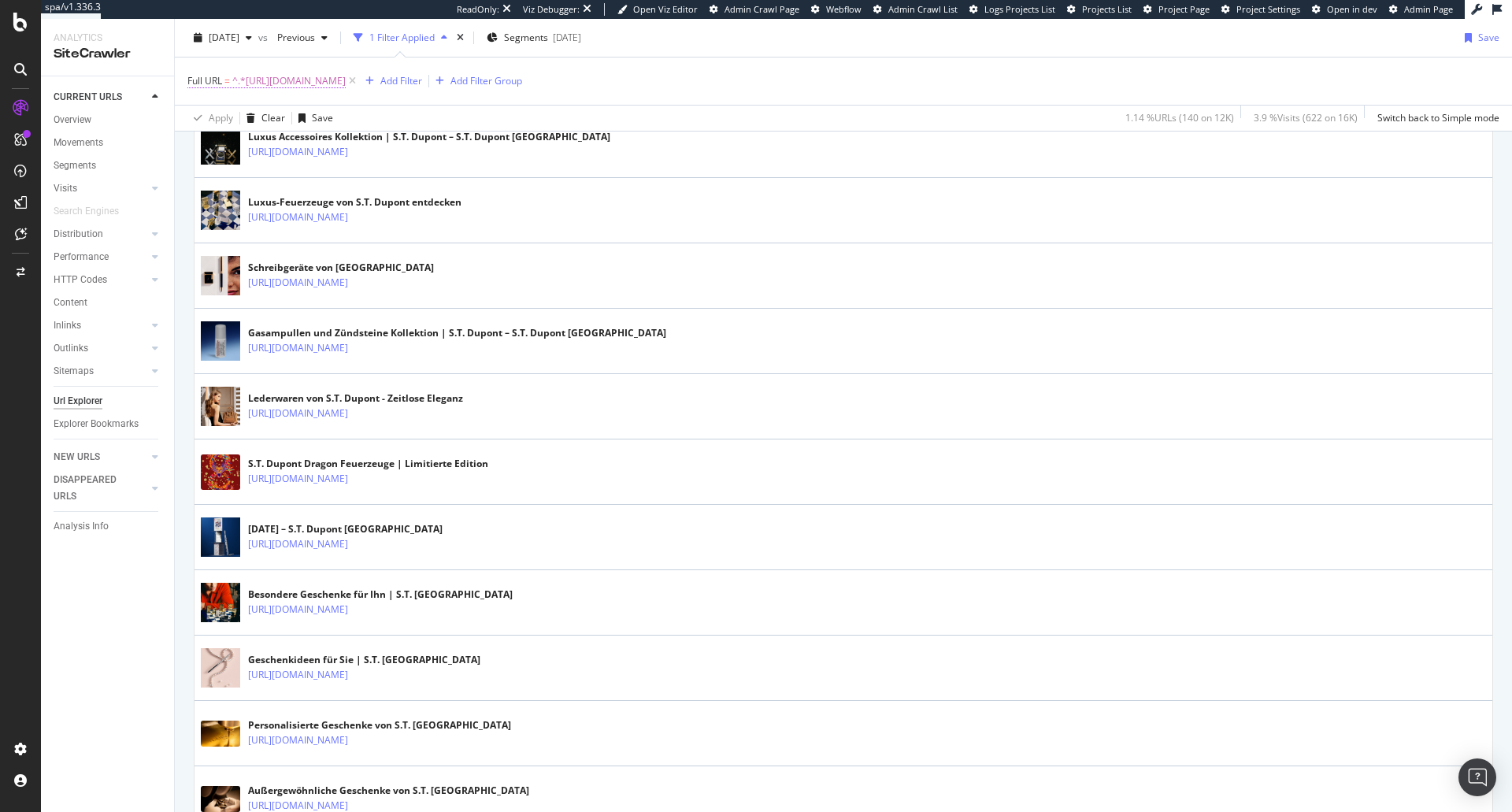
click at [346, 82] on span "^.*https://de.st-dupont.com/collections/.*$" at bounding box center [288, 80] width 113 height 22
click at [336, 141] on input "https://de.st-dupont.com/collections/" at bounding box center [276, 146] width 149 height 25
paste input "/accessoires"
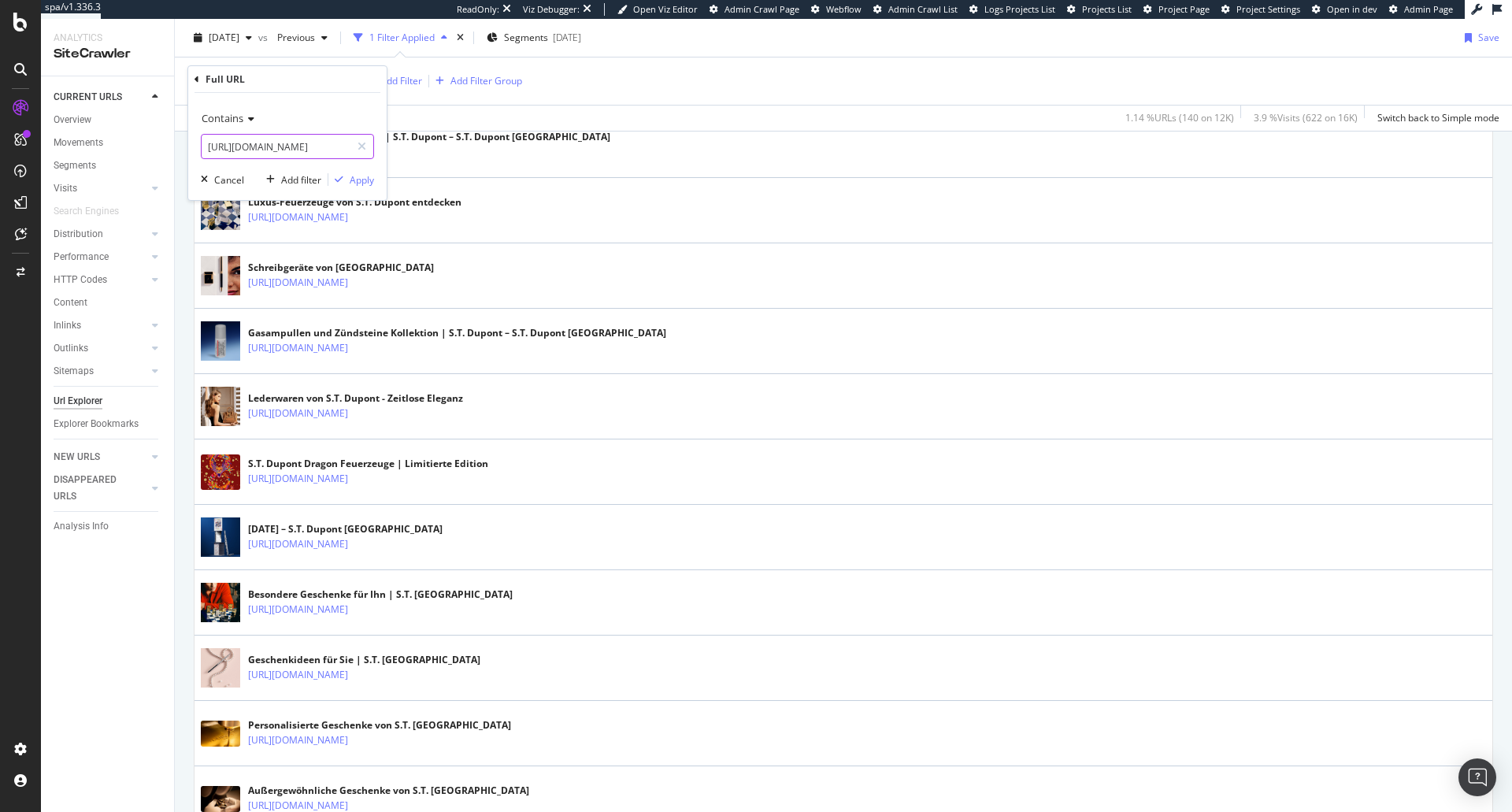
click at [295, 152] on input "https://de.st-dupont.com/collections//accessoires" at bounding box center [276, 146] width 149 height 25
type input "https://de.st-dupont.com/collections/accessoires"
click at [353, 175] on div "Apply" at bounding box center [361, 180] width 24 height 14
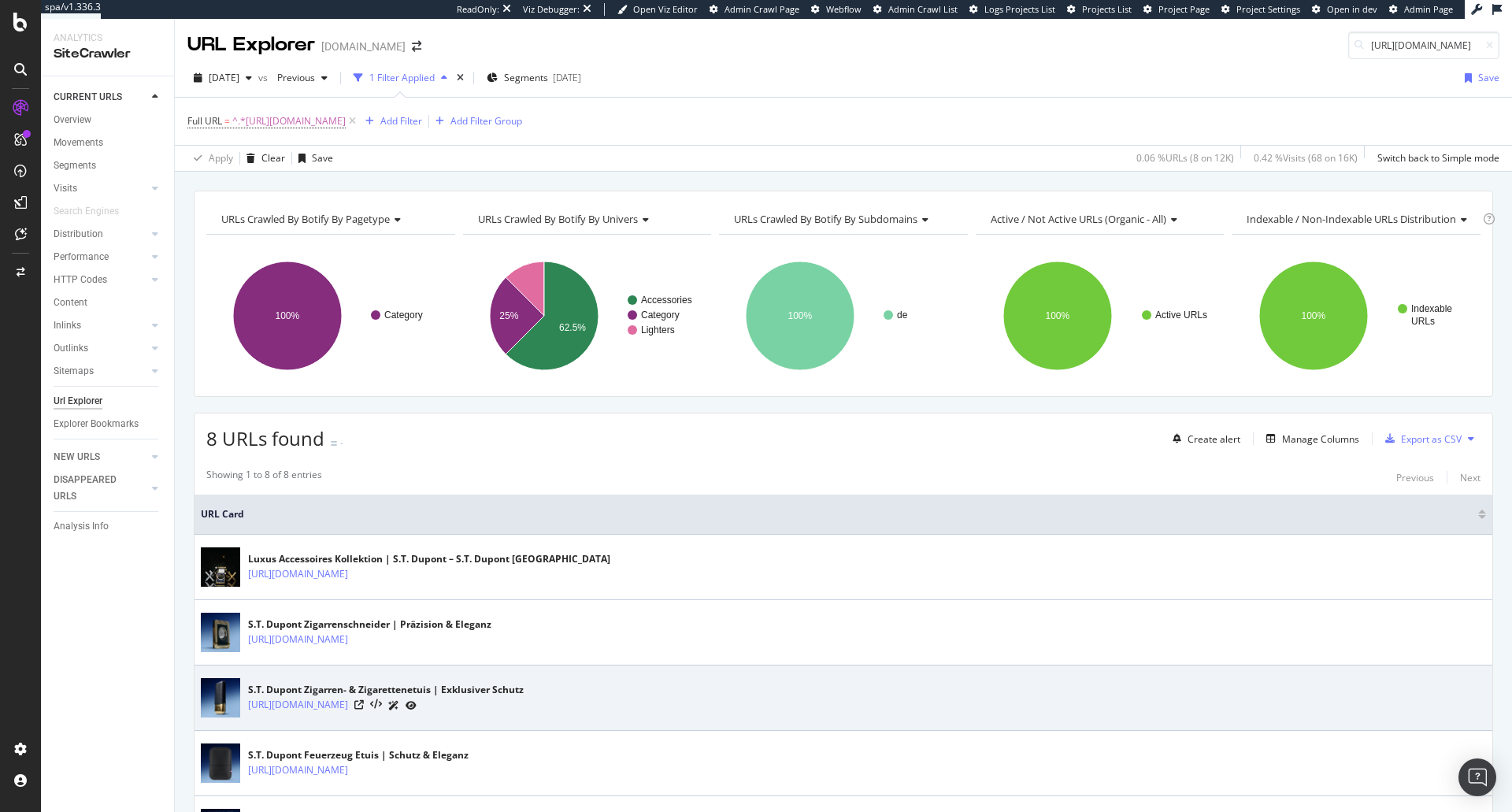
scroll to position [336, 0]
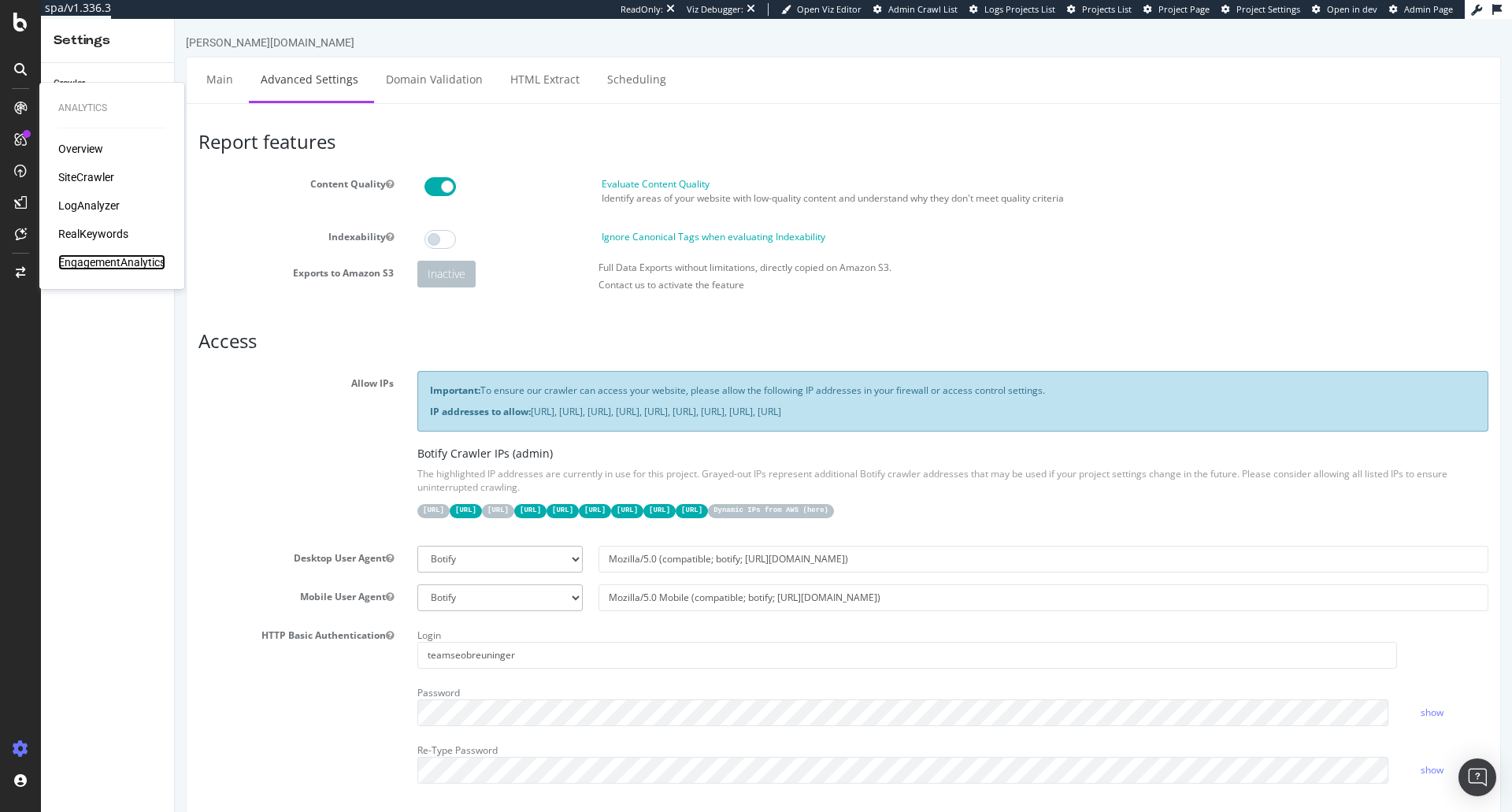
click at [110, 258] on div "EngagementAnalytics" at bounding box center [111, 262] width 107 height 15
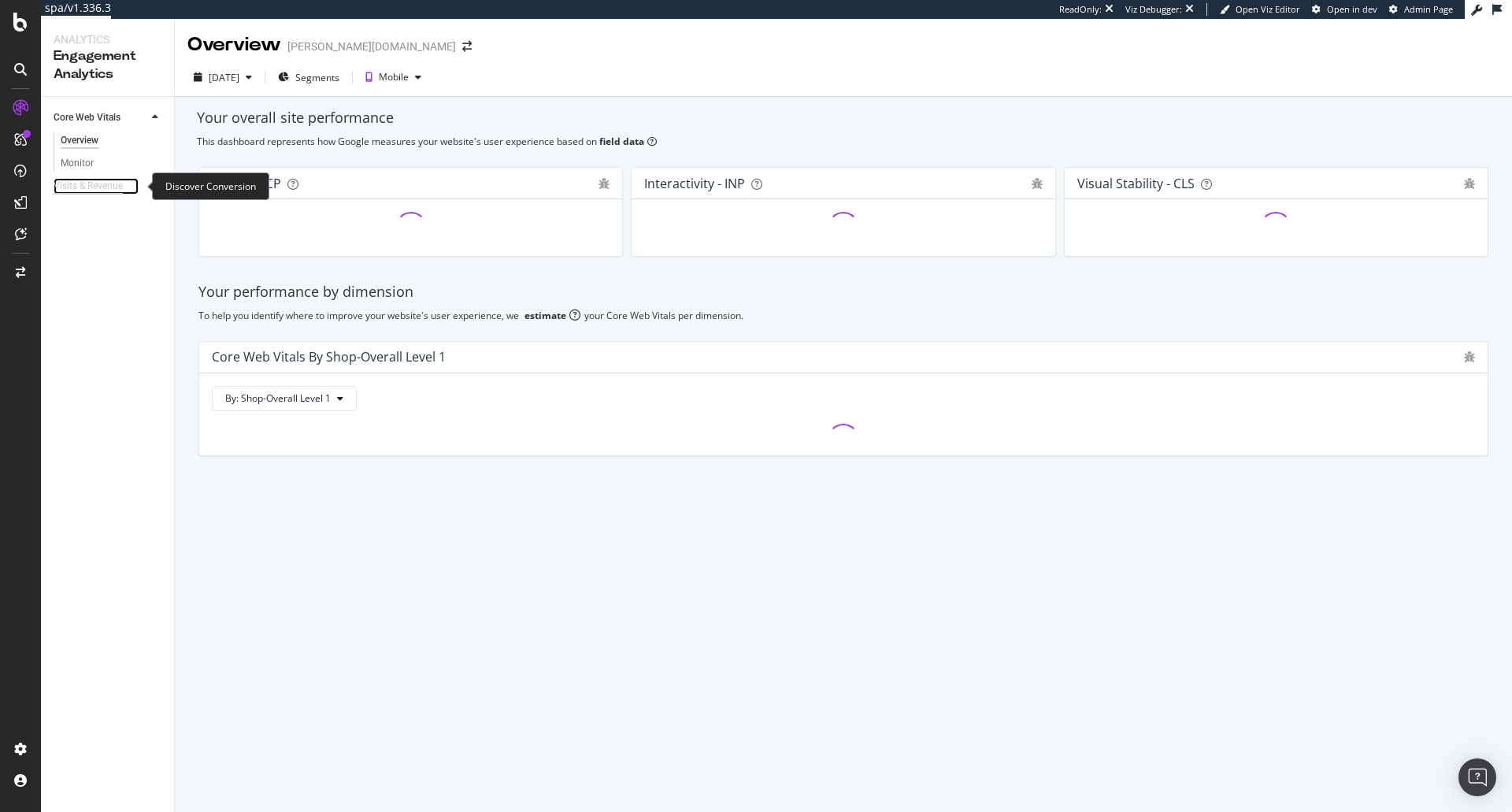
click at [93, 185] on div "Visits & Revenue" at bounding box center [88, 186] width 70 height 16
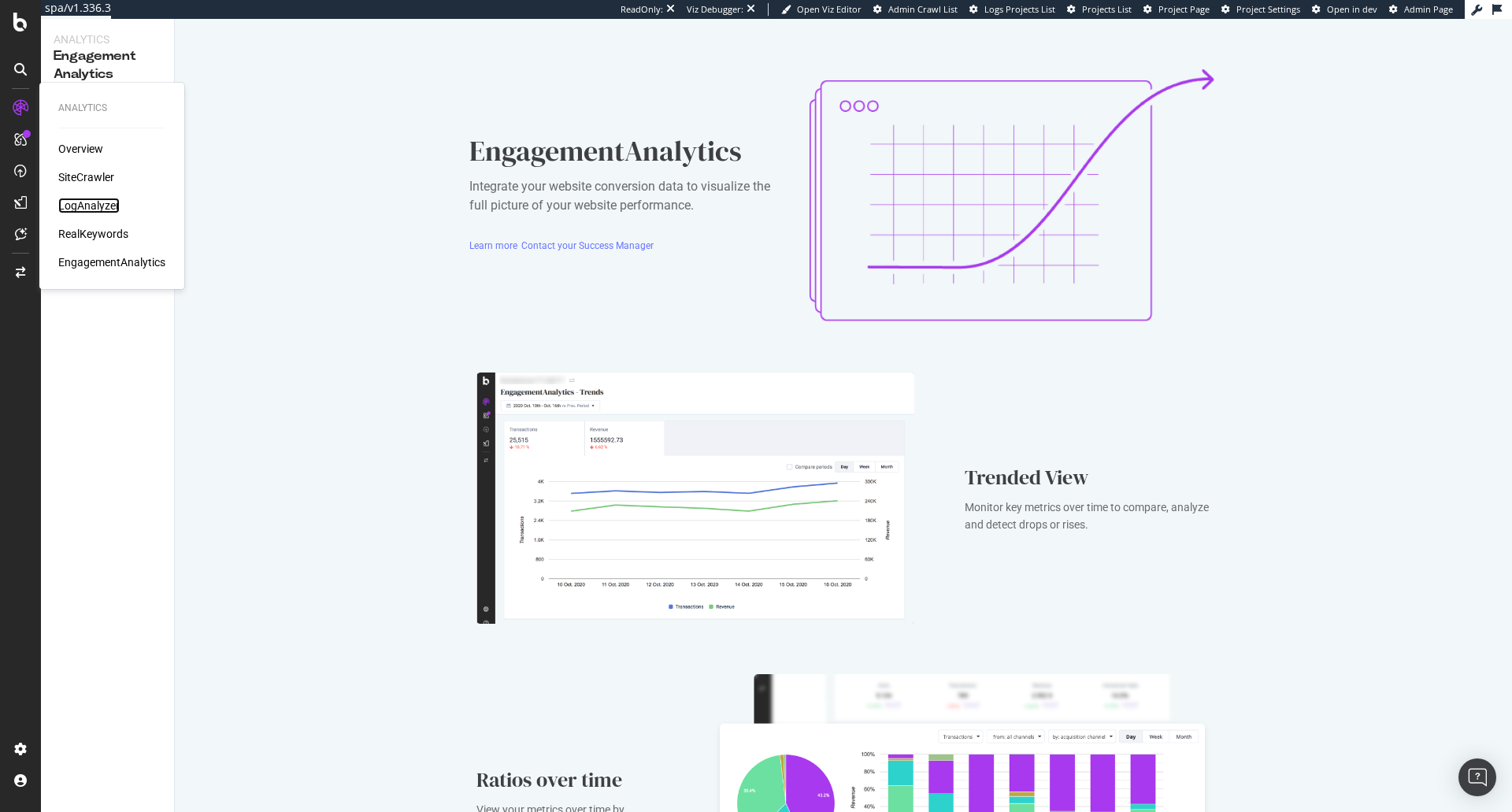
click at [82, 209] on div "LogAnalyzer" at bounding box center [88, 205] width 61 height 15
